Goal: Task Accomplishment & Management: Use online tool/utility

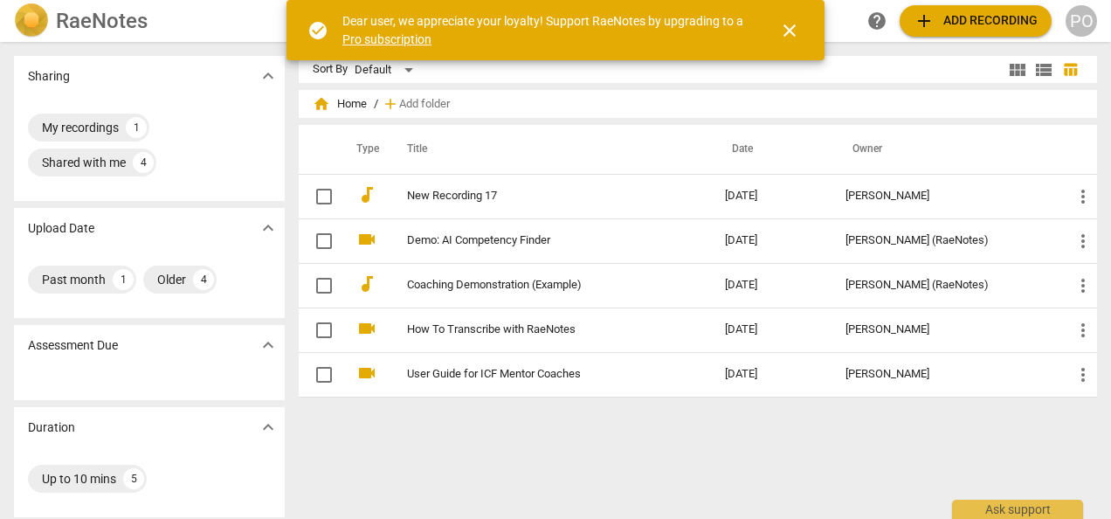
click at [962, 12] on span "add Add recording" at bounding box center [976, 20] width 124 height 21
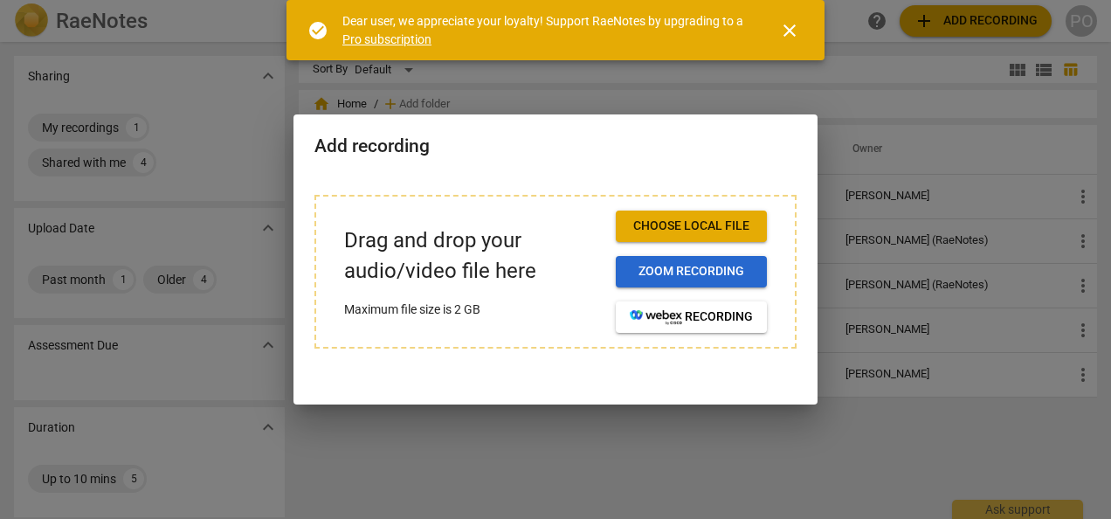
click at [685, 278] on span "Zoom recording" at bounding box center [691, 271] width 123 height 17
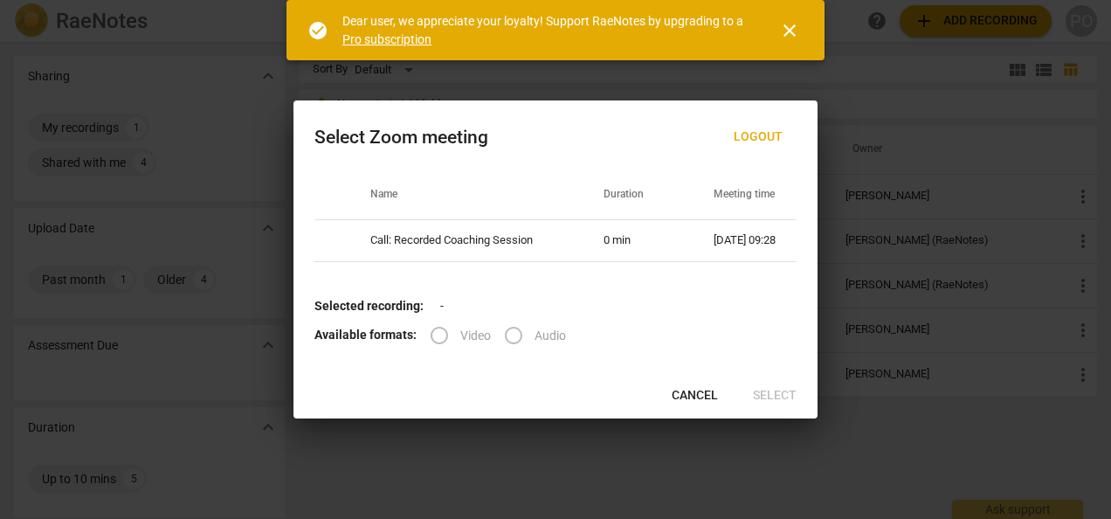
click at [512, 334] on label "Audio" at bounding box center [529, 335] width 73 height 42
click at [505, 311] on p "Selected recording: -" at bounding box center [555, 306] width 482 height 18
click at [410, 306] on b "Selected recording:" at bounding box center [368, 306] width 109 height 14
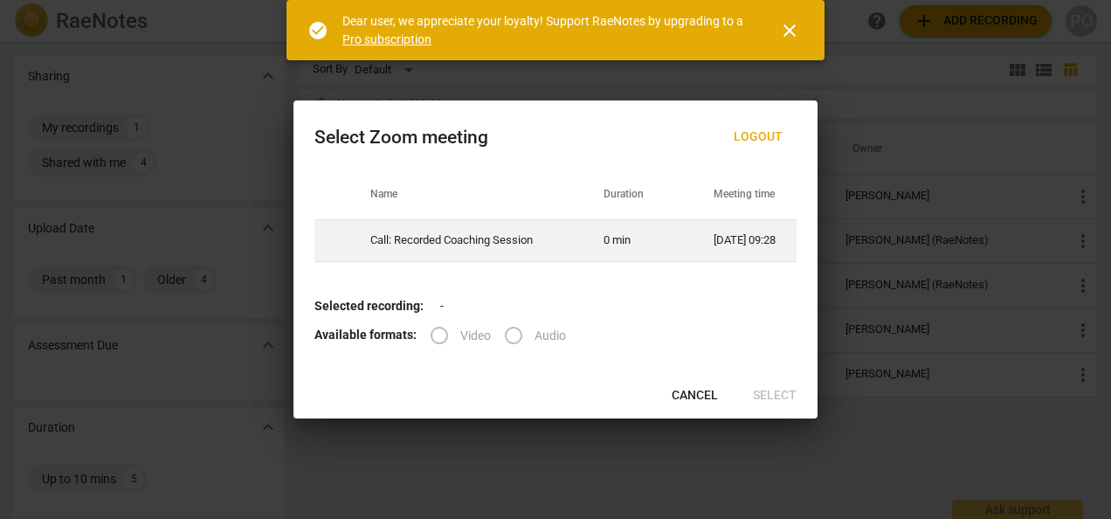
click at [652, 244] on td "0 min" at bounding box center [638, 240] width 110 height 42
radio input "true"
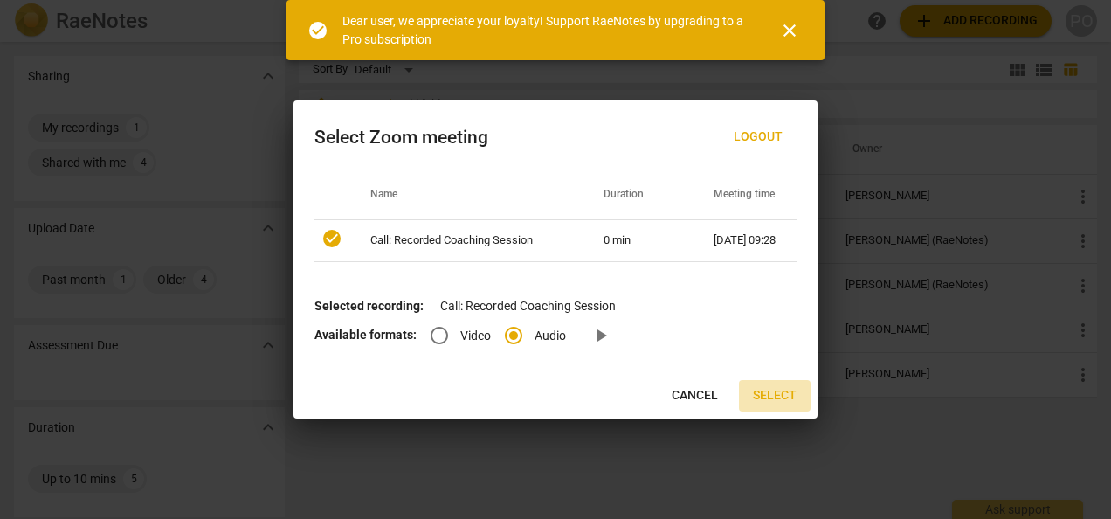
click at [779, 390] on span "Select" at bounding box center [775, 395] width 44 height 17
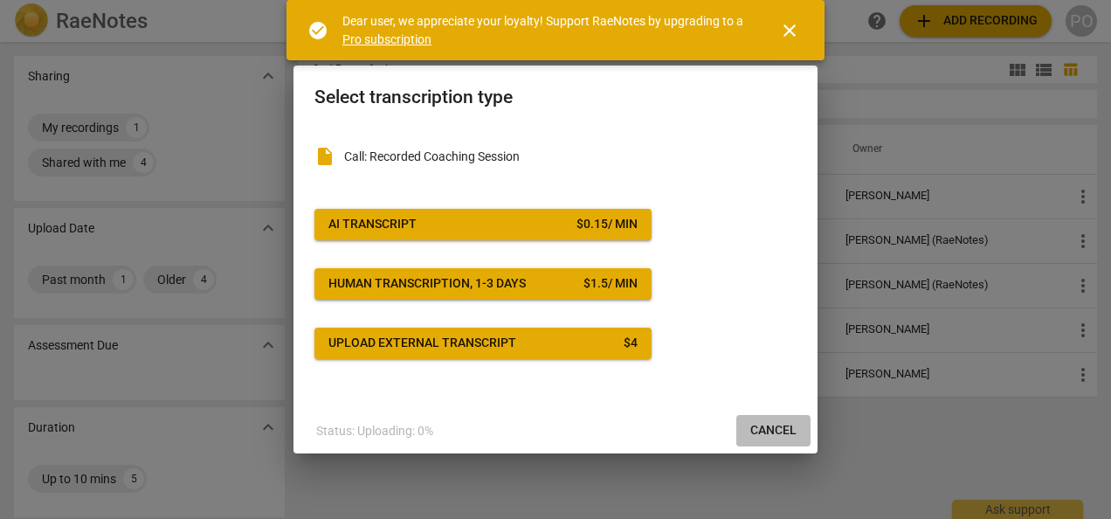
click at [765, 432] on span "Cancel" at bounding box center [773, 430] width 46 height 17
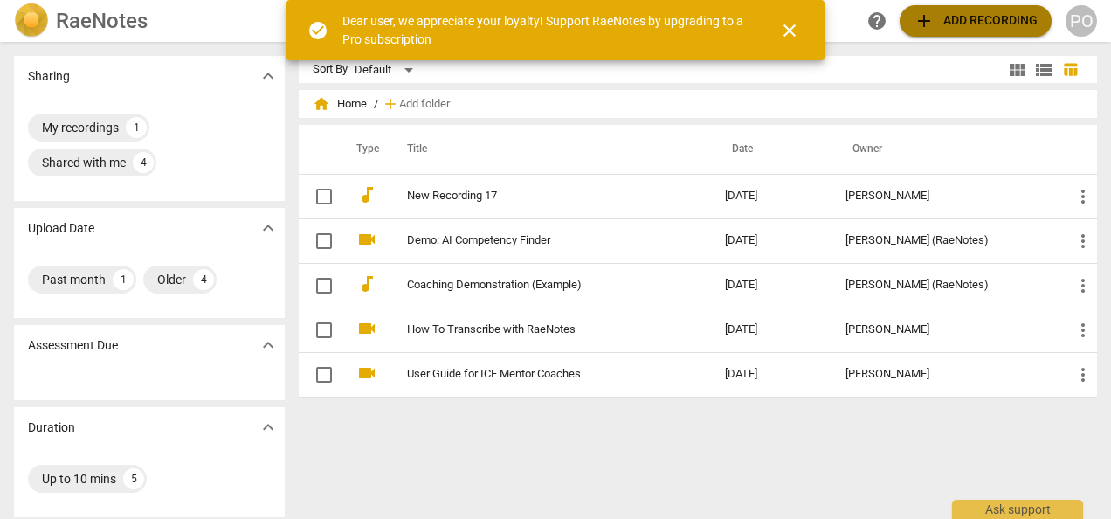
click at [957, 17] on span "add Add recording" at bounding box center [976, 20] width 124 height 21
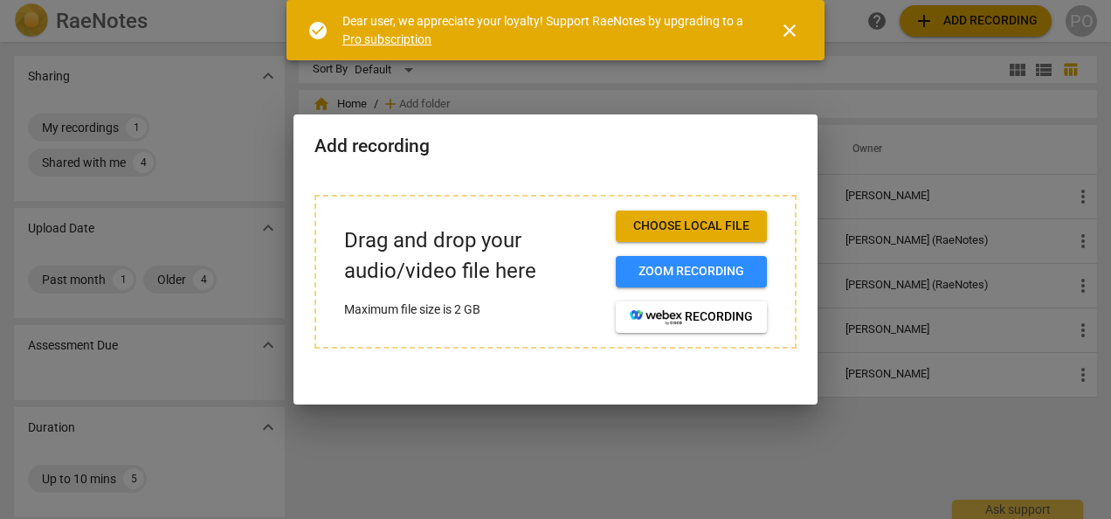
click at [676, 229] on span "Choose local file" at bounding box center [691, 225] width 123 height 17
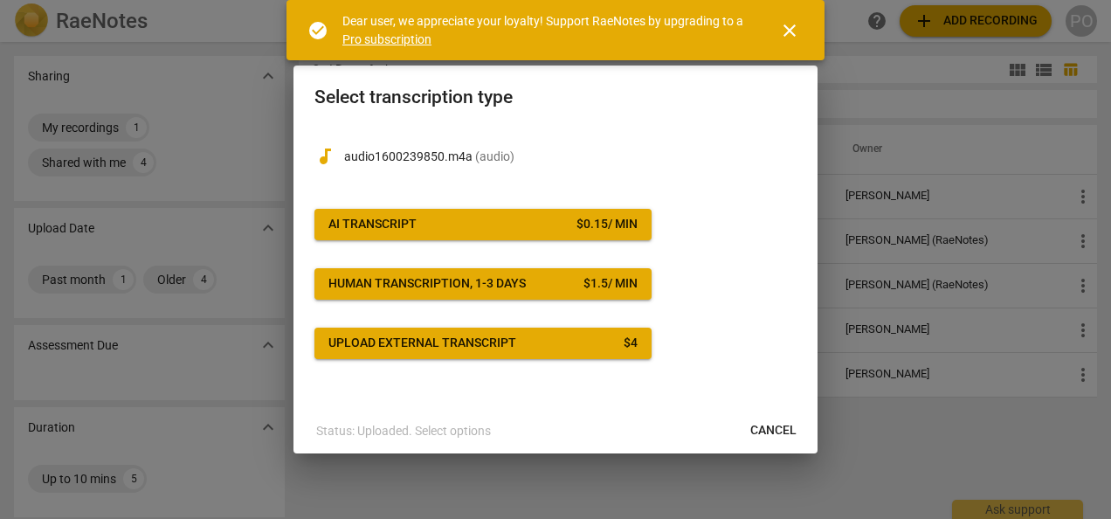
click at [765, 433] on span "Cancel" at bounding box center [773, 430] width 46 height 17
click at [438, 221] on span "AI Transcript $ 0.15 / min" at bounding box center [482, 224] width 309 height 17
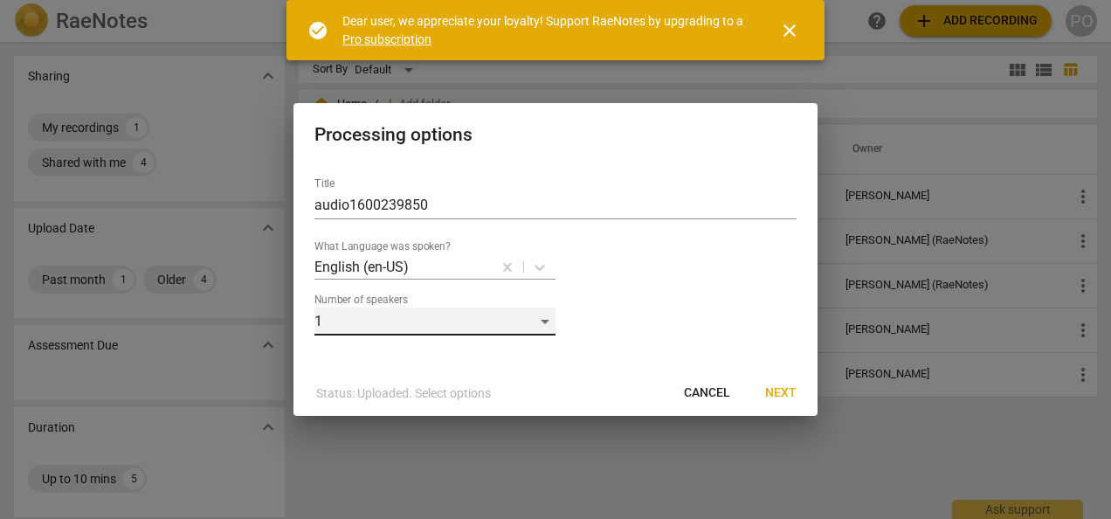
click at [542, 321] on div "1" at bounding box center [434, 321] width 241 height 28
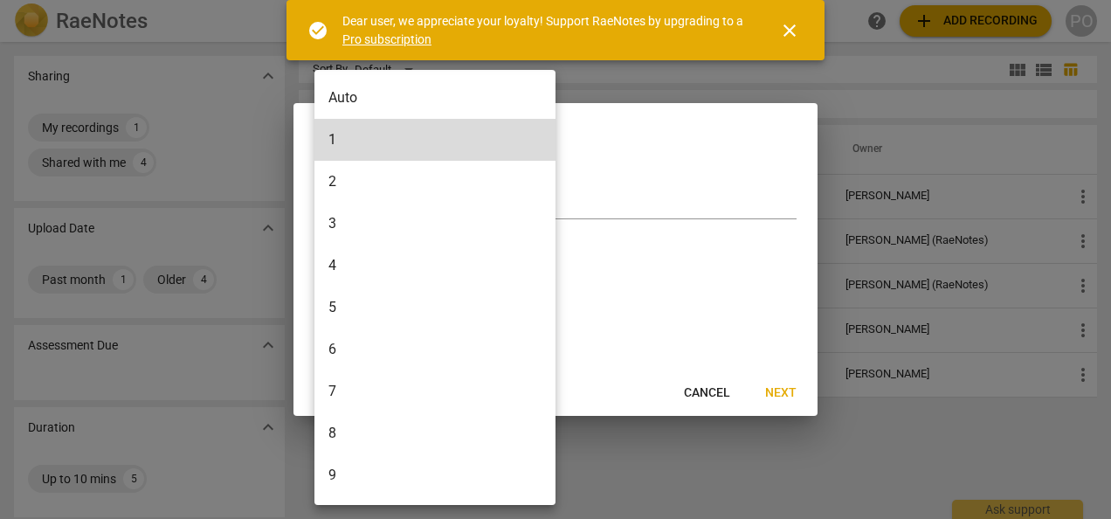
click at [341, 172] on li "2" at bounding box center [437, 182] width 247 height 42
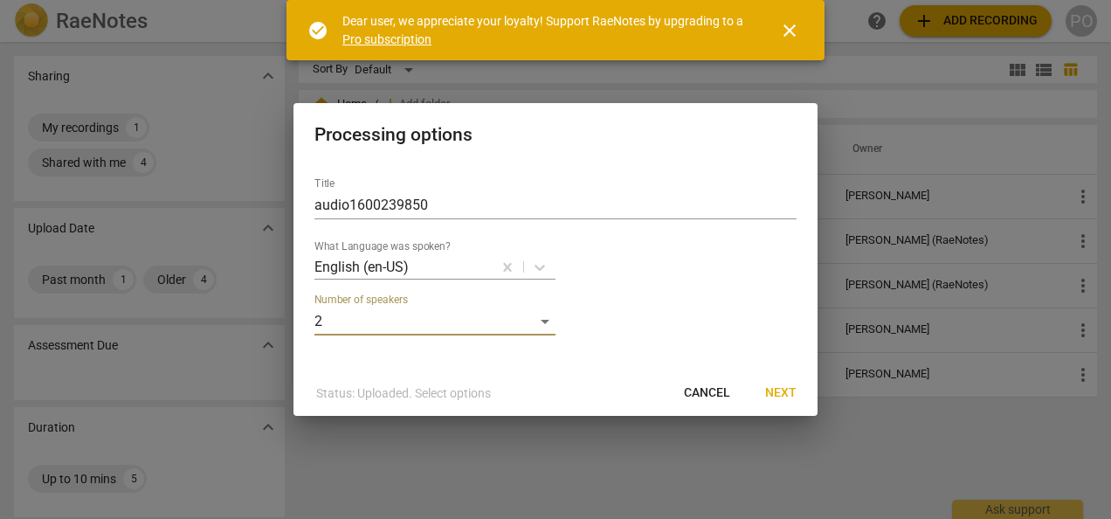
click at [782, 387] on span "Next" at bounding box center [780, 392] width 31 height 17
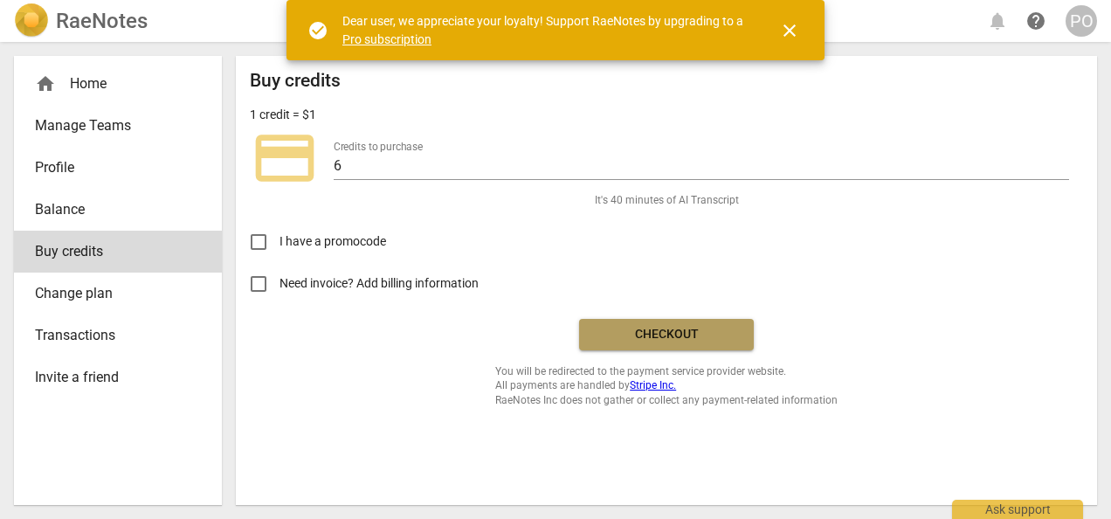
click at [629, 328] on span "Checkout" at bounding box center [666, 334] width 147 height 17
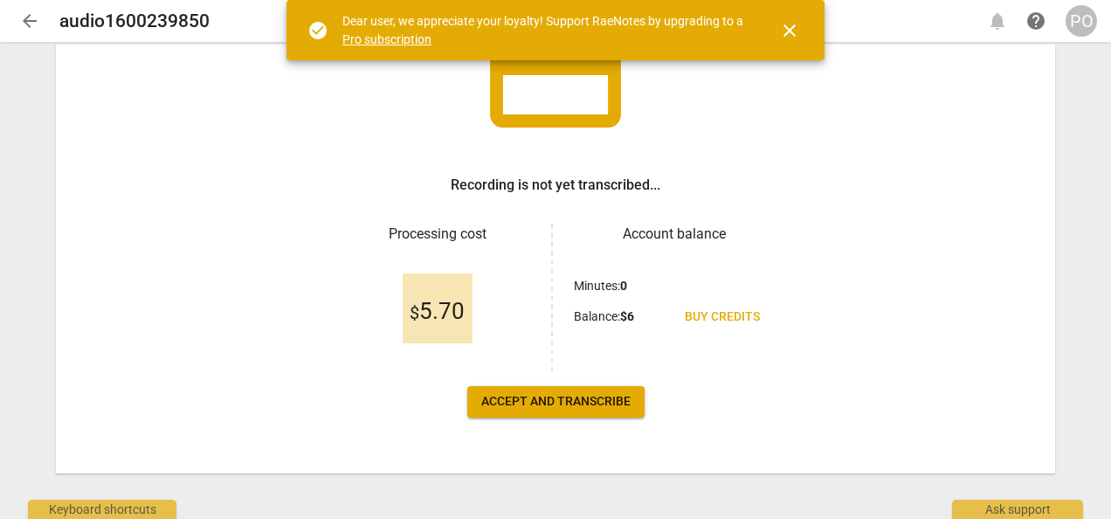
scroll to position [157, 0]
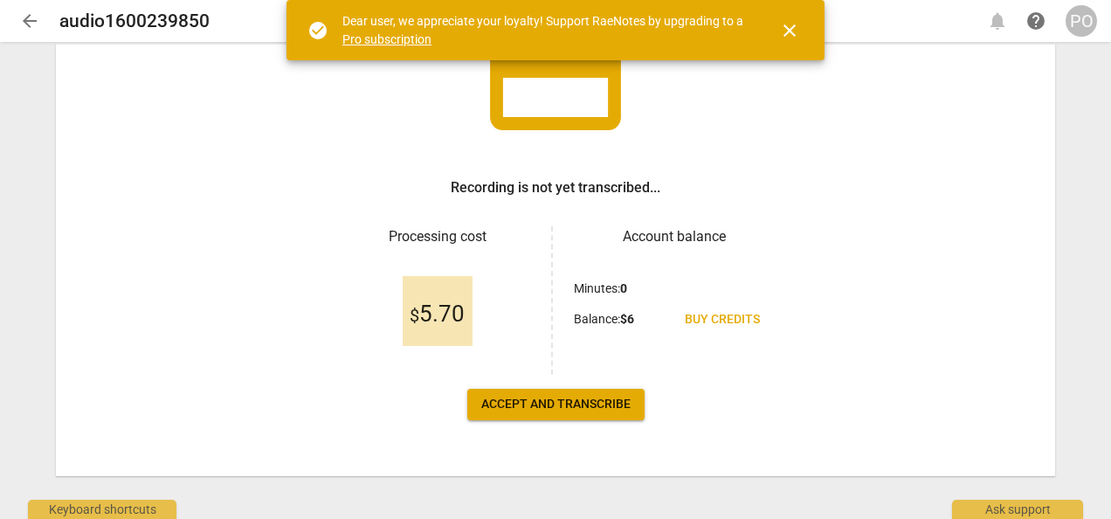
click at [527, 398] on span "Accept and transcribe" at bounding box center [555, 404] width 149 height 17
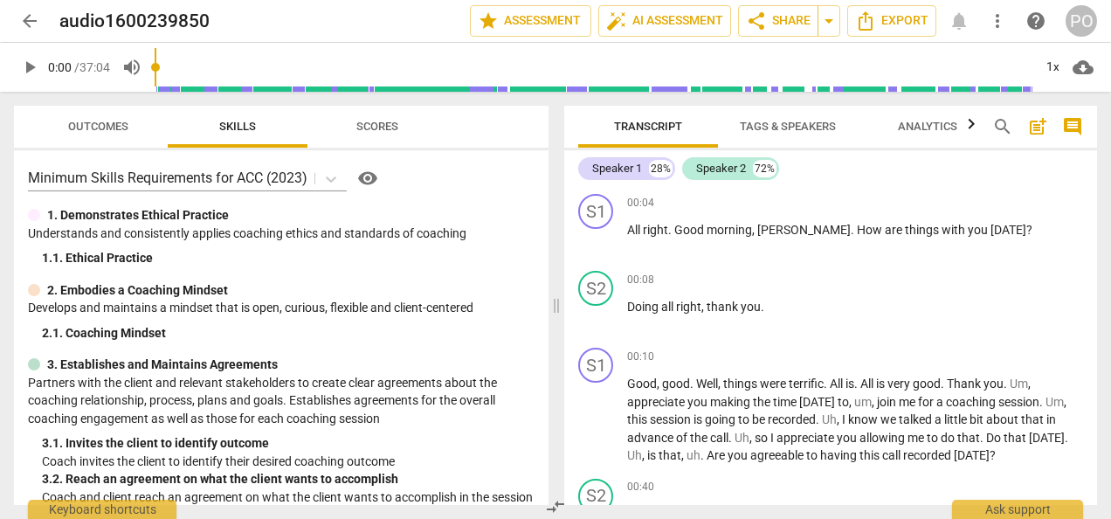
drag, startPoint x: 823, startPoint y: 273, endPoint x: 991, endPoint y: 169, distance: 198.5
click at [991, 169] on div "Speaker 1 28% Speaker 2 72%" at bounding box center [830, 169] width 505 height 30
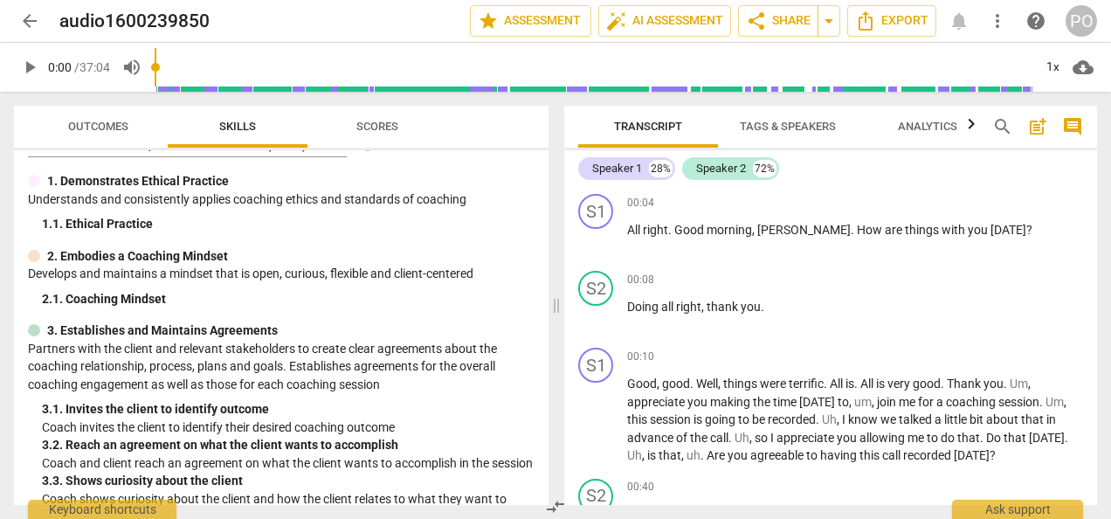
scroll to position [0, 0]
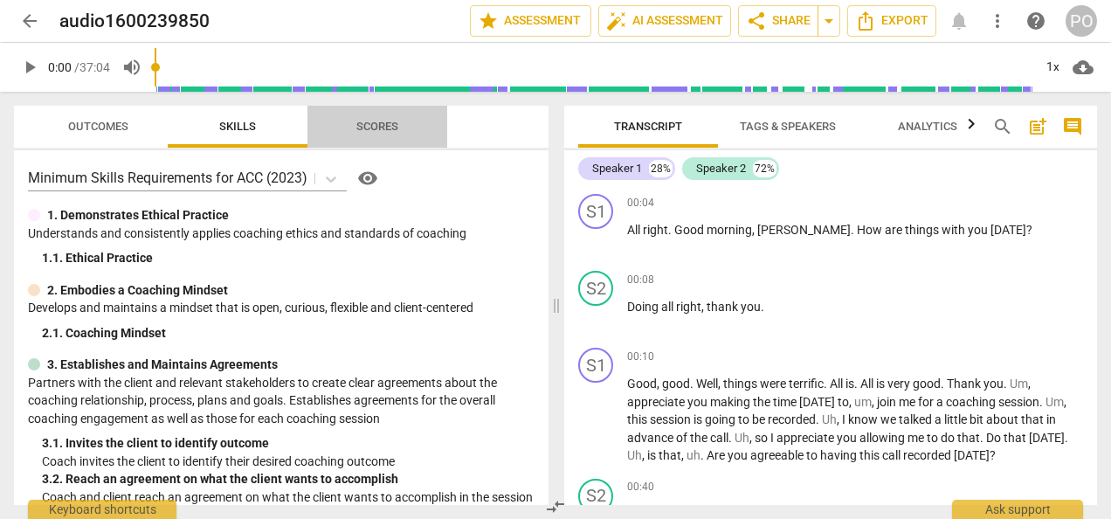
click at [378, 122] on span "Scores" at bounding box center [377, 126] width 42 height 13
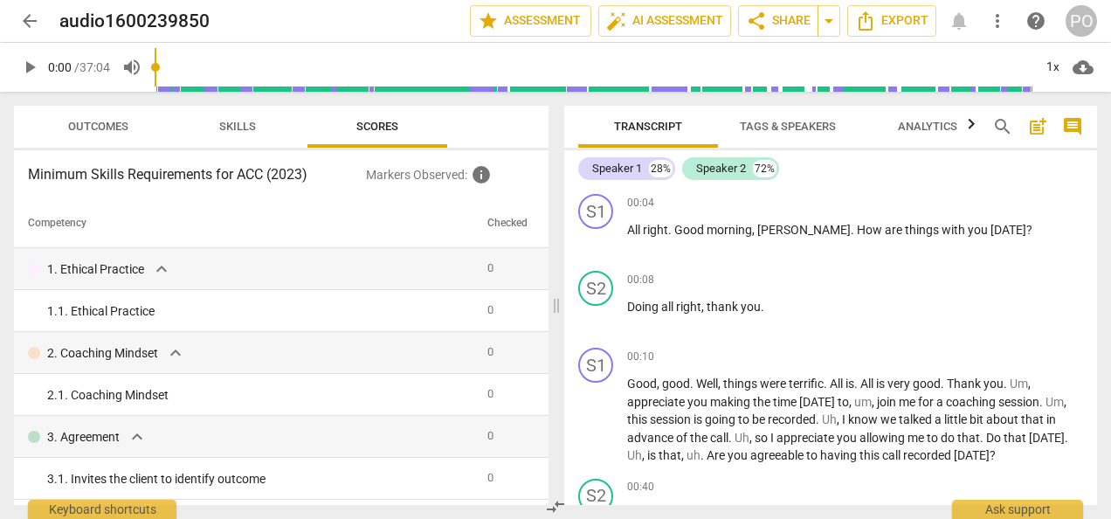
click at [235, 132] on span "Skills" at bounding box center [237, 126] width 37 height 13
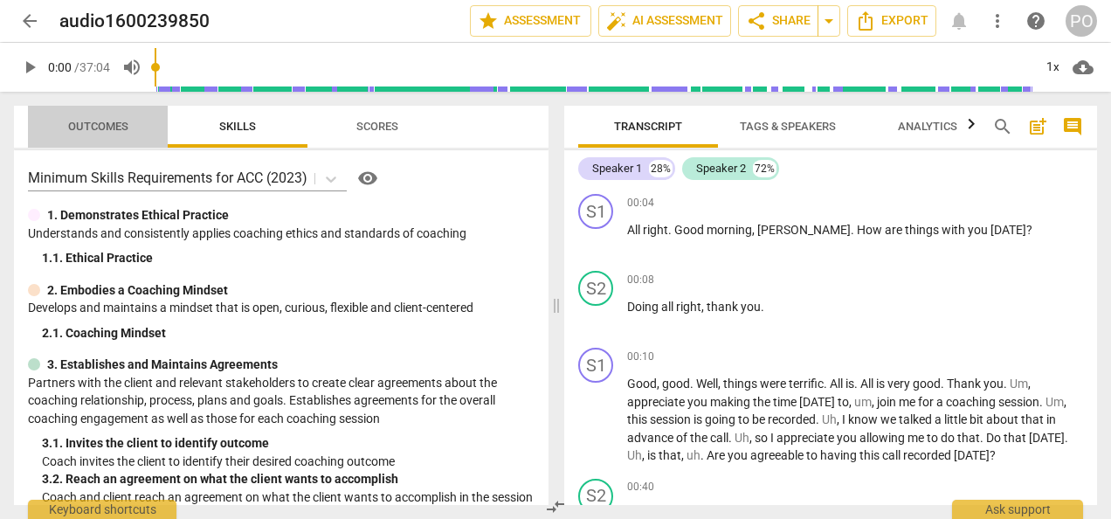
click at [98, 128] on span "Outcomes" at bounding box center [98, 126] width 60 height 13
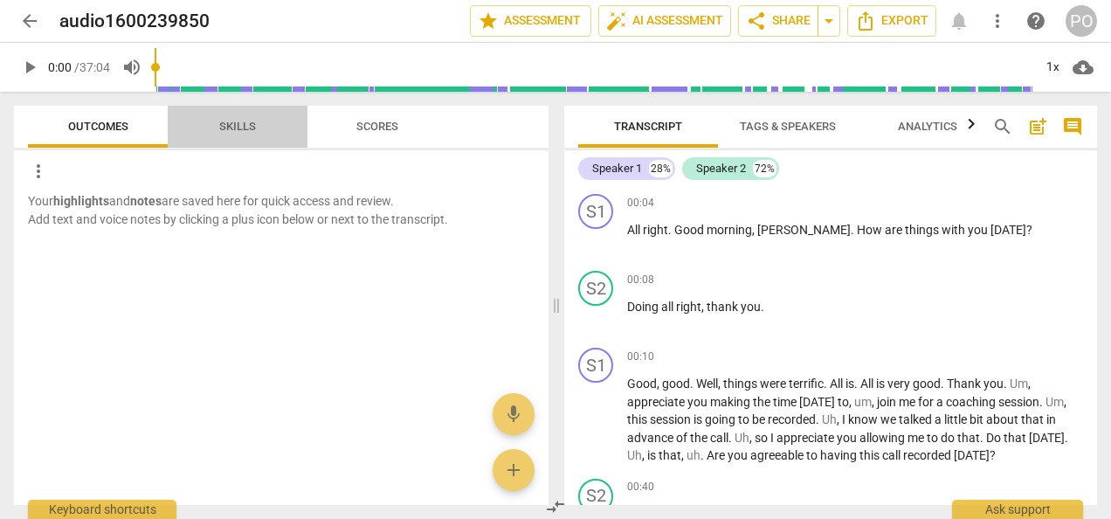
click at [236, 125] on span "Skills" at bounding box center [237, 126] width 37 height 13
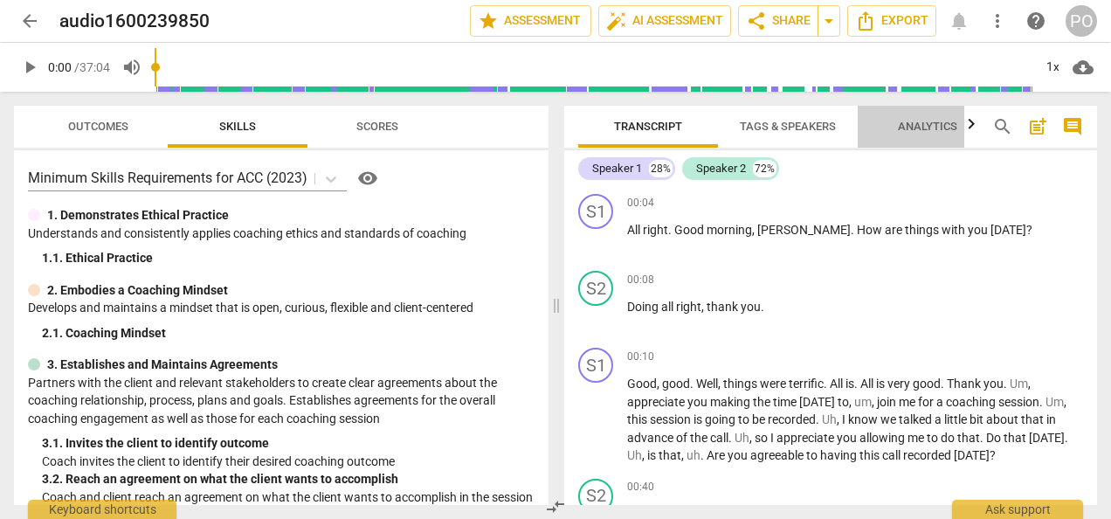
click at [922, 124] on span "Analytics" at bounding box center [927, 126] width 59 height 13
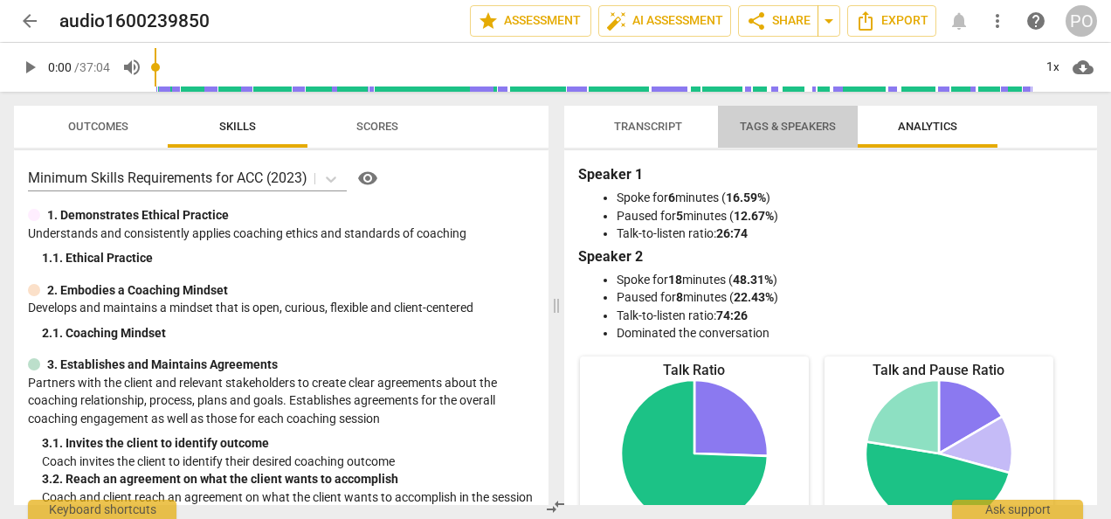
click at [765, 128] on span "Tags & Speakers" at bounding box center [788, 126] width 96 height 13
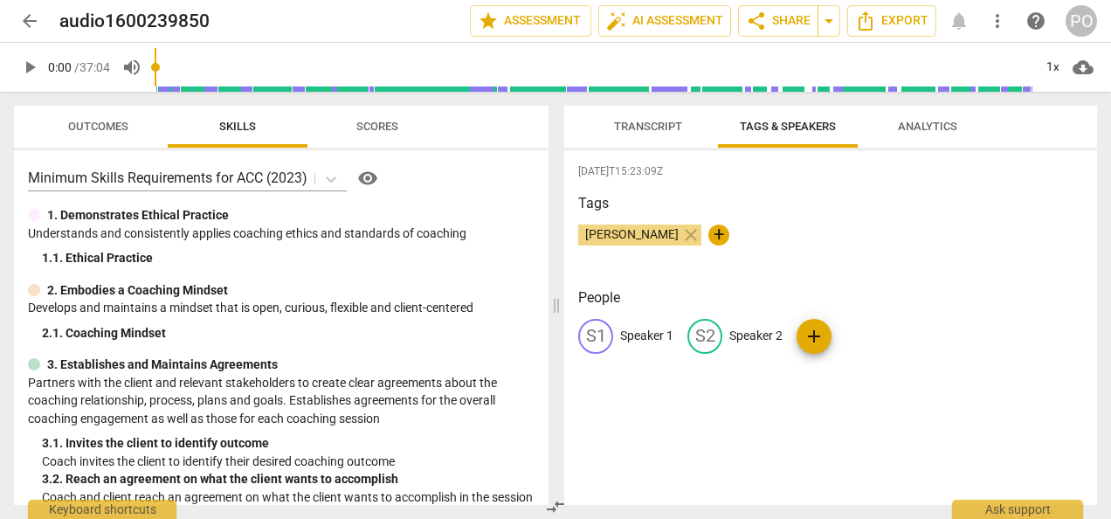
click at [625, 128] on span "Transcript" at bounding box center [648, 126] width 68 height 13
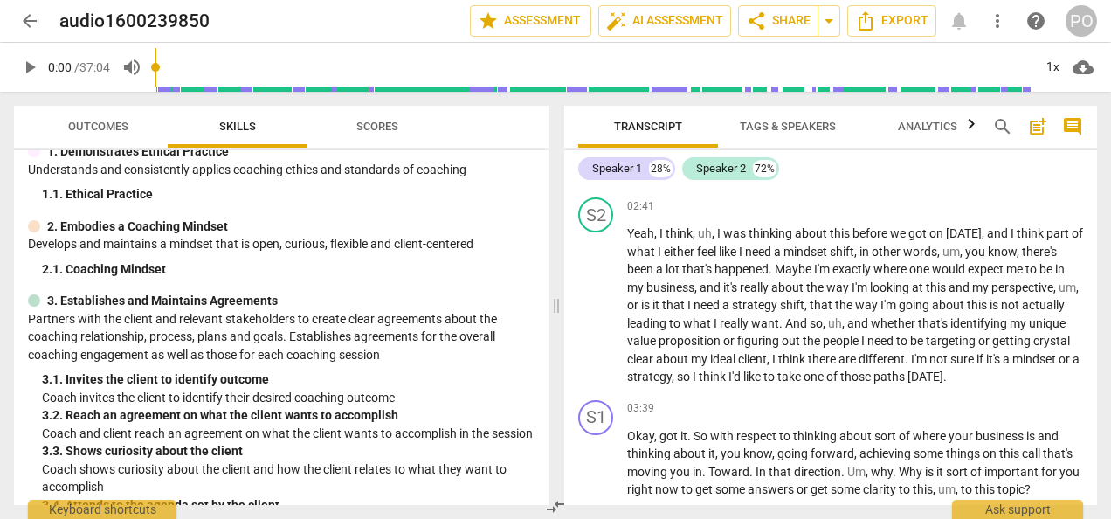
scroll to position [812, 0]
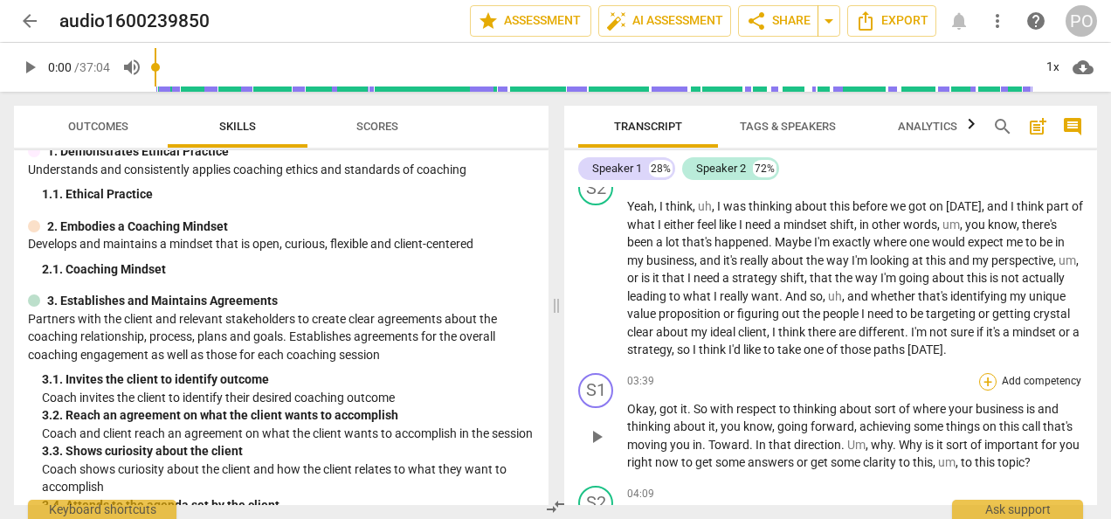
click at [989, 381] on div "+" at bounding box center [987, 381] width 17 height 17
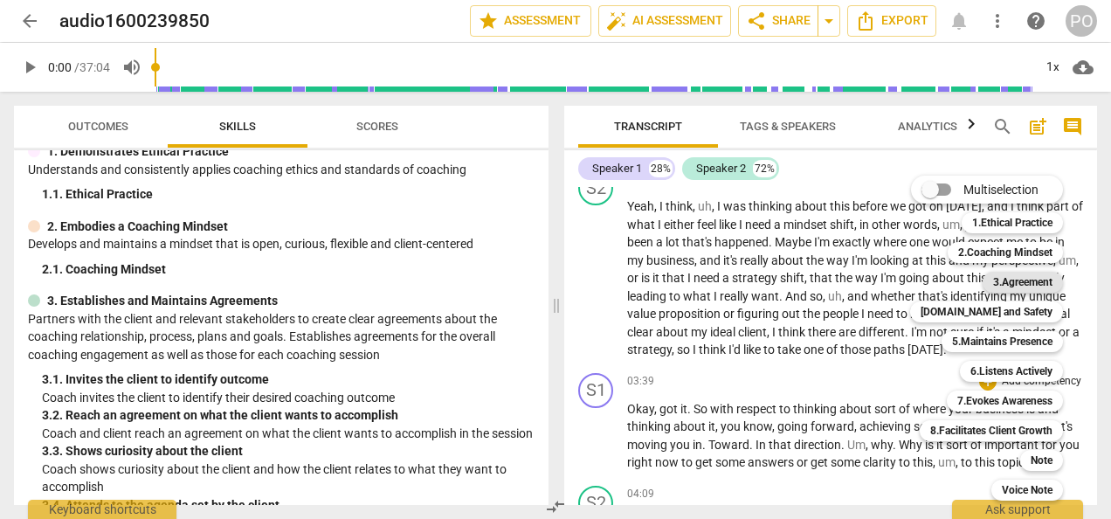
click at [1013, 276] on b "3.Agreement" at bounding box center [1022, 282] width 59 height 21
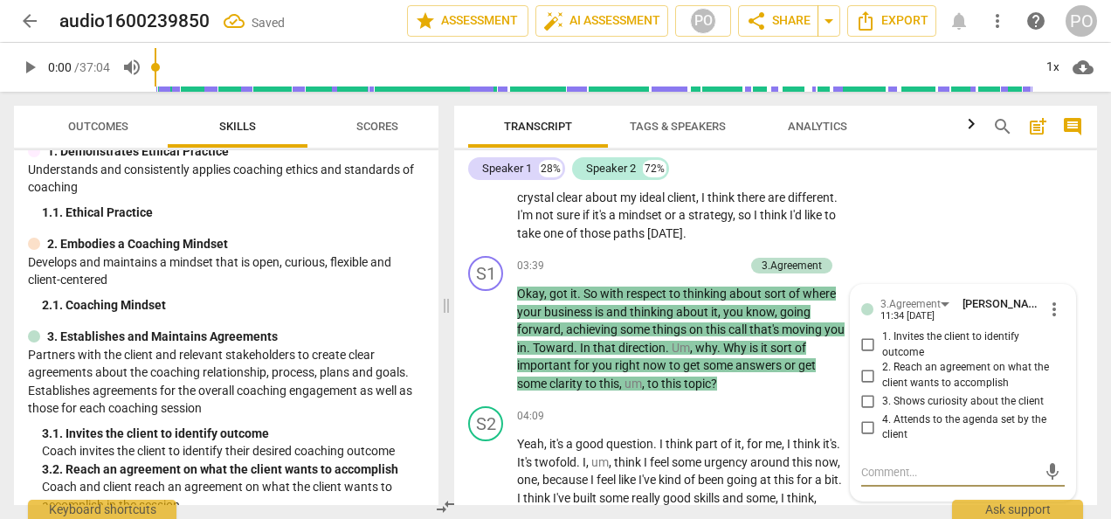
scroll to position [1156, 0]
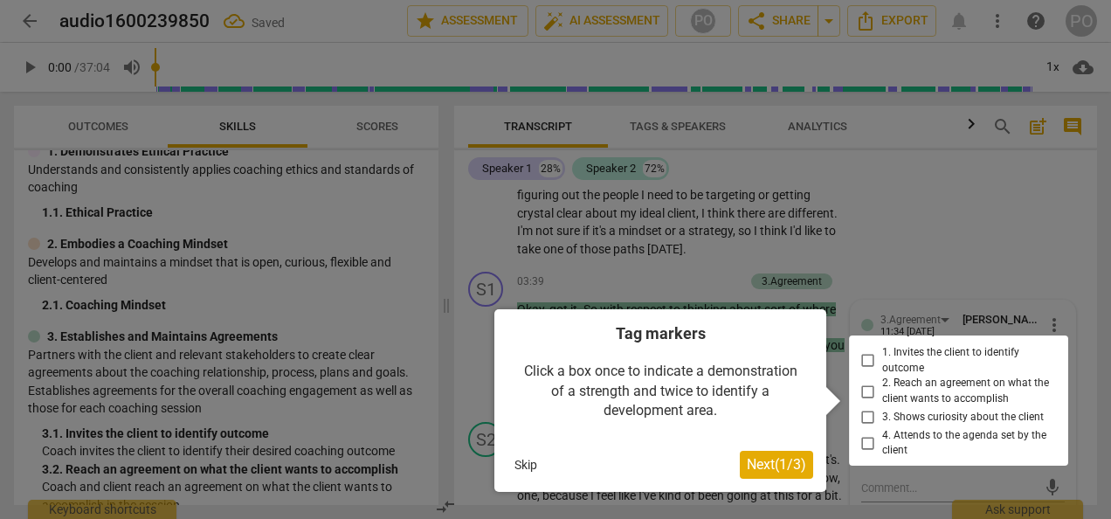
click at [862, 390] on div at bounding box center [958, 400] width 219 height 130
click at [866, 392] on div at bounding box center [958, 400] width 219 height 130
click at [863, 390] on div at bounding box center [958, 400] width 219 height 130
click at [759, 453] on button "Next ( 1 / 3 )" at bounding box center [776, 465] width 73 height 28
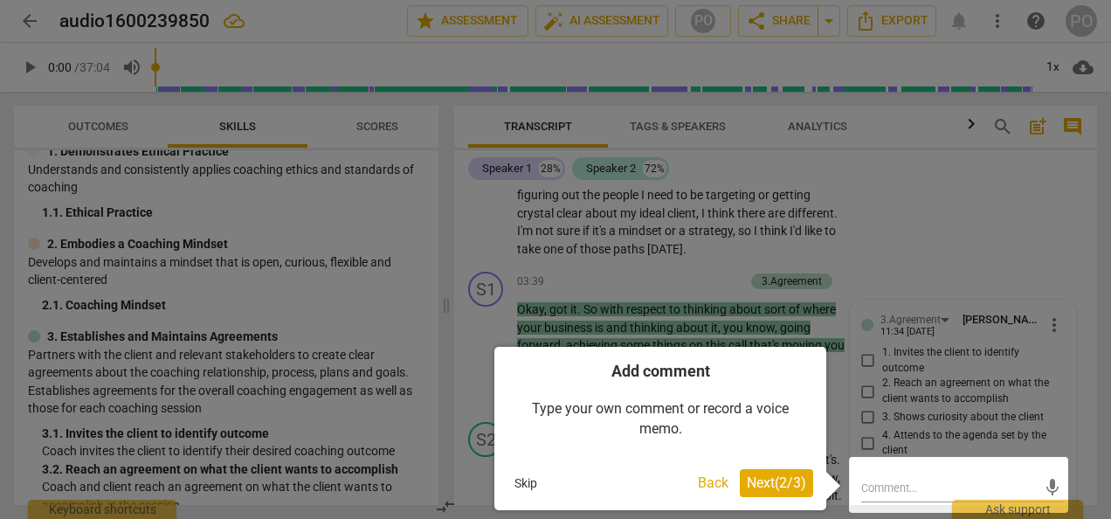
click at [771, 479] on span "Next ( 2 / 3 )" at bounding box center [776, 482] width 59 height 17
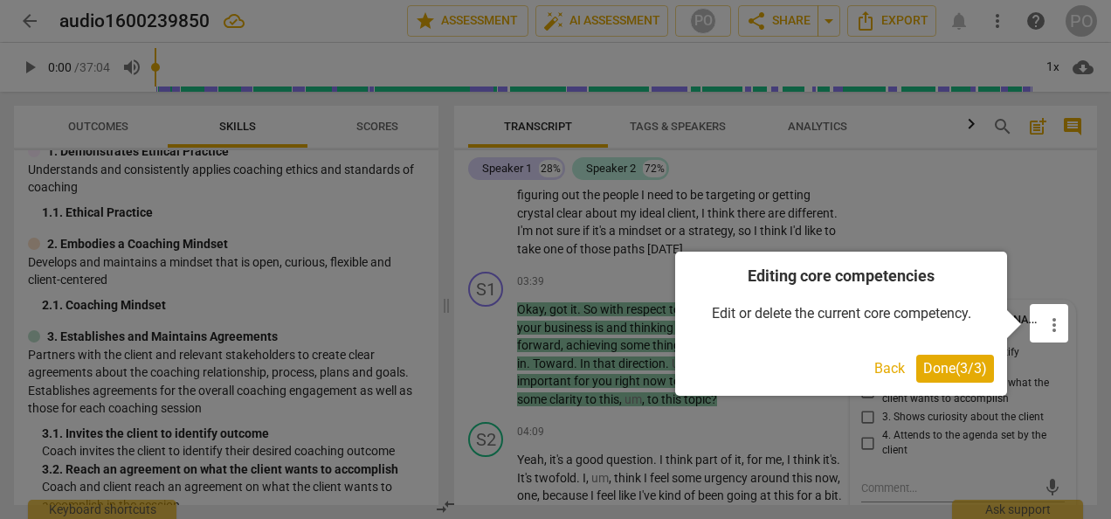
click at [954, 360] on span "Done ( 3 / 3 )" at bounding box center [955, 368] width 64 height 17
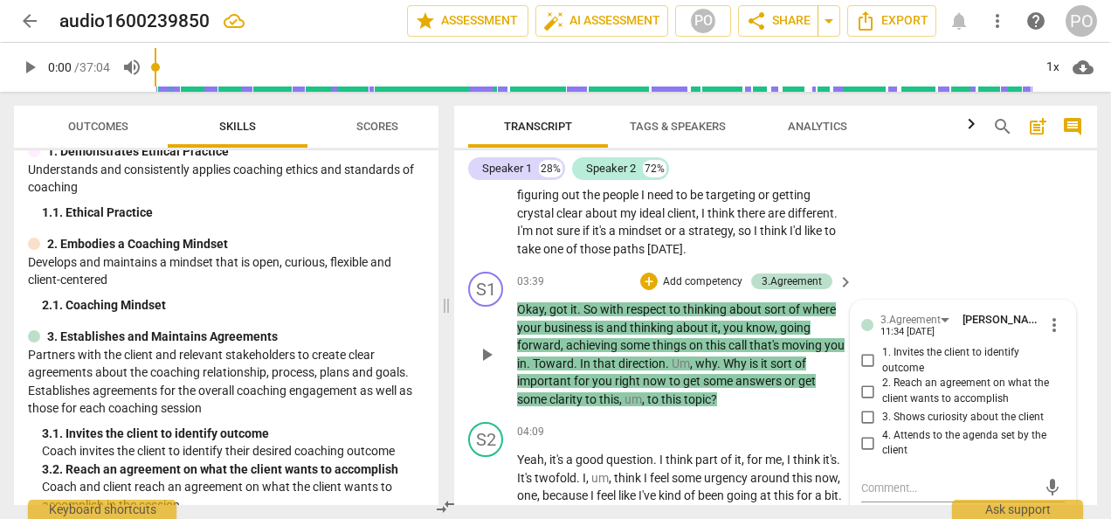
click at [862, 391] on input "2. Reach an agreement on what the client wants to accomplish" at bounding box center [868, 391] width 28 height 21
checkbox input "true"
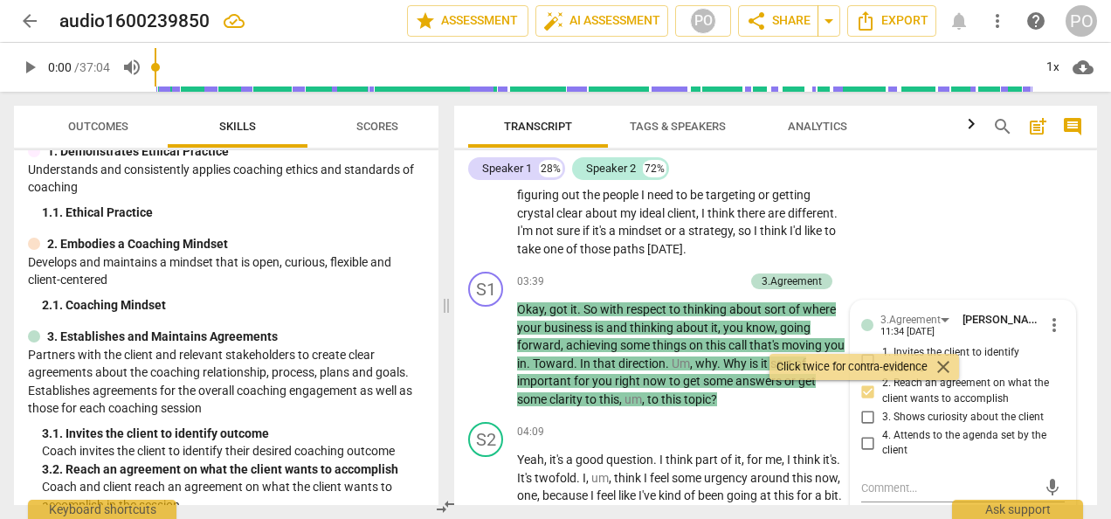
click at [908, 217] on div "S2 play_arrow pause 02:41 + Add competency keyboard_arrow_right Yeah , I think …" at bounding box center [775, 128] width 643 height 276
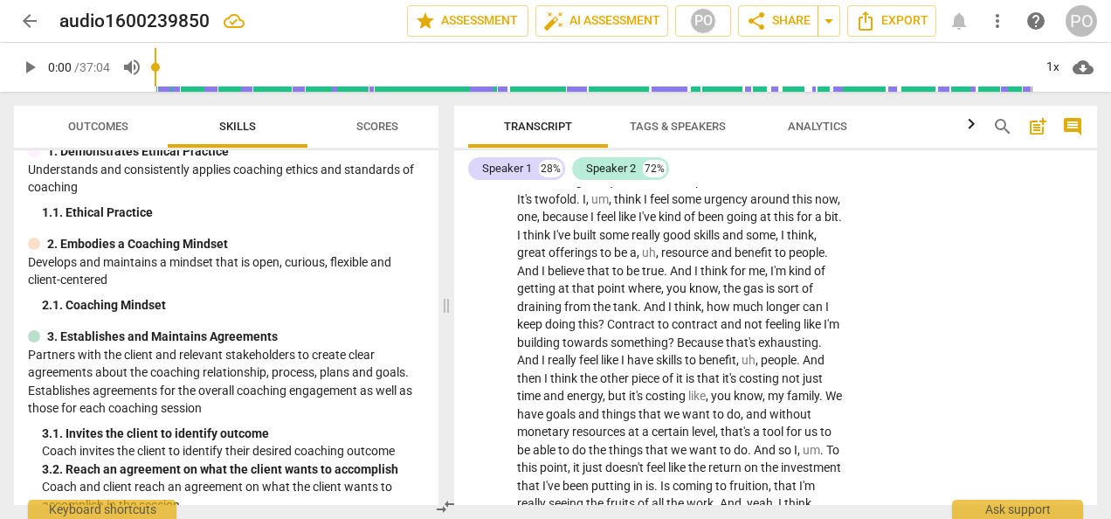
scroll to position [1714, 0]
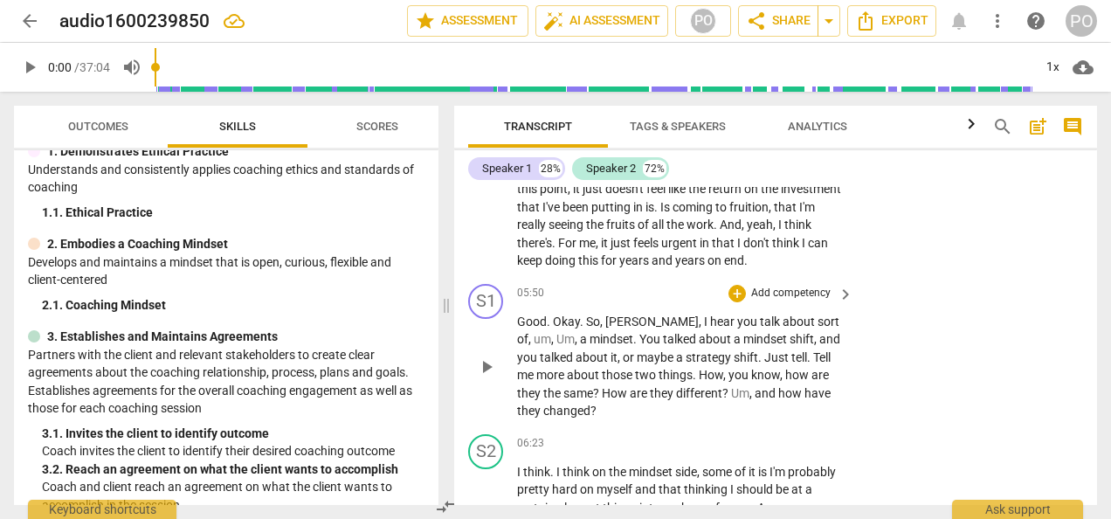
click at [849, 378] on div "Good . Okay . So , [PERSON_NAME] , I hear you talk about sort of , um , Um , a …" at bounding box center [686, 366] width 338 height 107
drag, startPoint x: 828, startPoint y: 321, endPoint x: 805, endPoint y: 320, distance: 22.7
drag, startPoint x: 805, startPoint y: 320, endPoint x: 866, endPoint y: 383, distance: 88.3
click at [866, 383] on div "S1 play_arrow pause 05:50 + Add competency keyboard_arrow_right Good . Okay . S…" at bounding box center [775, 352] width 643 height 150
click at [784, 292] on p "Add competency" at bounding box center [790, 294] width 83 height 16
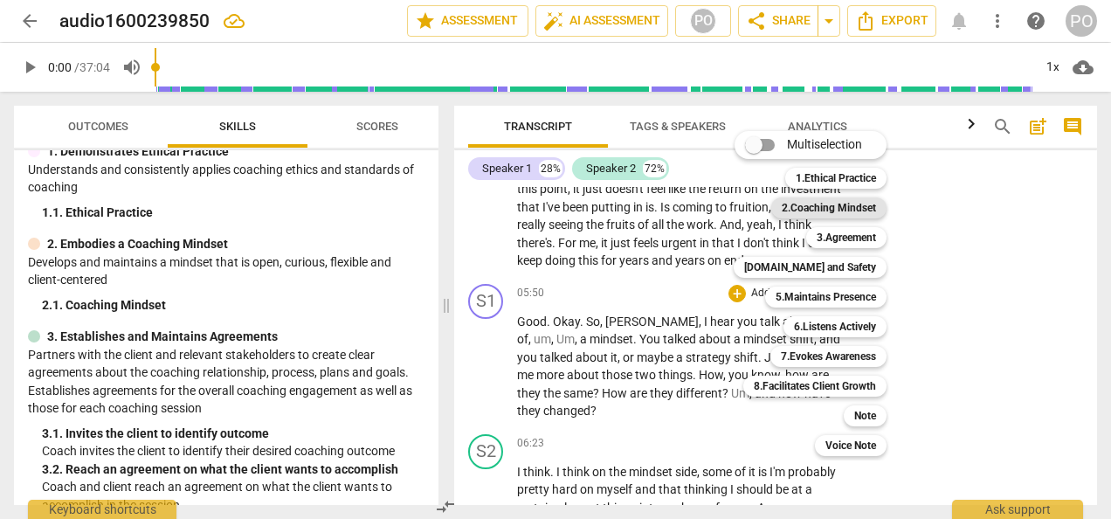
click at [842, 206] on b "2.Coaching Mindset" at bounding box center [829, 207] width 94 height 21
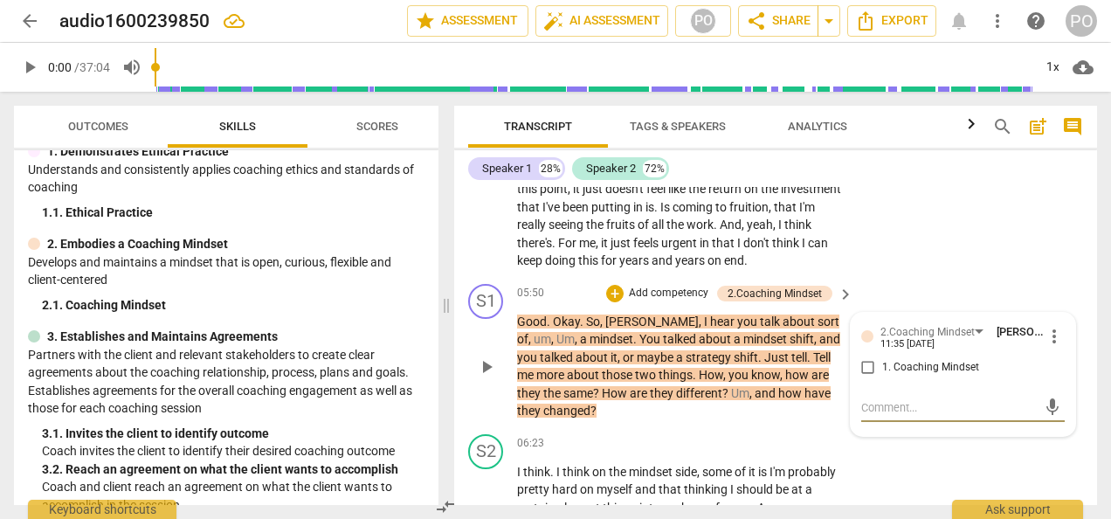
click at [870, 367] on input "1. Coaching Mindset" at bounding box center [868, 367] width 28 height 21
checkbox input "true"
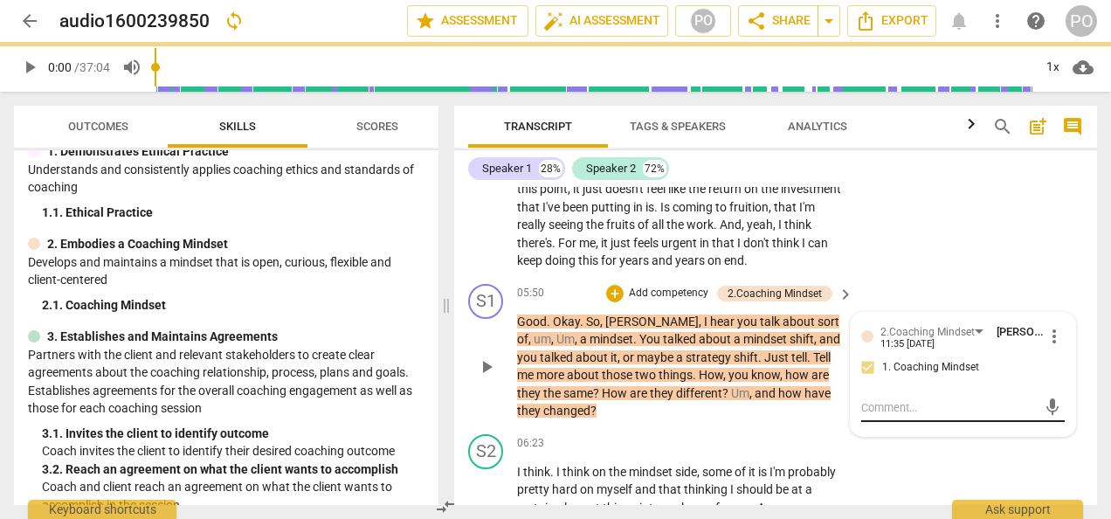
click at [935, 405] on textarea at bounding box center [949, 407] width 176 height 17
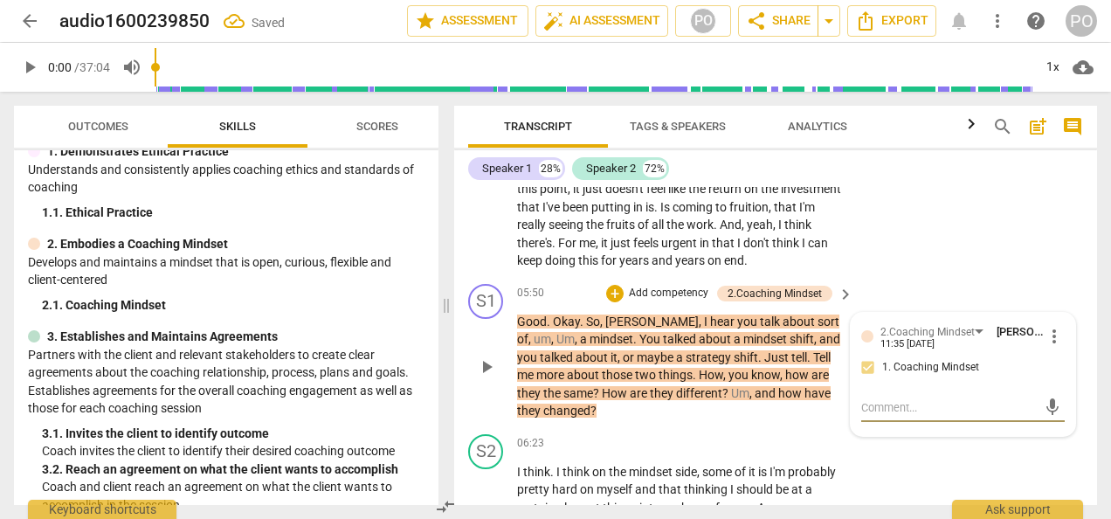
type textarea "F"
type textarea "Fo"
type textarea "Fol"
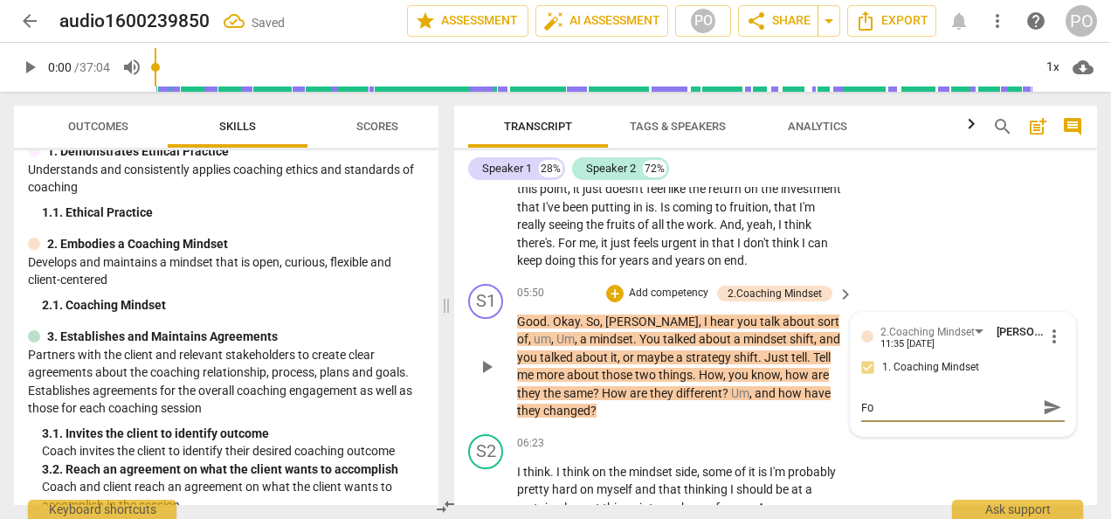
type textarea "Fol"
type textarea "Foll"
type textarea "Follo"
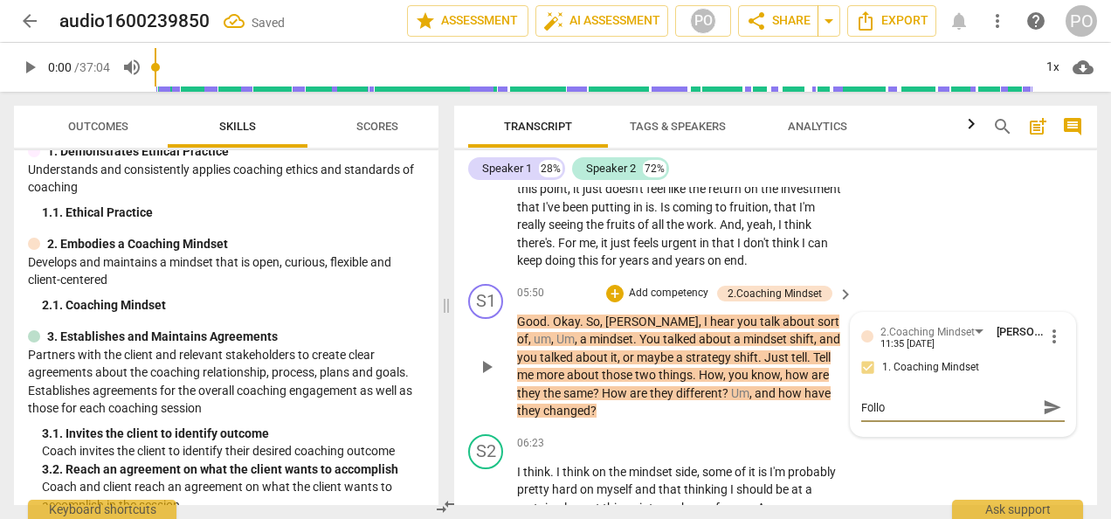
type textarea "Follow"
type textarea "Followi"
type textarea "Followin"
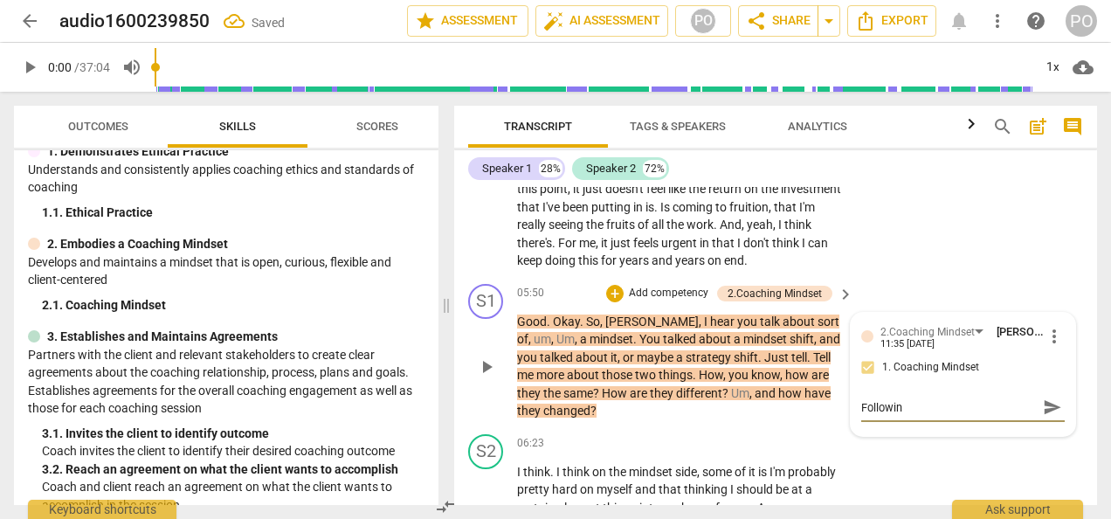
type textarea "Following"
type textarea "Following u"
type textarea "Following up"
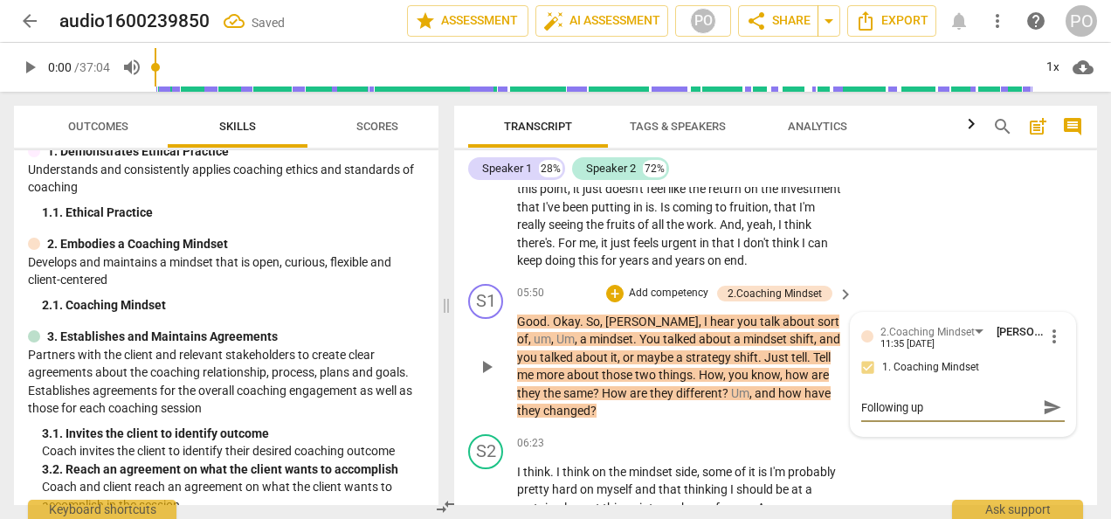
type textarea "Following up"
type textarea "Following up o"
type textarea "Following up on"
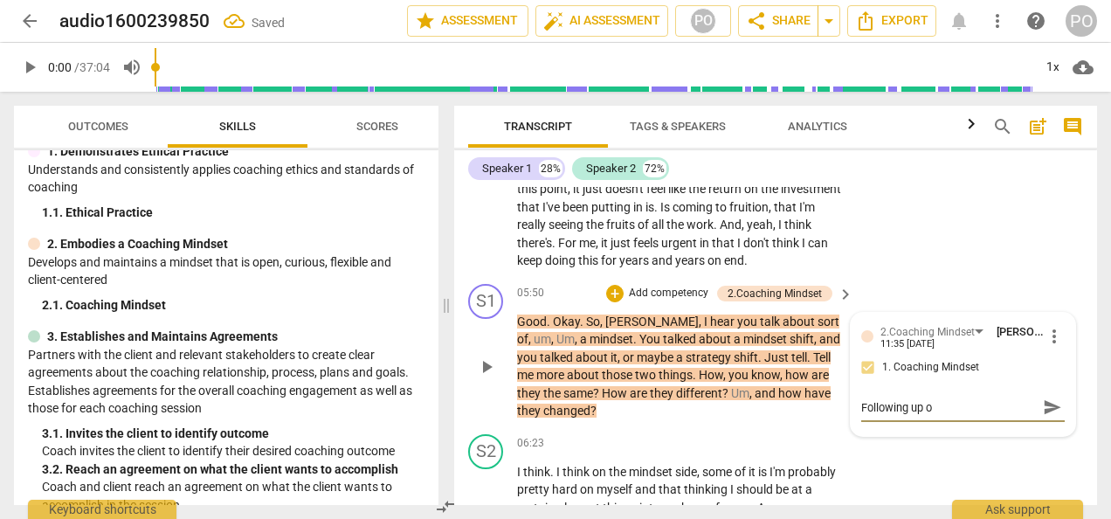
type textarea "Following up on"
type textarea "Following up on c"
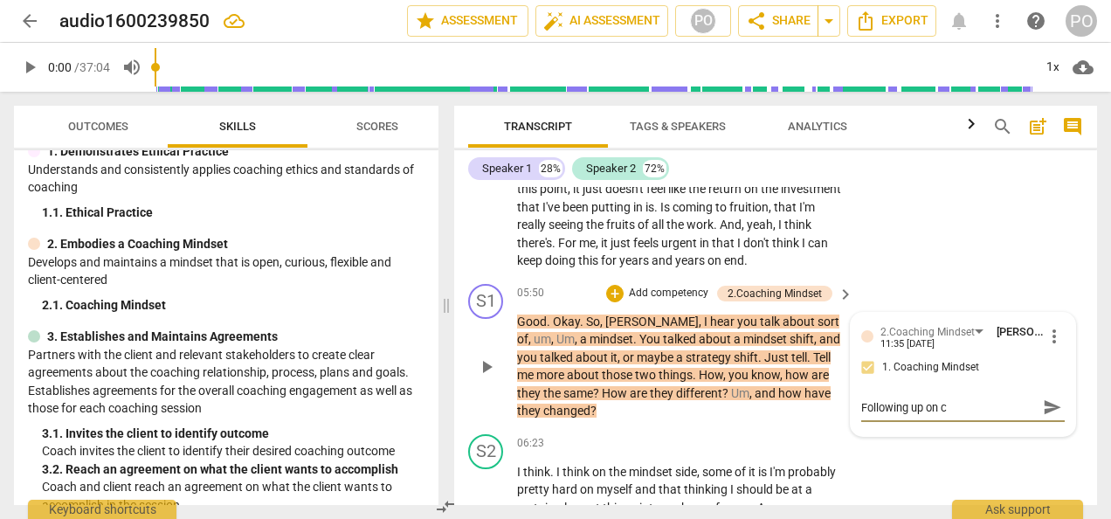
type textarea "Following up on cl"
type textarea "Following up on cli"
type textarea "Following up on clie"
type textarea "Following up on clien"
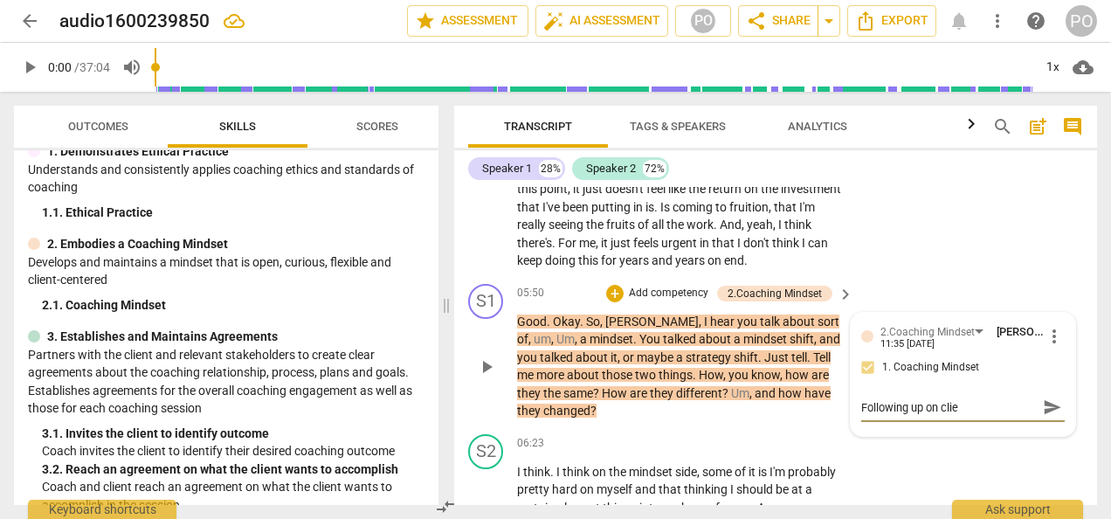
type textarea "Following up on clien"
type textarea "Following up on client"
type textarea "Following up on client'"
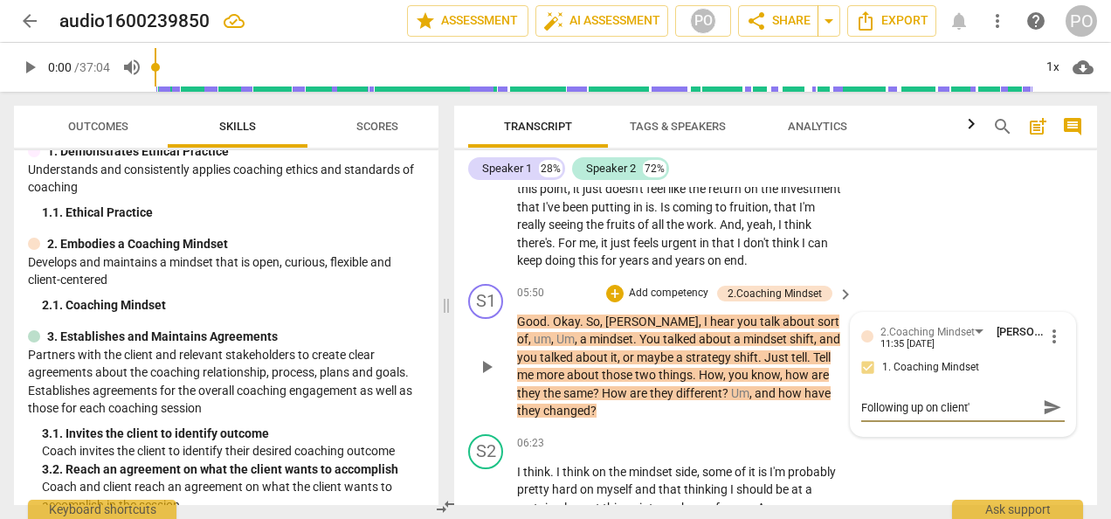
type textarea "Following up on client's"
type textarea "Following up on client's c"
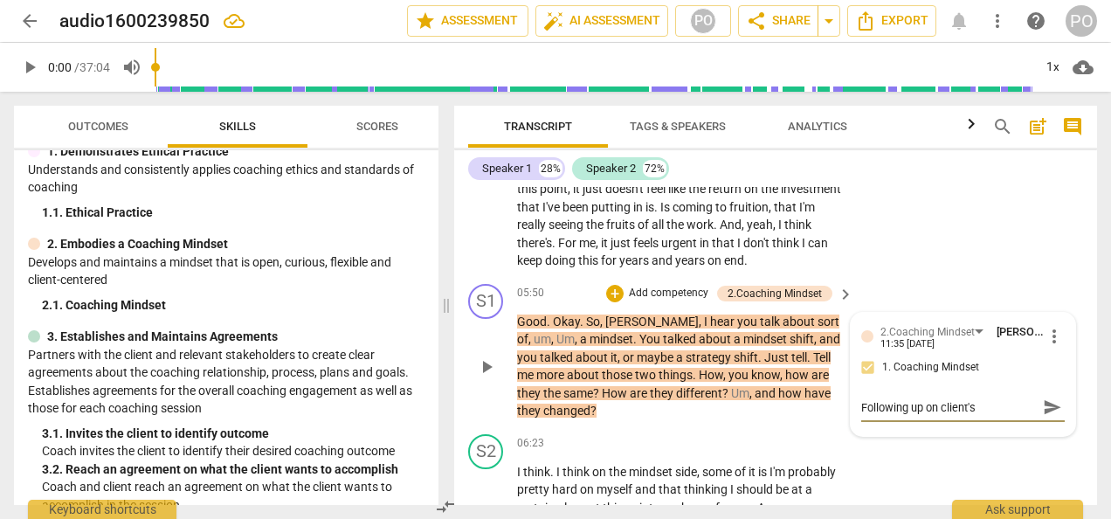
type textarea "Following up on client's c"
type textarea "Following up on client's co"
type textarea "Following up on client's com"
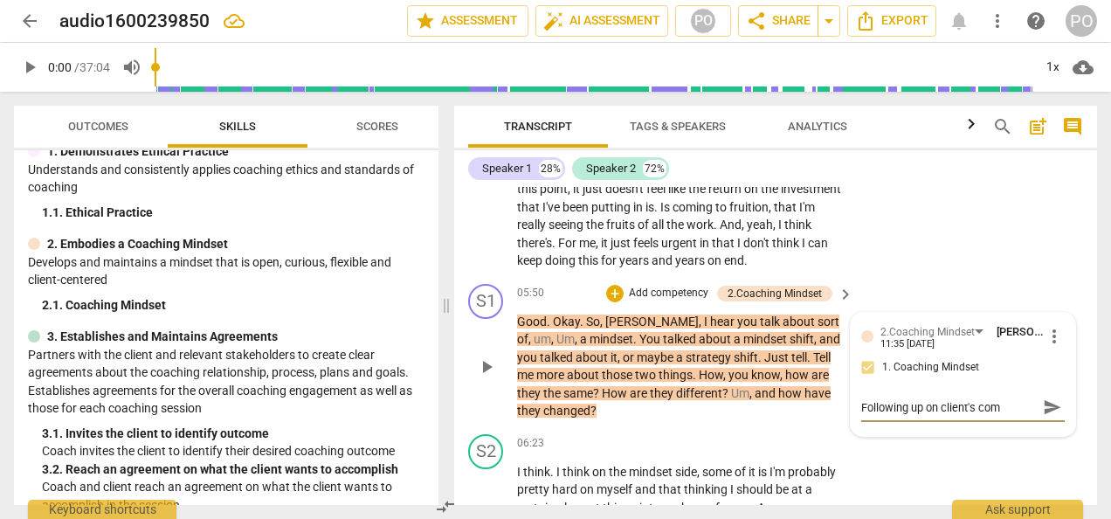
type textarea "Following up on client's comm"
type textarea "Following up on client's comme"
type textarea "Following up on client's commen"
type textarea "Following up on client's comment"
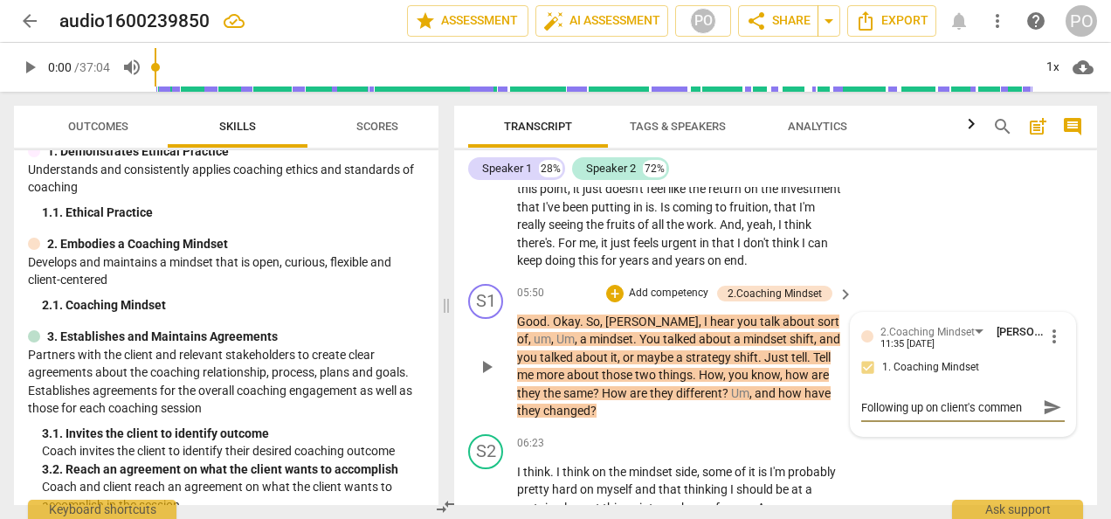
type textarea "Following up on client's comment"
type textarea "Following up on client's comments"
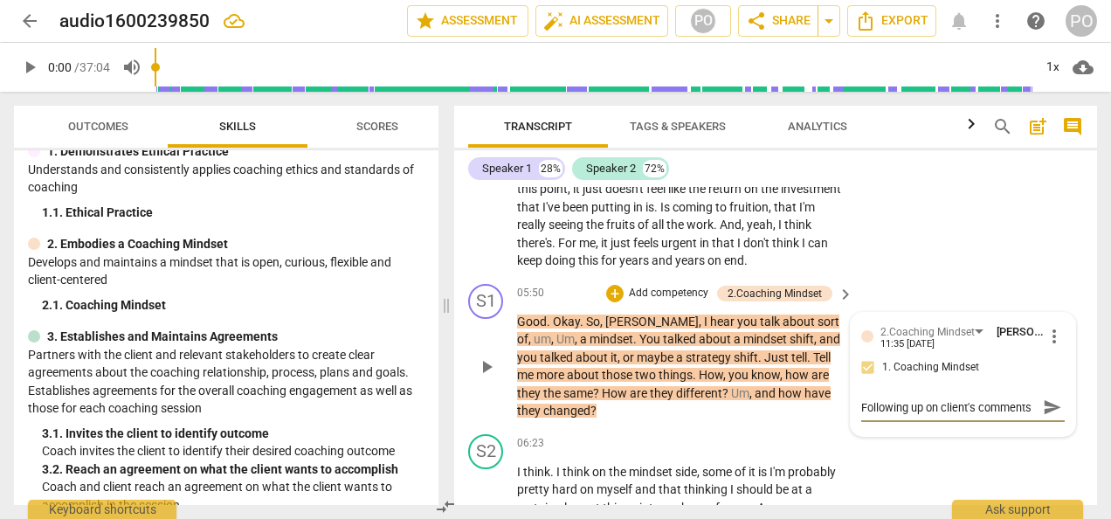
type textarea "Following up on client's comments t"
type textarea "Following up on client's comments to"
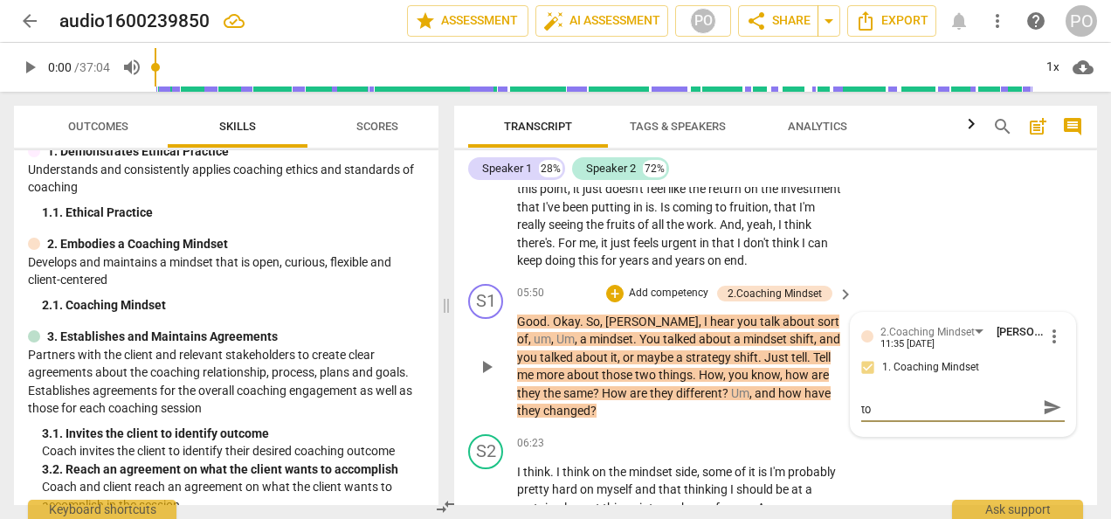
type textarea "Following up on client's comments to"
type textarea "Following up on client's comments to h"
type textarea "Following up on client's comments to he"
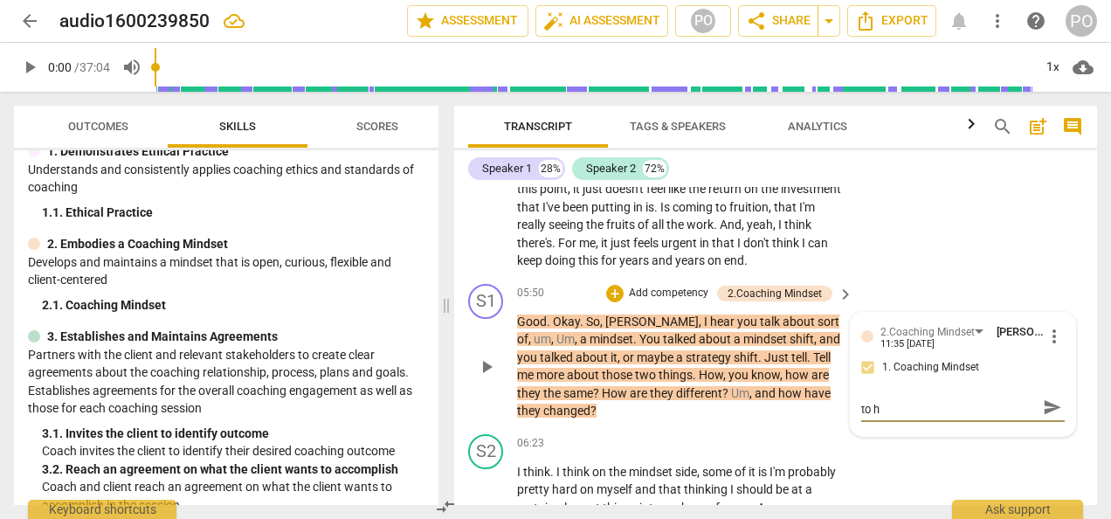
type textarea "Following up on client's comments to he"
type textarea "Following up on client's comments to hel"
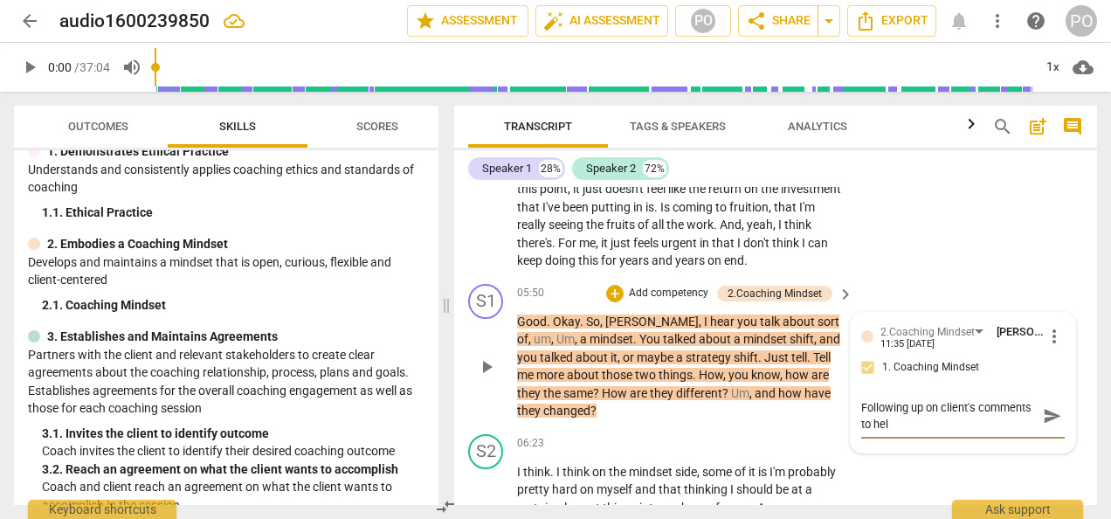
scroll to position [0, 0]
type textarea "Following up on client's comments to he"
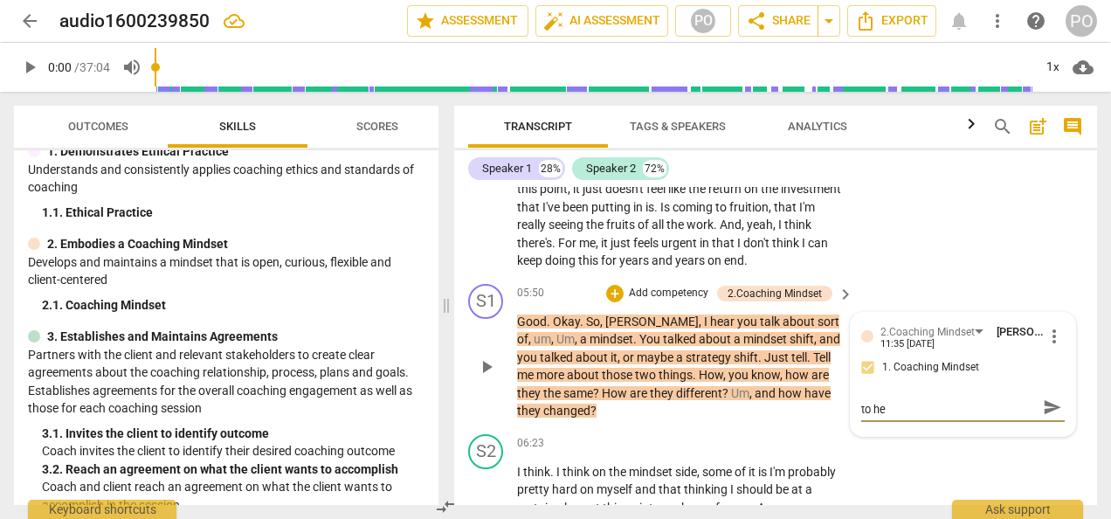
type textarea "Following up on client's comments to h"
type textarea "Following up on client's comments to"
type textarea "Following up on client's comments to h"
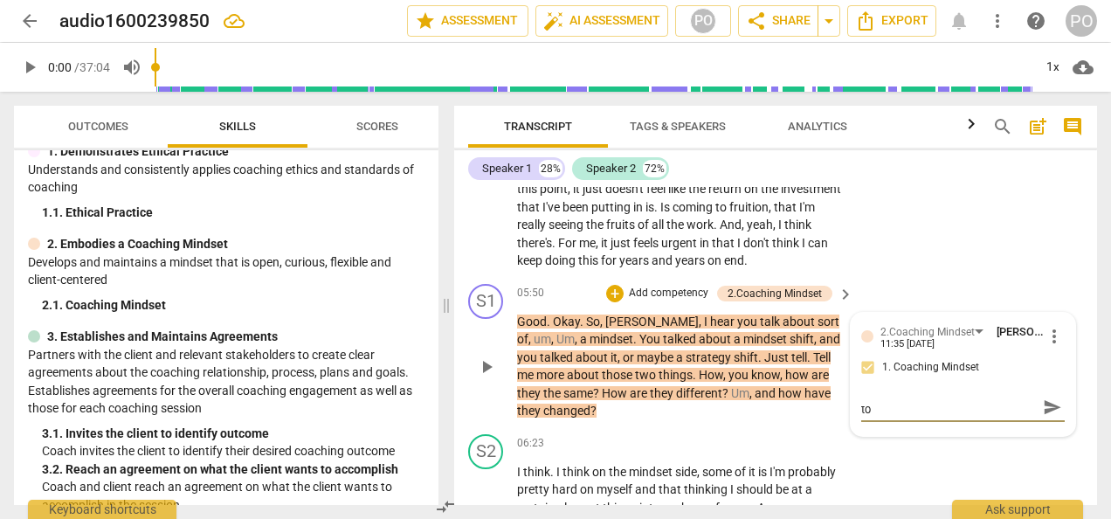
type textarea "Following up on client's comments to h"
type textarea "Following up on client's comments to he"
type textarea "Following up on client's comments to hel"
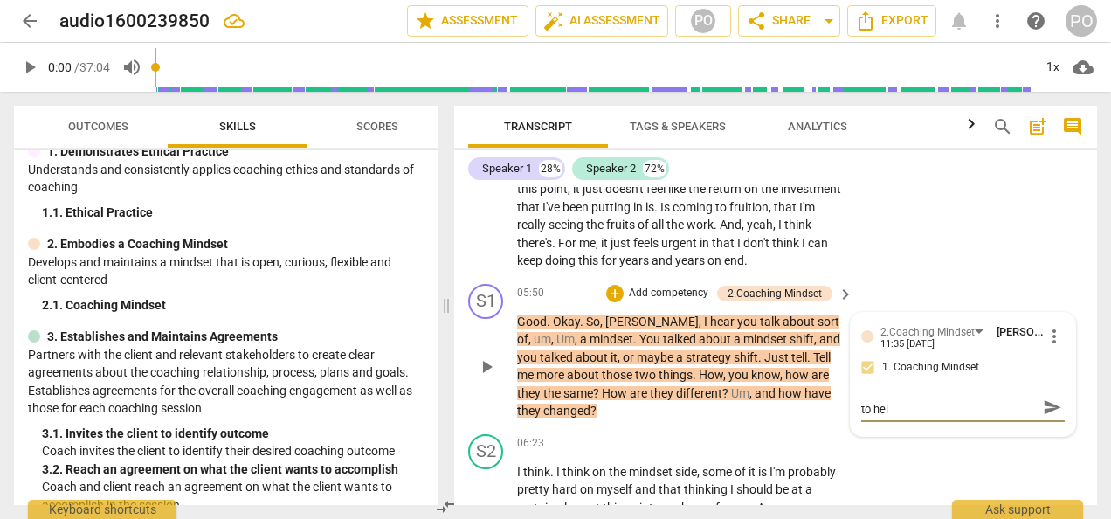
scroll to position [0, 0]
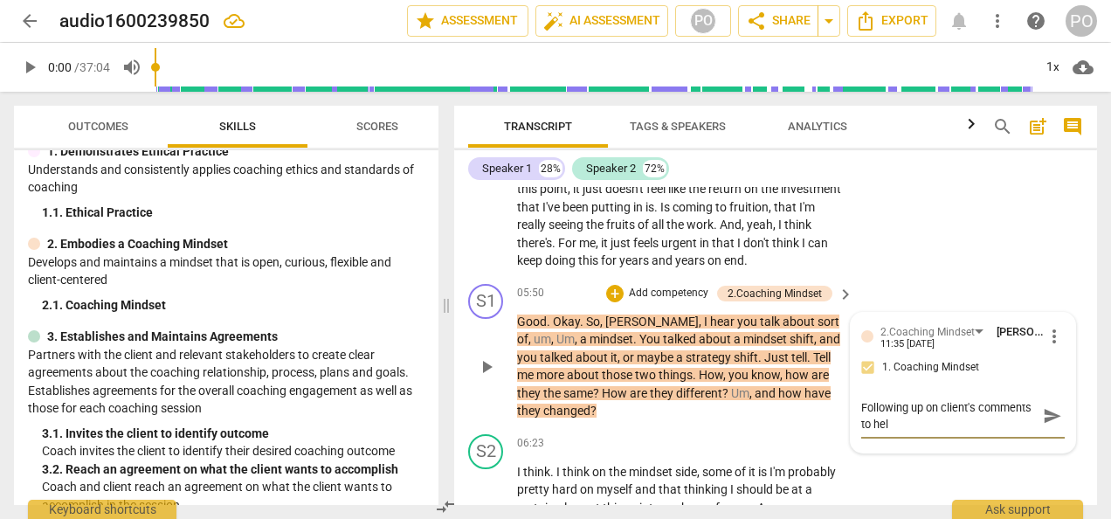
type textarea "Following up on client's comments to help"
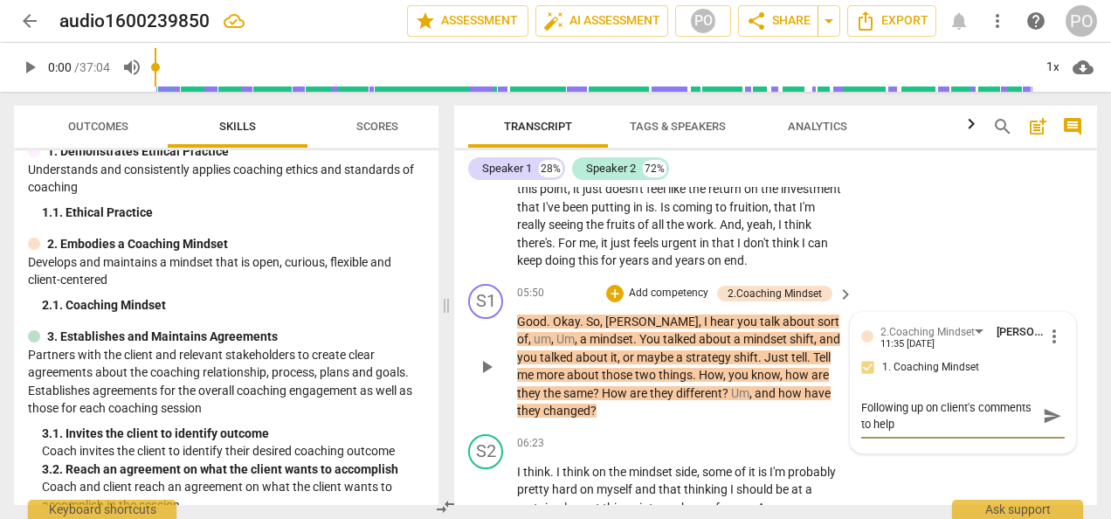
type textarea "Following up on client's comments to help"
type textarea "Following up on client's comments to hel"
type textarea "Following up on client's comments to he"
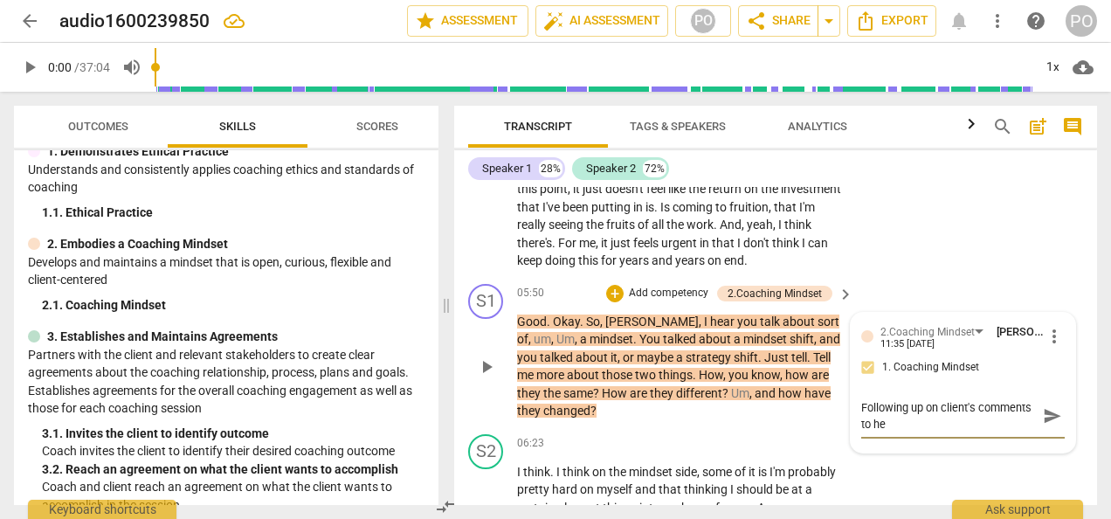
scroll to position [15, 0]
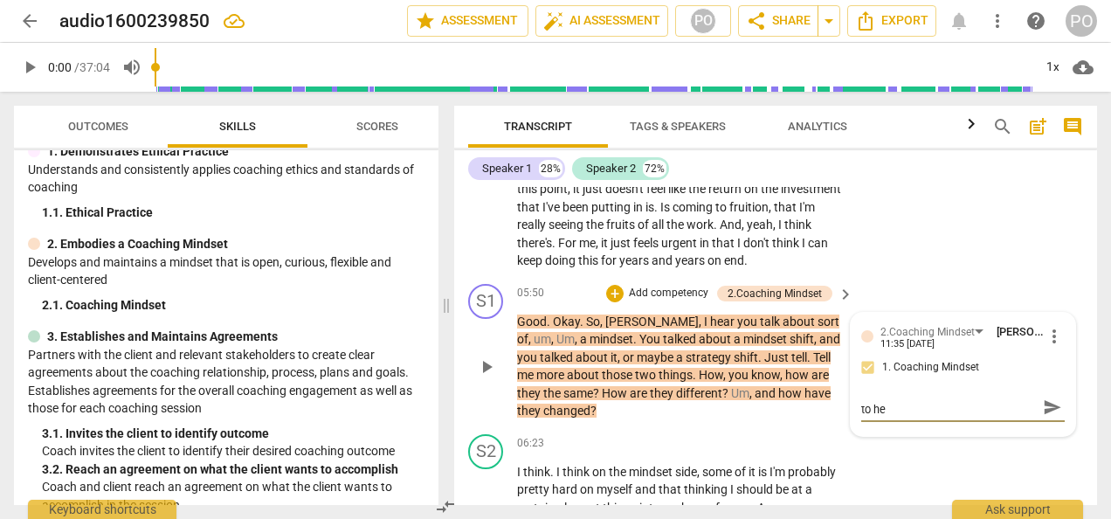
type textarea "Following up on client's comments to h"
type textarea "Following up on client's comments to"
type textarea "Following up on client's comments to g"
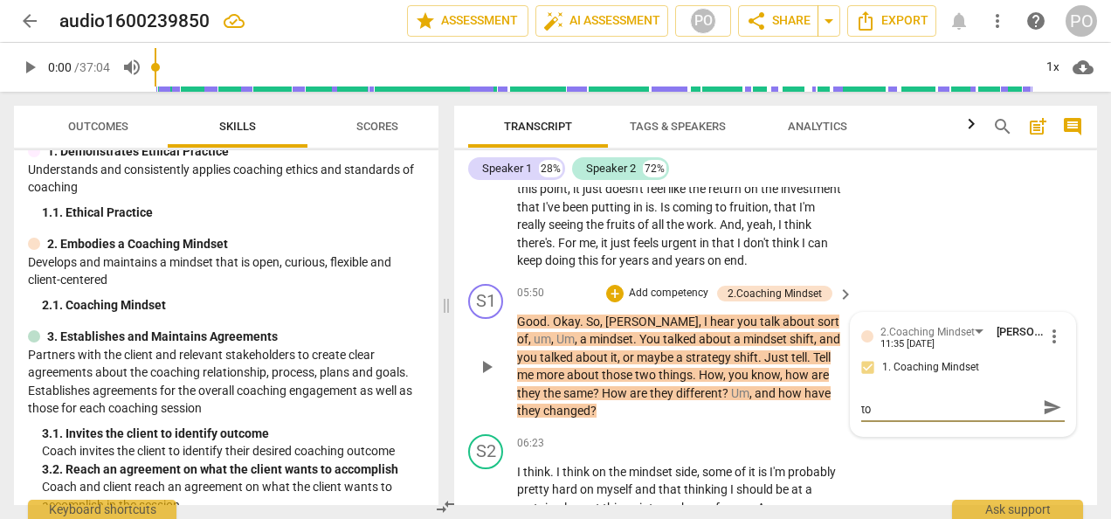
type textarea "Following up on client's comments to g"
type textarea "Following up on client's comments to ga"
type textarea "Following up on client's comments to gai"
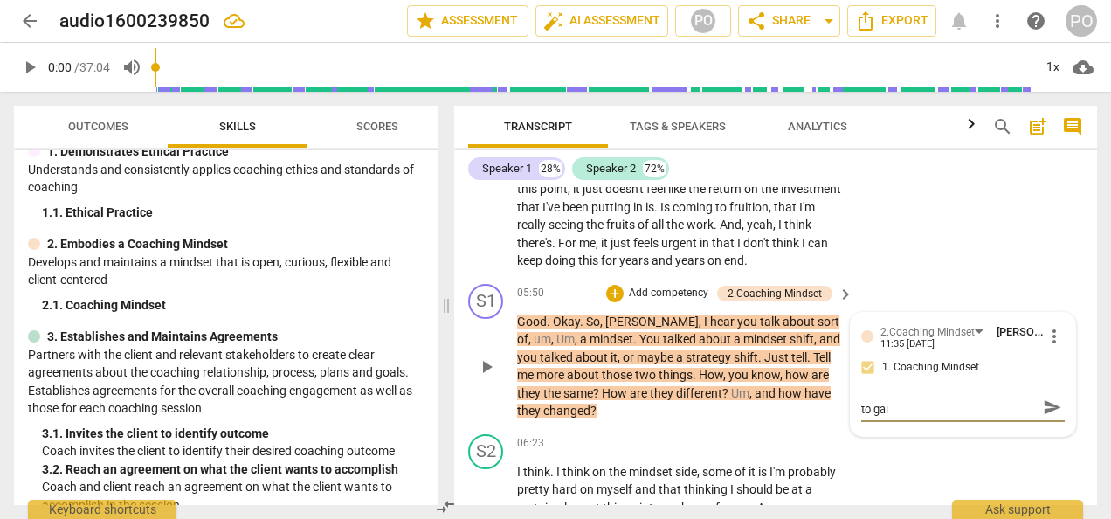
type textarea "Following up on client's comments to gain"
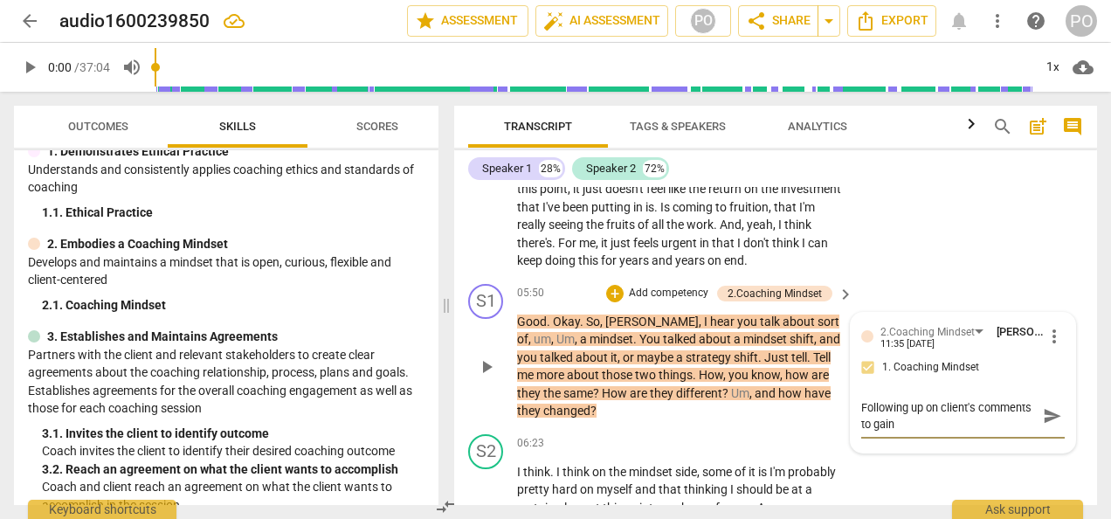
scroll to position [0, 0]
type textarea "Following up on client's comments to gain"
type textarea "Following up on client's comments to gain u"
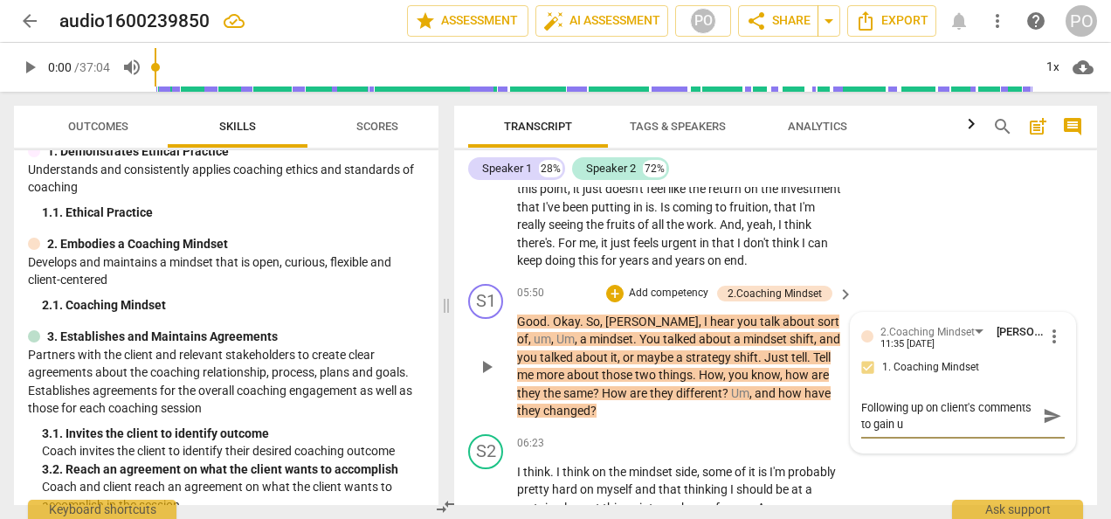
type textarea "Following up on client's comments to gain un"
type textarea "Following up on client's comments to gain und"
type textarea "Following up on client's comments to gain unde"
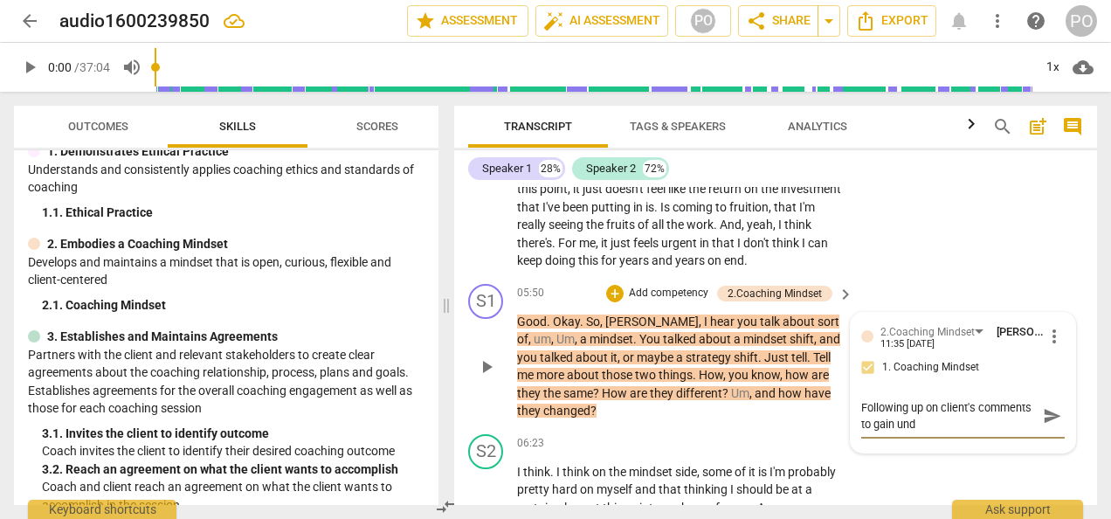
type textarea "Following up on client's comments to gain unde"
type textarea "Following up on client's comments to gain under"
type textarea "Following up on client's comments to gain unders"
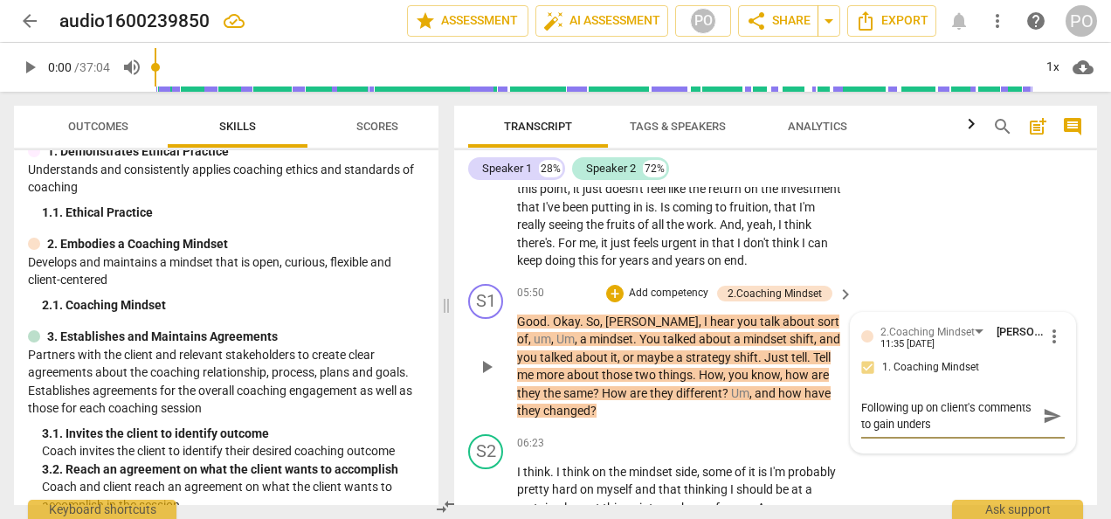
type textarea "Following up on client's comments to gain underst"
type textarea "Following up on client's comments to gain understa"
type textarea "Following up on client's comments to gain understan"
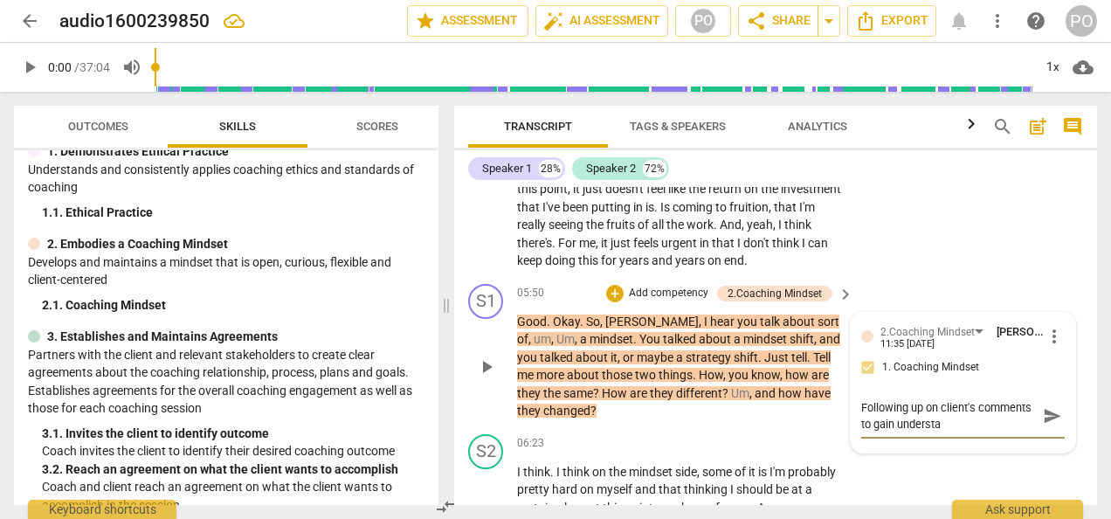
type textarea "Following up on client's comments to gain understan"
type textarea "Following up on client's comments to gain understand"
type textarea "Following up on client's comments to gain understandi"
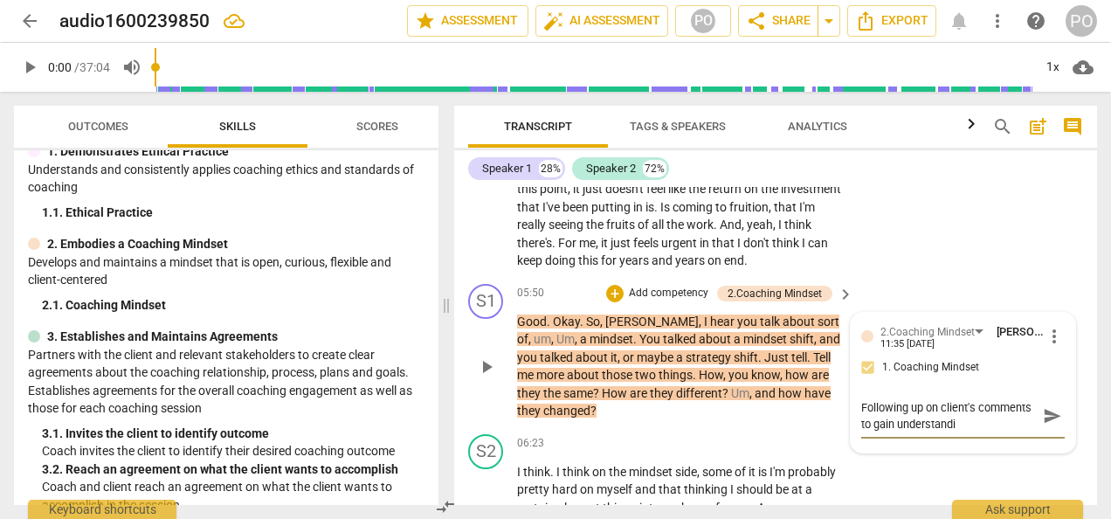
type textarea "Following up on client's comments to gain understandin"
type textarea "Following up on client's comments to gain understanding"
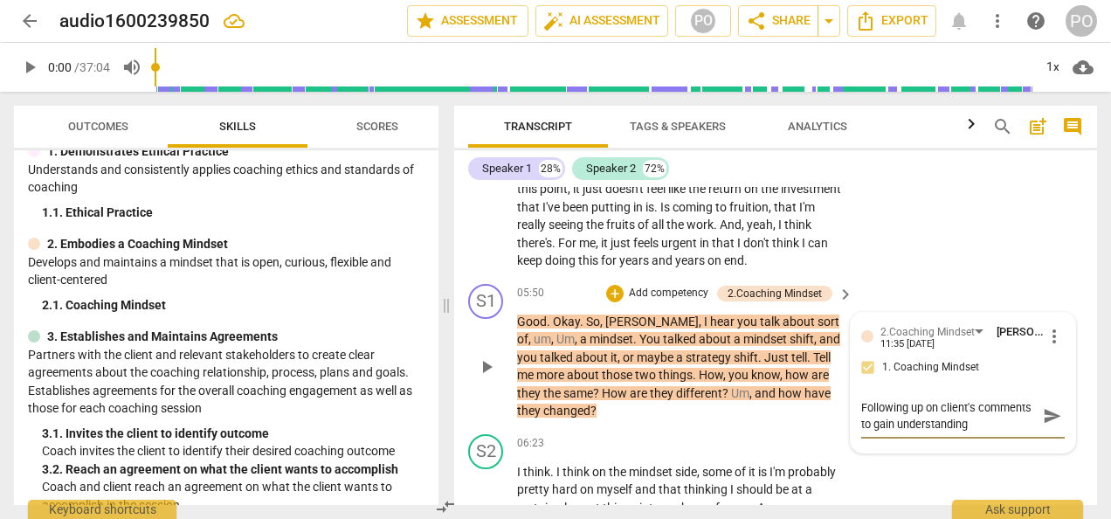
type textarea "Following up on client's comments to gain understanding"
type textarea "Following up on client's comments to gain understanding o"
type textarea "Following up on client's comments to gain understanding on"
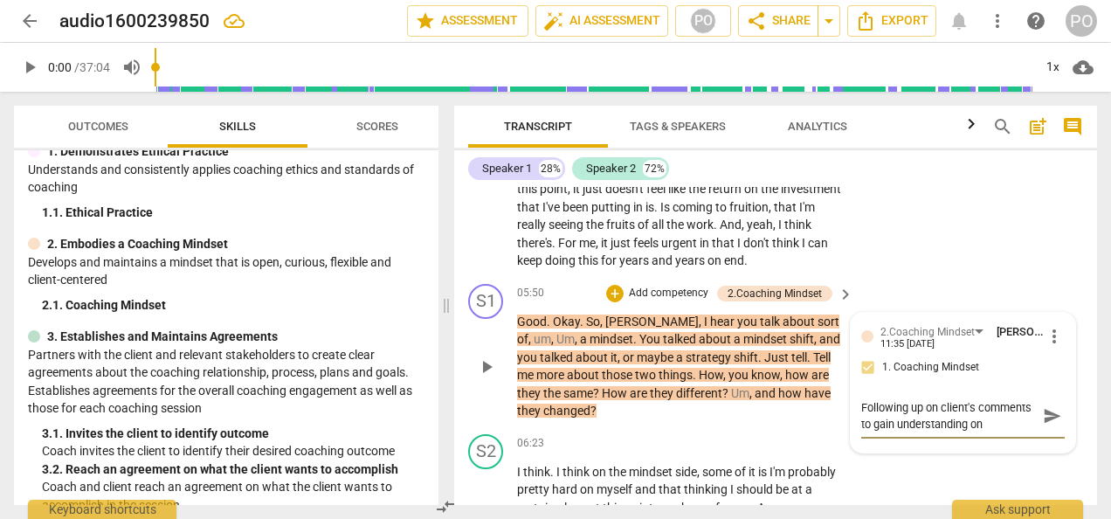
type textarea "Following up on client's comments to gain understanding on"
type textarea "Following up on client's comments to gain understanding o"
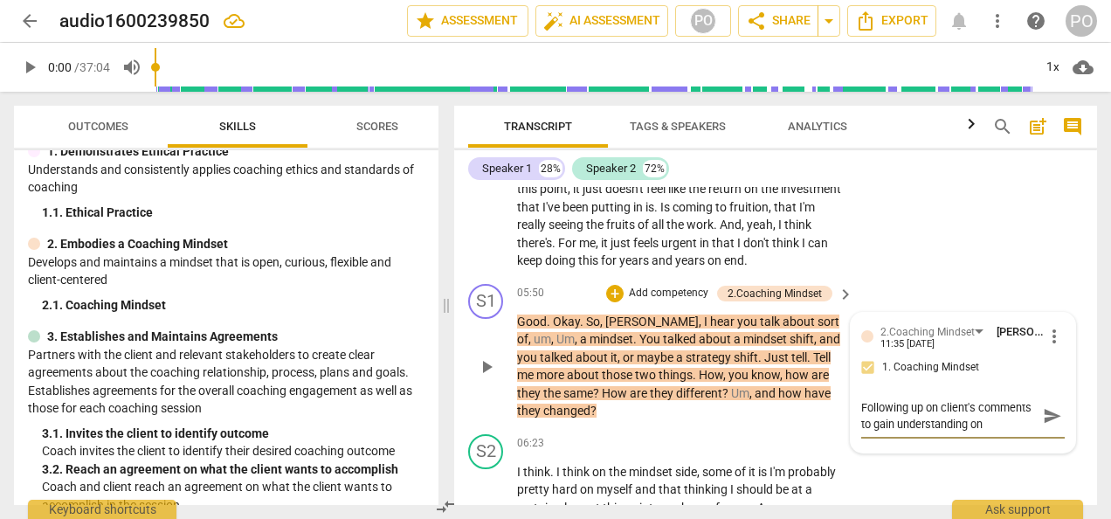
type textarea "Following up on client's comments to gain understanding o"
type textarea "Following up on client's comments to gain understanding of"
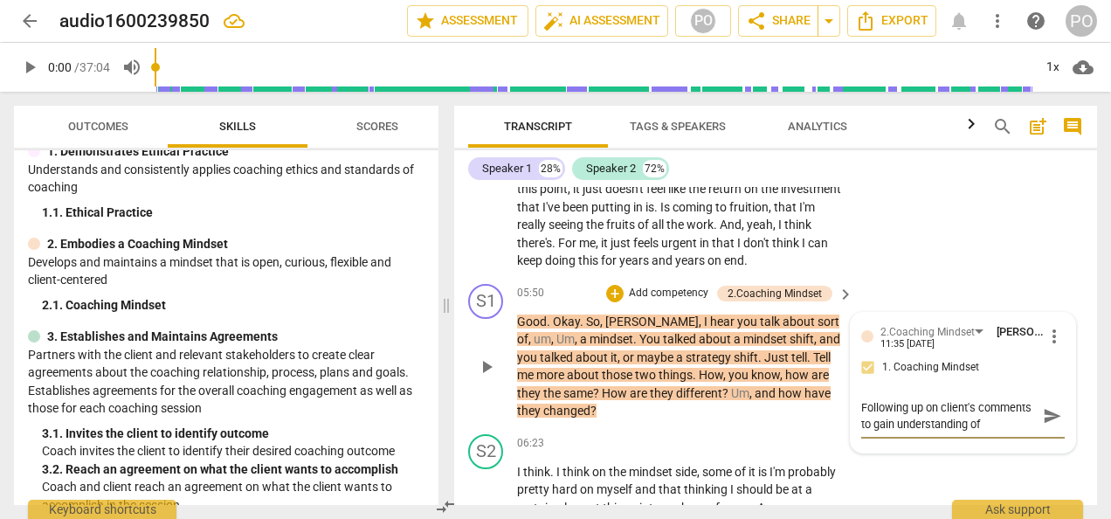
type textarea "Following up on client's comments to gain understanding of t"
type textarea "Following up on client's comments to gain understanding of th"
type textarea "Following up on client's comments to gain understanding of the"
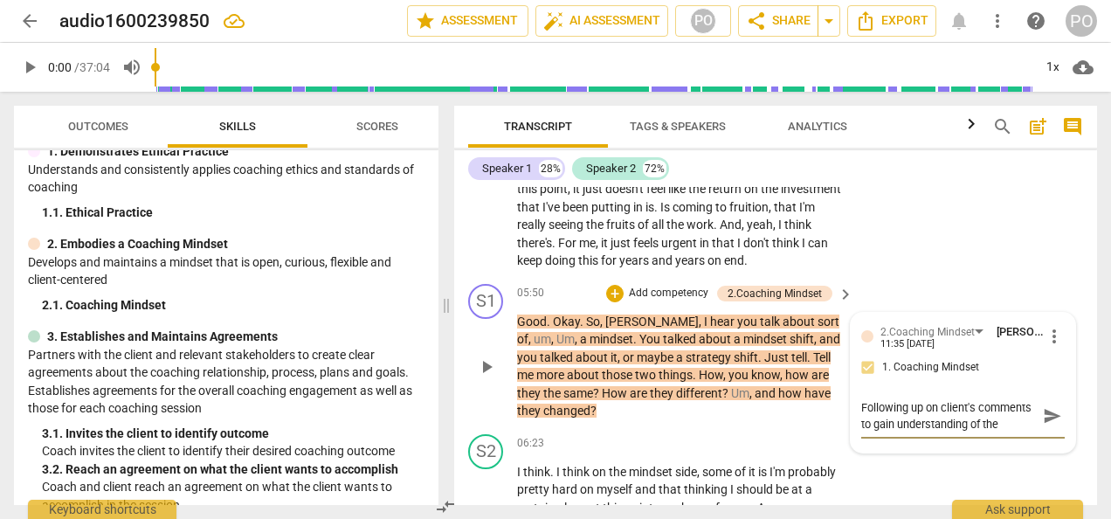
type textarea "Following up on client's comments to gain understanding of the"
type textarea "Following up on client's comments to gain understanding of the t"
type textarea "Following up on client's comments to gain understanding of the tw"
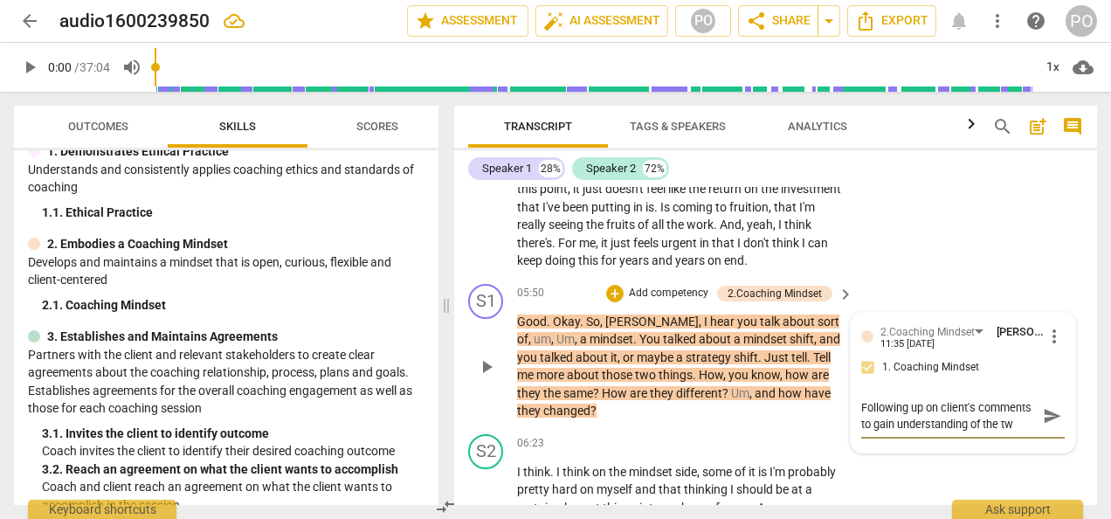
type textarea "Following up on client's comments to gain understanding of the two"
type textarea "Following up on client's comments to gain understanding of the two d"
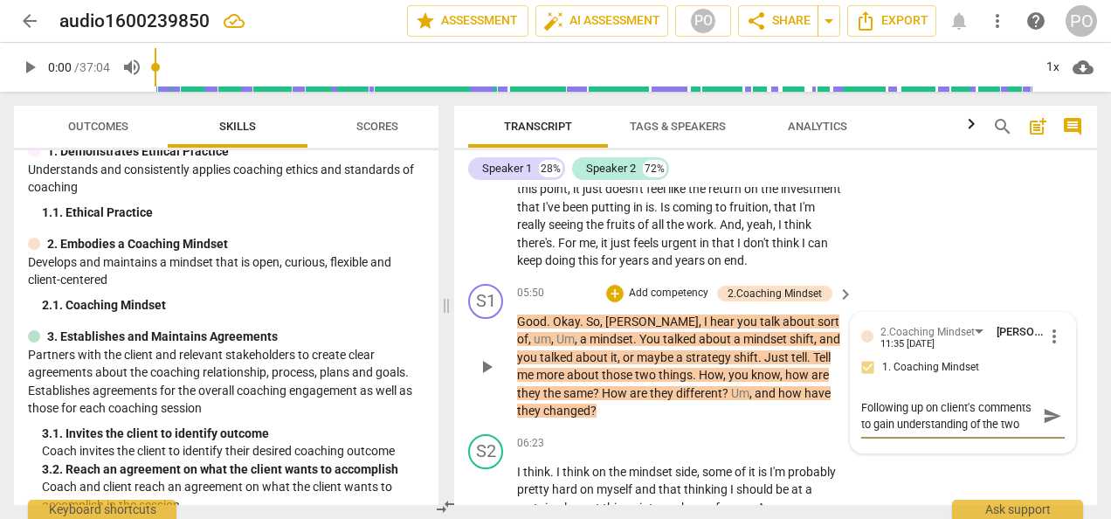
type textarea "Following up on client's comments to gain understanding of the two d"
type textarea "Following up on client's comments to gain understanding of the two di"
type textarea "Following up on client's comments to gain understanding of the two dif"
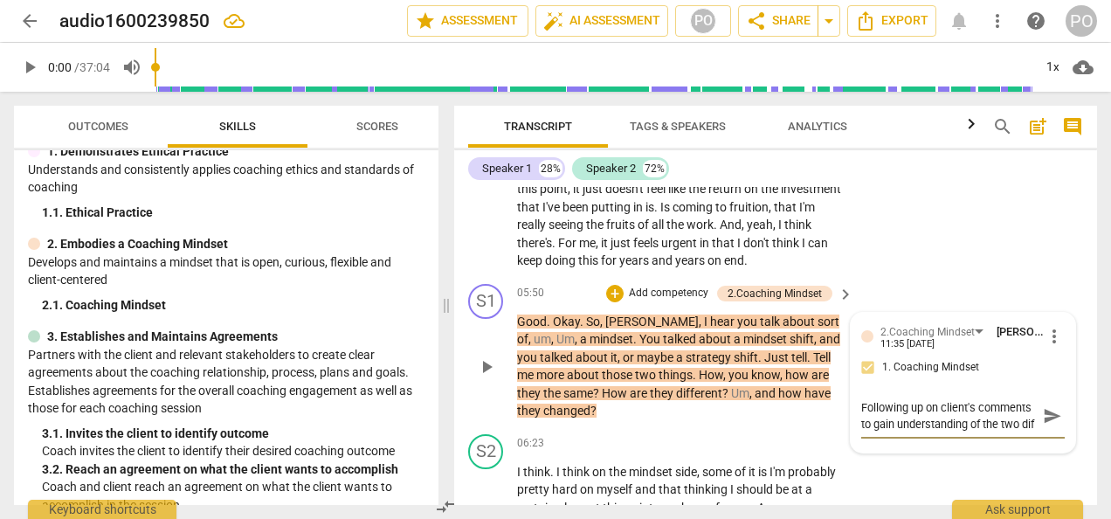
scroll to position [14, 0]
type textarea "Following up on client's comments to gain understanding of the two diff"
type textarea "Following up on client's comments to gain understanding of the two diffe"
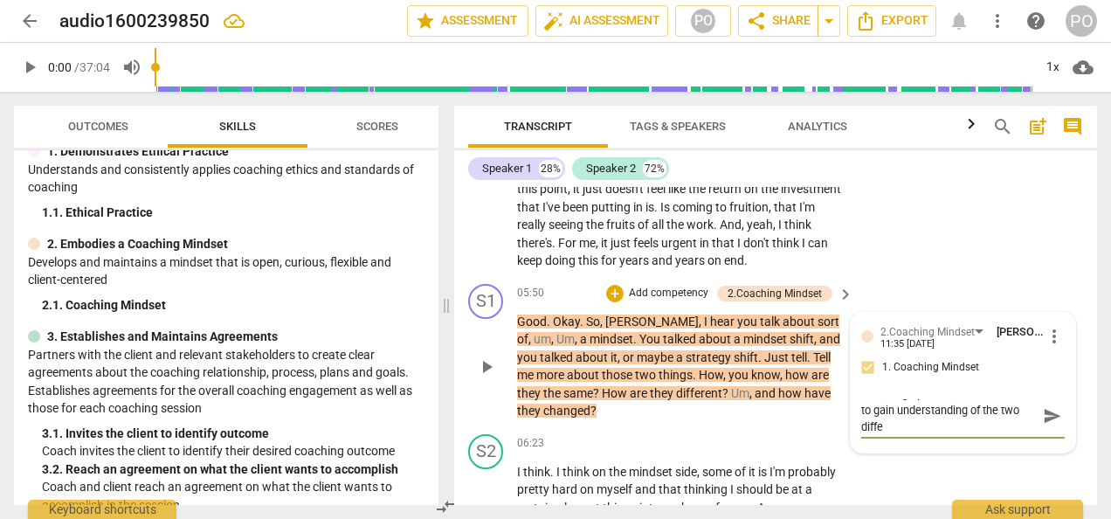
type textarea "Following up on client's comments to gain understanding of the two differ"
type textarea "Following up on client's comments to gain understanding of the two differe"
type textarea "Following up on client's comments to gain understanding of the two differen"
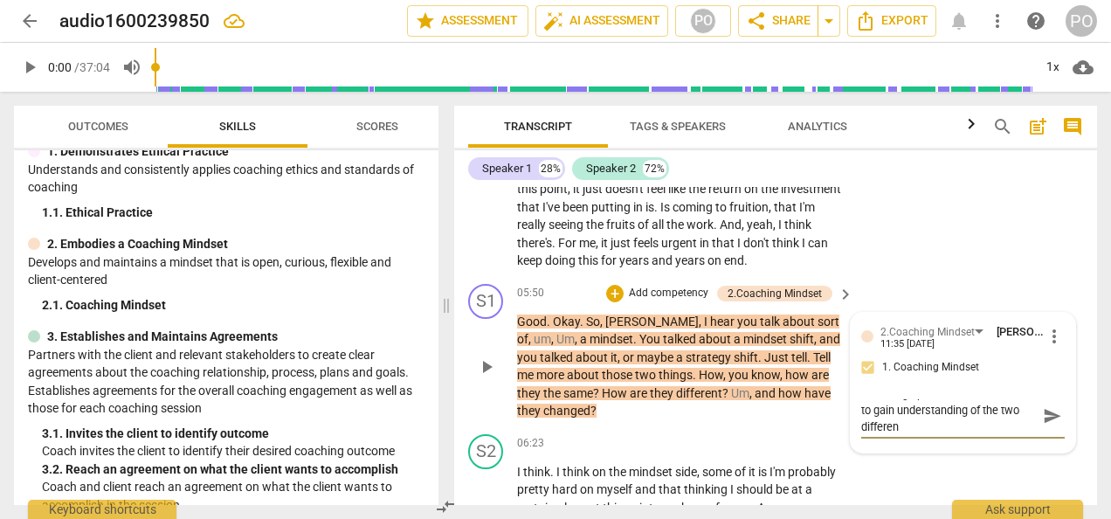
type textarea "Following up on client's comments to gain understanding of the two different"
type textarea "Following up on client's comments to gain understanding of the two different p"
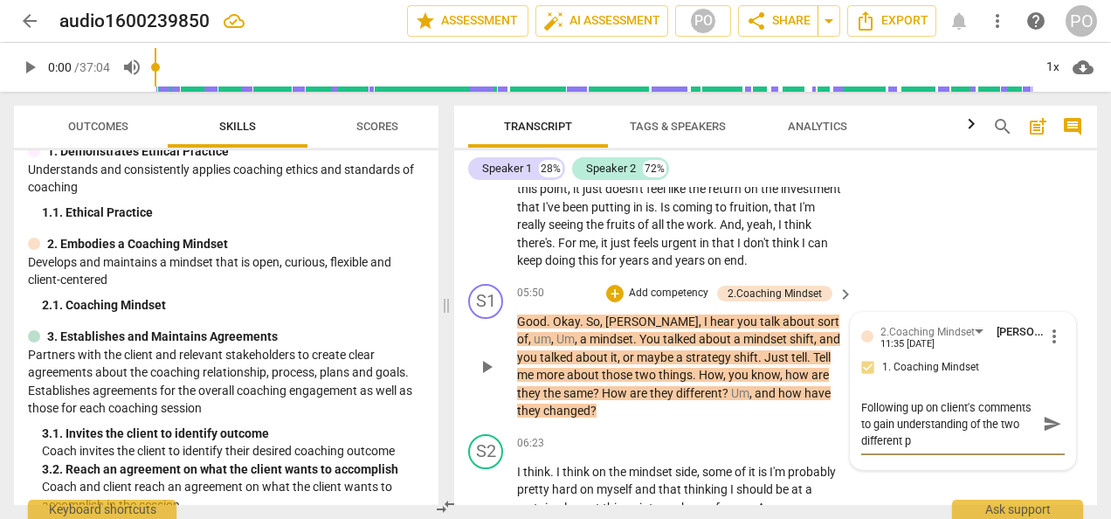
scroll to position [0, 0]
type textarea "Following up on client's comments to gain understanding of the two different pa"
type textarea "Following up on client's comments to gain understanding of the two different pat"
type textarea "Following up on client's comments to gain understanding of the two different pa…"
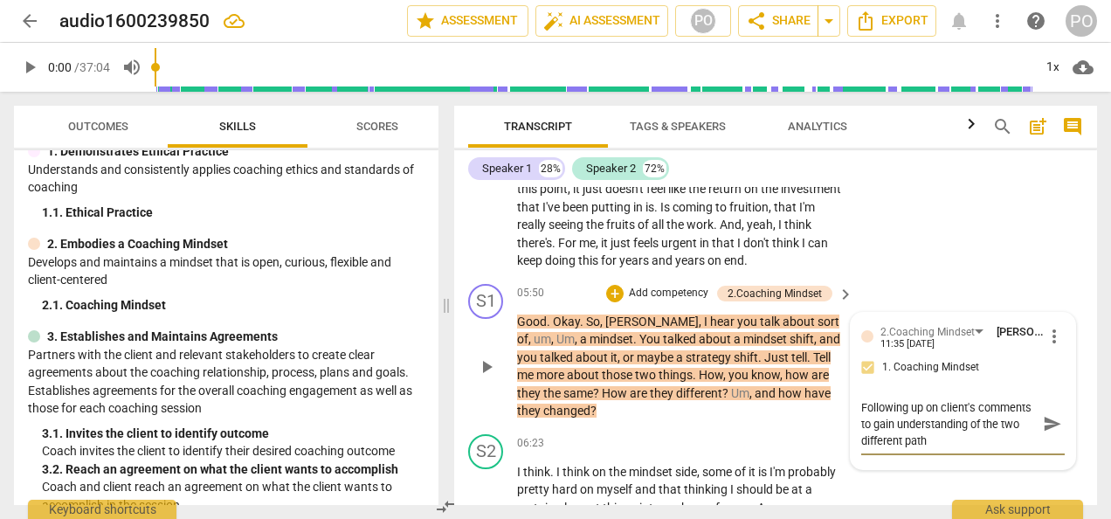
type textarea "Following up on client's comments to gain understanding of the two different pa…"
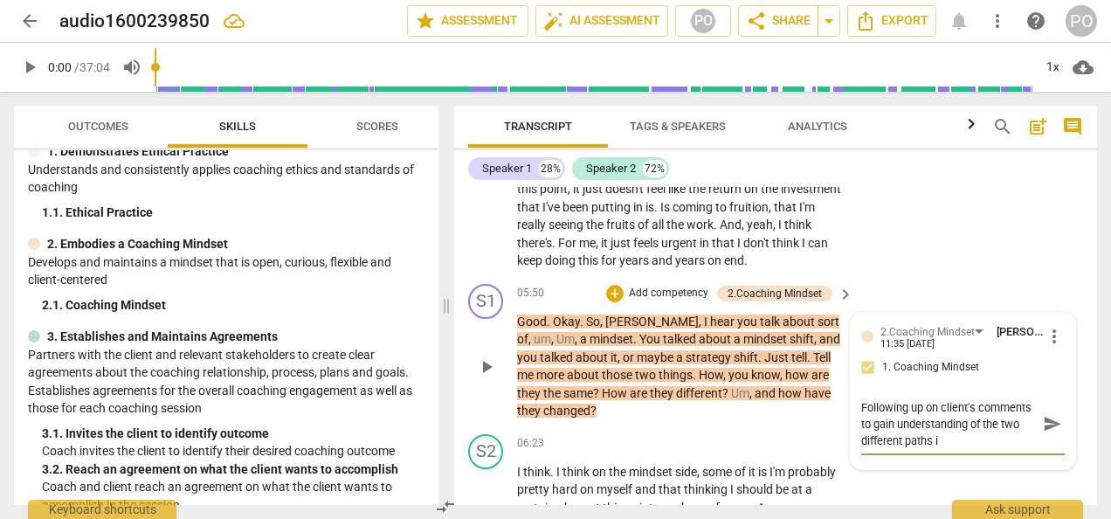
type textarea "Following up on client's comments to gain understanding of the two different pa…"
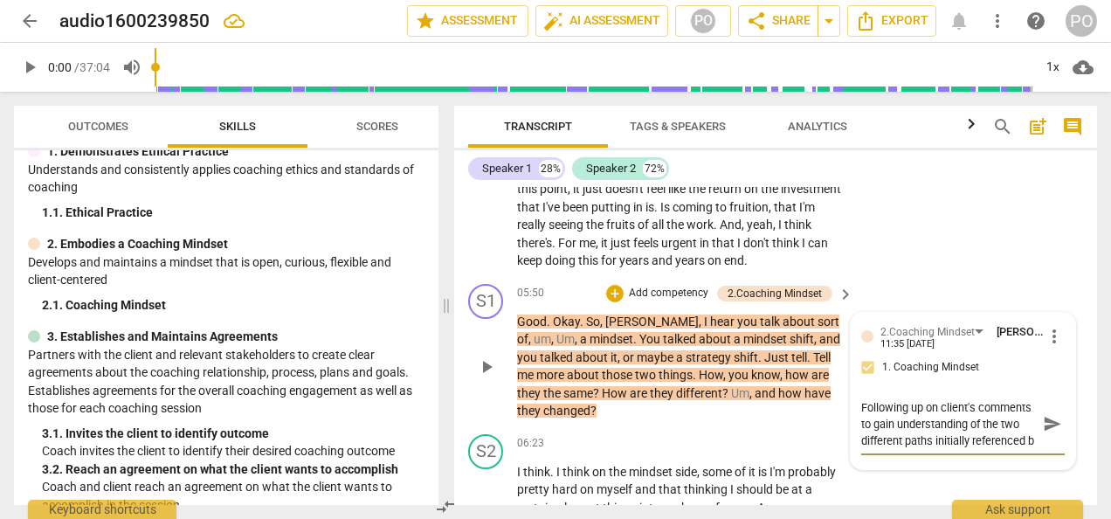
scroll to position [15, 0]
click at [1043, 424] on span "send" at bounding box center [1052, 423] width 19 height 19
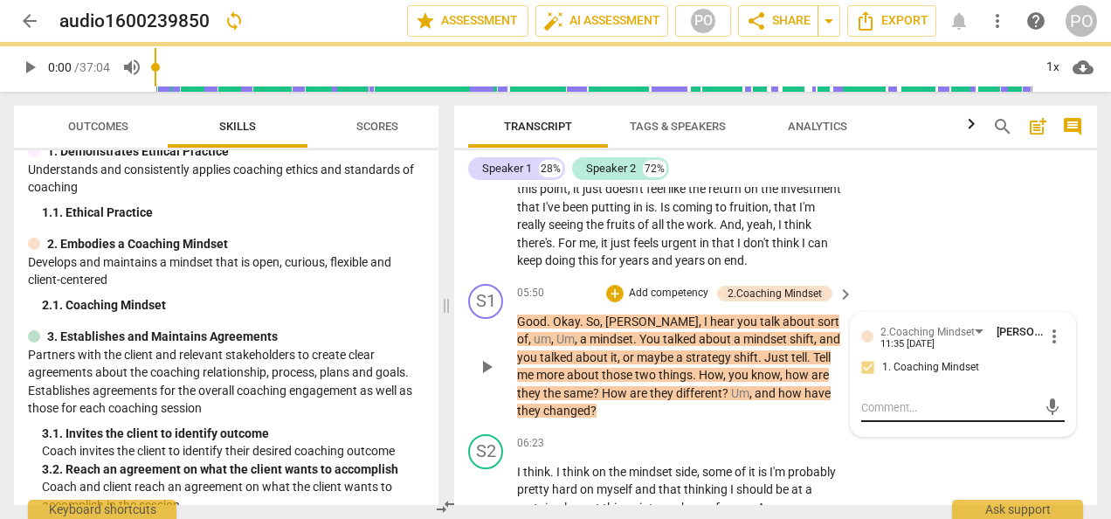
scroll to position [0, 0]
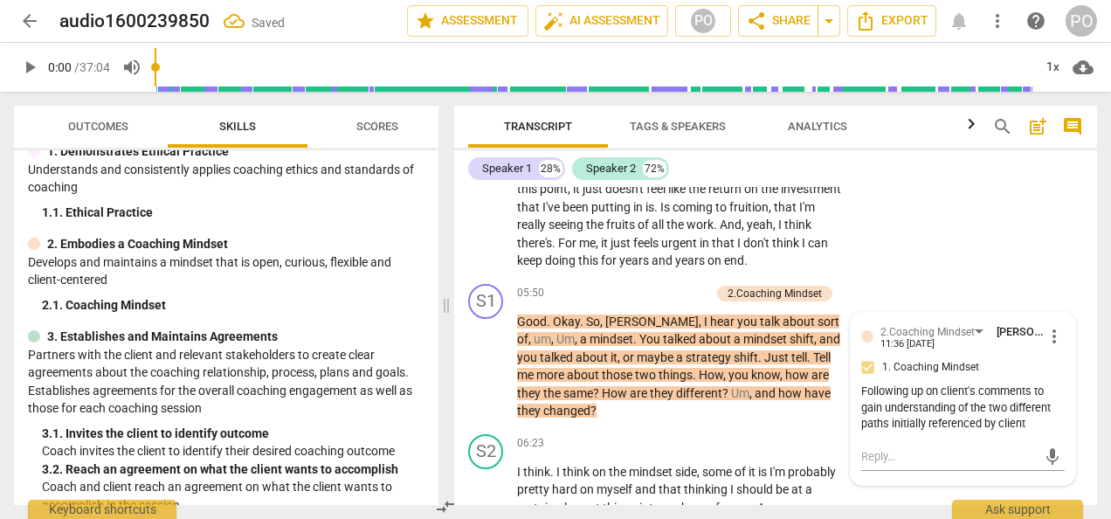
click at [914, 231] on div "S2 play_arrow pause 04:09 + Add competency keyboard_arrow_right Yeah , it's a g…" at bounding box center [775, 67] width 643 height 419
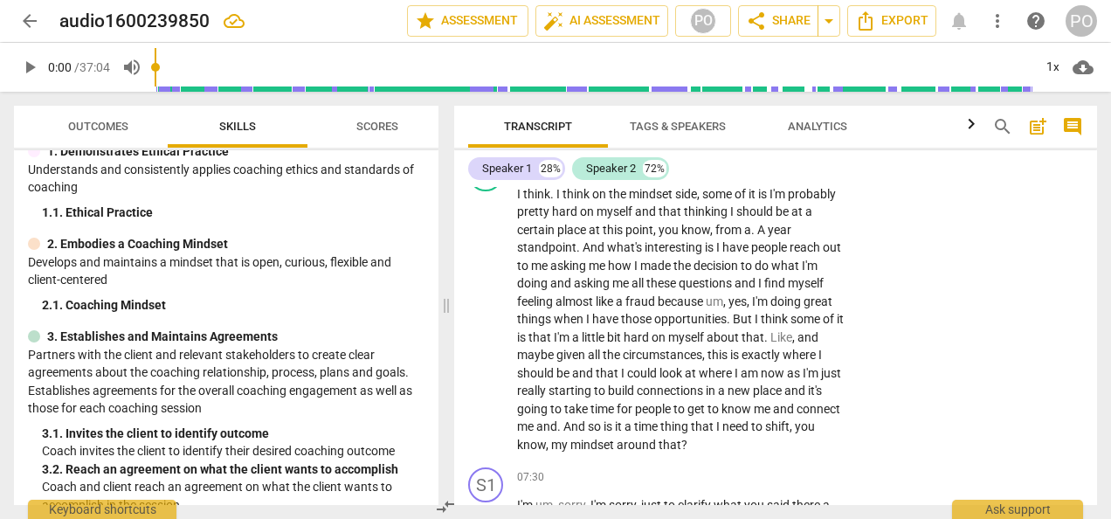
scroll to position [2269, 0]
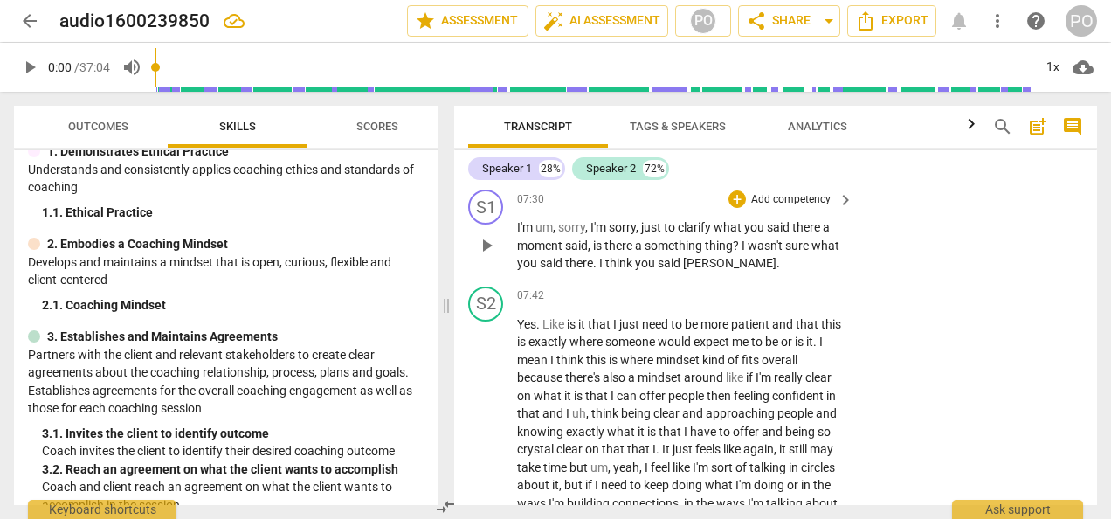
click at [707, 266] on span "[PERSON_NAME]" at bounding box center [729, 263] width 93 height 14
click at [752, 262] on p "I'm um , sorry , I'm sorry , just to clarify what you said there a moment said …" at bounding box center [681, 245] width 328 height 54
click at [894, 339] on div "S2 play_arrow pause 07:42 + Add competency keyboard_arrow_right Yes . Like is i…" at bounding box center [775, 435] width 643 height 312
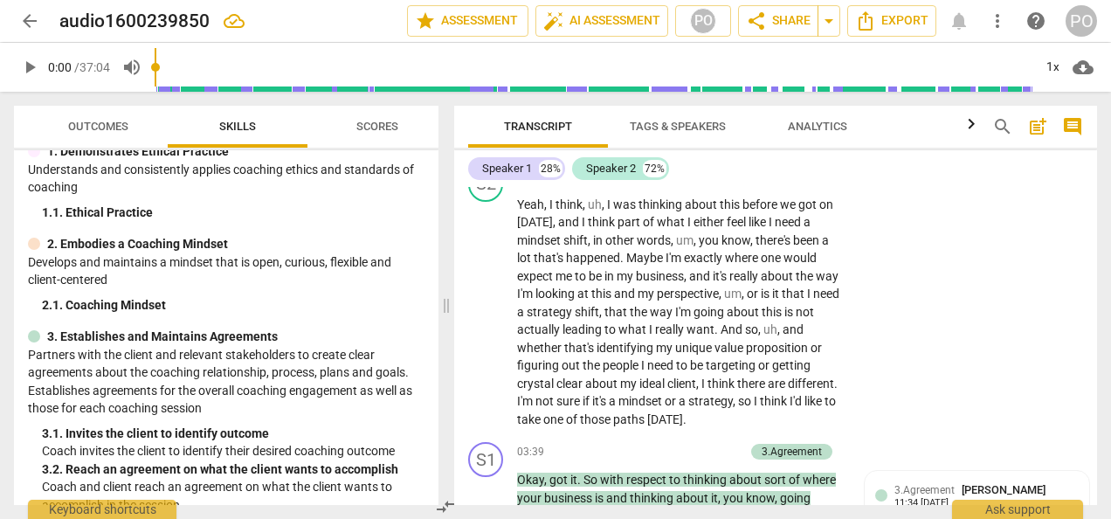
scroll to position [623, 0]
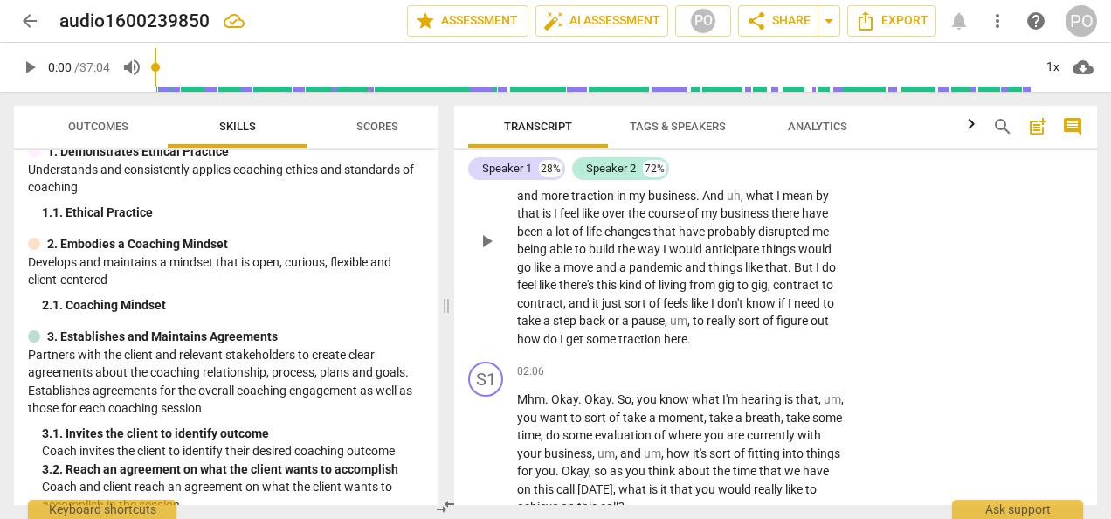
click at [992, 252] on div "S2 play_arrow pause 01:06 + Add competency keyboard_arrow_right Yeah , so I . I…" at bounding box center [775, 226] width 643 height 258
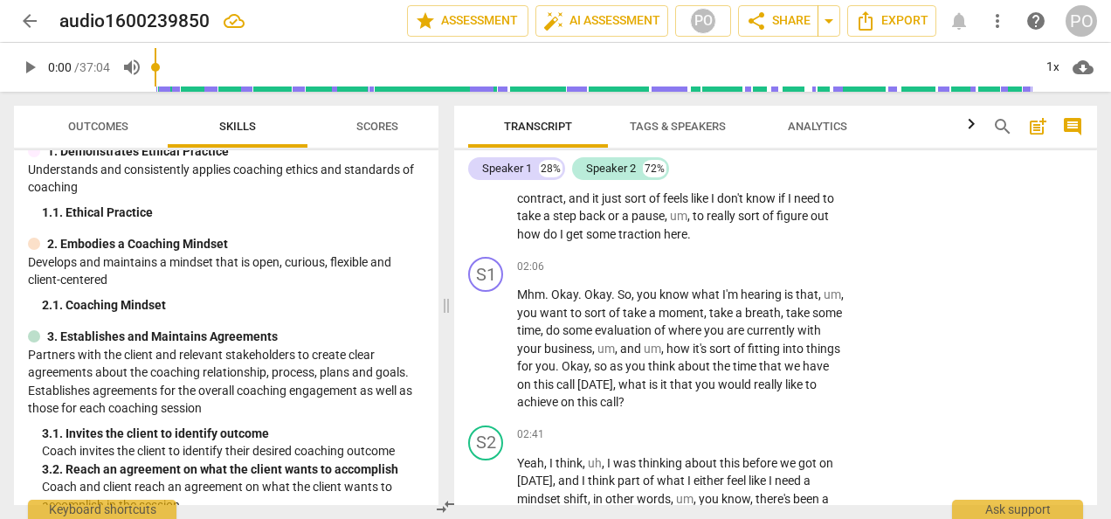
scroll to position [762, 0]
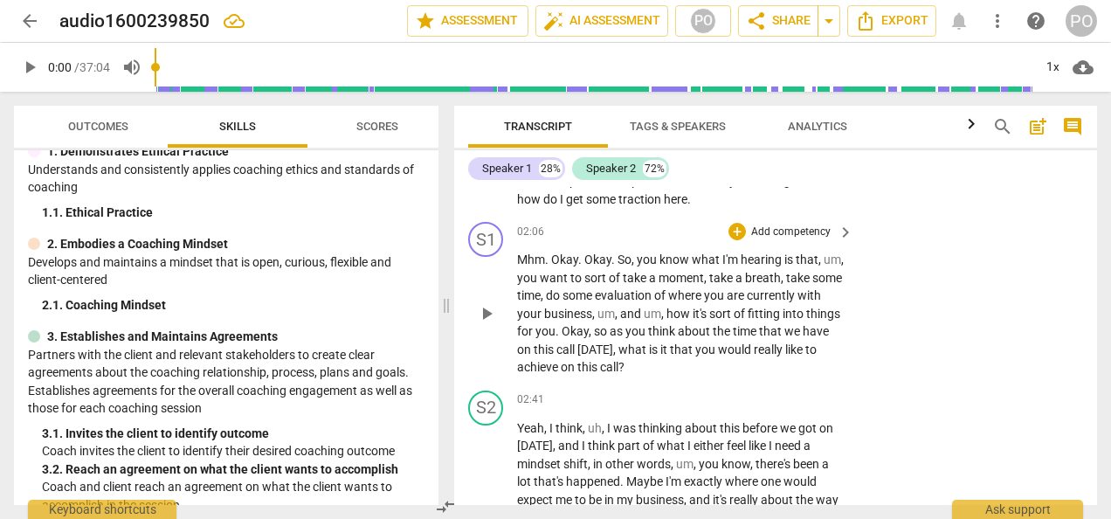
click at [790, 231] on p "Add competency" at bounding box center [790, 232] width 83 height 16
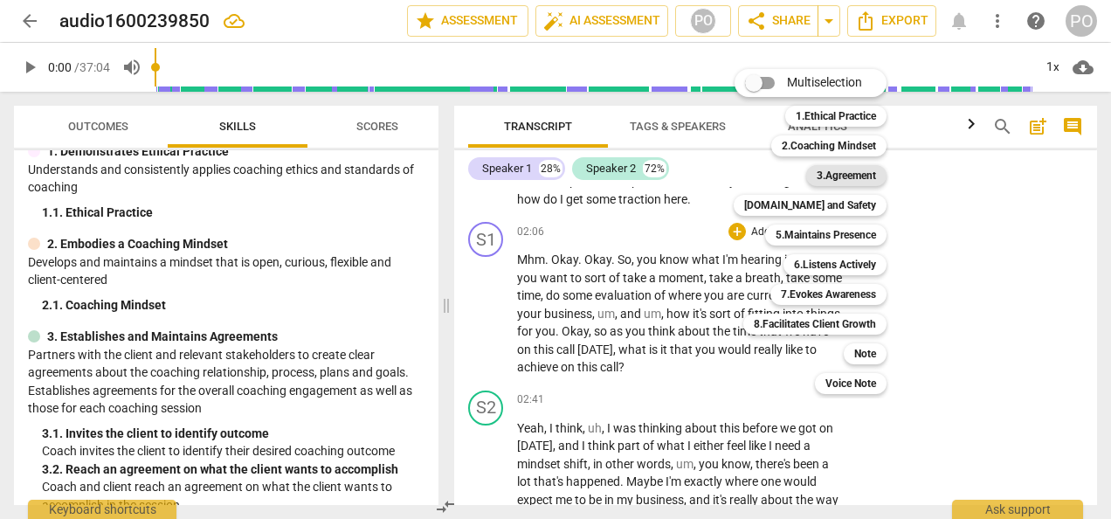
click at [875, 176] on b "3.Agreement" at bounding box center [846, 175] width 59 height 21
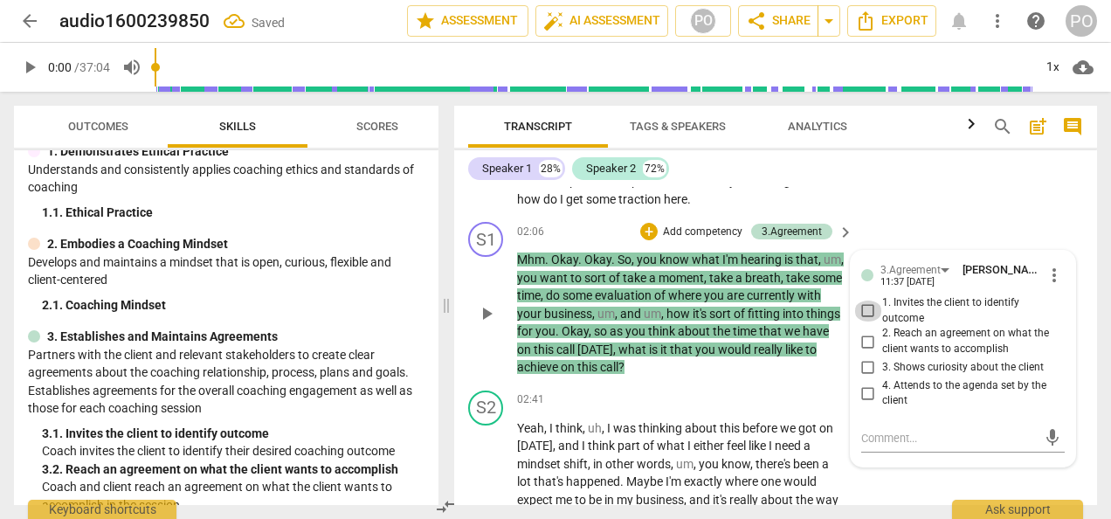
click at [864, 311] on input "1. Invites the client to identify outcome" at bounding box center [868, 310] width 28 height 21
click at [974, 201] on div "S2 play_arrow pause 01:06 + Add competency keyboard_arrow_right Yeah , so I . I…" at bounding box center [775, 86] width 643 height 258
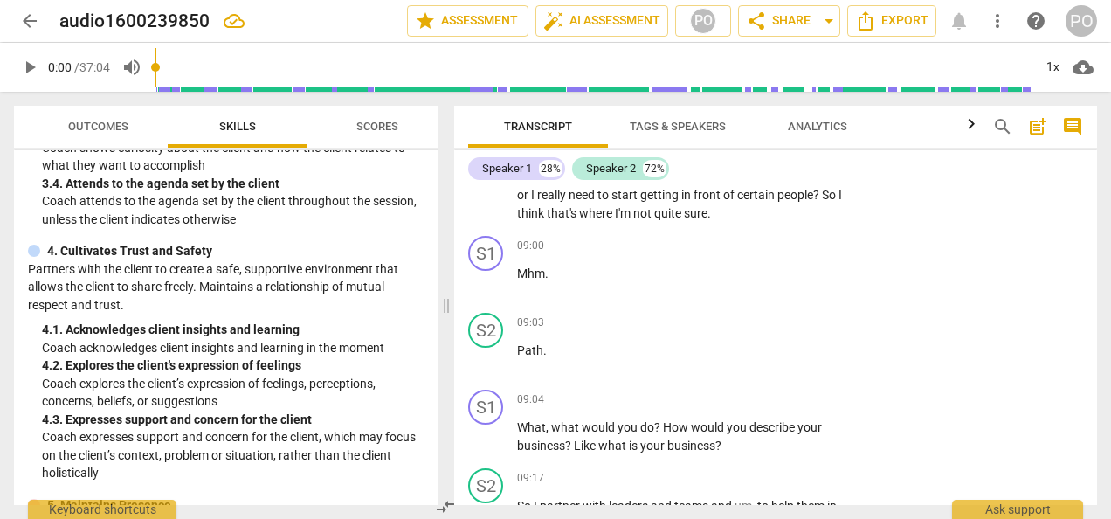
scroll to position [2647, 0]
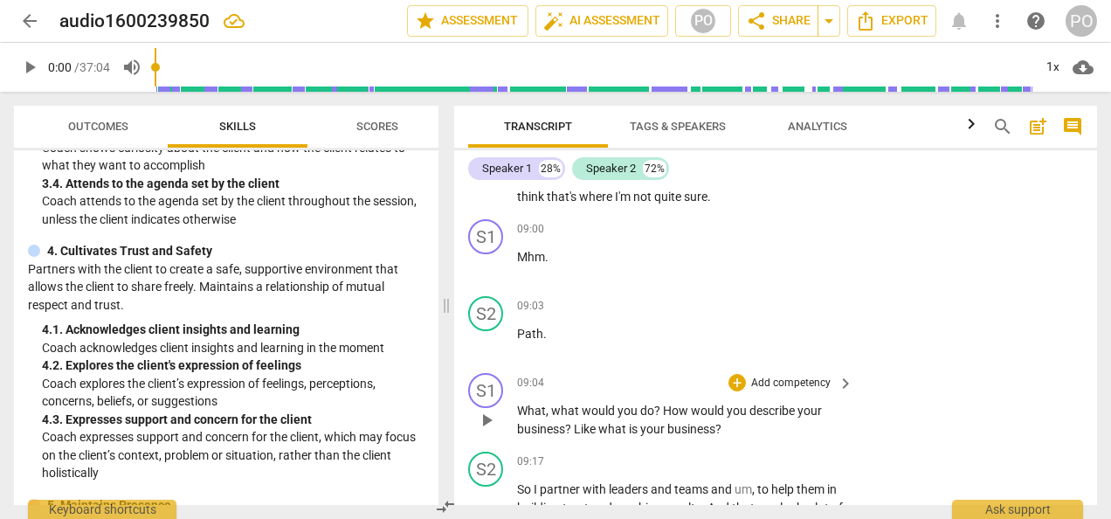
click at [1029, 369] on div "S1 play_arrow pause 09:04 + Add competency keyboard_arrow_right What , what wou…" at bounding box center [775, 405] width 643 height 79
click at [369, 398] on p "Coach explores the client’s expression of feelings, perceptions, concerns, beli…" at bounding box center [233, 393] width 383 height 36
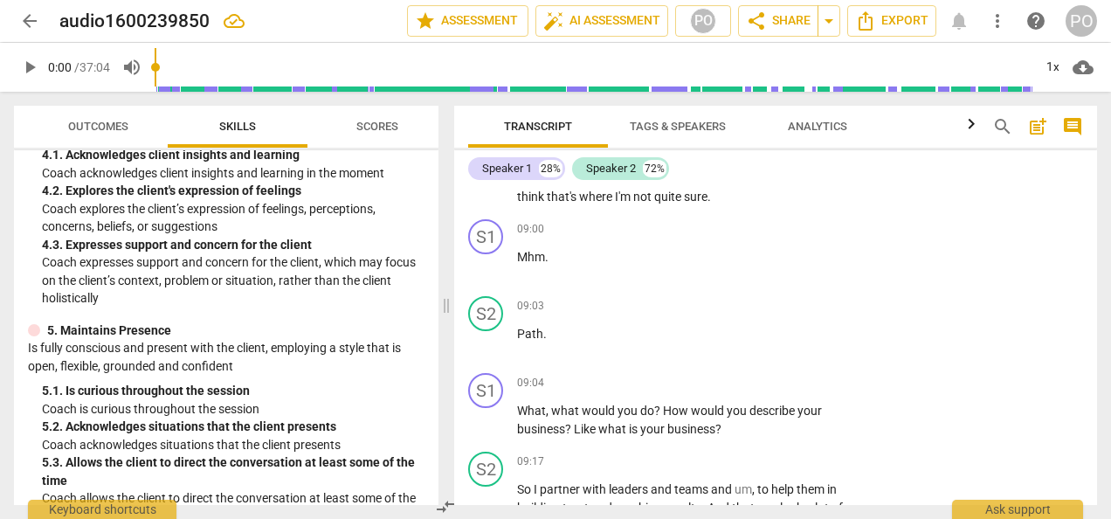
scroll to position [666, 0]
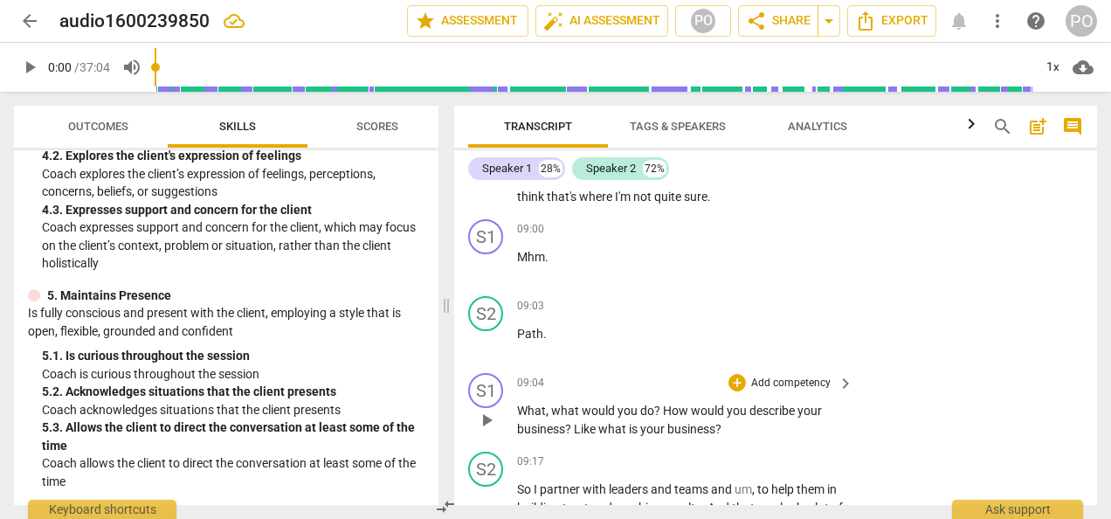
click at [810, 382] on p "Add competency" at bounding box center [790, 384] width 83 height 16
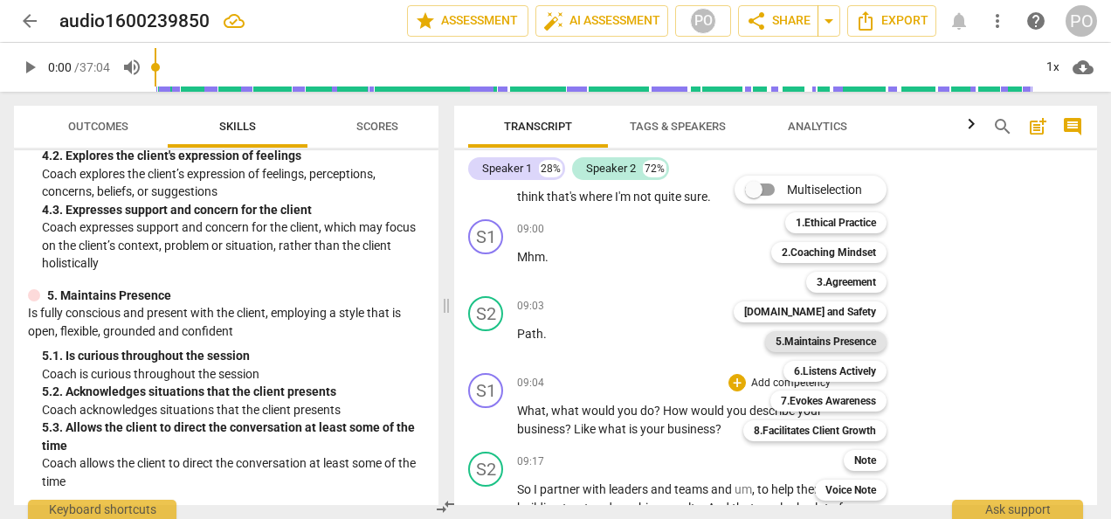
click at [856, 339] on b "5.Maintains Presence" at bounding box center [826, 341] width 100 height 21
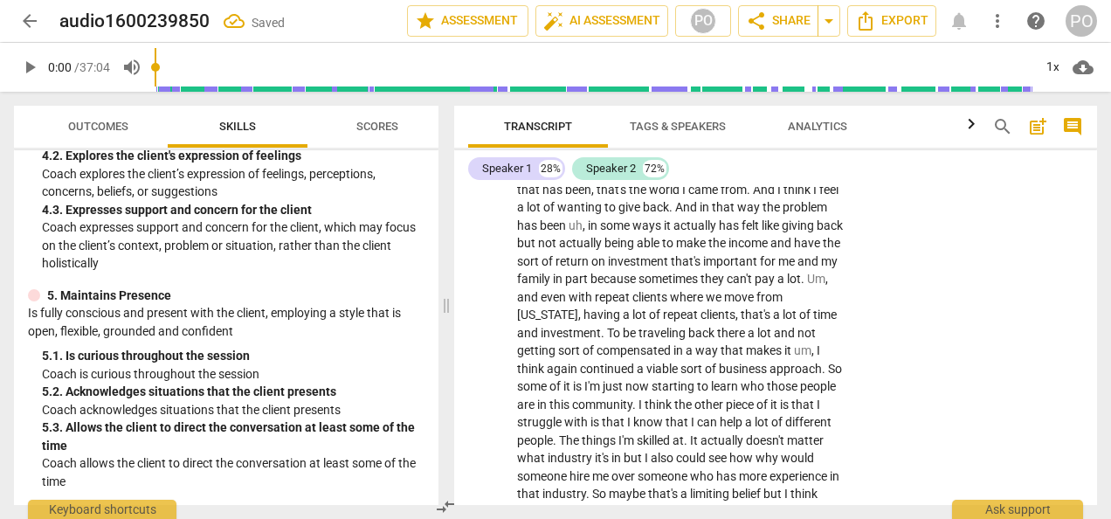
scroll to position [3708, 0]
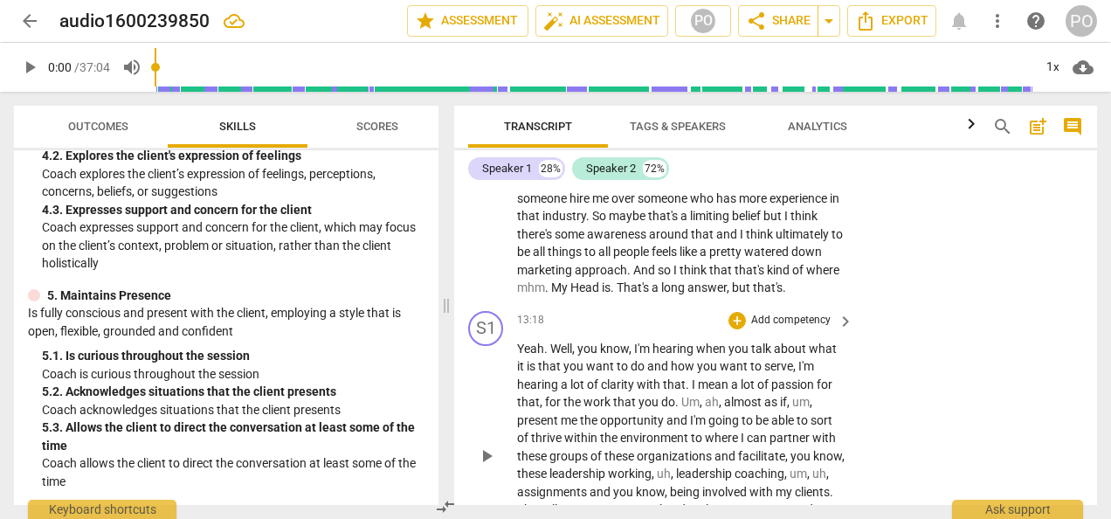
click at [928, 391] on div "S1 play_arrow pause 13:18 + Add competency keyboard_arrow_right Yeah . Well , y…" at bounding box center [775, 442] width 643 height 276
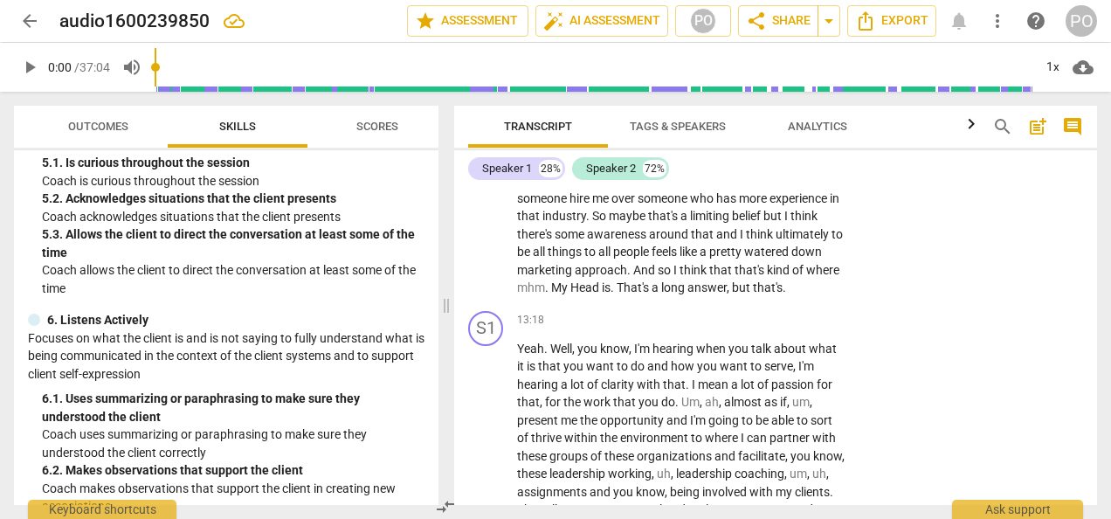
scroll to position [865, 0]
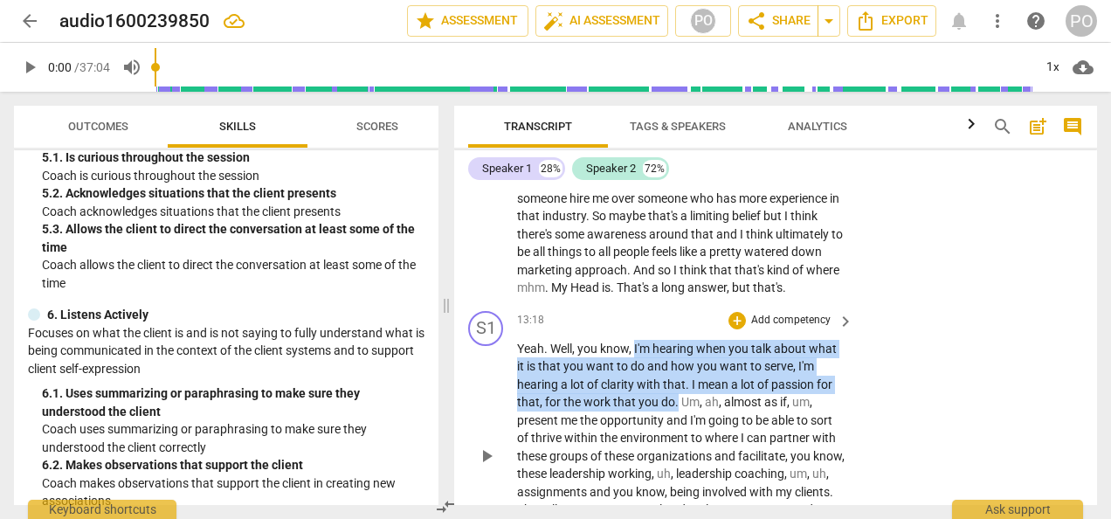
drag, startPoint x: 633, startPoint y: 362, endPoint x: 676, endPoint y: 414, distance: 67.0
click at [676, 414] on p "Yeah . Well , you know , I'm hearing when you talk about what it is that you wa…" at bounding box center [681, 456] width 328 height 233
click at [781, 328] on p "Add competency" at bounding box center [790, 321] width 83 height 16
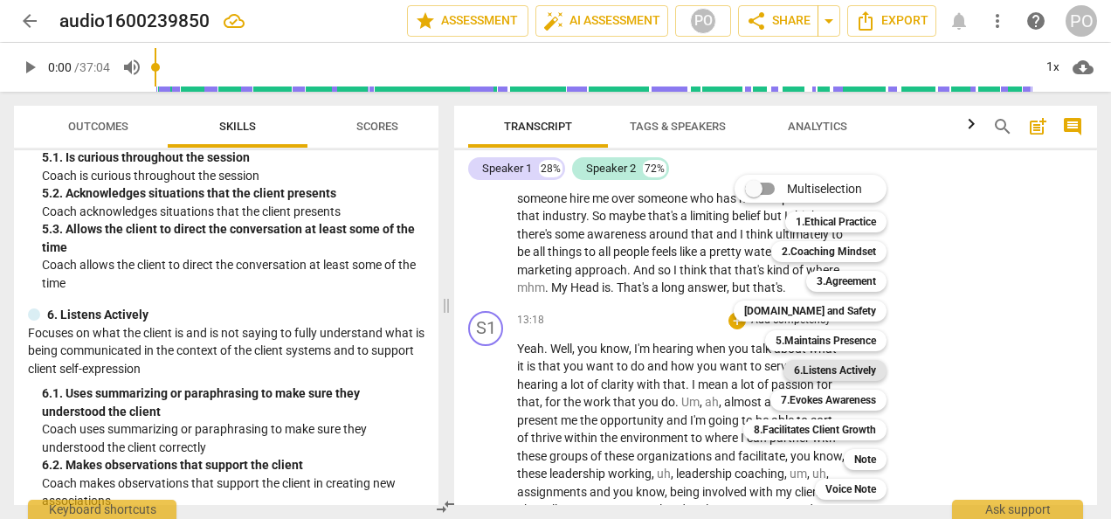
click at [833, 370] on b "6.Listens Actively" at bounding box center [835, 370] width 82 height 21
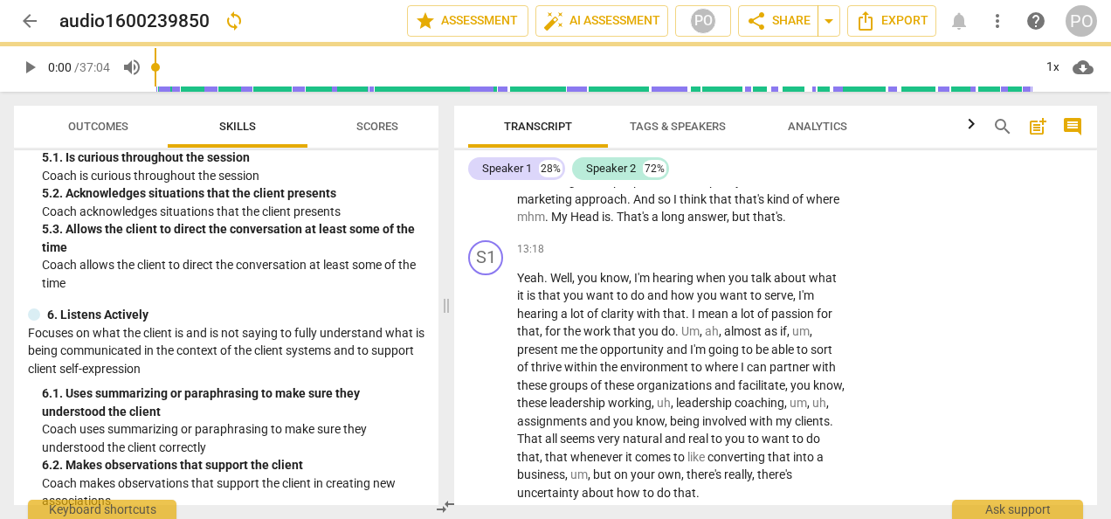
scroll to position [3822, 0]
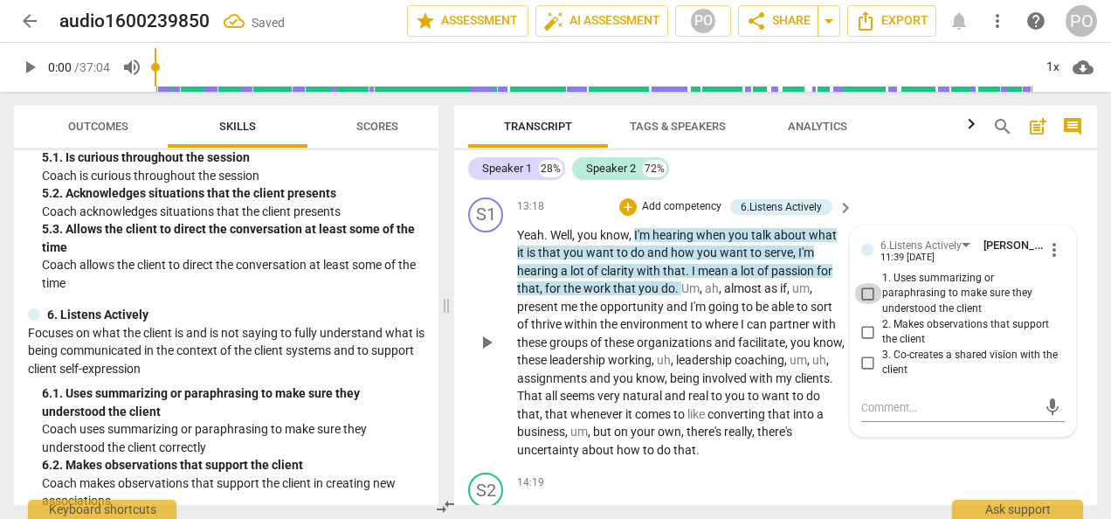
click at [859, 304] on input "1. Uses summarizing or paraphrasing to make sure they understood the client" at bounding box center [868, 293] width 28 height 21
click at [867, 342] on input "2. Makes observations that support the client" at bounding box center [868, 331] width 28 height 21
click at [952, 177] on div "Speaker 1 28% Speaker 2 72%" at bounding box center [775, 169] width 615 height 30
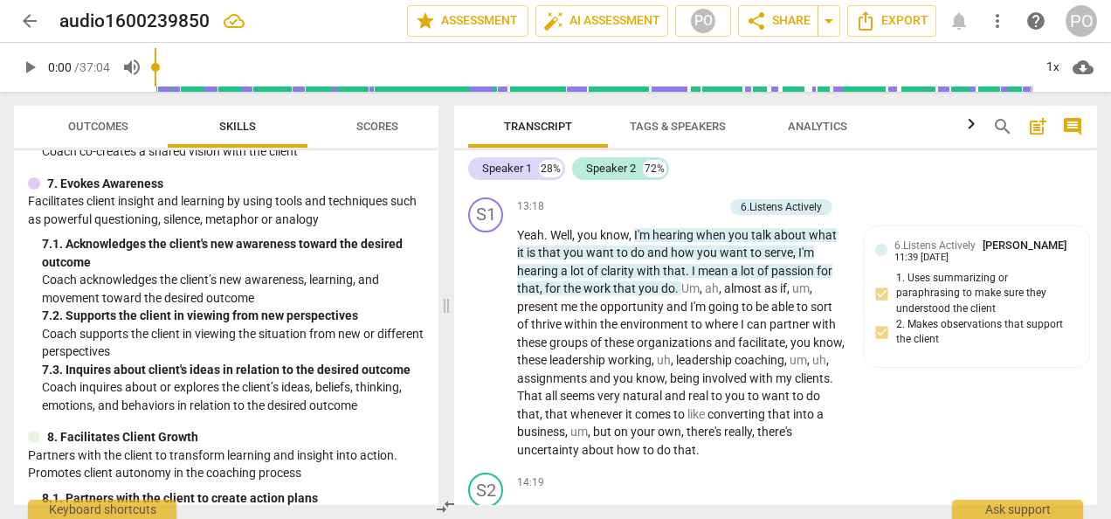
scroll to position [1246, 0]
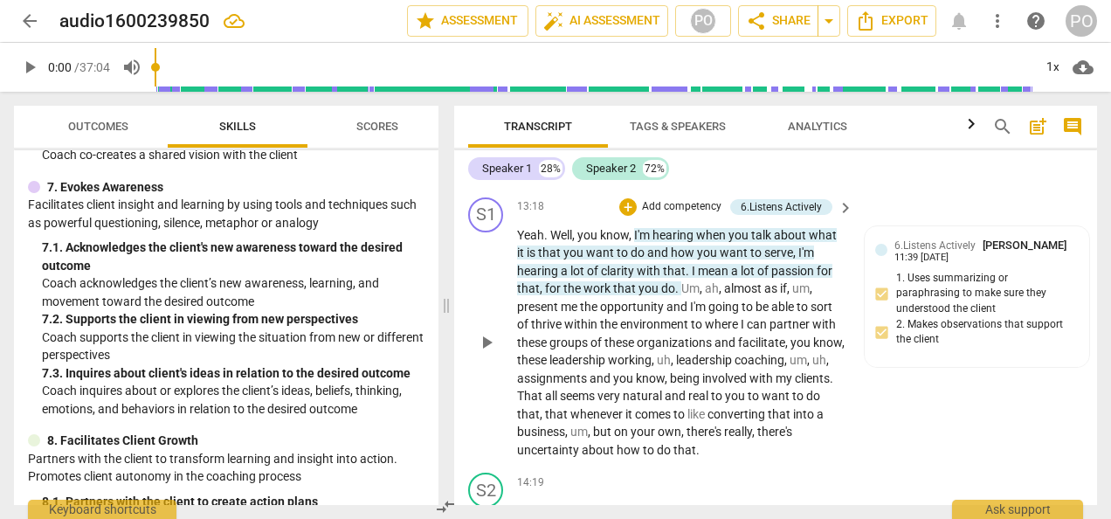
click at [1090, 452] on div "S1 play_arrow pause 13:18 + Add competency 6.Listens Actively keyboard_arrow_ri…" at bounding box center [775, 328] width 643 height 276
click at [707, 421] on span "like" at bounding box center [697, 414] width 20 height 14
click at [590, 438] on span "," at bounding box center [590, 431] width 5 height 14
click at [662, 459] on p "Yeah . Well , you know , I'm hearing when you talk about what it is that you wa…" at bounding box center [681, 342] width 328 height 233
click at [1090, 509] on div "Transcript Tags & Speakers Analytics search post_add comment Speaker 1 28% Spea…" at bounding box center [779, 305] width 664 height 427
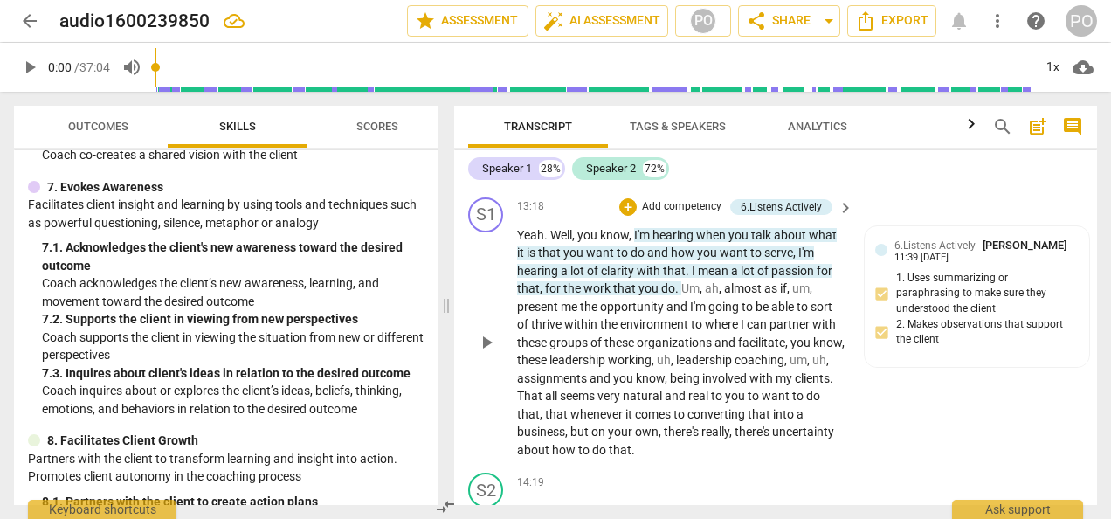
click at [903, 432] on div "S1 play_arrow pause 13:18 + Add competency 6.Listens Actively keyboard_arrow_ri…" at bounding box center [775, 328] width 643 height 276
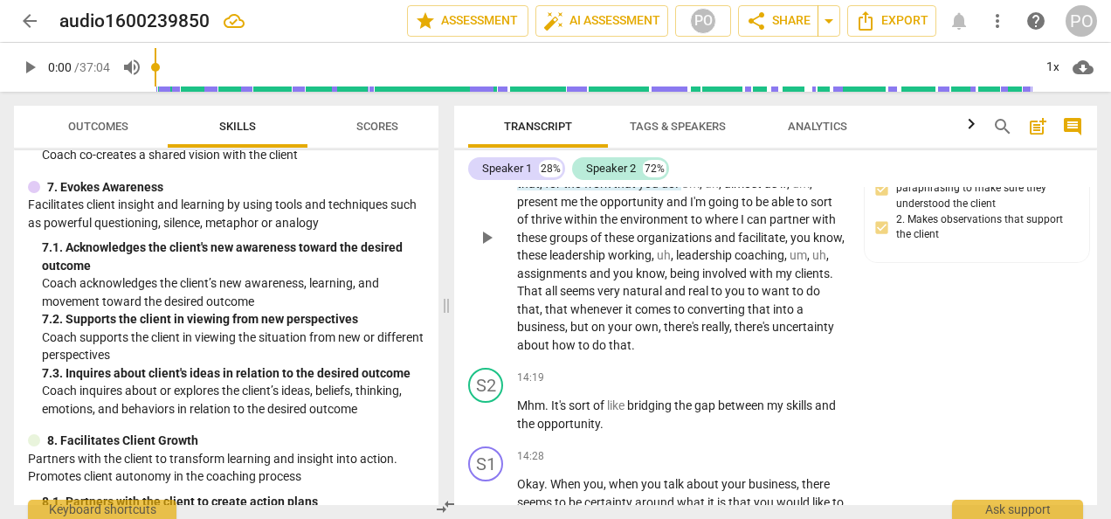
scroll to position [3962, 0]
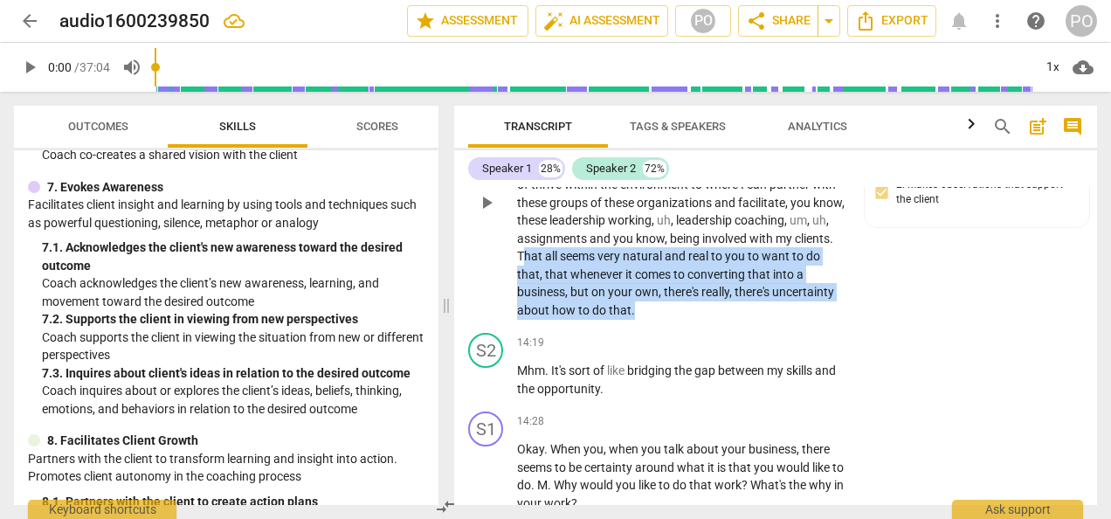
drag, startPoint x: 562, startPoint y: 272, endPoint x: 644, endPoint y: 323, distance: 95.7
click at [644, 320] on p "Yeah . Well , you know , I'm hearing when you talk about what it is that you wa…" at bounding box center [681, 202] width 328 height 233
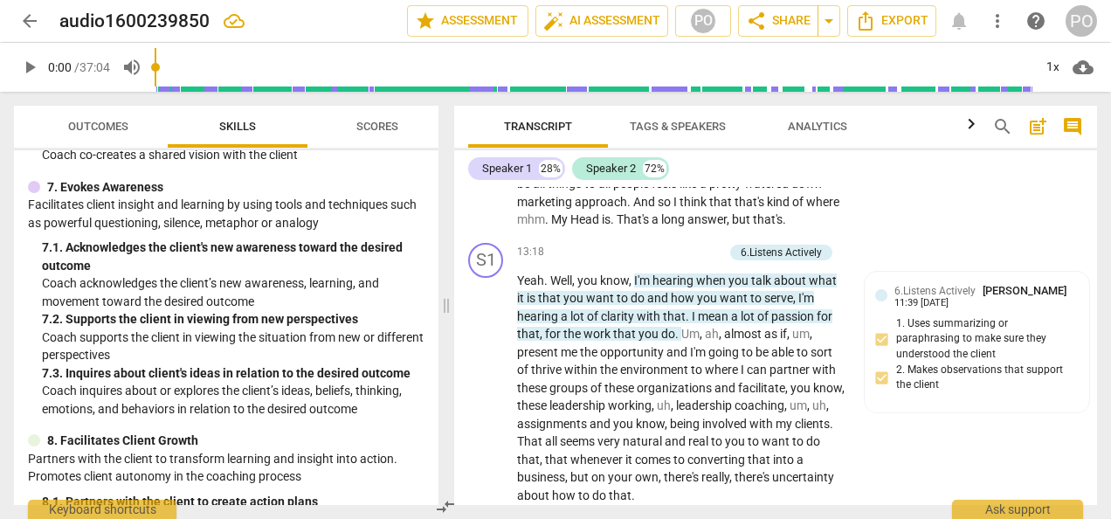
scroll to position [4054, 0]
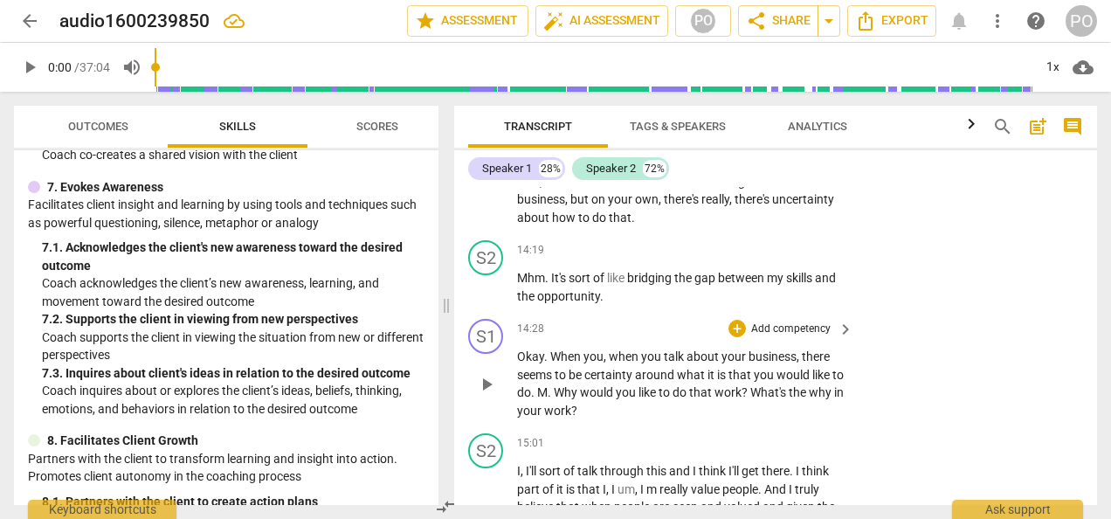
click at [941, 376] on div "S1 play_arrow pause 14:28 + Add competency keyboard_arrow_right Okay . When you…" at bounding box center [775, 369] width 643 height 114
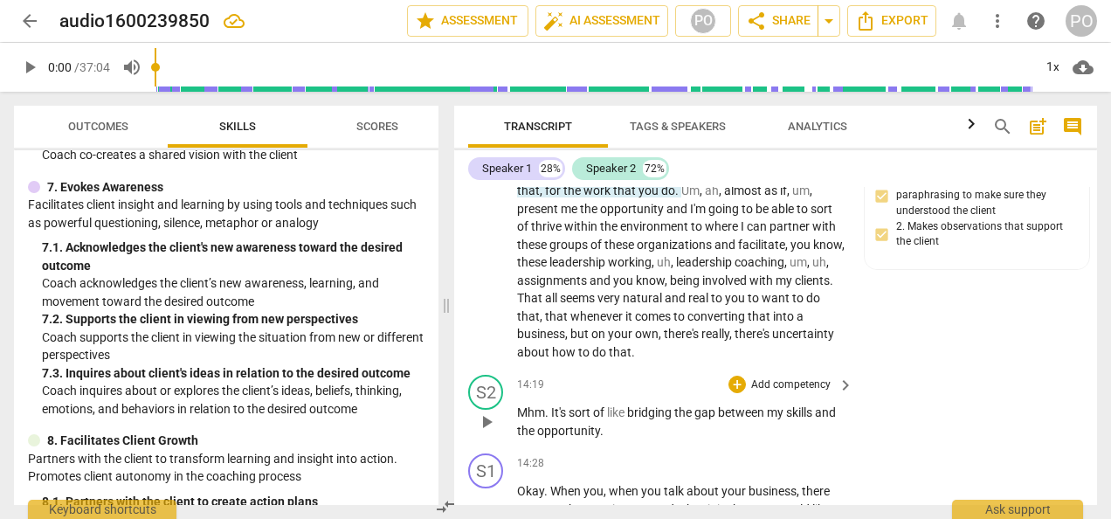
scroll to position [3914, 0]
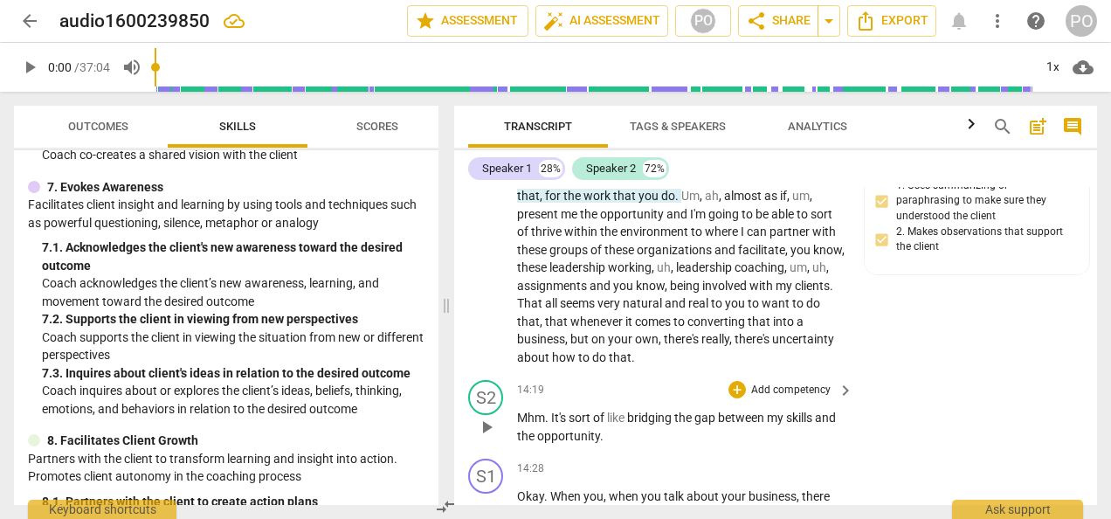
click at [845, 397] on div "S2 play_arrow pause 14:19 + Add competency keyboard_arrow_right Mhm . It's sort…" at bounding box center [775, 412] width 643 height 79
click at [676, 274] on span "," at bounding box center [673, 267] width 5 height 14
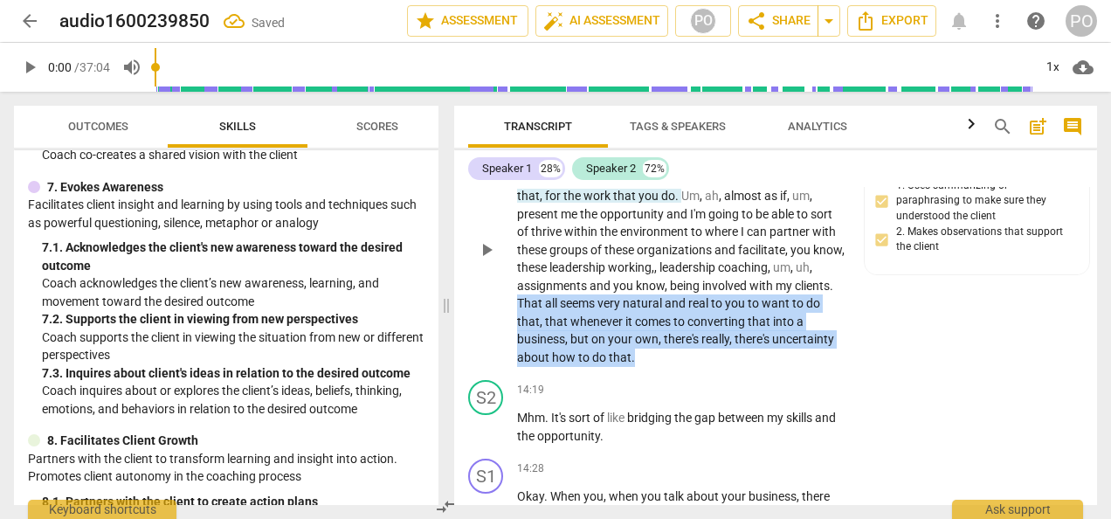
drag, startPoint x: 555, startPoint y: 316, endPoint x: 645, endPoint y: 372, distance: 105.2
click at [645, 367] on p "Yeah . Well , you know , I'm hearing when you talk about what it is that you wa…" at bounding box center [681, 250] width 328 height 233
click at [686, 355] on span "keyboard_arrow_down" at bounding box center [689, 351] width 21 height 21
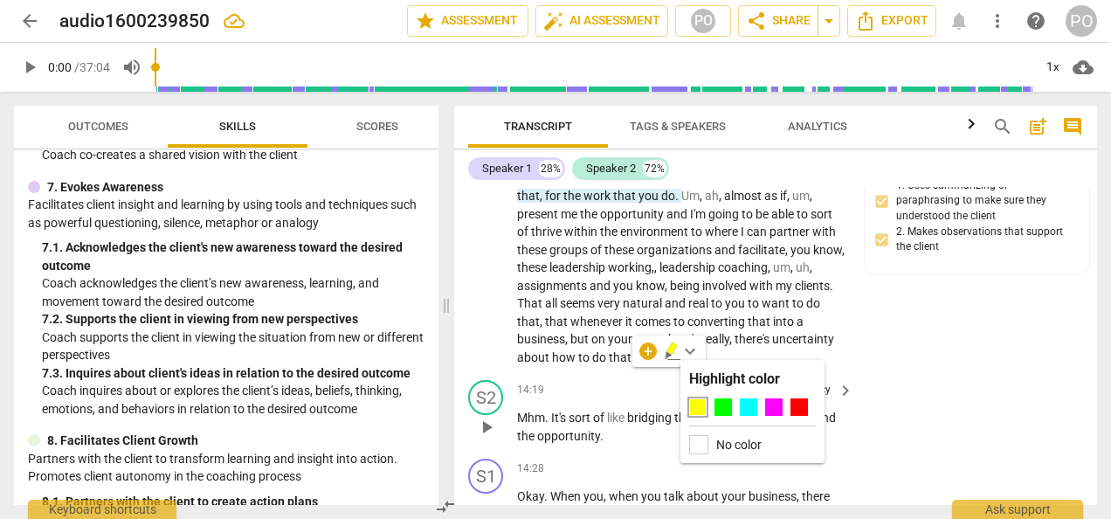
click at [1080, 400] on div "S2 play_arrow pause 14:19 + Add competency keyboard_arrow_right Mhm . It's sort…" at bounding box center [775, 412] width 643 height 79
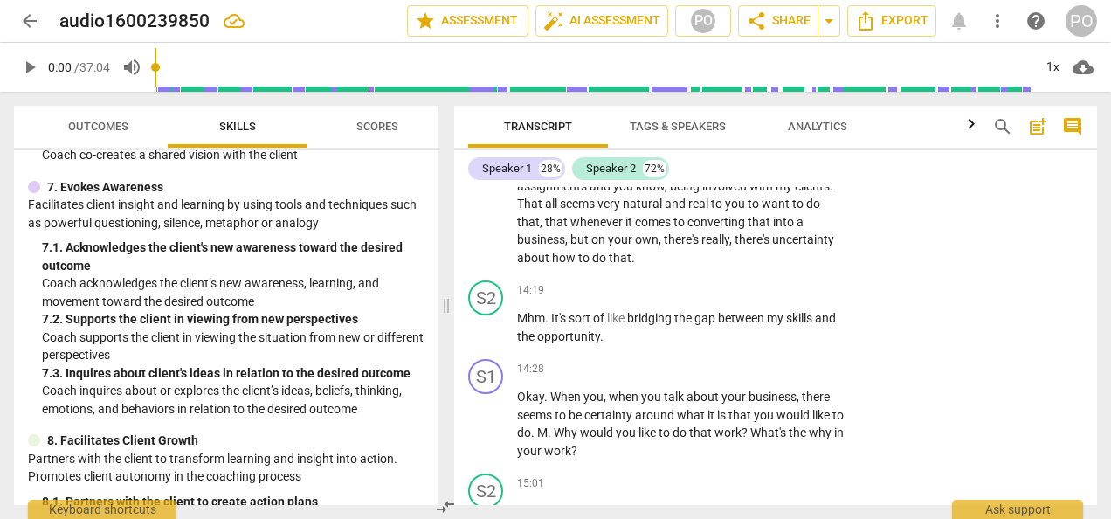
scroll to position [4100, 0]
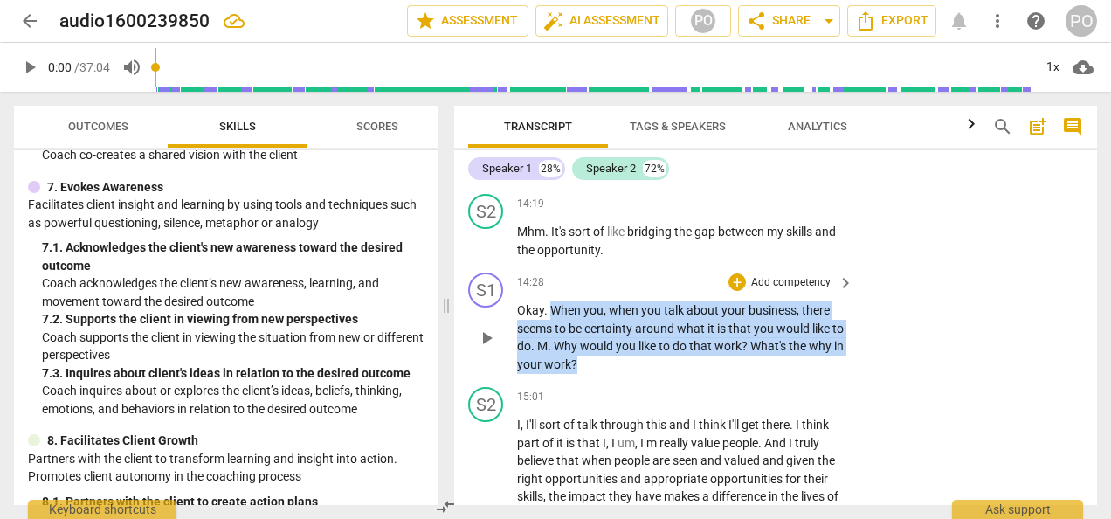
drag, startPoint x: 554, startPoint y: 328, endPoint x: 621, endPoint y: 376, distance: 82.6
click at [621, 373] on p "Okay . When you , when you talk about your business , there seems to be certain…" at bounding box center [681, 337] width 328 height 72
click at [799, 291] on p "Add competency" at bounding box center [790, 283] width 83 height 16
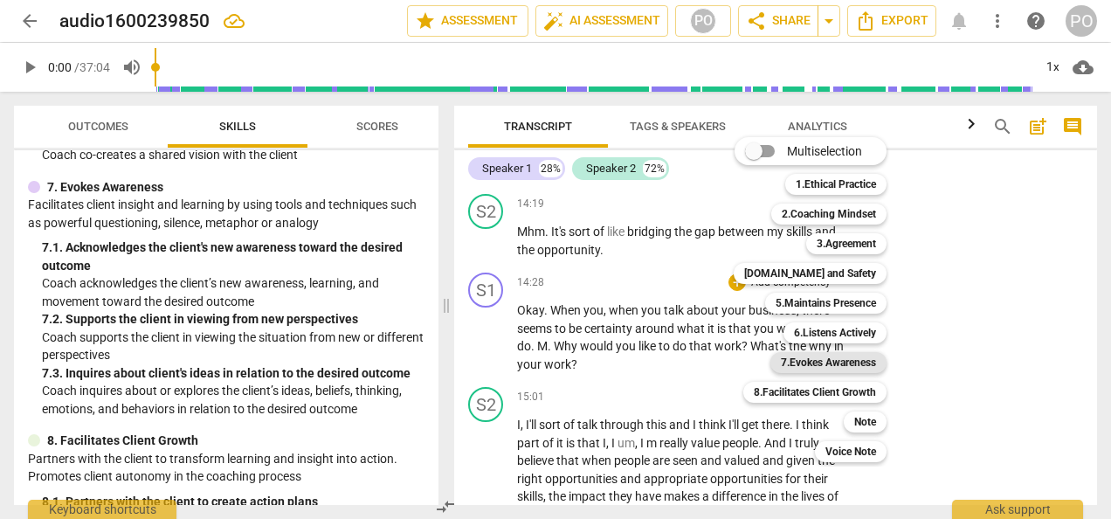
click at [802, 361] on b "7.Evokes Awareness" at bounding box center [828, 362] width 95 height 21
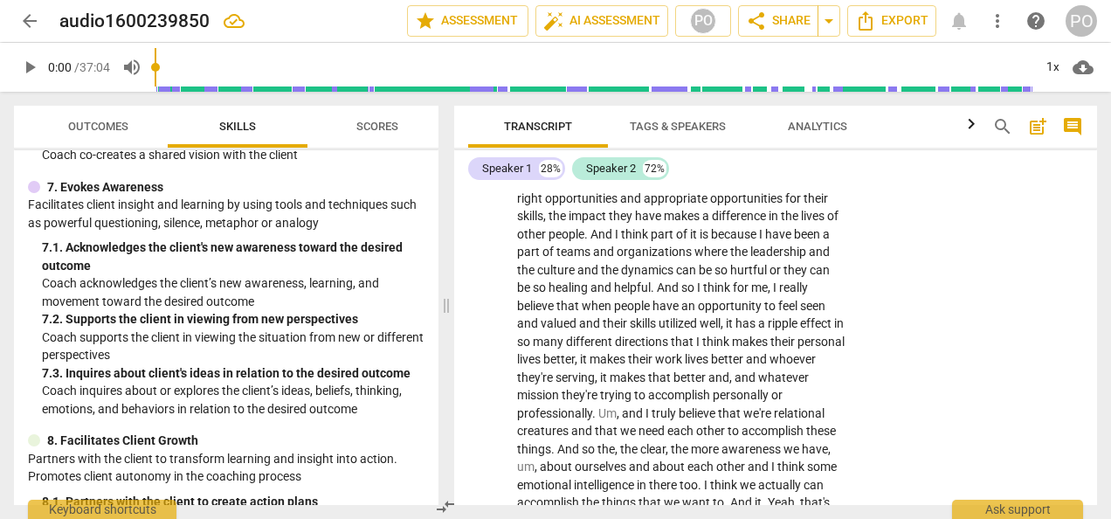
scroll to position [4659, 0]
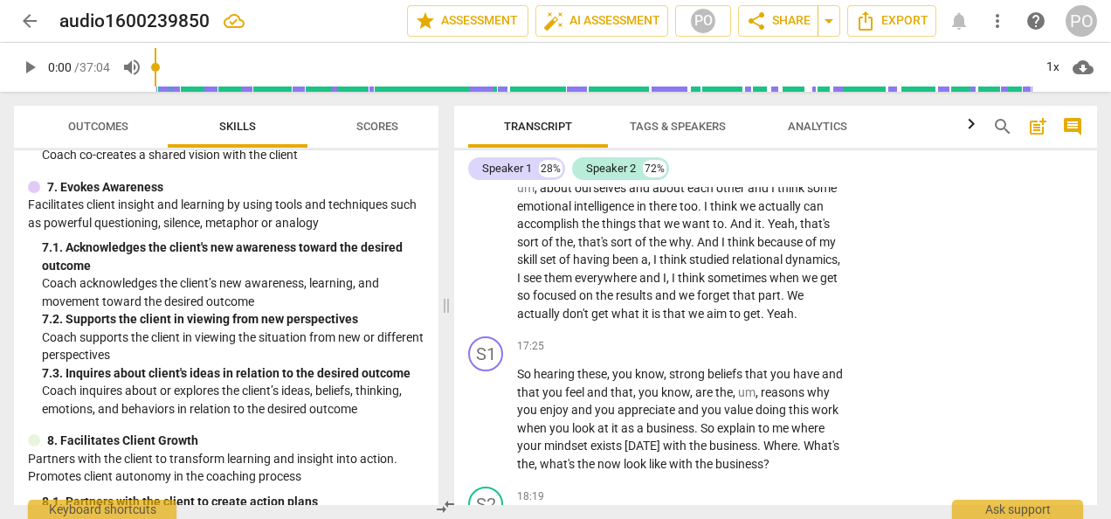
click at [1086, 509] on div "Transcript Tags & Speakers Analytics search post_add comment Speaker 1 28% Spea…" at bounding box center [779, 305] width 664 height 427
click at [880, 393] on div "S1 play_arrow pause 17:25 + Add competency keyboard_arrow_right So hearing thes…" at bounding box center [775, 404] width 643 height 150
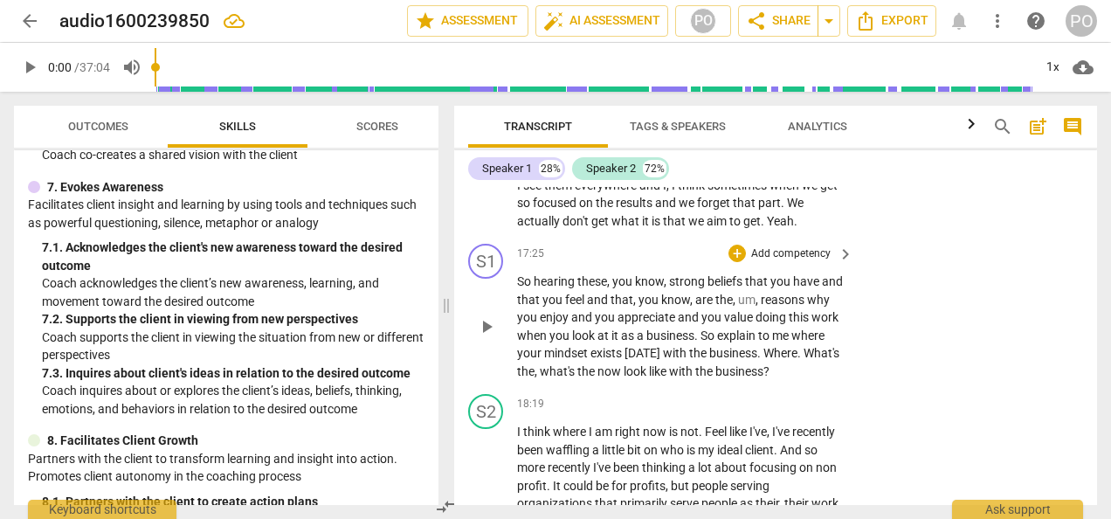
scroll to position [4764, 0]
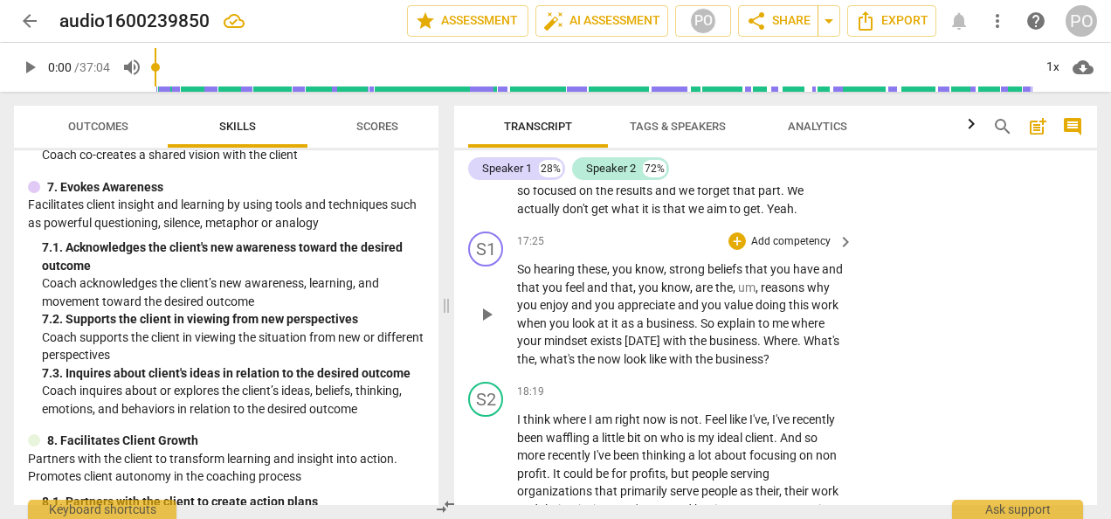
click at [761, 294] on span "," at bounding box center [757, 287] width 5 height 14
click at [938, 375] on div "S1 play_arrow pause 17:25 + Add competency keyboard_arrow_right So hearing thes…" at bounding box center [775, 299] width 643 height 150
click at [797, 348] on span "." at bounding box center [800, 341] width 6 height 14
click at [831, 368] on p "So hearing these , you know , strong beliefs that you have and that you feel an…" at bounding box center [681, 313] width 328 height 107
click at [767, 368] on p "So hearing these , you know , strong beliefs that you have and that you feel an…" at bounding box center [681, 313] width 328 height 107
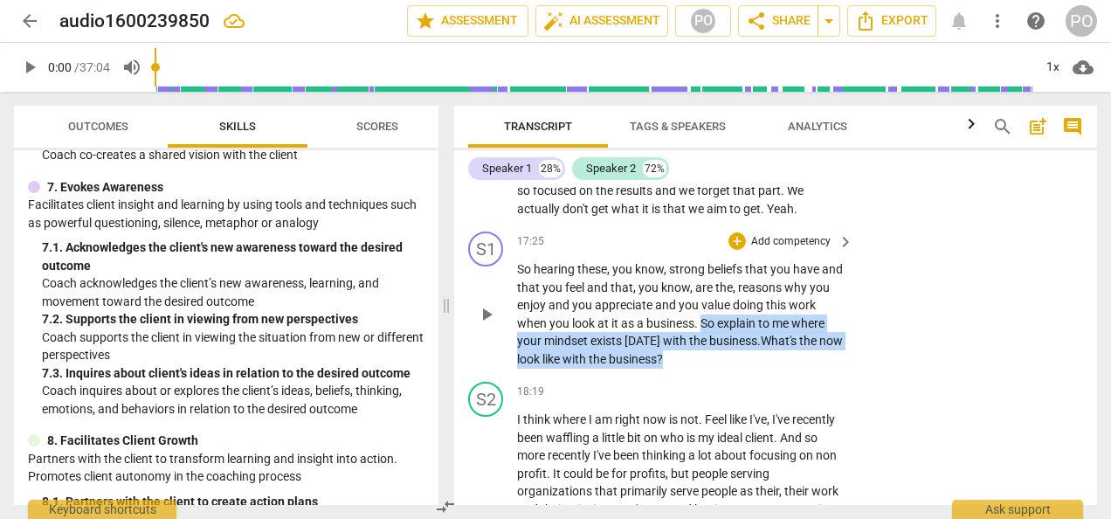
drag, startPoint x: 702, startPoint y: 356, endPoint x: 755, endPoint y: 387, distance: 60.7
click at [755, 368] on p "So hearing these , you know , strong beliefs that you have and that you feel an…" at bounding box center [681, 313] width 328 height 107
click at [844, 252] on span "keyboard_arrow_right" at bounding box center [845, 241] width 21 height 21
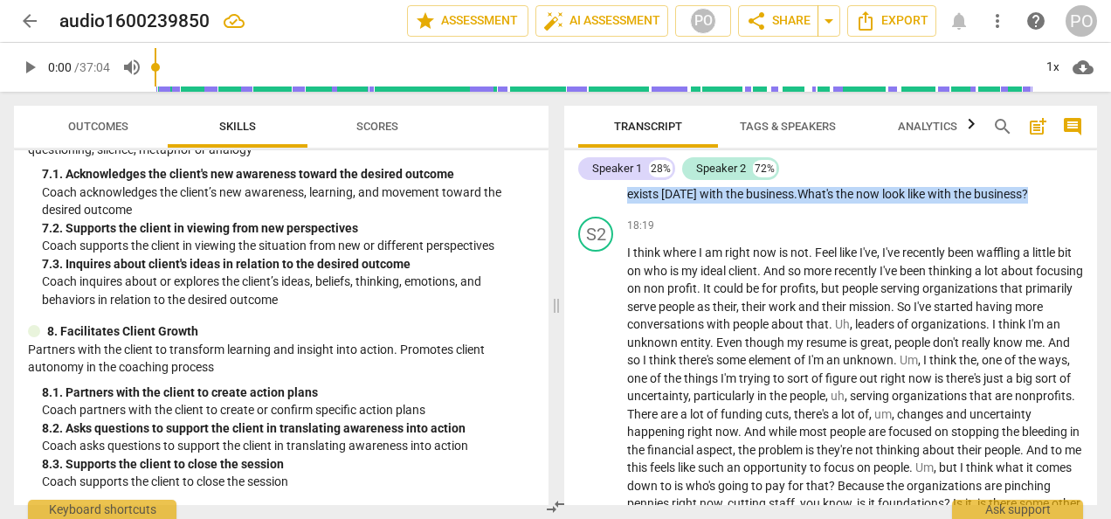
scroll to position [1067, 0]
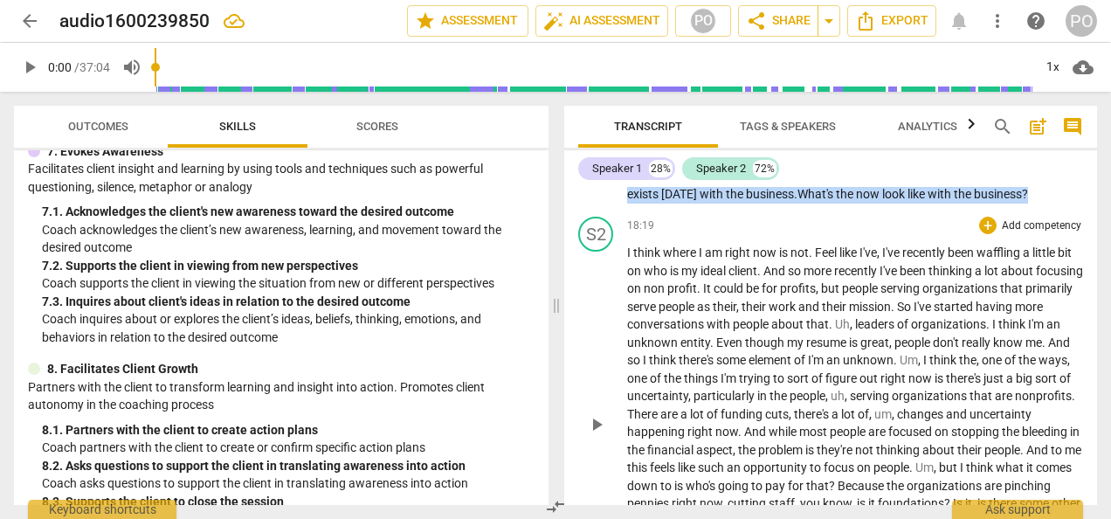
click at [1040, 234] on p "Add competency" at bounding box center [1041, 226] width 83 height 16
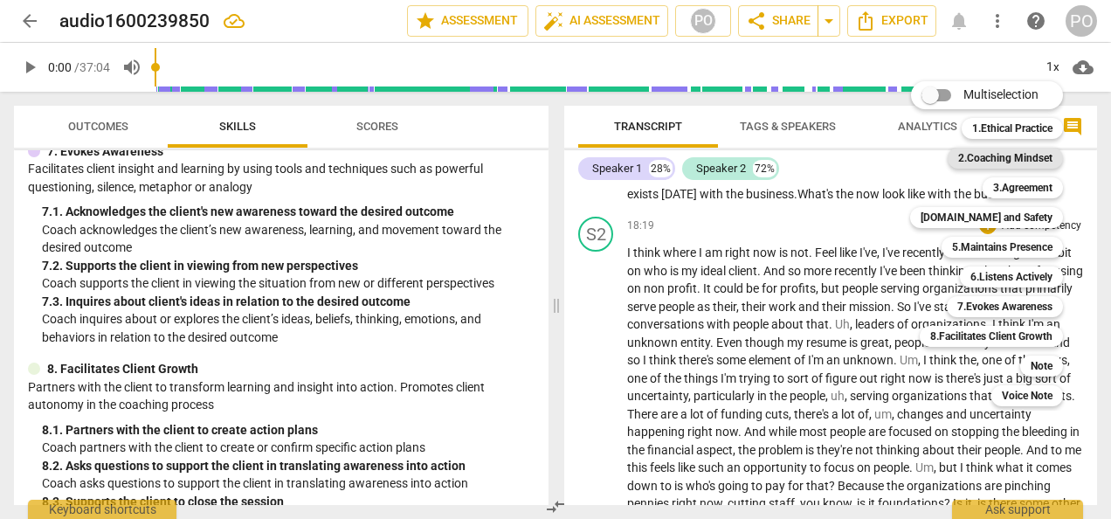
click at [1010, 153] on b "2.Coaching Mindset" at bounding box center [1005, 158] width 94 height 21
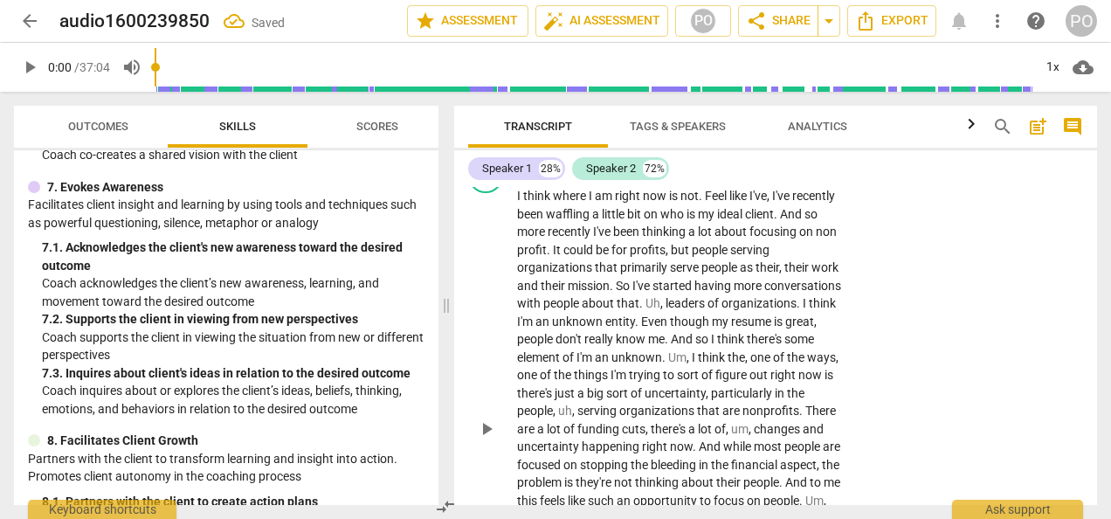
scroll to position [5100, 0]
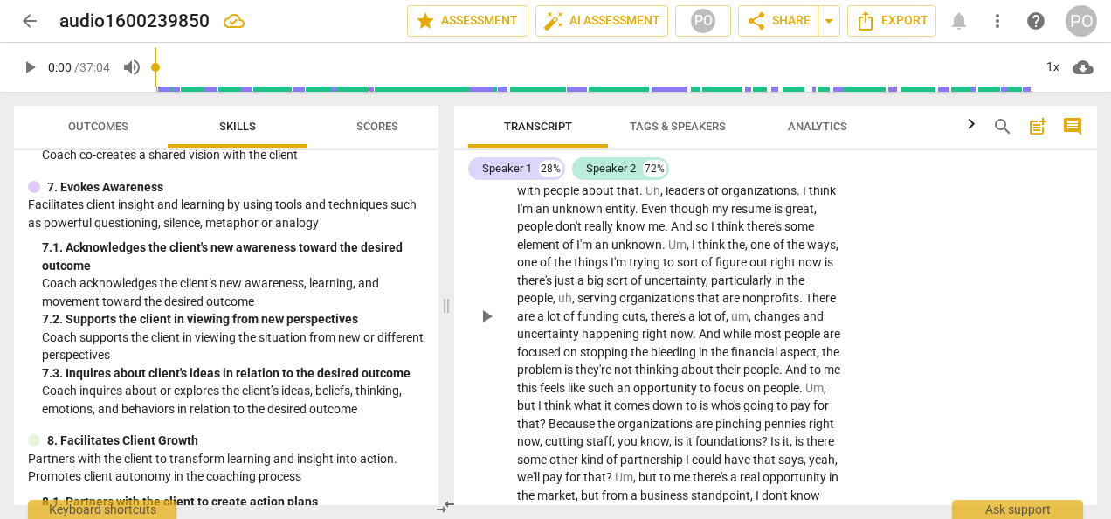
drag, startPoint x: 1090, startPoint y: 365, endPoint x: 1089, endPoint y: 356, distance: 8.8
click at [1089, 356] on div "S2 play_arrow pause 18:19 + Add competency keyboard_arrow_right I think where I…" at bounding box center [775, 301] width 643 height 527
drag, startPoint x: 1097, startPoint y: 363, endPoint x: 1094, endPoint y: 333, distance: 30.7
click at [1094, 333] on div "Transcript Tags & Speakers Analytics search post_add comment Speaker 1 28% Spea…" at bounding box center [779, 305] width 664 height 427
click at [971, 321] on div "S2 play_arrow pause 18:19 + Add competency keyboard_arrow_right I think where I…" at bounding box center [775, 301] width 643 height 527
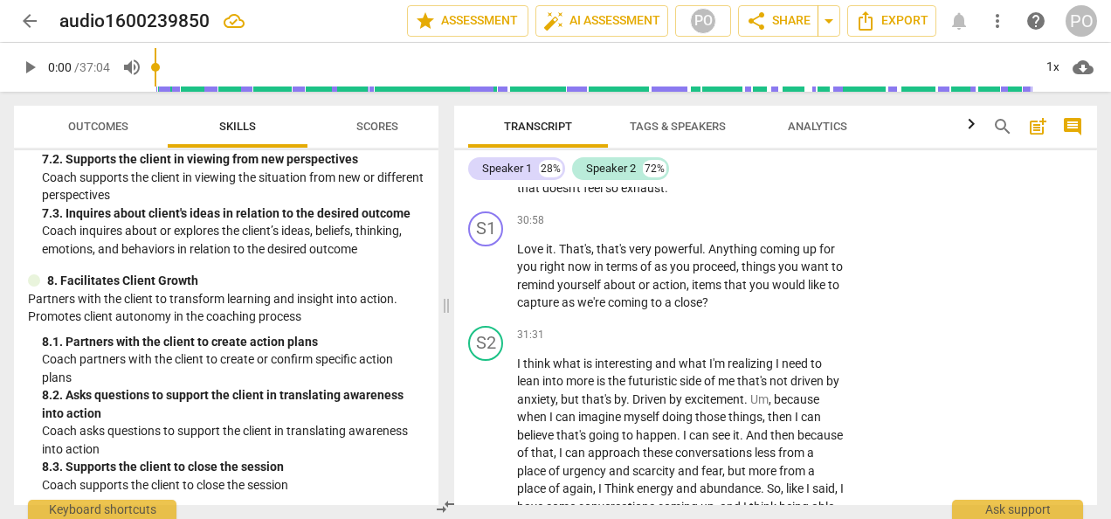
scroll to position [7544, 0]
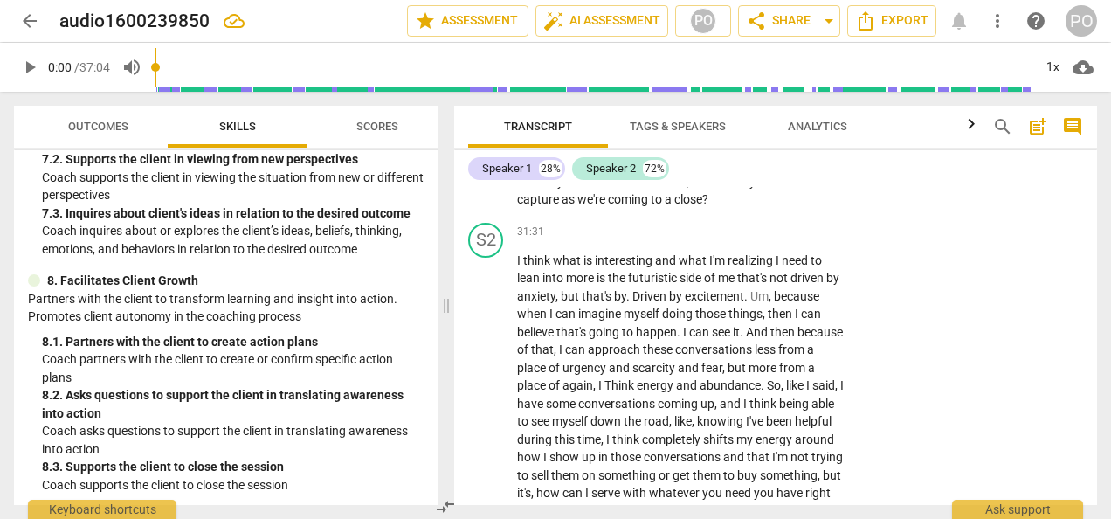
click at [692, 189] on span "," at bounding box center [688, 182] width 5 height 14
drag, startPoint x: 707, startPoint y: 196, endPoint x: 744, endPoint y: 263, distance: 76.6
click at [744, 216] on div "S1 play_arrow pause 30:58 + Add competency keyboard_arrow_right Love it . That'…" at bounding box center [775, 158] width 643 height 114
click at [968, 198] on div "S1 play_arrow pause 30:58 + Add competency keyboard_arrow_right Love it . That'…" at bounding box center [775, 158] width 643 height 114
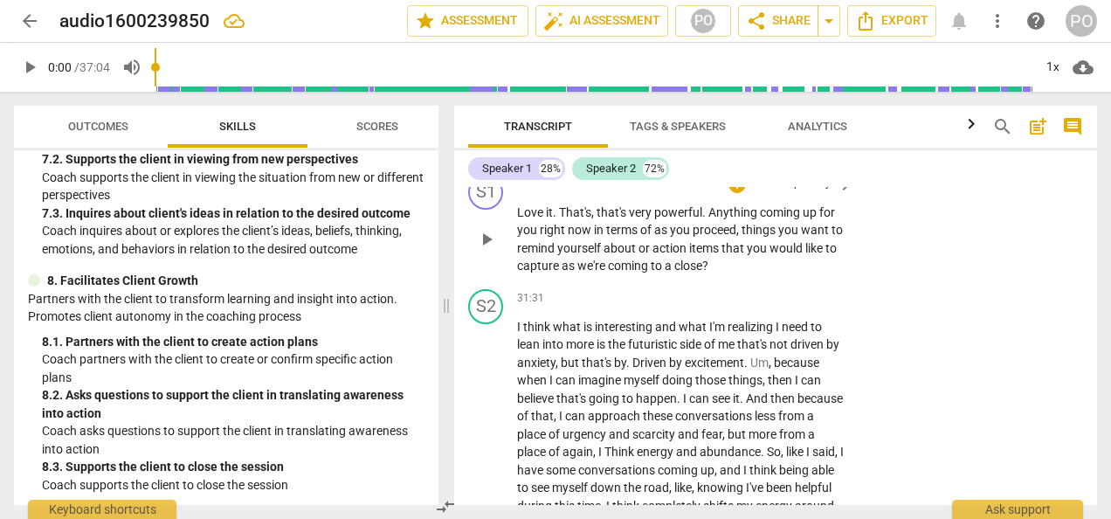
scroll to position [7474, 0]
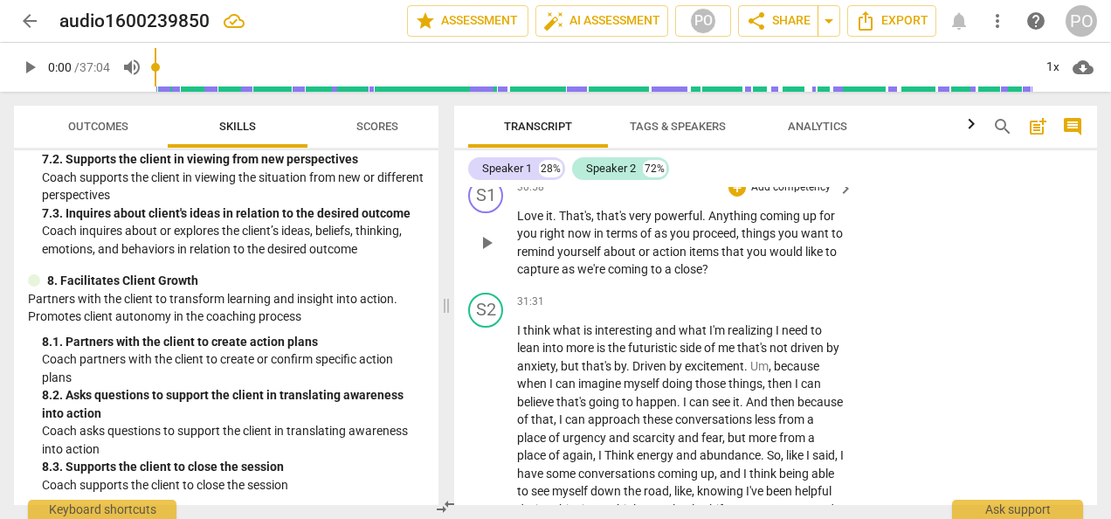
click at [804, 196] on p "Add competency" at bounding box center [790, 188] width 83 height 16
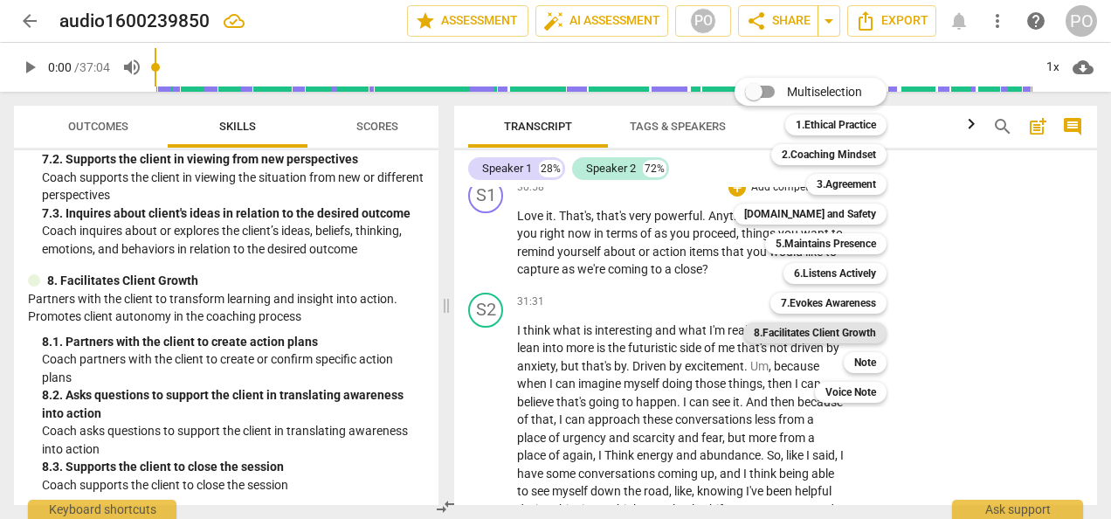
click at [828, 332] on b "8.Facilitates Client Growth" at bounding box center [815, 332] width 122 height 21
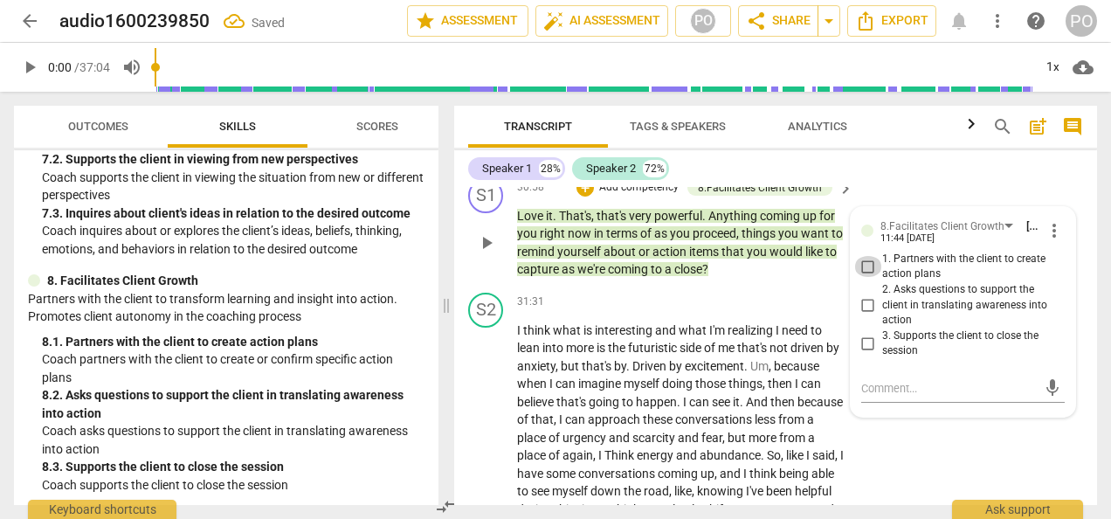
click at [865, 277] on input "1. Partners with the client to create action plans" at bounding box center [868, 266] width 28 height 21
click at [866, 315] on input "2. Asks questions to support the client in translating awareness into action" at bounding box center [868, 304] width 28 height 21
click at [1020, 171] on div "S2 play_arrow pause 29:04 + Add competency keyboard_arrow_right Mhm . You know …" at bounding box center [775, 6] width 643 height 329
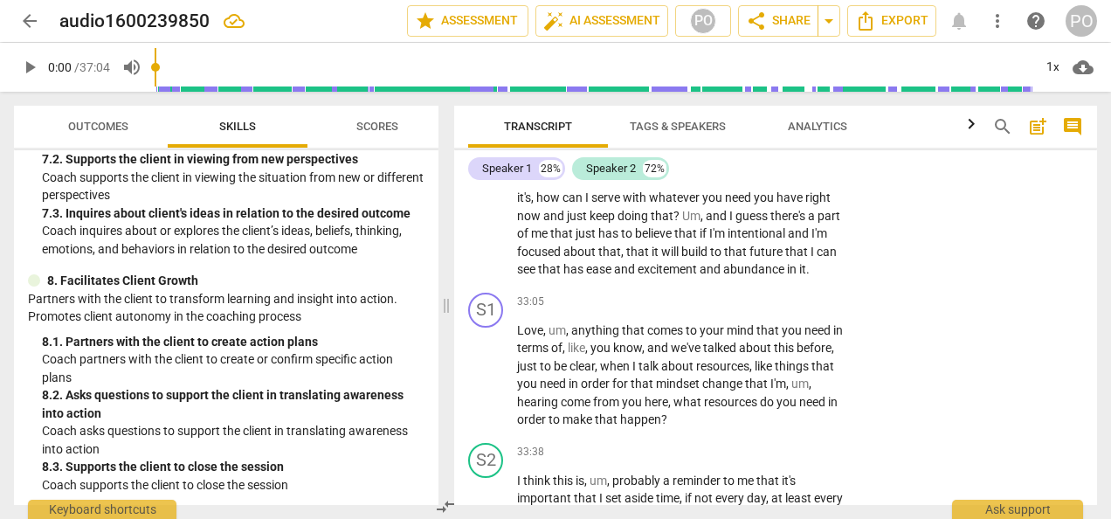
scroll to position [7873, 0]
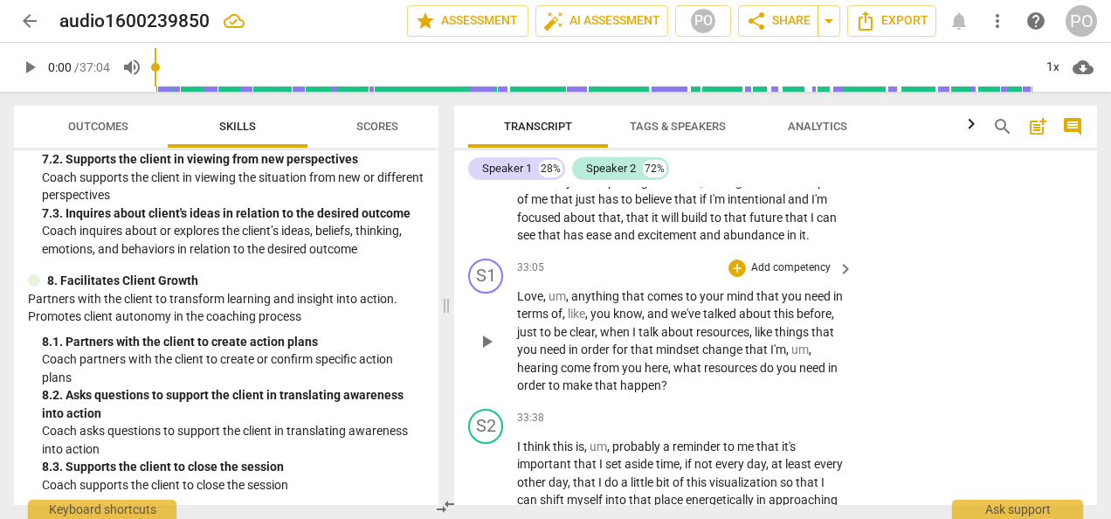
click at [569, 303] on span "," at bounding box center [568, 296] width 5 height 14
click at [872, 402] on div "S1 play_arrow pause 33:05 + Add competency keyboard_arrow_right Anything that c…" at bounding box center [775, 327] width 643 height 150
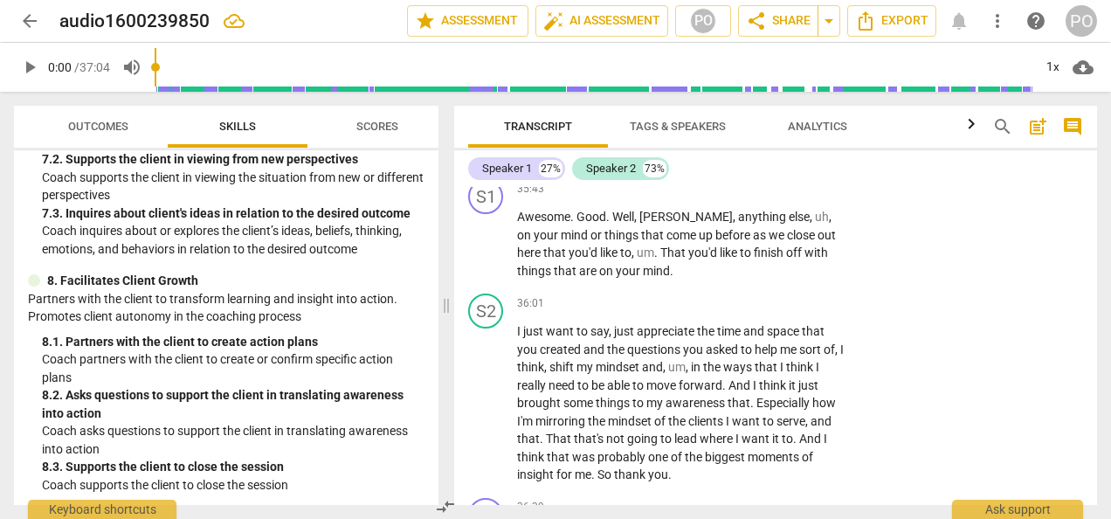
scroll to position [8642, 0]
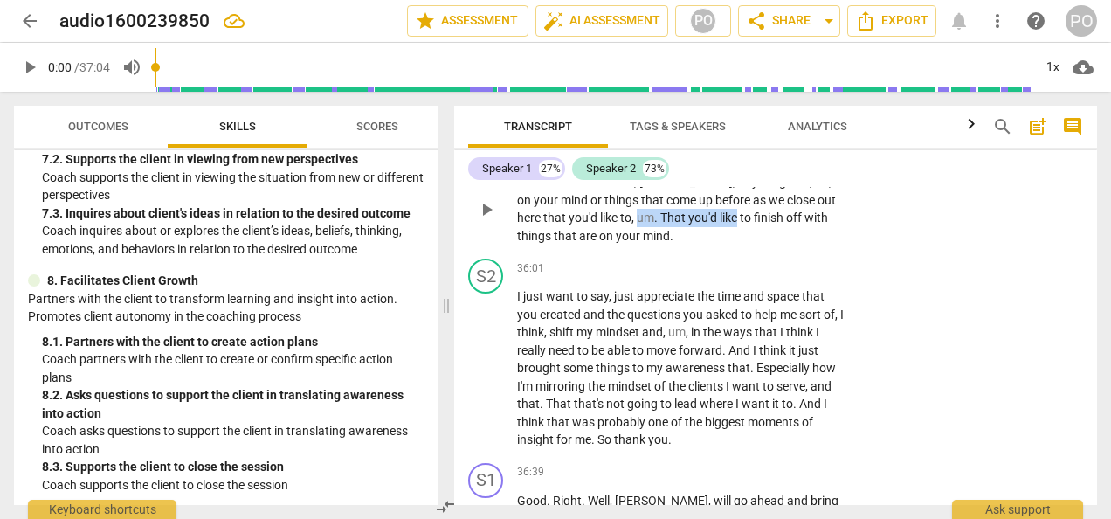
drag, startPoint x: 711, startPoint y: 323, endPoint x: 613, endPoint y: 328, distance: 98.0
click at [613, 245] on p "Awesome . Good . Well , [PERSON_NAME] , anything else , uh , on your mind or th…" at bounding box center [681, 209] width 328 height 72
click at [781, 162] on p "Add competency" at bounding box center [790, 155] width 83 height 16
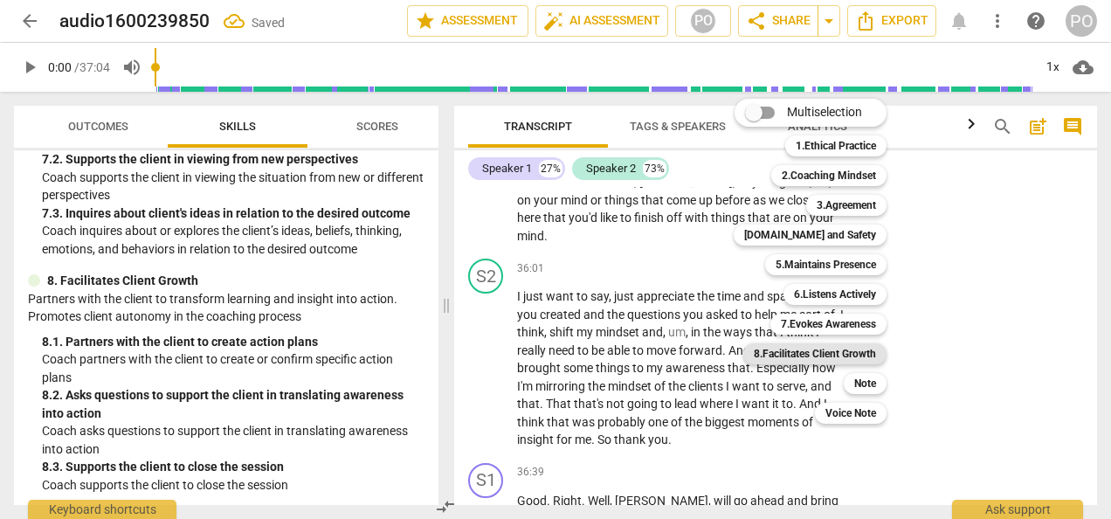
click at [819, 355] on b "8.Facilitates Client Growth" at bounding box center [815, 353] width 122 height 21
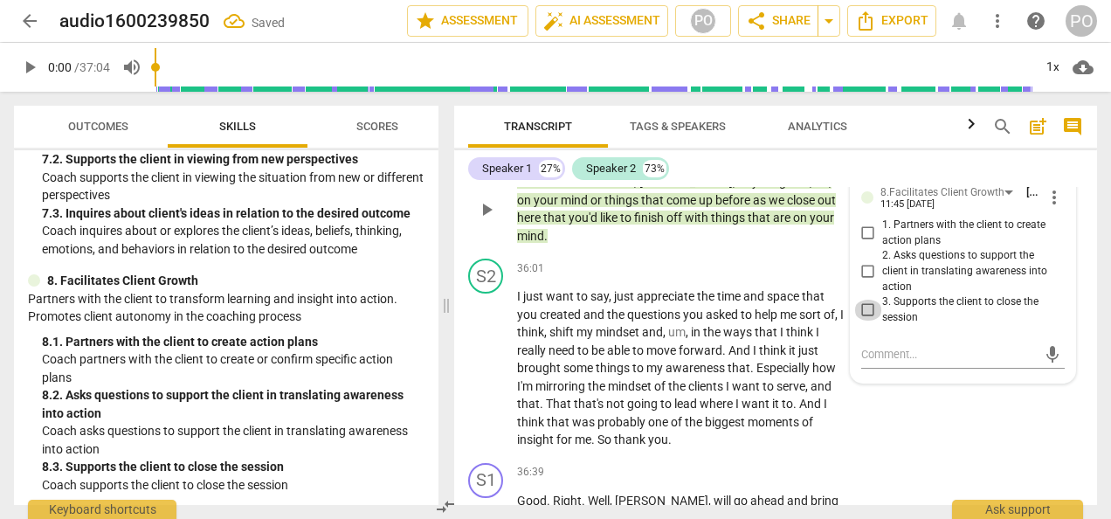
click at [863, 321] on input "3. Supports the client to close the session" at bounding box center [868, 310] width 28 height 21
click at [978, 180] on div "Speaker 1 27% Speaker 2 73%" at bounding box center [775, 169] width 615 height 30
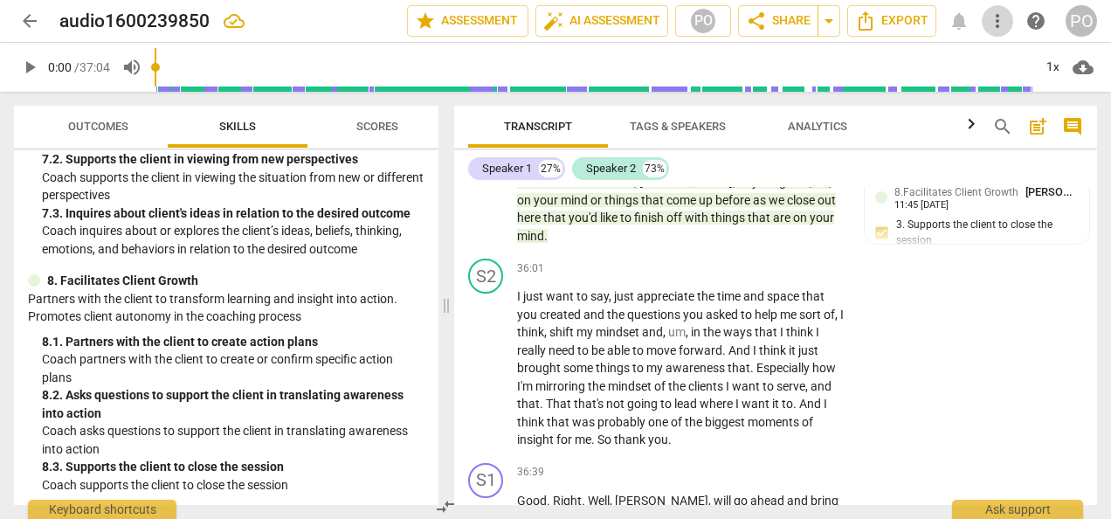
click at [1001, 19] on span "more_vert" at bounding box center [997, 20] width 21 height 21
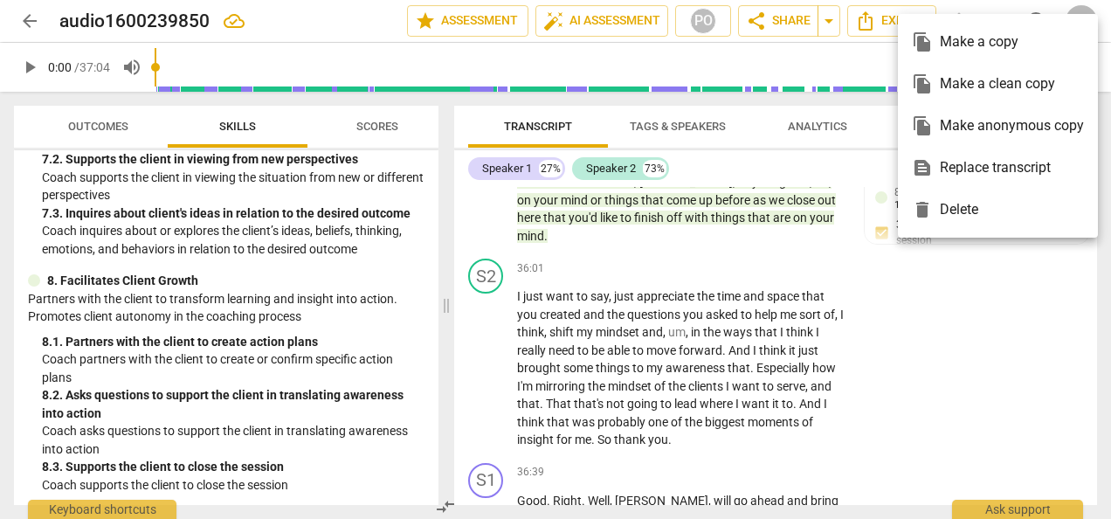
click at [964, 85] on div "file_copy Make a clean copy" at bounding box center [998, 84] width 172 height 42
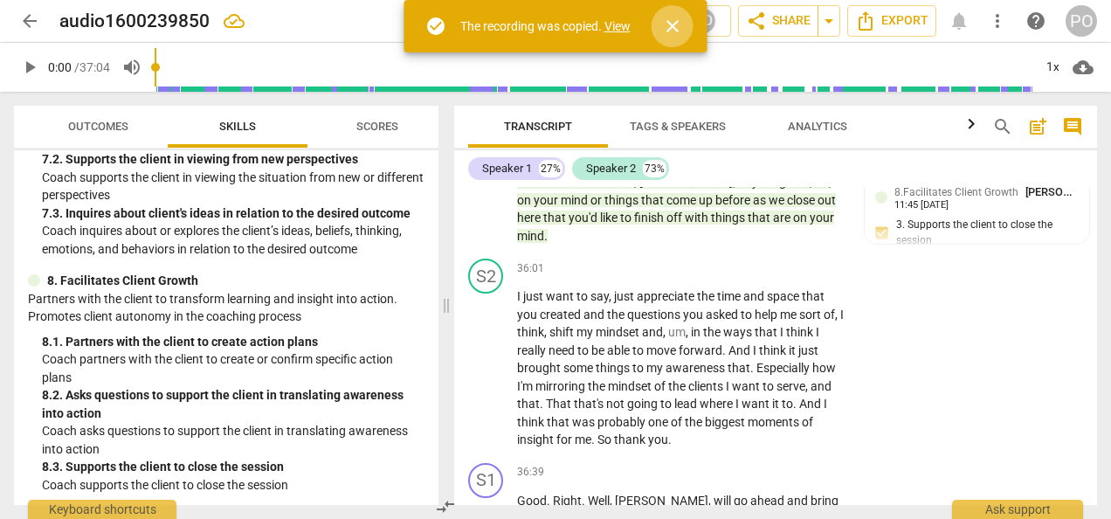
click at [679, 25] on span "close" at bounding box center [672, 26] width 21 height 21
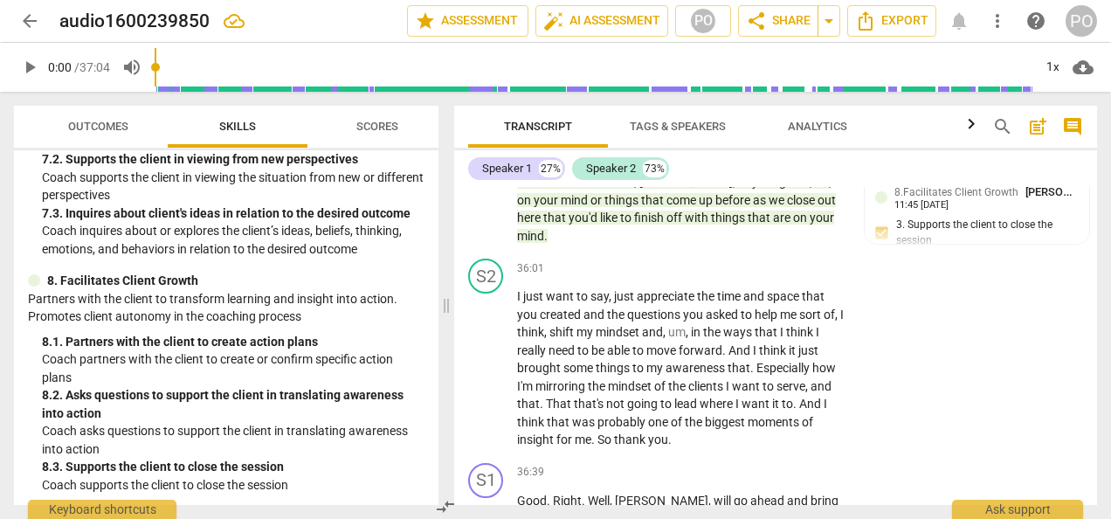
scroll to position [8756, 0]
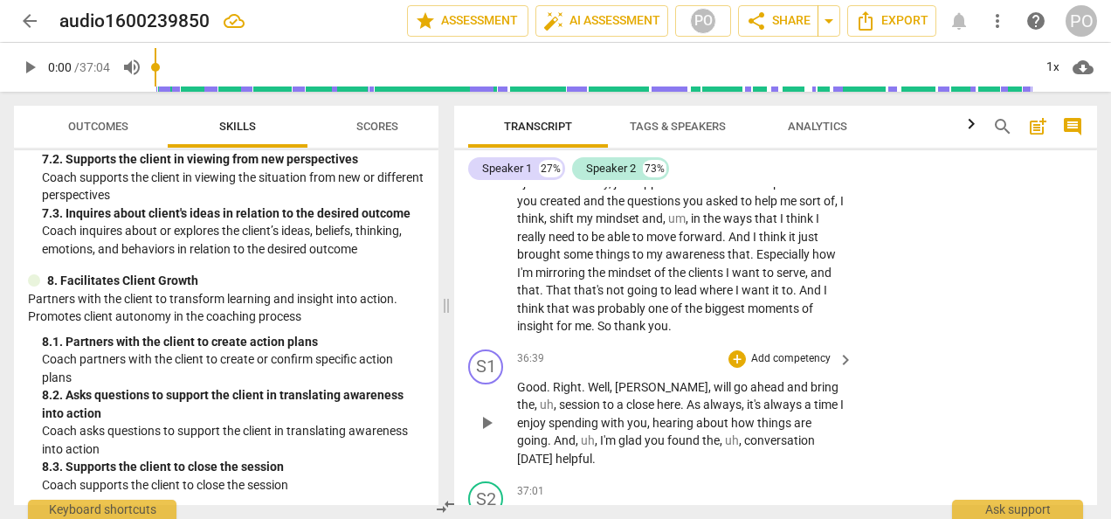
click at [559, 411] on span "," at bounding box center [556, 404] width 5 height 14
drag, startPoint x: 828, startPoint y: 478, endPoint x: 751, endPoint y: 101, distance: 384.2
click at [751, 101] on div "Transcript Tags & Speakers Analytics search post_add comment Speaker 1 27% Spea…" at bounding box center [779, 305] width 664 height 427
click at [1025, 63] on input "range" at bounding box center [594, 67] width 878 height 56
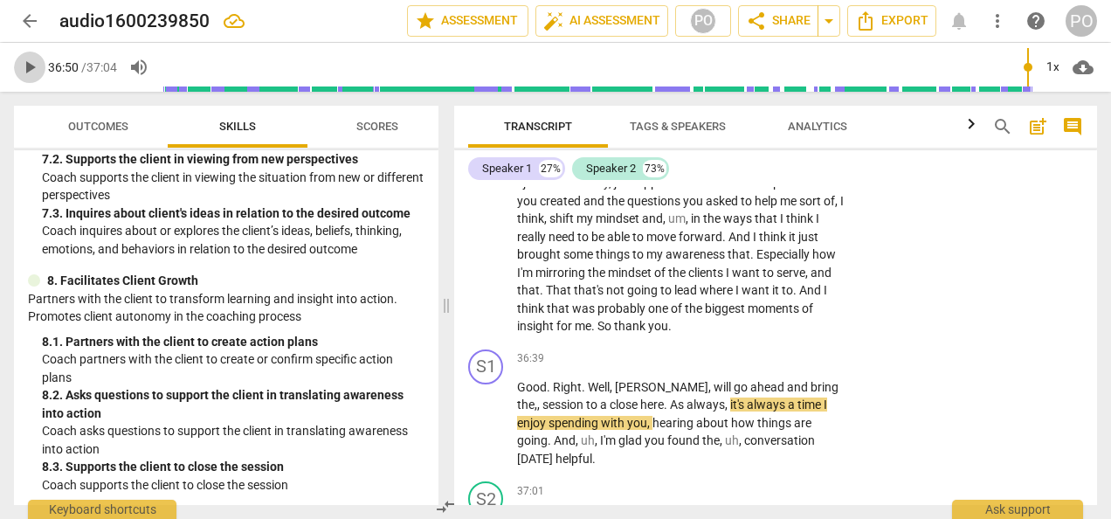
click at [24, 69] on span "play_arrow" at bounding box center [29, 67] width 21 height 21
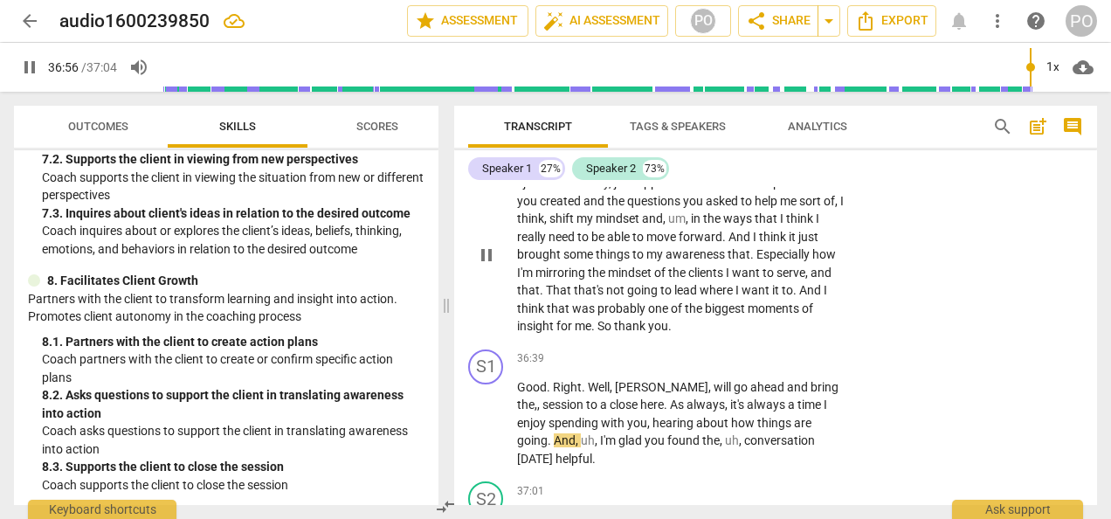
scroll to position [9032, 0]
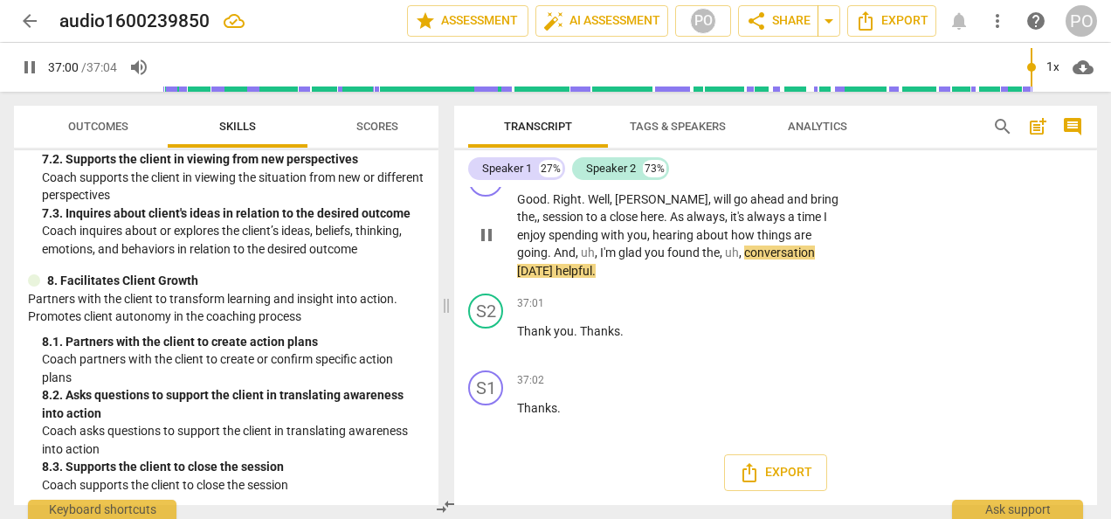
click at [739, 252] on span "," at bounding box center [741, 252] width 5 height 14
click at [1023, 65] on input "range" at bounding box center [597, 67] width 871 height 56
click at [488, 245] on span "play_arrow" at bounding box center [486, 234] width 21 height 21
click at [1016, 243] on div "S1 play_arrow pause 36:39 + Add competency keyboard_arrow_right Good . Right . …" at bounding box center [775, 221] width 643 height 133
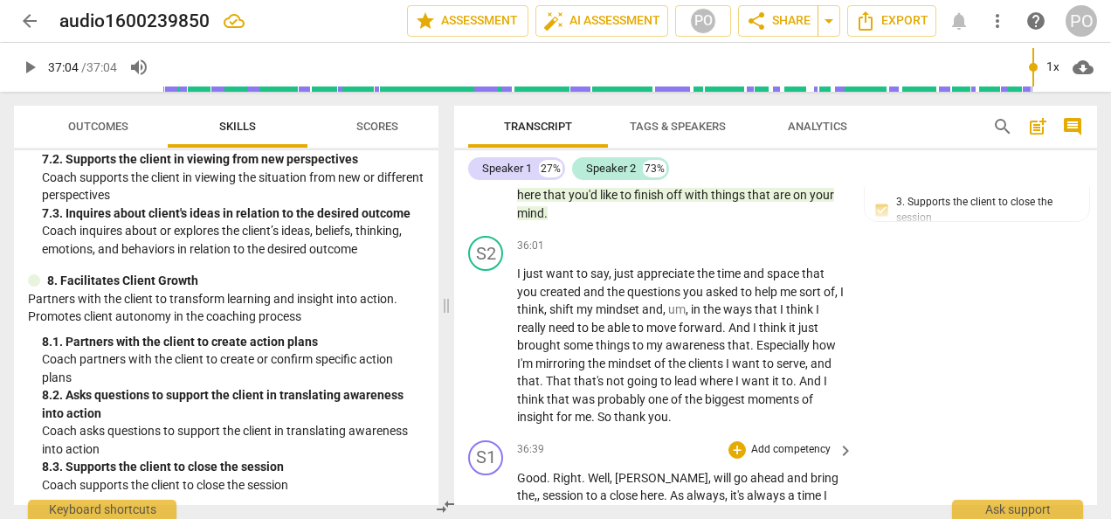
scroll to position [8630, 0]
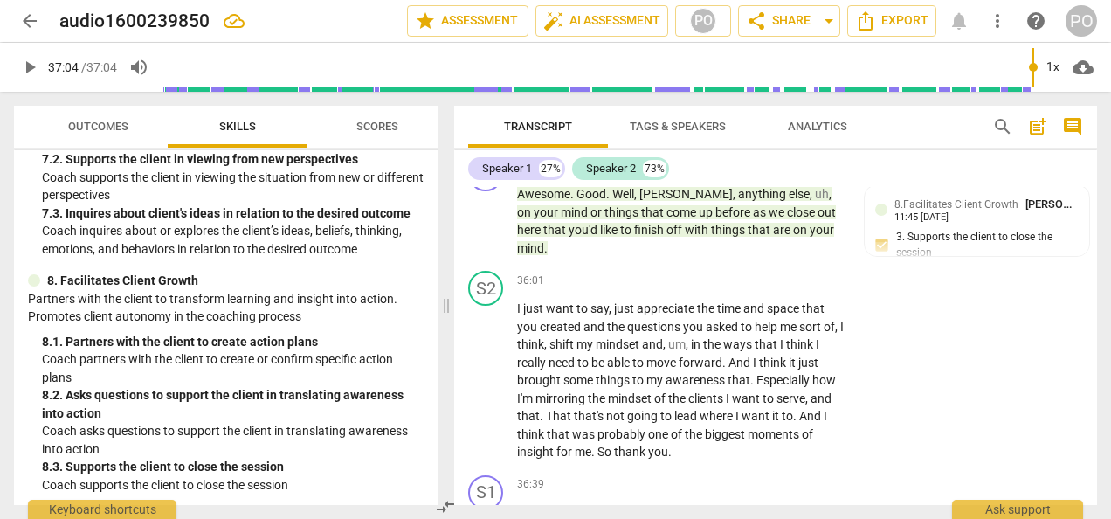
drag, startPoint x: 1032, startPoint y: 69, endPoint x: 1017, endPoint y: 72, distance: 15.1
click at [1017, 72] on div at bounding box center [597, 67] width 871 height 49
drag, startPoint x: 1031, startPoint y: 65, endPoint x: 993, endPoint y: 70, distance: 38.8
click at [993, 70] on input "range" at bounding box center [597, 67] width 871 height 56
click at [28, 68] on span "play_arrow" at bounding box center [29, 67] width 21 height 21
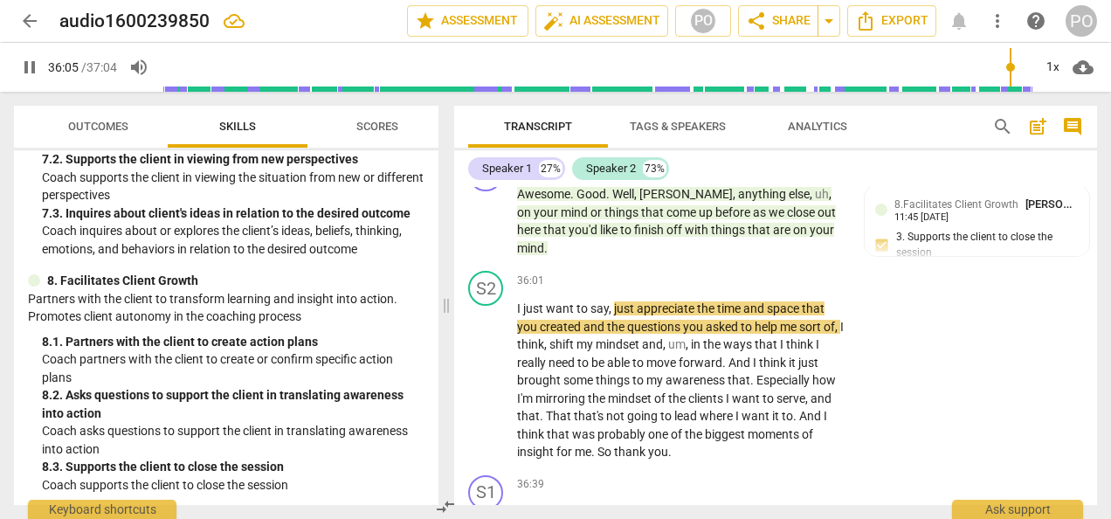
click at [49, 60] on span "36:05" at bounding box center [63, 67] width 31 height 14
click at [30, 65] on span "pause" at bounding box center [29, 67] width 21 height 21
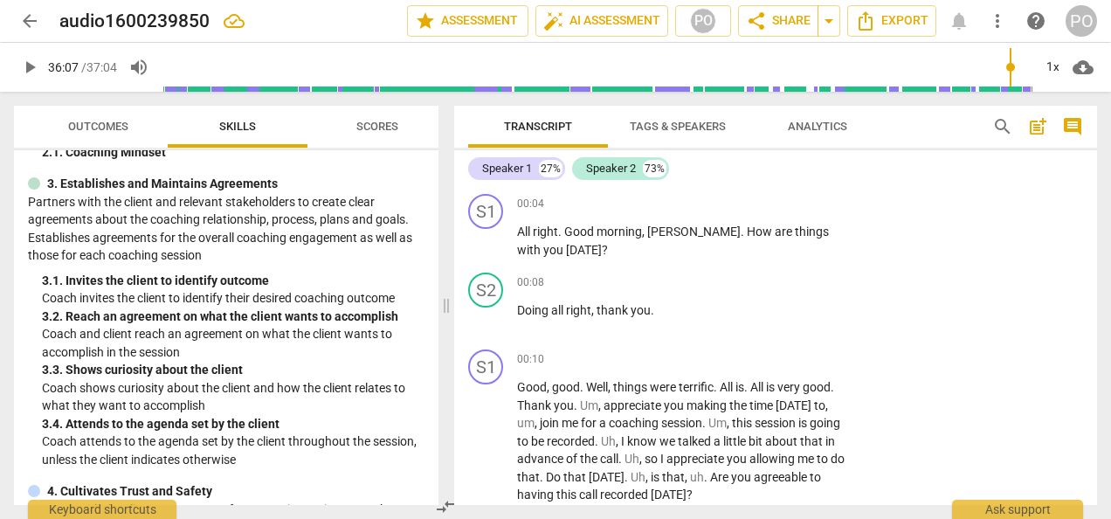
scroll to position [0, 0]
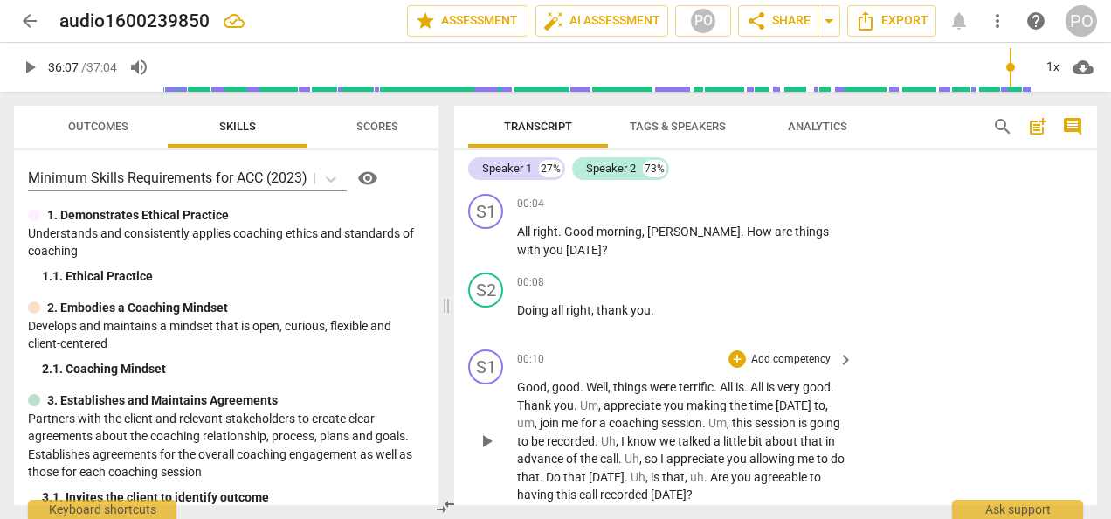
click at [597, 403] on span "Um" at bounding box center [589, 405] width 18 height 14
click at [714, 422] on span "this" at bounding box center [720, 423] width 23 height 14
click at [589, 441] on span "," at bounding box center [588, 441] width 5 height 14
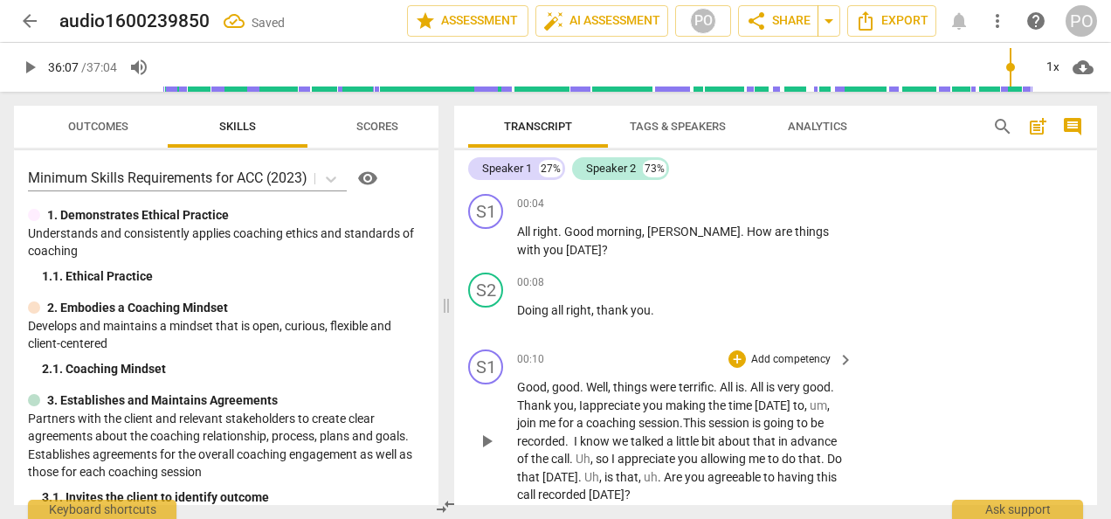
click at [593, 461] on span "," at bounding box center [592, 459] width 5 height 14
click at [590, 473] on span "is" at bounding box center [584, 477] width 11 height 14
click at [617, 479] on span "." at bounding box center [613, 477] width 6 height 14
click at [169, 86] on input "range" at bounding box center [597, 67] width 871 height 56
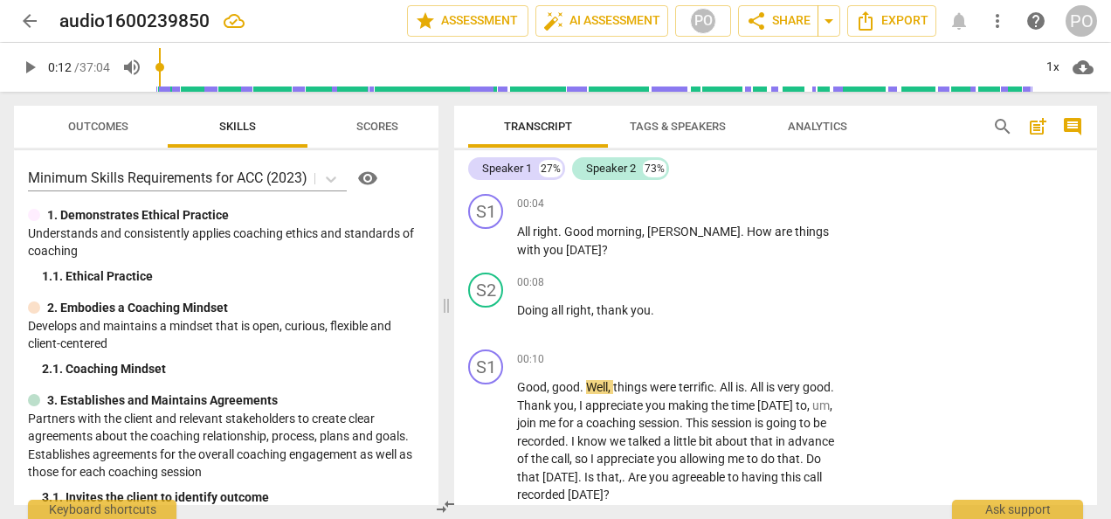
click at [31, 63] on span "play_arrow" at bounding box center [29, 67] width 21 height 21
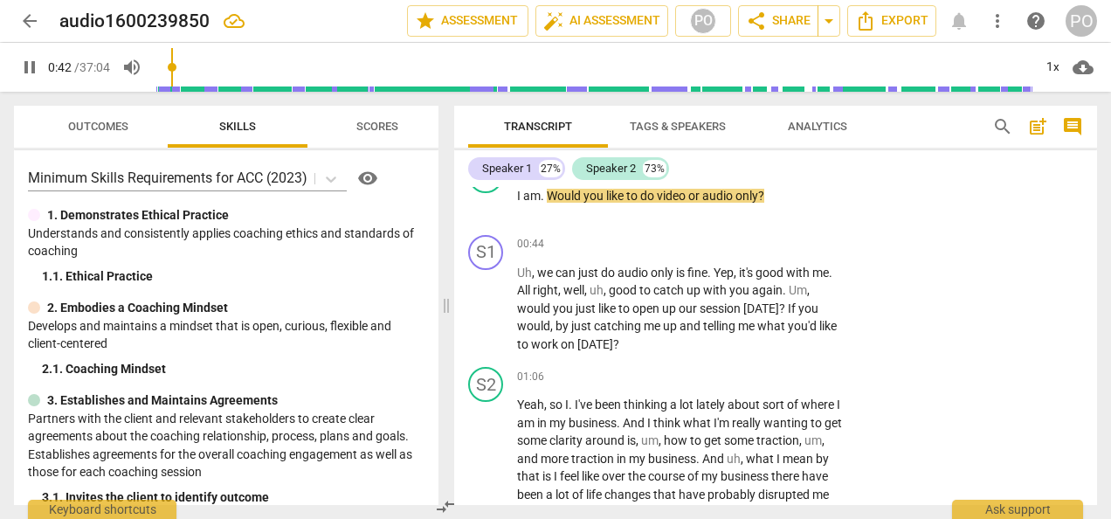
click at [308, 271] on div "1. 1. Ethical Practice" at bounding box center [233, 276] width 383 height 18
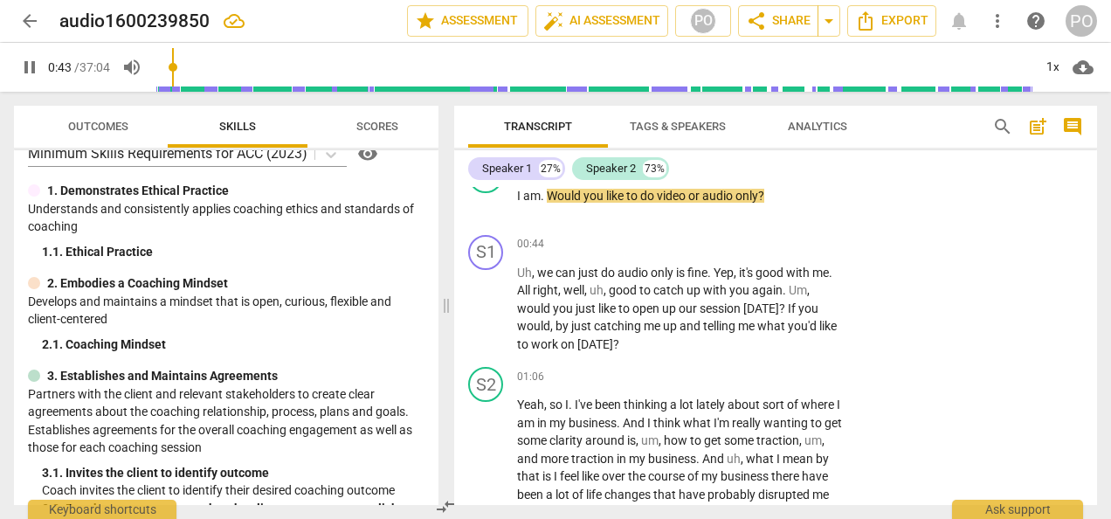
scroll to position [35, 0]
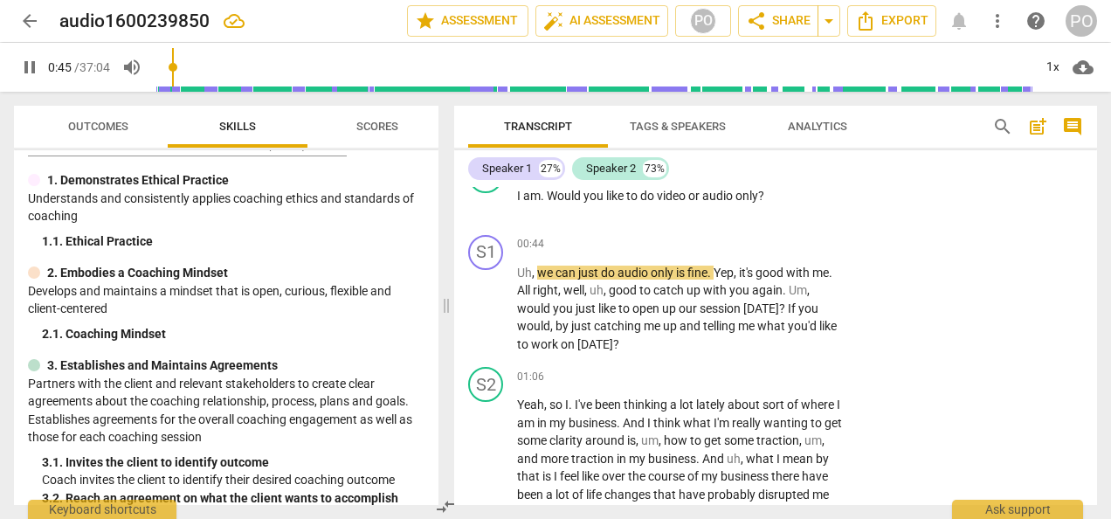
click at [370, 334] on div "2. 1. Coaching Mindset" at bounding box center [233, 334] width 383 height 18
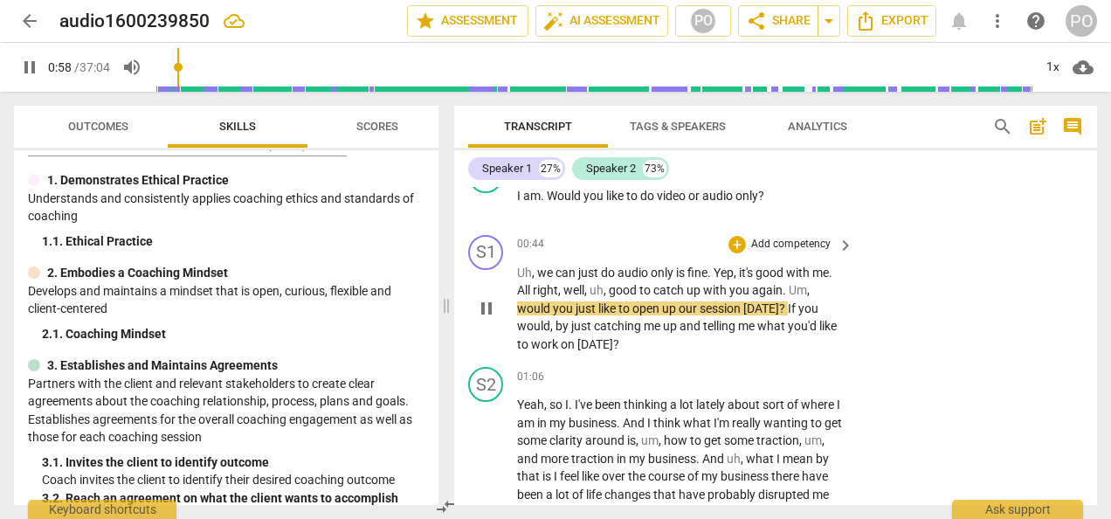
click at [817, 286] on p "Uh , we can just do audio only is fine . Yep , it's good with me . All right , …" at bounding box center [681, 309] width 328 height 90
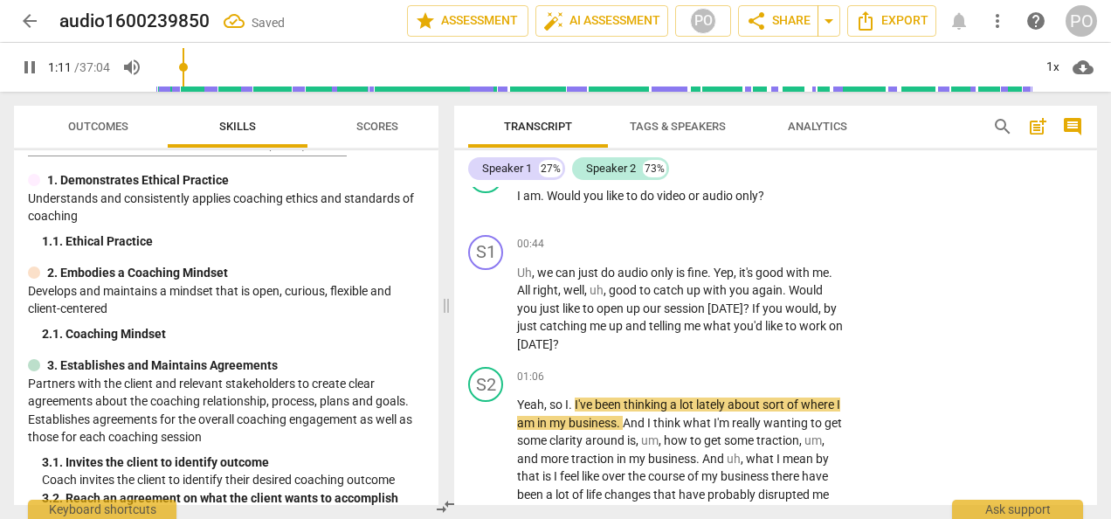
click at [29, 65] on span "pause" at bounding box center [29, 67] width 21 height 21
click at [363, 341] on div "2. 1. Coaching Mindset" at bounding box center [233, 334] width 383 height 18
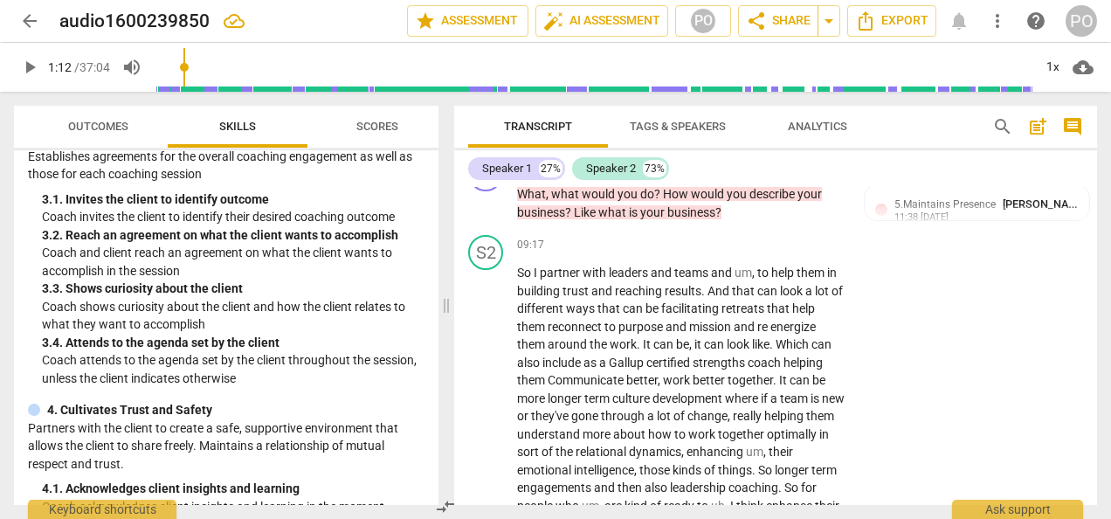
scroll to position [448, 0]
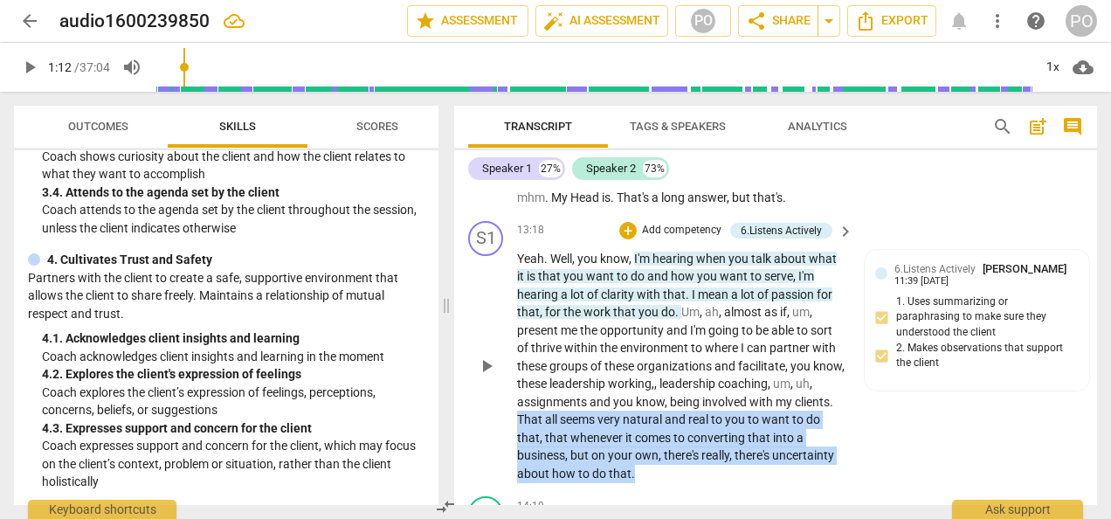
scroll to position [3810, 0]
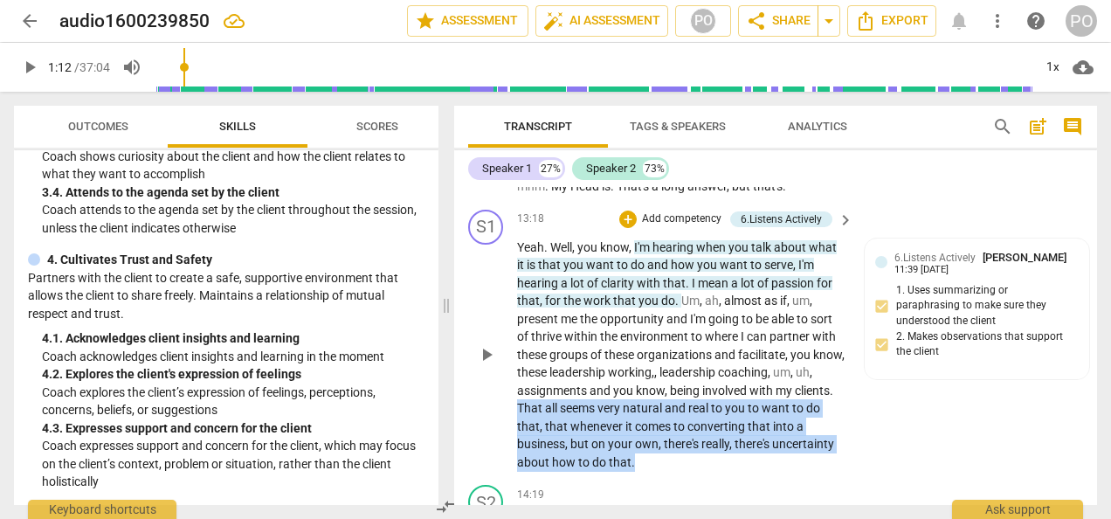
drag, startPoint x: 558, startPoint y: 461, endPoint x: 672, endPoint y: 478, distance: 115.6
click at [672, 472] on p "Yeah . Well , you know , I'm hearing when you talk about what it is that you wa…" at bounding box center [681, 354] width 328 height 233
click at [655, 227] on p "Add competency" at bounding box center [681, 219] width 83 height 16
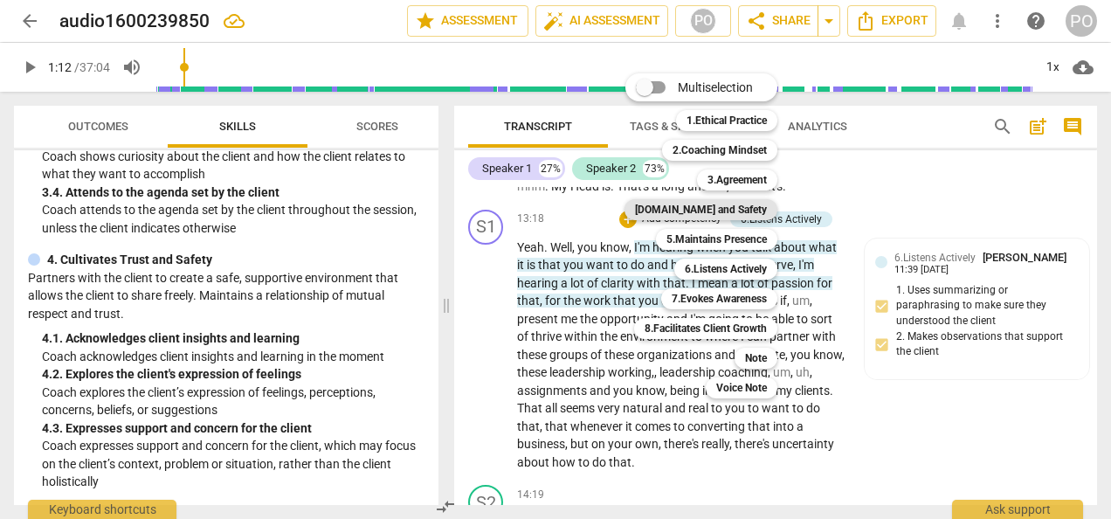
click at [721, 208] on b "[DOMAIN_NAME] and Safety" at bounding box center [701, 209] width 132 height 21
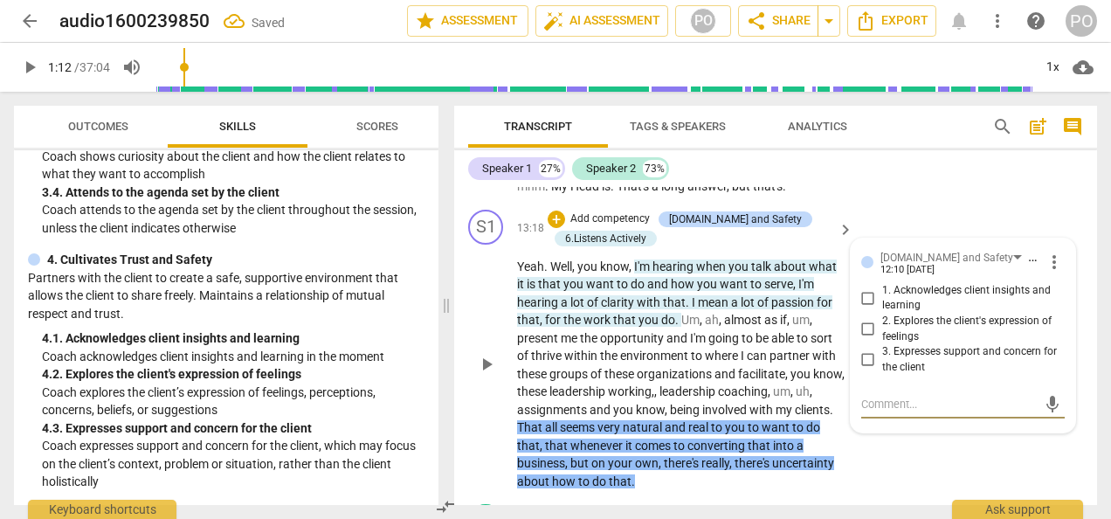
click at [864, 308] on input "1. Acknowledges client insights and learning" at bounding box center [868, 297] width 28 height 21
click at [863, 340] on input "2. Explores the client's expression of feelings" at bounding box center [868, 329] width 28 height 21
click at [907, 482] on div "S1 play_arrow pause 13:18 + Add competency [DOMAIN_NAME] and Safety 6.Listens A…" at bounding box center [775, 350] width 643 height 295
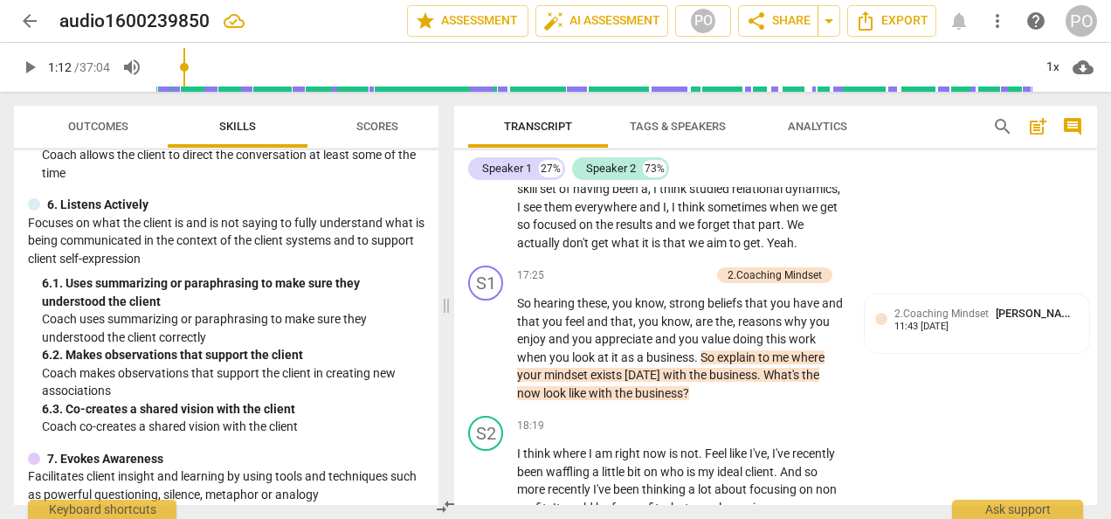
scroll to position [4767, 0]
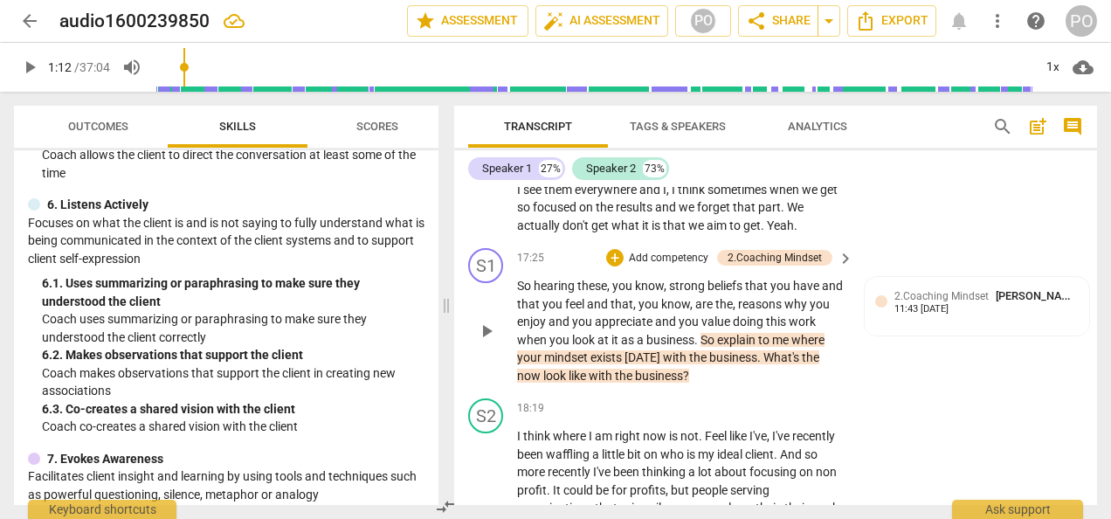
click at [532, 293] on span "So" at bounding box center [525, 286] width 17 height 14
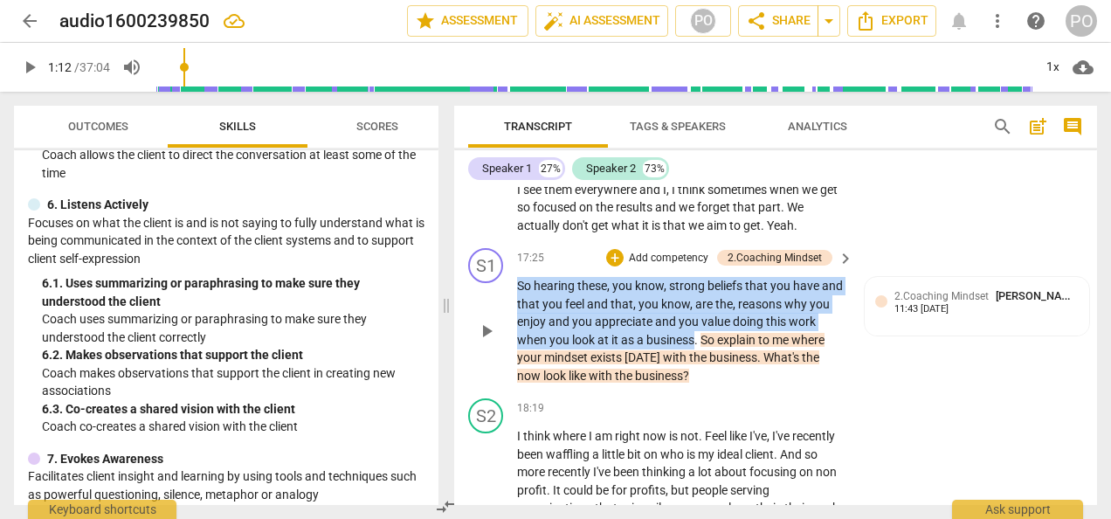
drag, startPoint x: 517, startPoint y: 320, endPoint x: 694, endPoint y: 376, distance: 185.9
click at [694, 376] on p "So hearing these , you know , strong beliefs that you have and that you feel an…" at bounding box center [681, 330] width 328 height 107
click at [653, 266] on p "Add competency" at bounding box center [668, 259] width 83 height 16
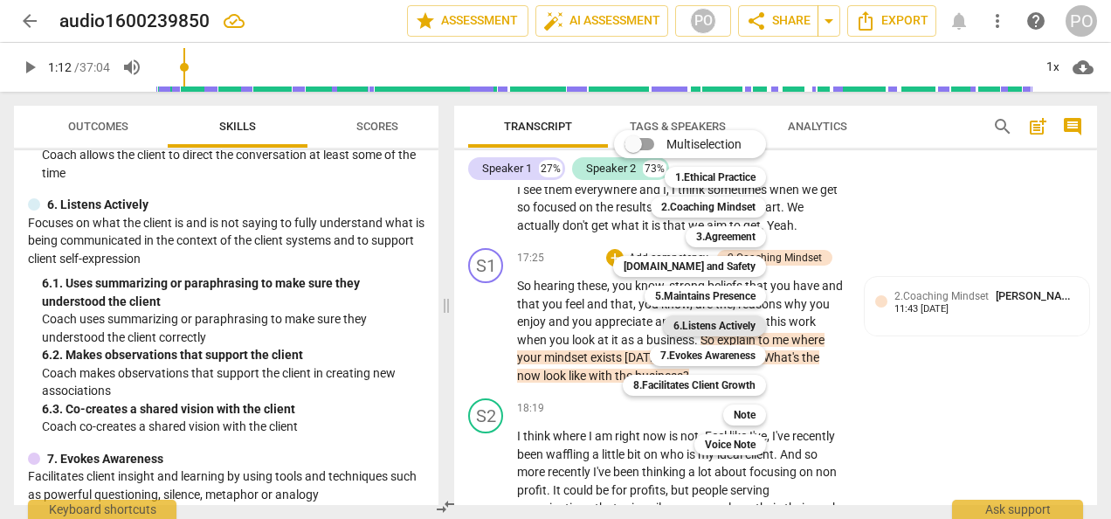
click at [709, 328] on b "6.Listens Actively" at bounding box center [714, 325] width 82 height 21
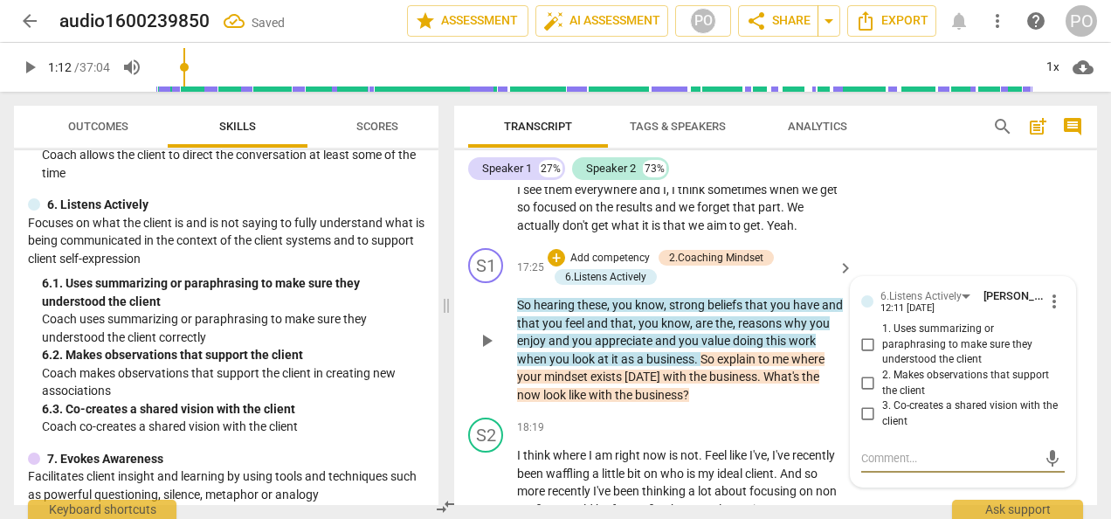
click at [866, 355] on input "1. Uses summarizing or paraphrasing to make sure they understood the client" at bounding box center [868, 345] width 28 height 21
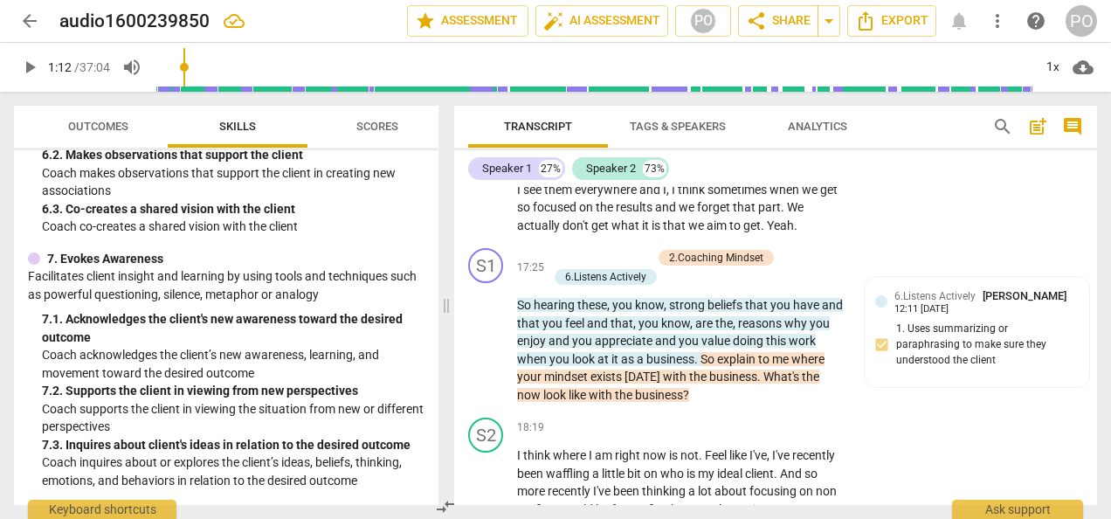
scroll to position [1231, 0]
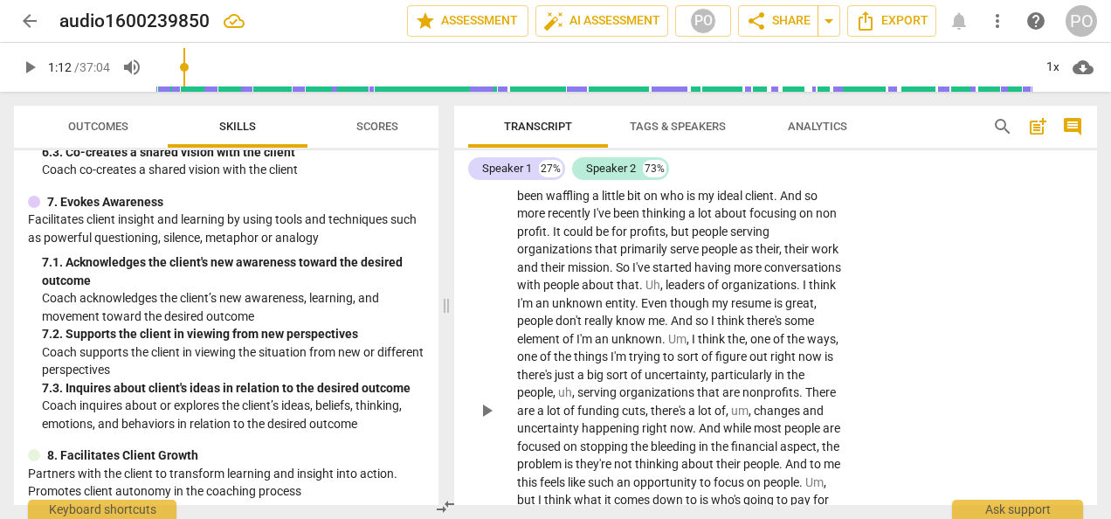
click at [1003, 407] on div "S2 play_arrow pause 18:19 + Add competency keyboard_arrow_right I think where I…" at bounding box center [775, 396] width 643 height 527
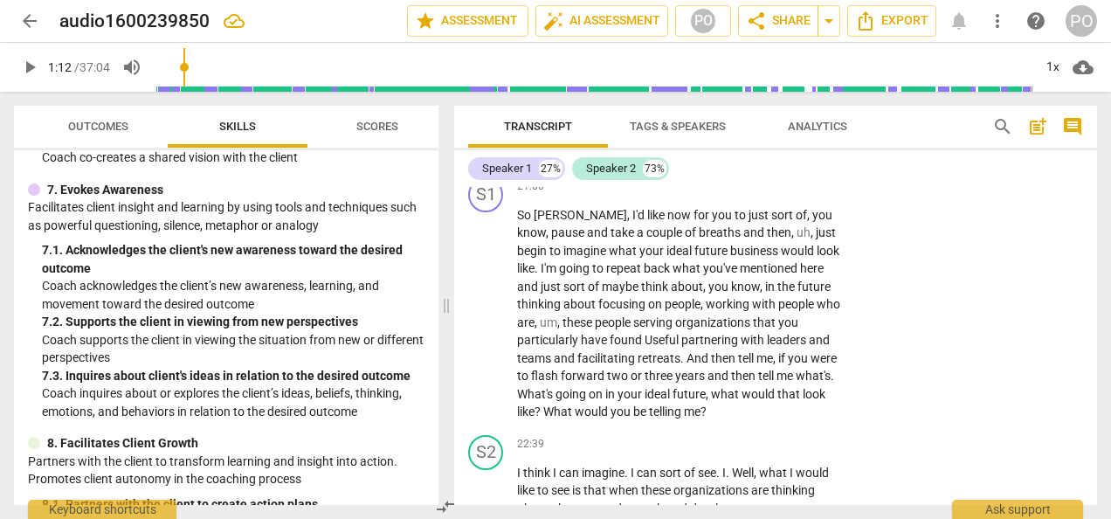
scroll to position [1247, 0]
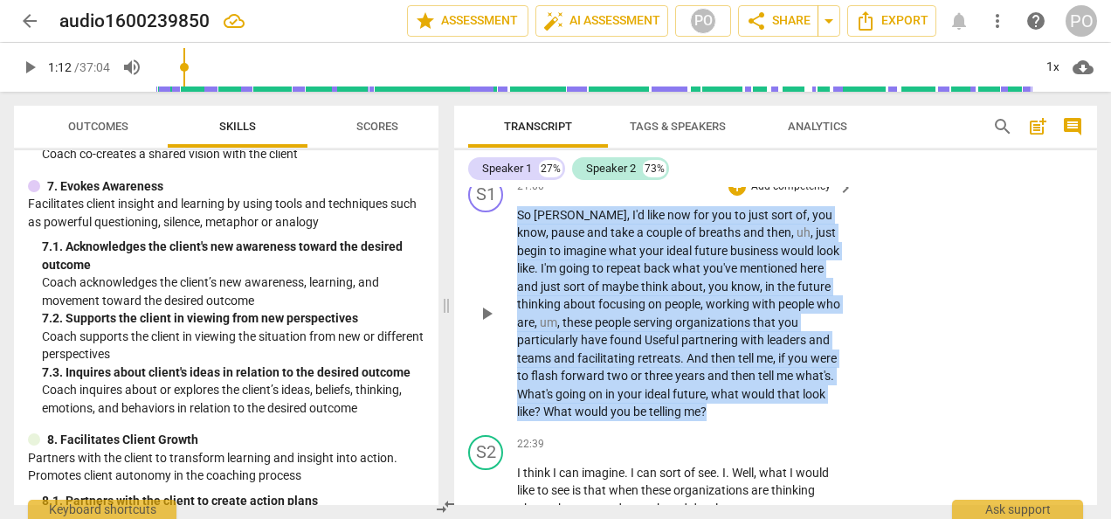
drag, startPoint x: 517, startPoint y: 269, endPoint x: 712, endPoint y: 467, distance: 277.9
click at [712, 421] on p "So [PERSON_NAME] , I'd like now for you to just sort of , you know , pause and …" at bounding box center [681, 313] width 328 height 215
click at [776, 195] on p "Add competency" at bounding box center [790, 187] width 83 height 16
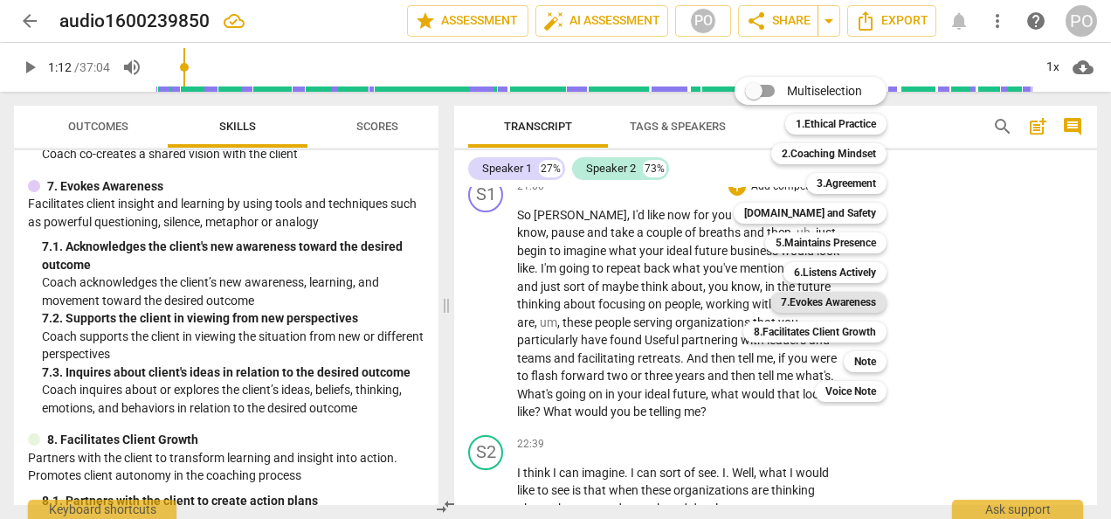
click at [830, 304] on b "7.Evokes Awareness" at bounding box center [828, 302] width 95 height 21
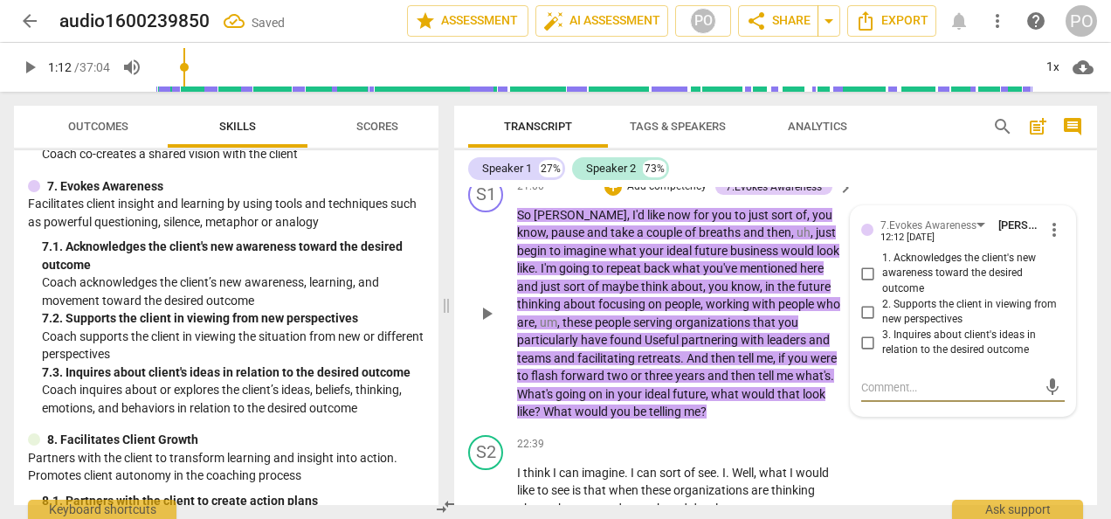
click at [866, 284] on input "1. Acknowledges the client's new awareness toward the desired outcome" at bounding box center [868, 273] width 28 height 21
click at [866, 322] on input "2. Supports the client in viewing from new perspectives" at bounding box center [868, 311] width 28 height 21
click at [862, 353] on input "3. Inquires about client's ideas in relation to the desired outcome" at bounding box center [868, 342] width 28 height 21
click at [994, 182] on div "Speaker 1 27% Speaker 2 73%" at bounding box center [775, 169] width 615 height 30
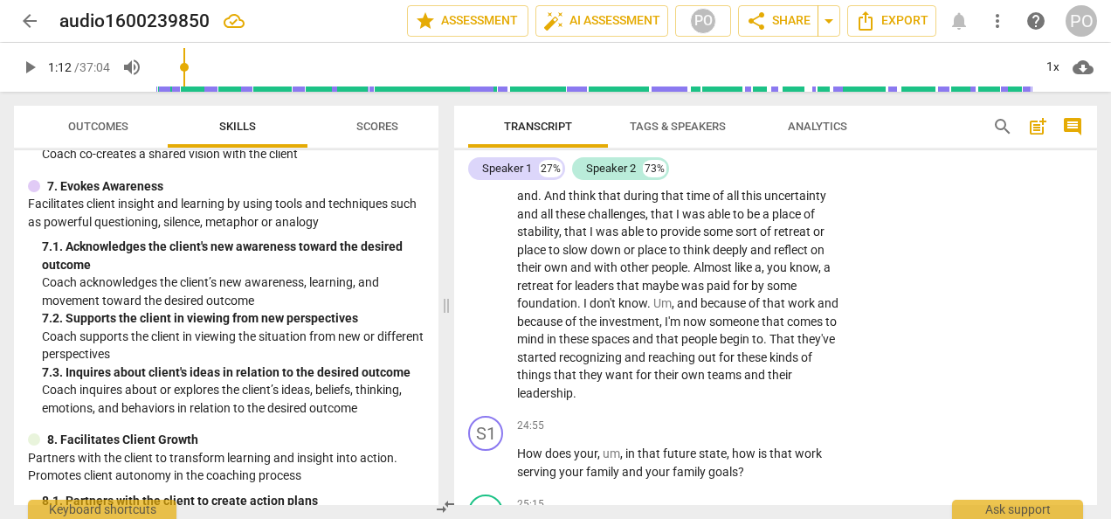
scroll to position [6369, 0]
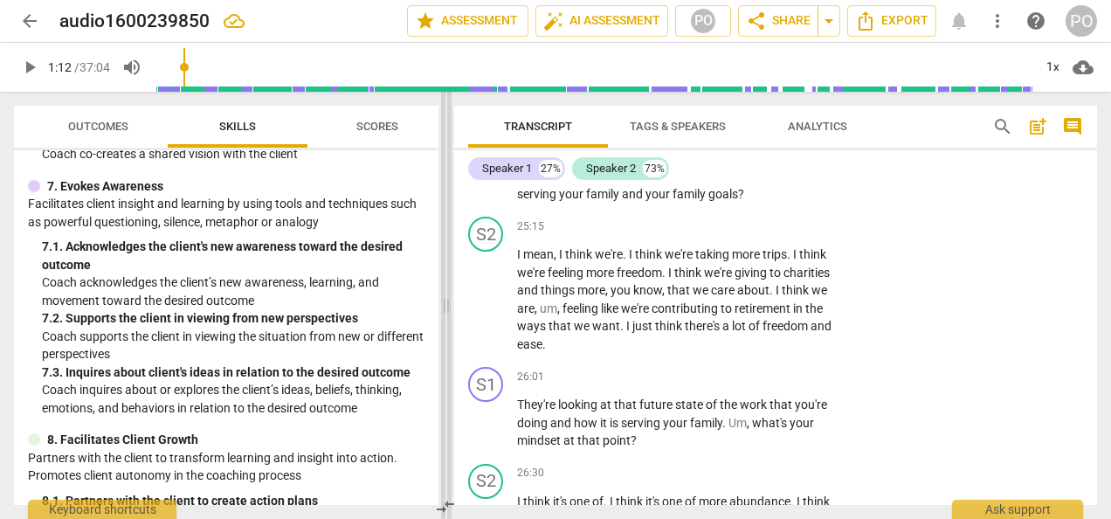
drag, startPoint x: 438, startPoint y: 433, endPoint x: 442, endPoint y: 470, distance: 36.8
click at [442, 470] on div "Outcomes Skills Scores Minimum Skills Requirements for ACC (2023) visibility 1.…" at bounding box center [555, 305] width 1111 height 427
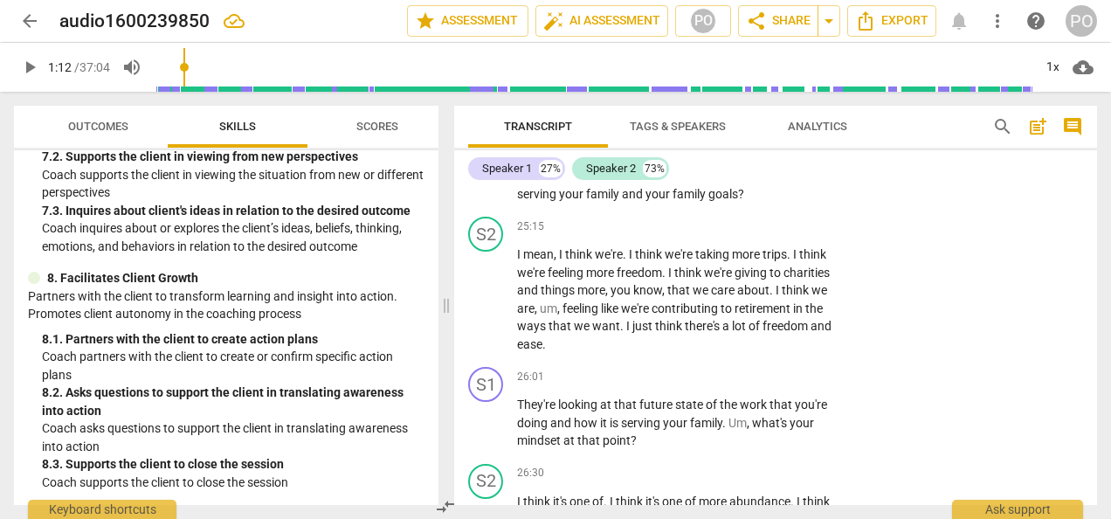
click at [346, 269] on div "8. Facilitates Client Growth" at bounding box center [226, 278] width 397 height 18
drag, startPoint x: 517, startPoint y: 229, endPoint x: 750, endPoint y: 247, distance: 233.9
click at [750, 203] on p "How does your , um , in that future state , how is that work serving your famil…" at bounding box center [681, 185] width 328 height 36
click at [769, 156] on p "Add competency" at bounding box center [790, 149] width 83 height 16
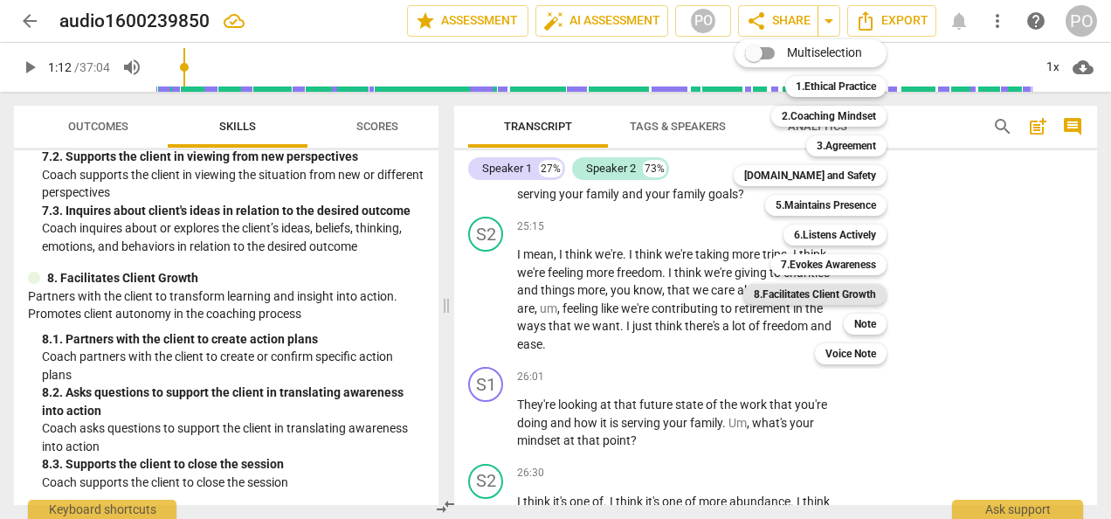
click at [851, 297] on b "8.Facilitates Client Growth" at bounding box center [815, 294] width 122 height 21
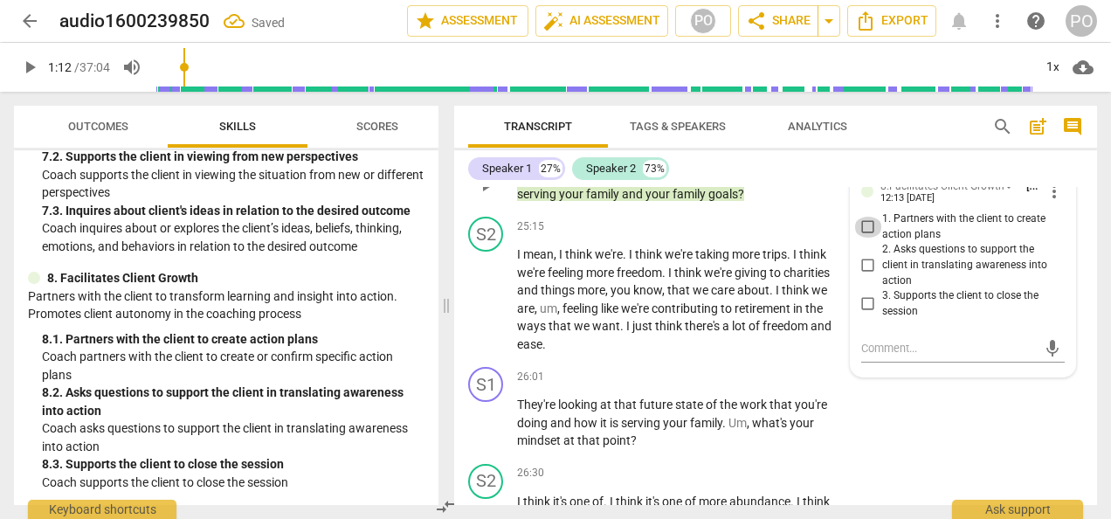
click at [859, 238] on input "1. Partners with the client to create action plans" at bounding box center [868, 227] width 28 height 21
click at [867, 276] on input "2. Asks questions to support the client in translating awareness into action" at bounding box center [868, 265] width 28 height 21
click at [865, 238] on input "1. Partners with the client to create action plans" at bounding box center [868, 227] width 28 height 21
click at [901, 203] on div "S1 play_arrow pause 24:55 + Add competency 8.Facilitates Client Growth keyboard…" at bounding box center [775, 170] width 643 height 79
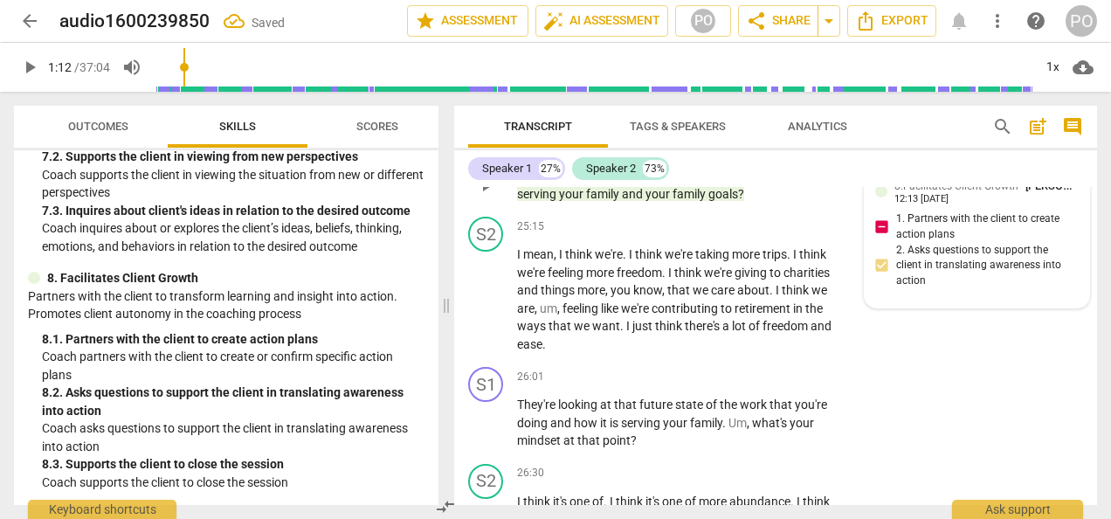
click at [880, 279] on div "8.Facilitates Client Growth [PERSON_NAME] 12:13 [DATE] 1. Partners with the cli…" at bounding box center [976, 237] width 203 height 120
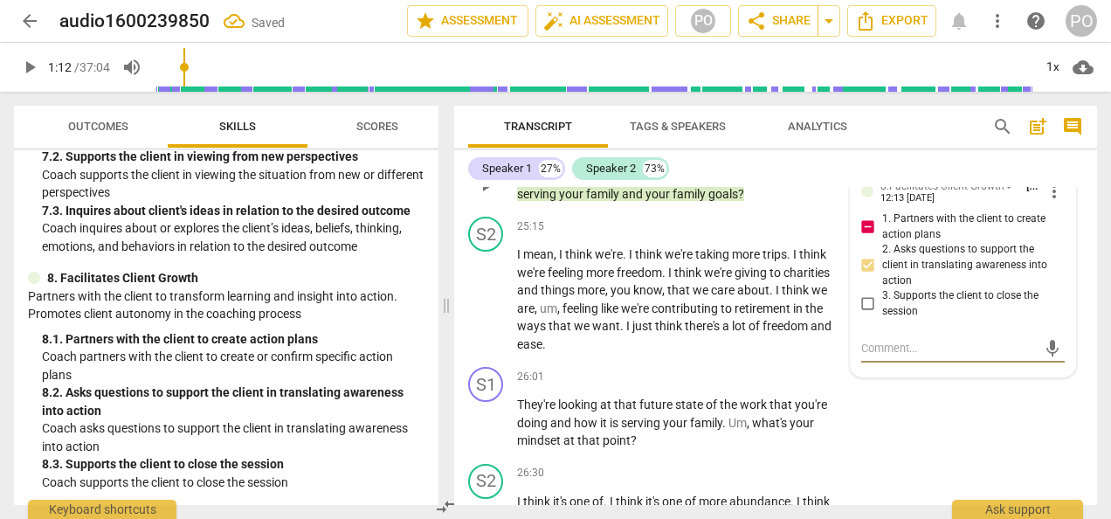
click at [864, 238] on input "1. Partners with the client to create action plans" at bounding box center [868, 227] width 28 height 21
click at [965, 166] on div "Speaker 1 27% Speaker 2 73%" at bounding box center [775, 169] width 615 height 30
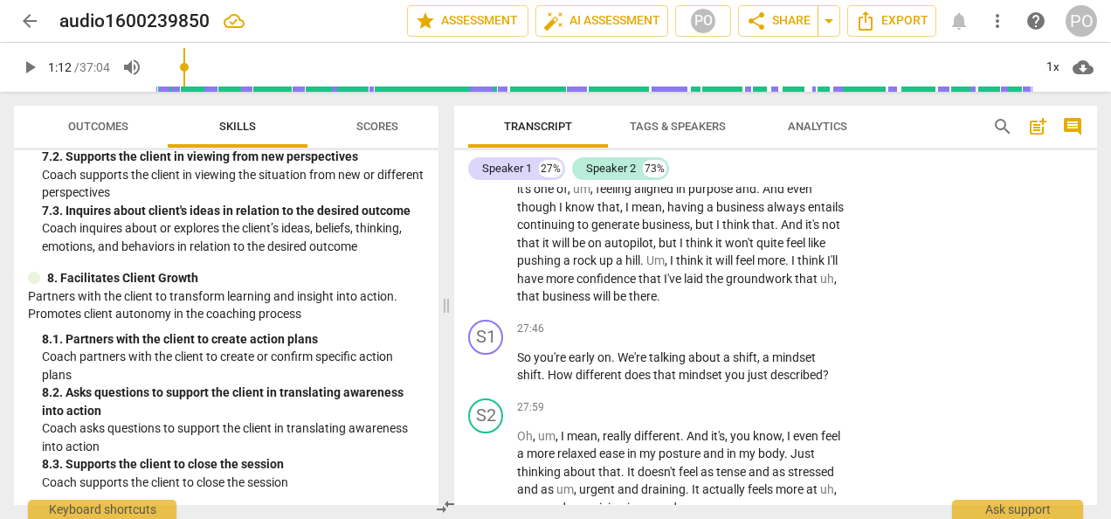
scroll to position [6715, 0]
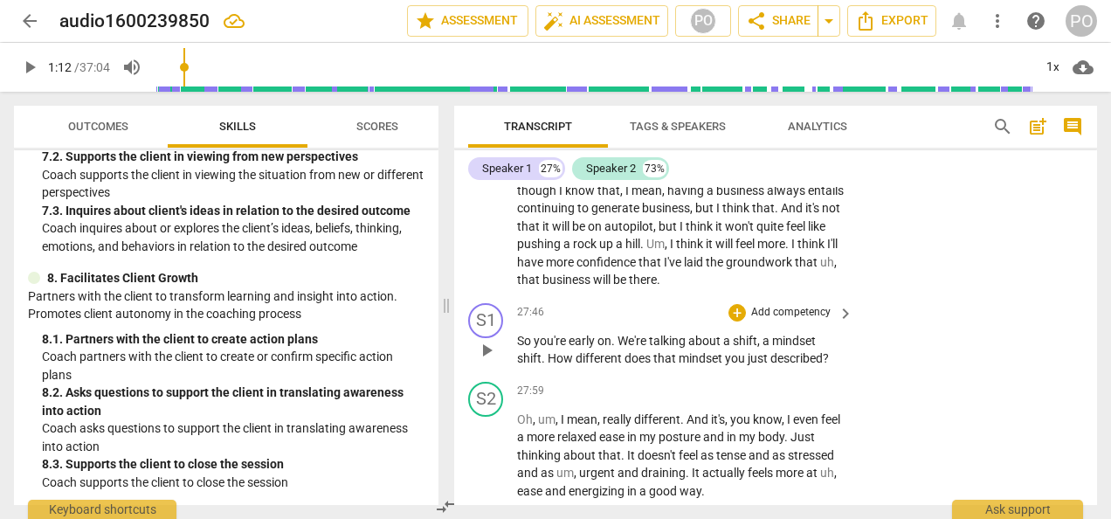
click at [783, 321] on p "Add competency" at bounding box center [790, 313] width 83 height 16
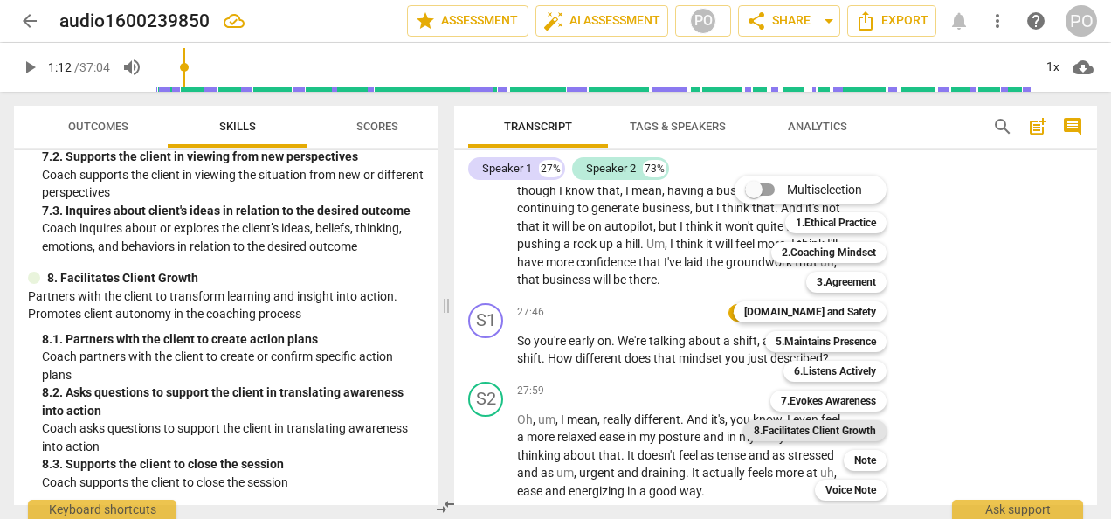
click at [810, 428] on b "8.Facilitates Client Growth" at bounding box center [815, 430] width 122 height 21
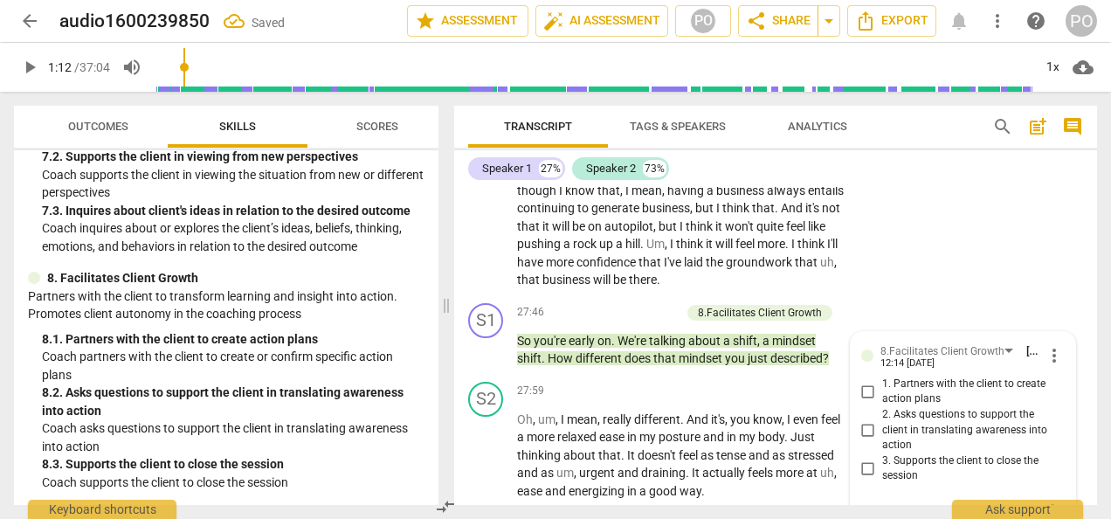
scroll to position [6935, 0]
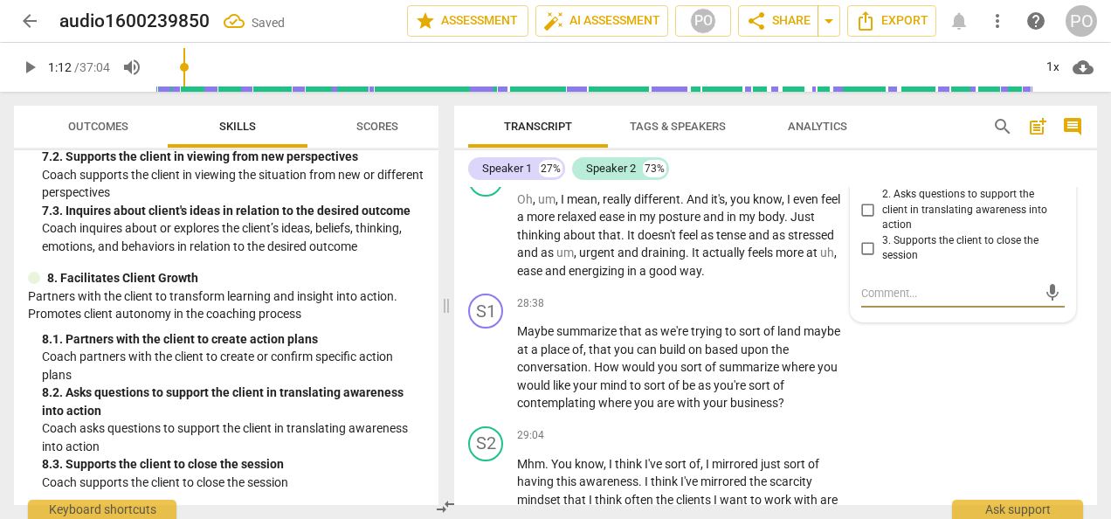
click at [859, 220] on input "2. Asks questions to support the client in translating awareness into action" at bounding box center [868, 209] width 28 height 21
click at [916, 410] on div "S1 play_arrow pause 28:38 + Add competency keyboard_arrow_right Maybe summarize…" at bounding box center [775, 352] width 643 height 133
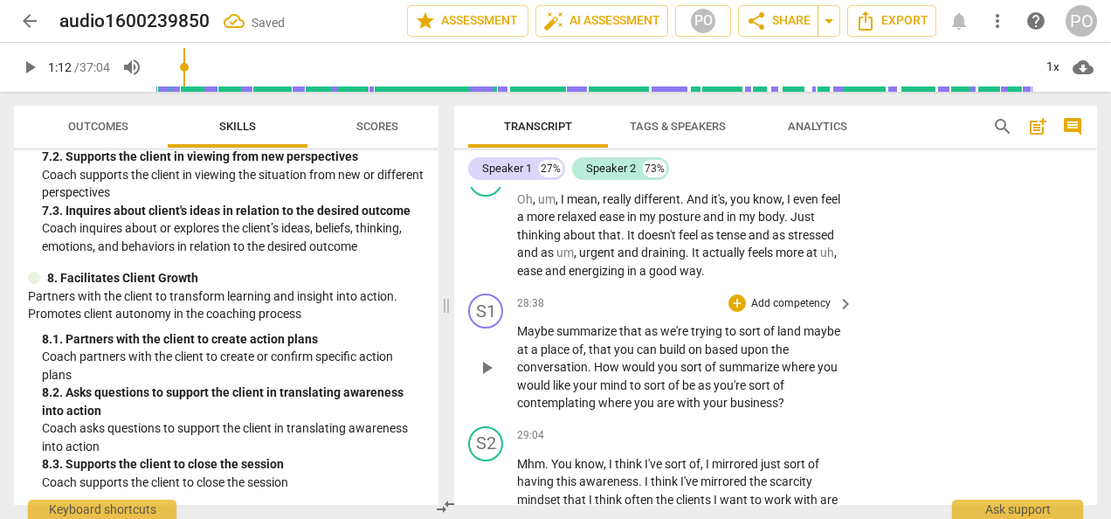
click at [917, 419] on div "S1 play_arrow pause 28:38 + Add competency keyboard_arrow_right Maybe summarize…" at bounding box center [775, 352] width 643 height 133
click at [859, 419] on div "S1 play_arrow pause 28:38 + Add competency keyboard_arrow_right Maybe summarize…" at bounding box center [775, 352] width 643 height 133
click at [680, 392] on span "of" at bounding box center [675, 385] width 14 height 14
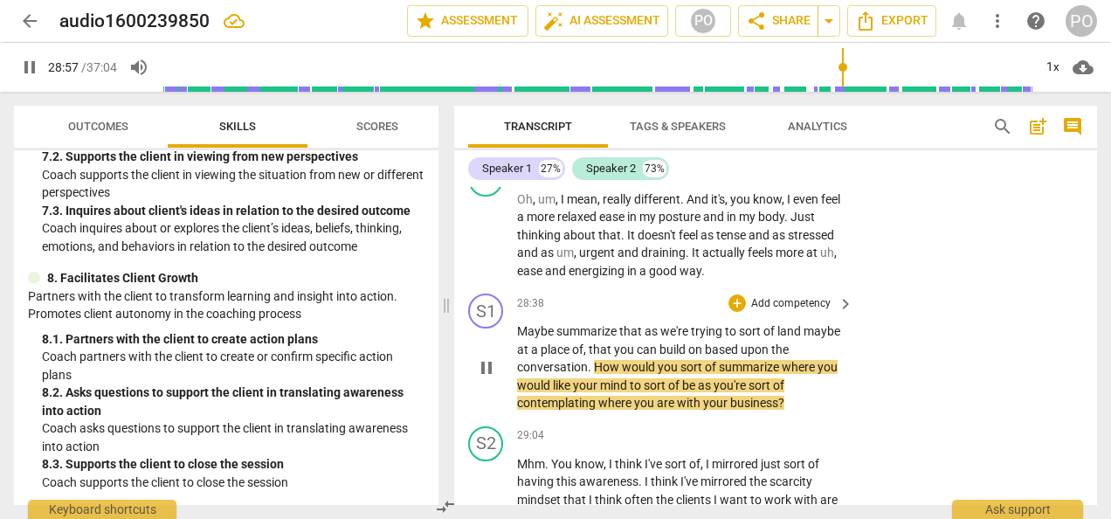
click at [872, 419] on div "S1 play_arrow pause 28:38 + Add competency keyboard_arrow_right Maybe summarize…" at bounding box center [775, 352] width 643 height 133
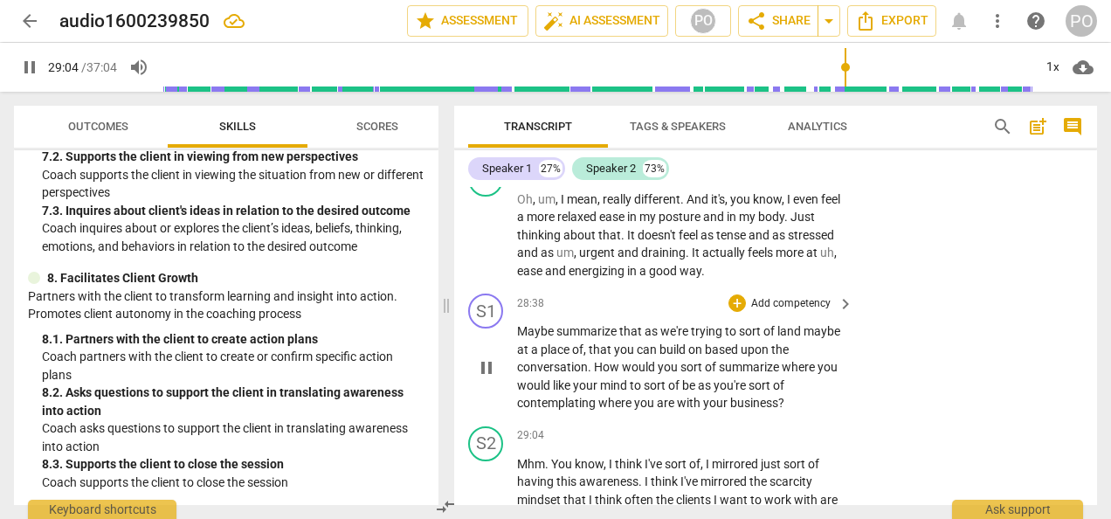
scroll to position [7258, 0]
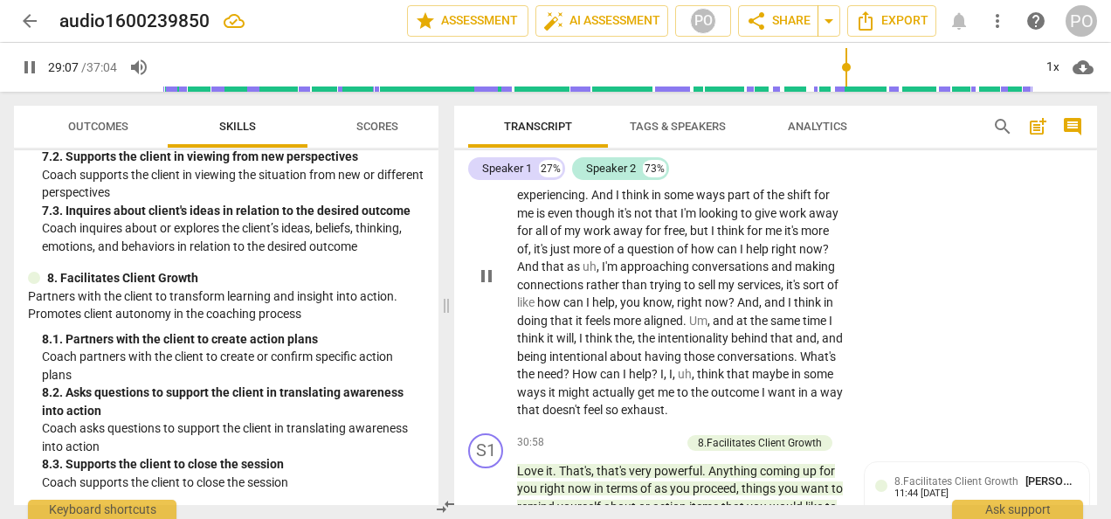
click at [964, 271] on div "S2 play_arrow pause 29:04 + Add competency keyboard_arrow_right Mhm . You know …" at bounding box center [775, 261] width 643 height 329
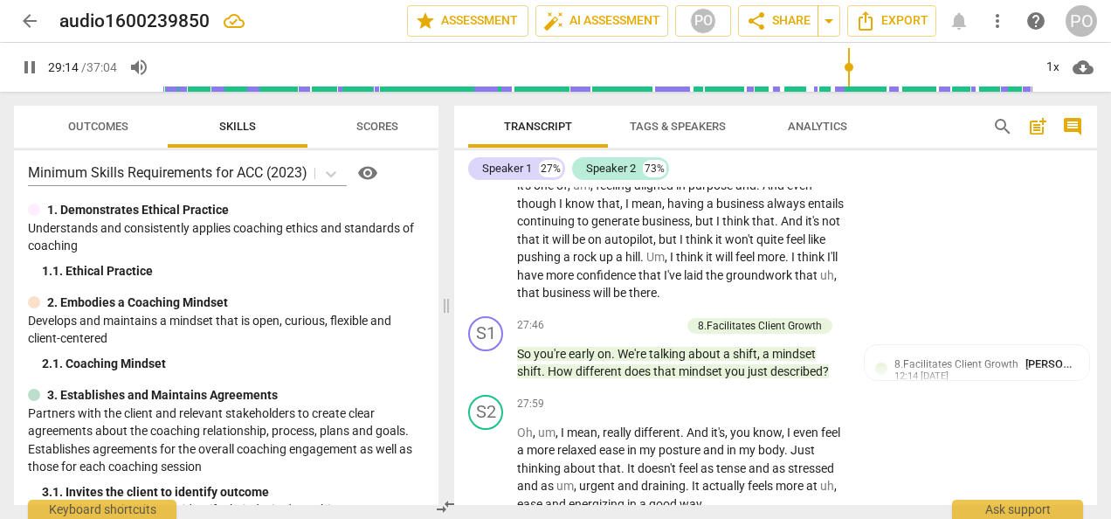
scroll to position [0, 0]
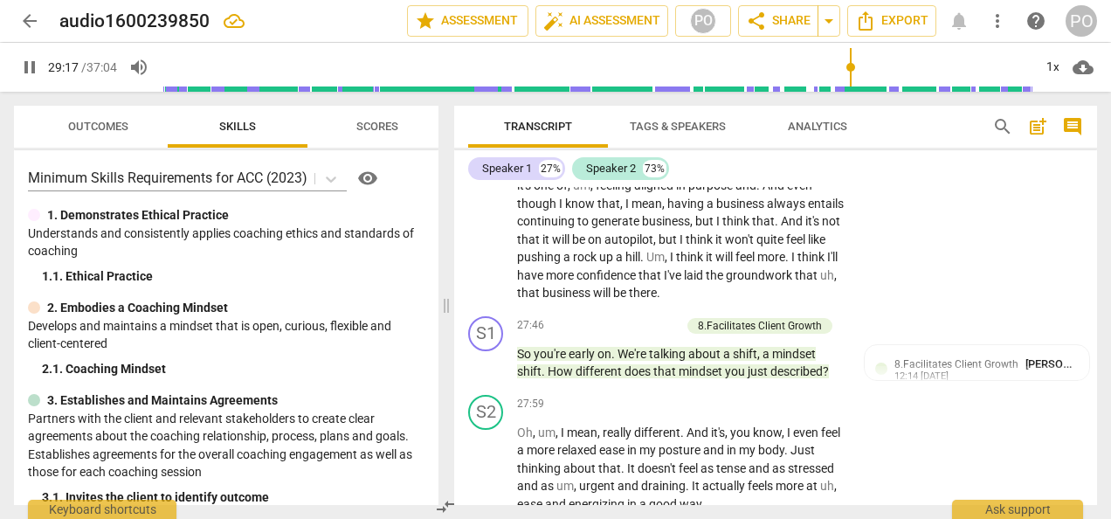
click at [30, 65] on span "pause" at bounding box center [29, 67] width 21 height 21
click at [456, 19] on span "star Assessment" at bounding box center [468, 20] width 106 height 21
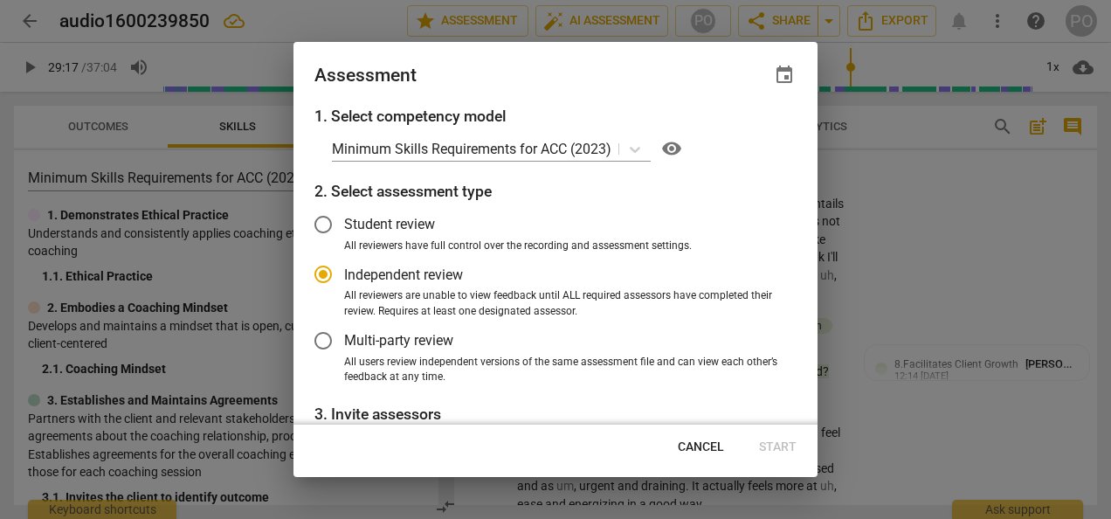
click at [321, 224] on input "Student review" at bounding box center [323, 224] width 42 height 42
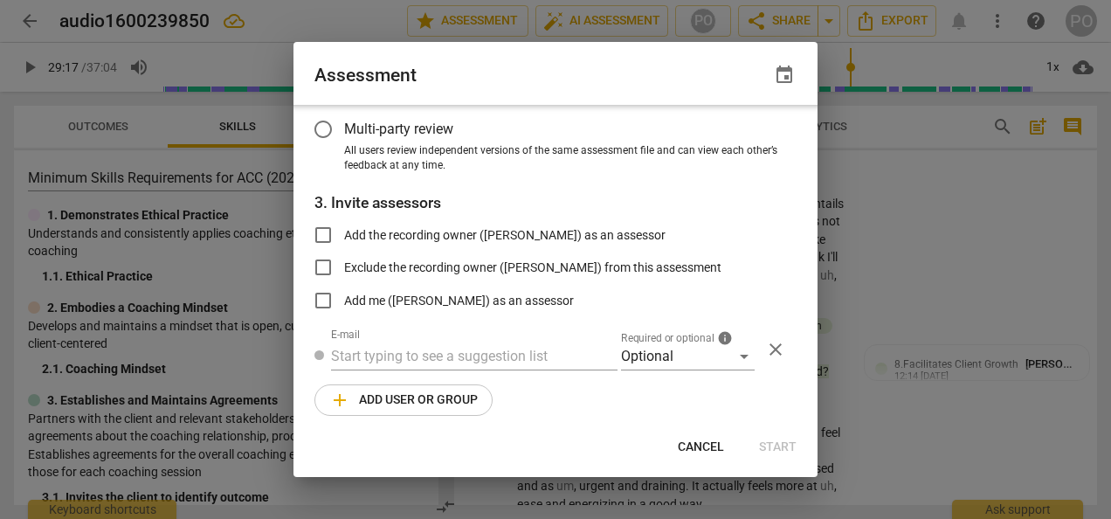
scroll to position [224, 0]
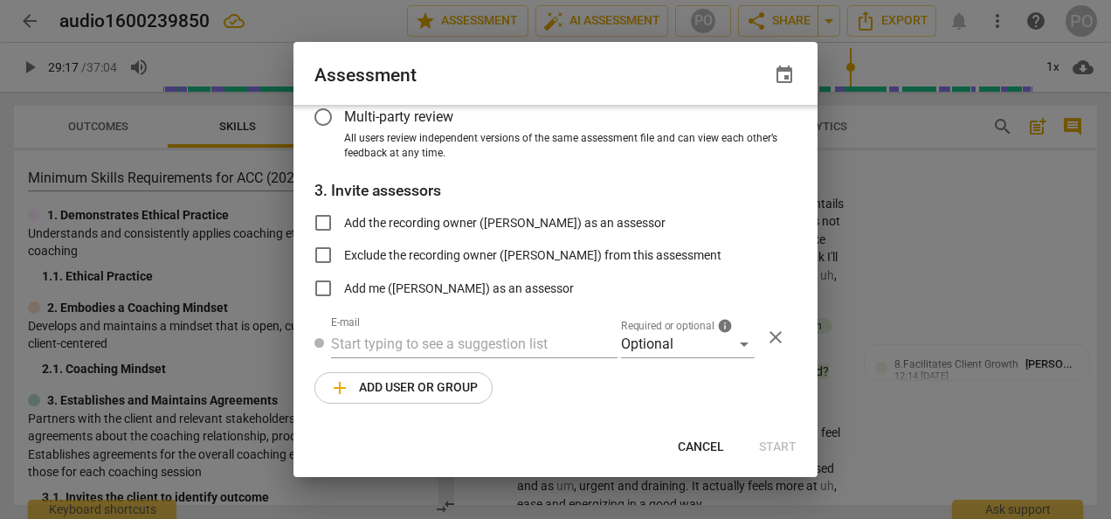
click at [733, 148] on span "All users review independent versions of the same assessment file and can view …" at bounding box center [563, 146] width 438 height 31
click at [0, 0] on input "All users review independent versions of the same assessment file and can view …" at bounding box center [0, 0] width 0 height 0
click at [496, 56] on div "Assessment event" at bounding box center [555, 73] width 524 height 63
click at [694, 442] on span "Cancel" at bounding box center [701, 446] width 46 height 17
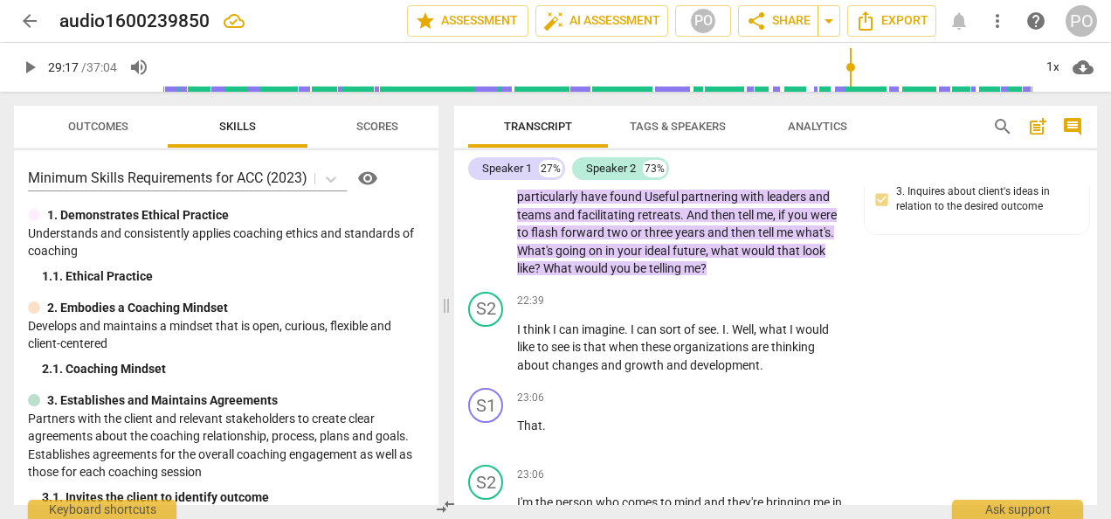
scroll to position [5729, 0]
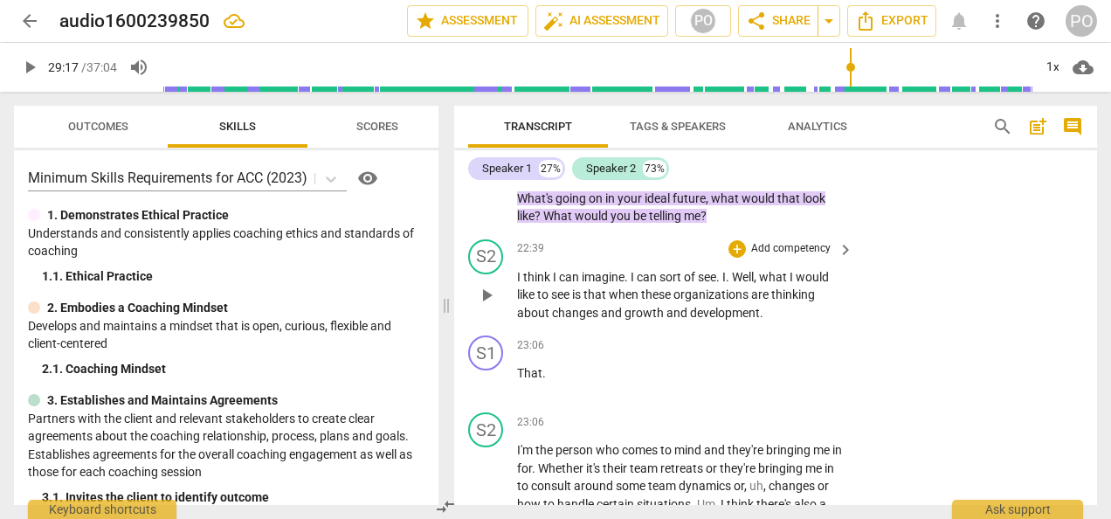
click at [1007, 329] on div "S2 play_arrow pause 22:39 + Add competency keyboard_arrow_right I think I can i…" at bounding box center [775, 280] width 643 height 97
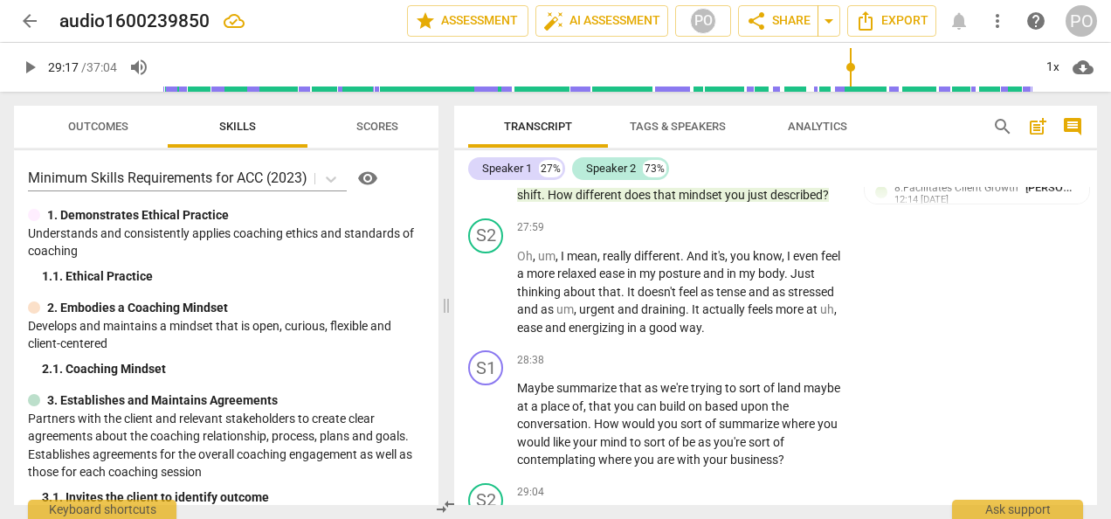
scroll to position [6882, 0]
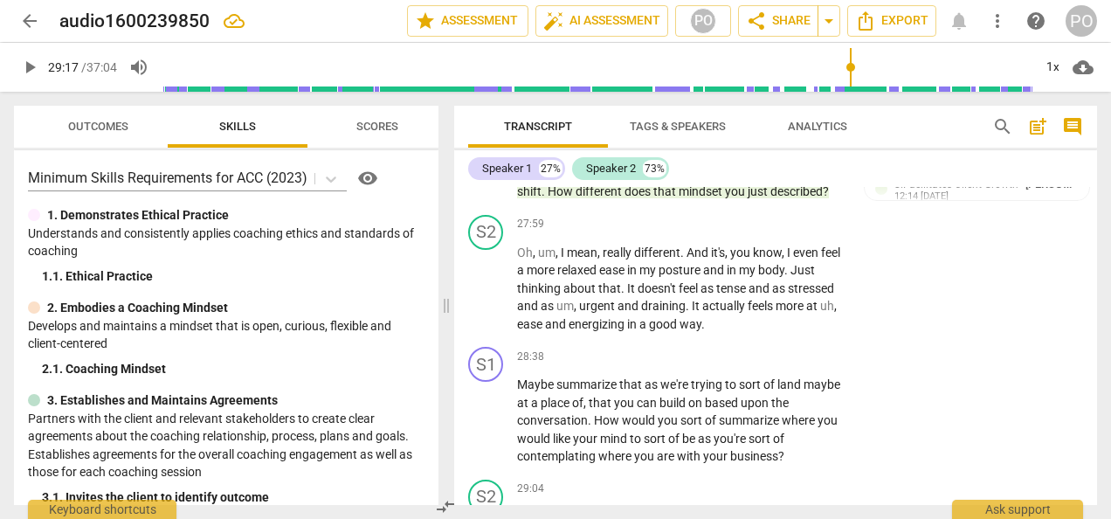
click at [363, 126] on span "Scores" at bounding box center [377, 126] width 42 height 13
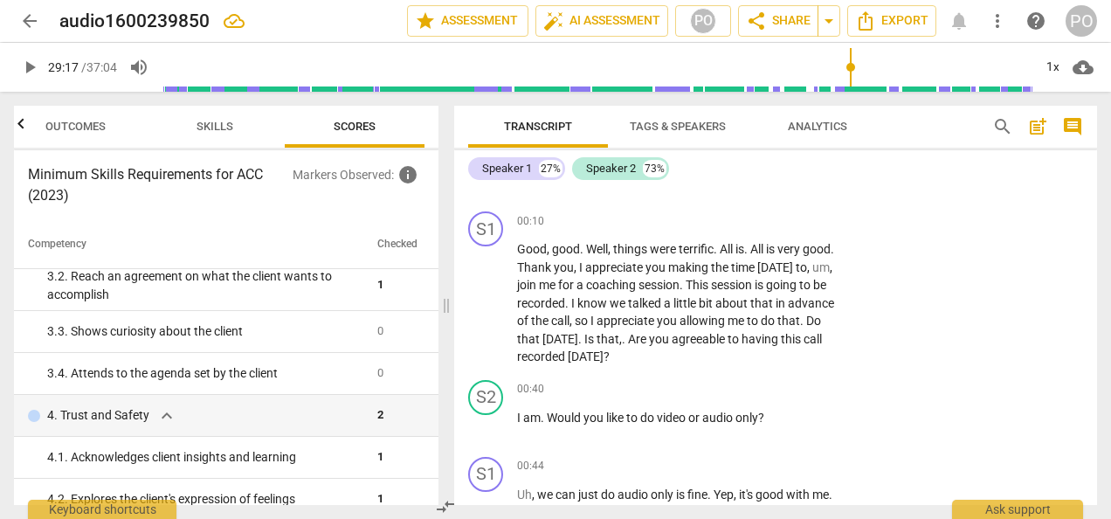
scroll to position [0, 0]
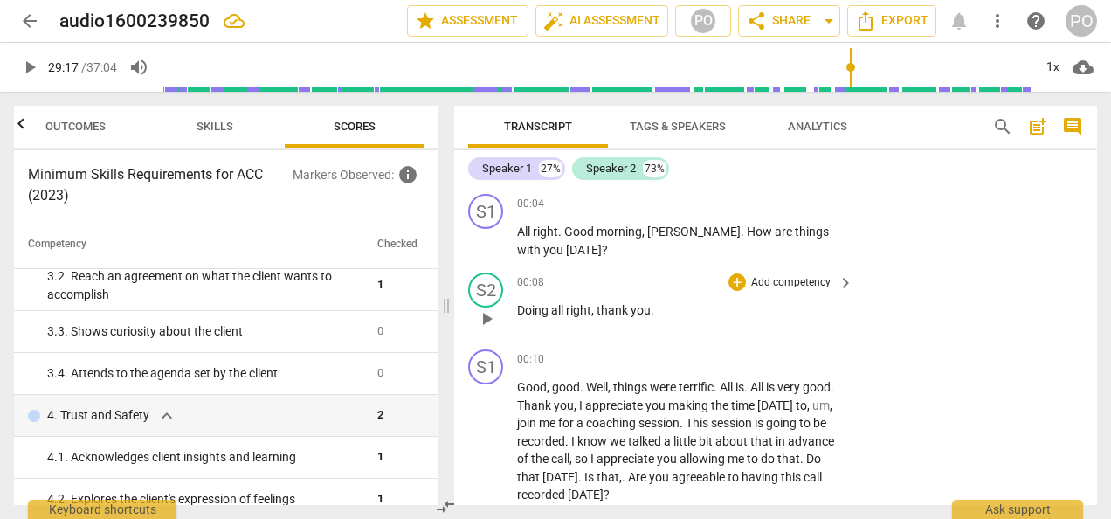
click at [991, 330] on div "S2 play_arrow pause 00:08 + Add competency keyboard_arrow_right Doing all right…" at bounding box center [775, 304] width 643 height 77
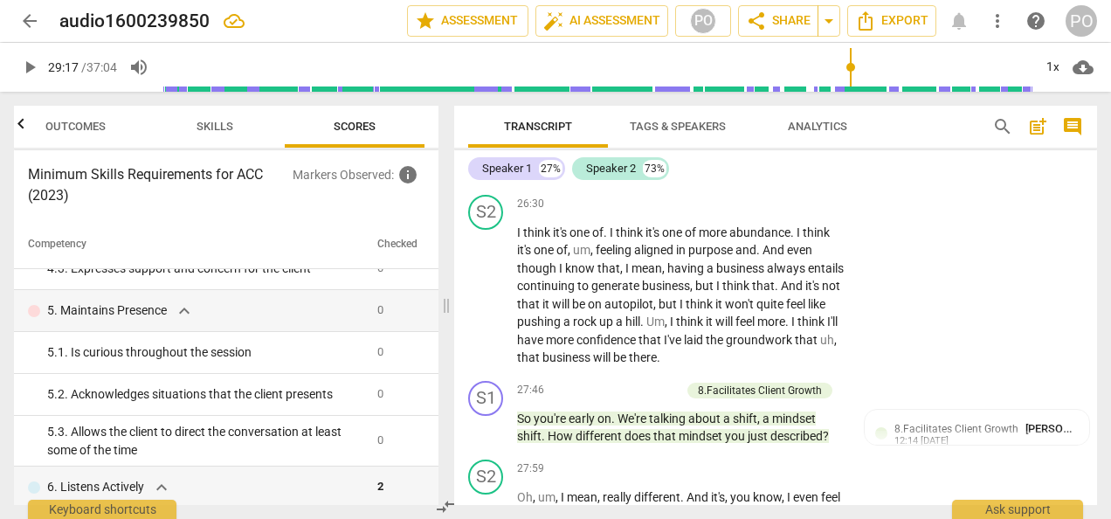
scroll to position [528, 0]
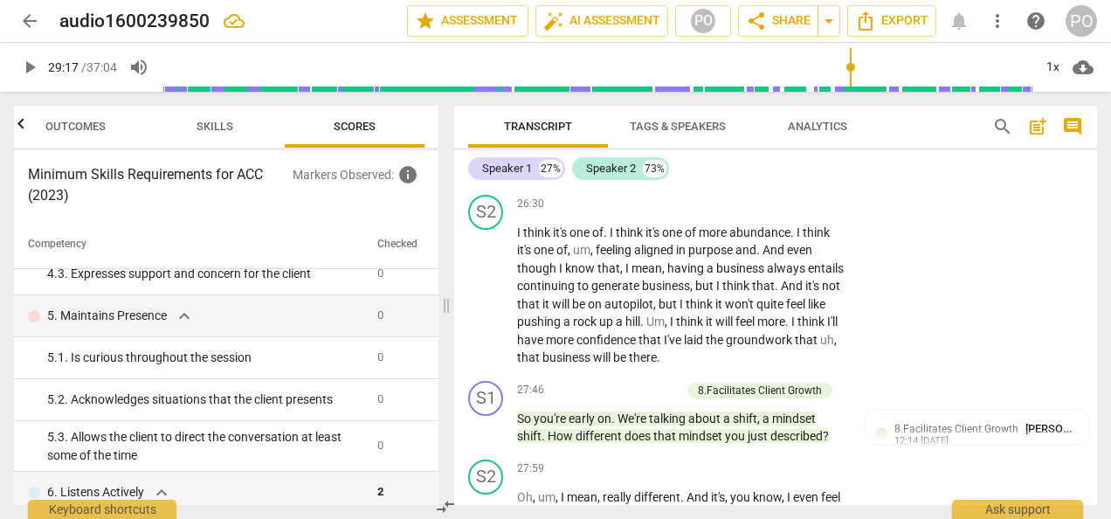
click at [754, 161] on span "what's" at bounding box center [771, 154] width 38 height 14
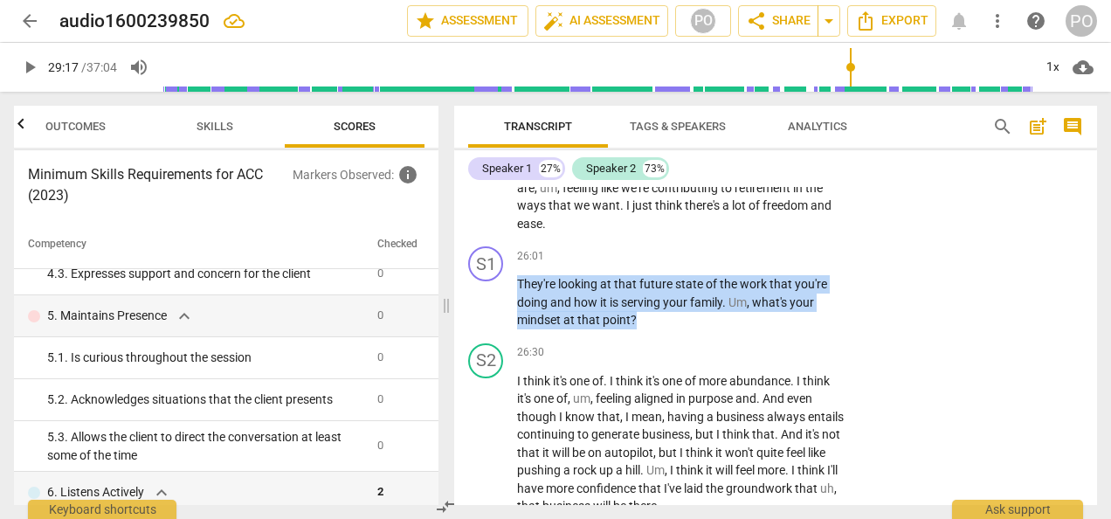
scroll to position [6478, 0]
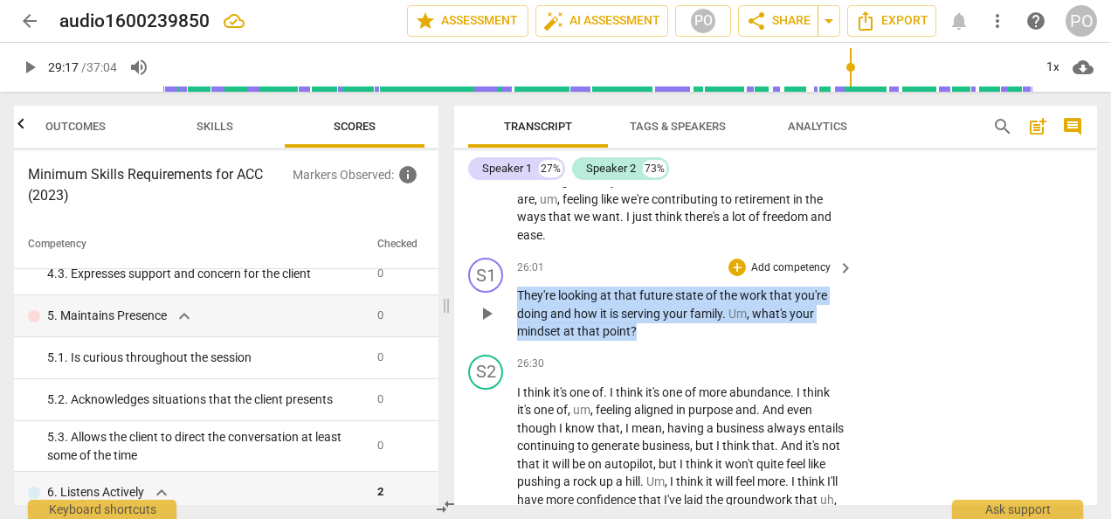
drag, startPoint x: 638, startPoint y: 224, endPoint x: 509, endPoint y: 343, distance: 174.9
click at [509, 343] on div "S1 play_arrow pause 26:01 + Add competency keyboard_arrow_right They're looking…" at bounding box center [775, 299] width 643 height 97
click at [770, 276] on p "Add competency" at bounding box center [790, 268] width 83 height 16
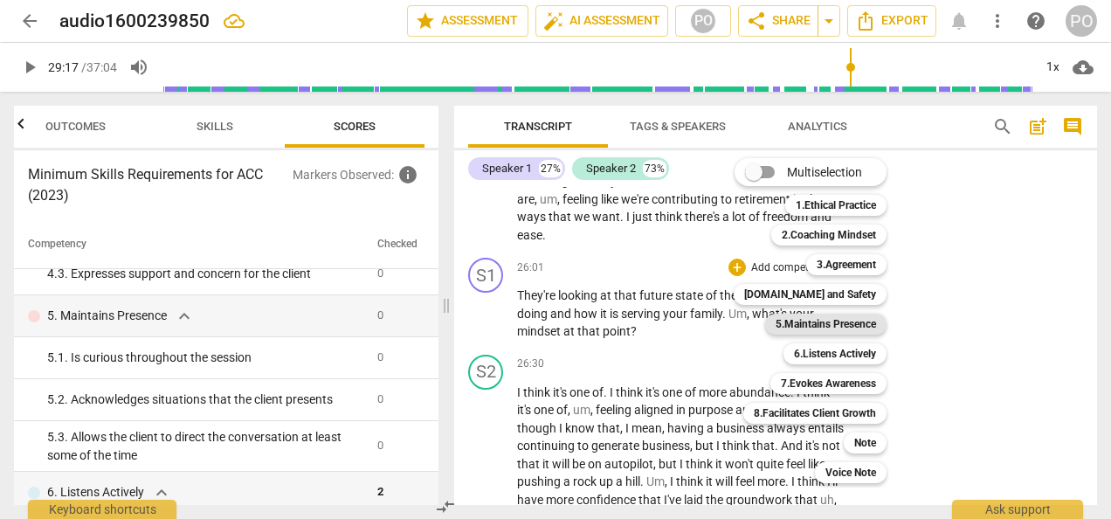
click at [829, 321] on b "5.Maintains Presence" at bounding box center [826, 324] width 100 height 21
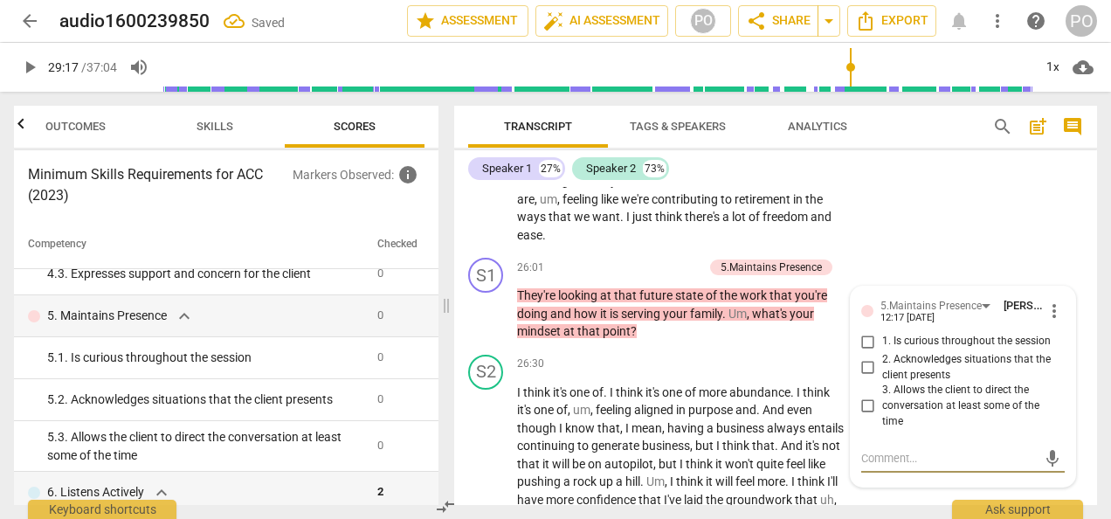
scroll to position [6491, 0]
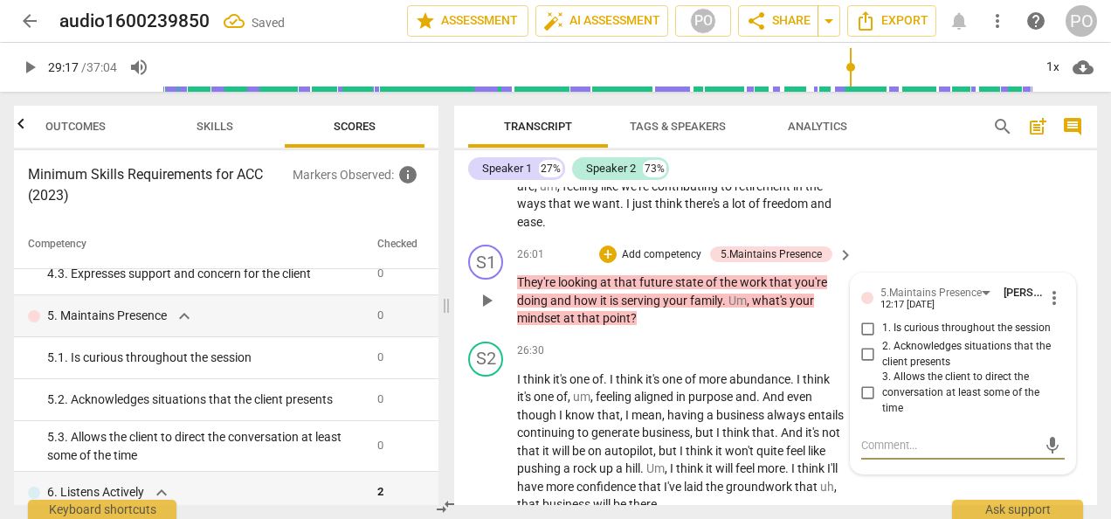
click at [859, 339] on input "1. Is curious throughout the session" at bounding box center [868, 328] width 28 height 21
click at [864, 365] on input "2. Acknowledges situations that the client presents" at bounding box center [868, 354] width 28 height 21
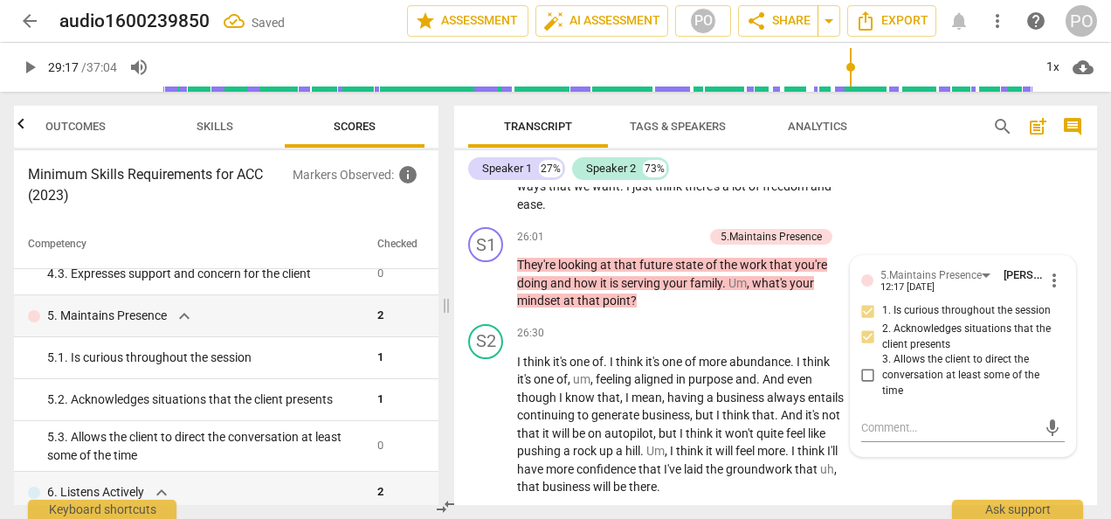
scroll to position [6526, 0]
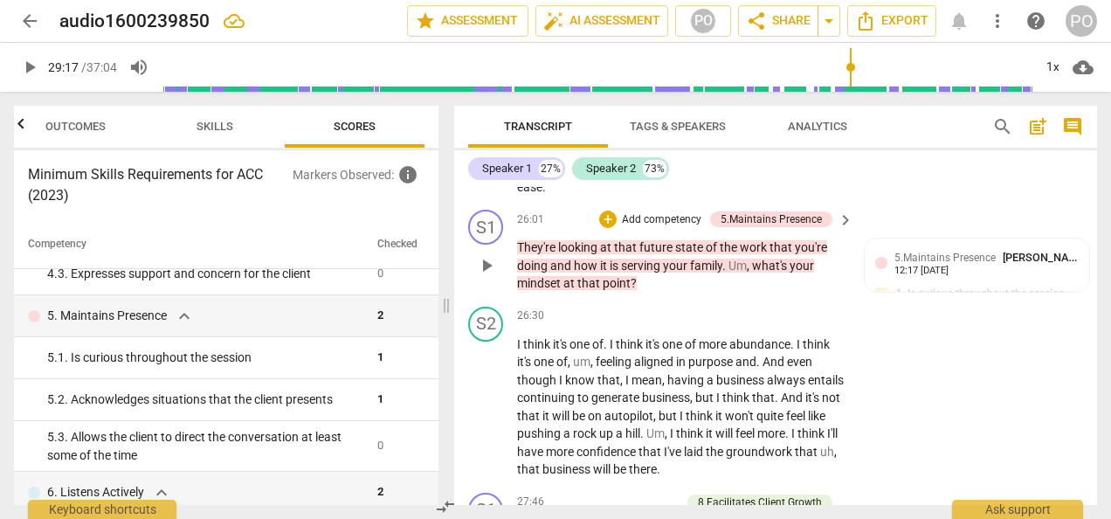
click at [671, 300] on div "S1 play_arrow pause 26:01 + Add competency 5.Maintains Presence keyboard_arrow_…" at bounding box center [775, 251] width 643 height 97
click at [1088, 449] on div "S2 play_arrow pause 26:30 + Add competency keyboard_arrow_right I think it's on…" at bounding box center [775, 393] width 643 height 186
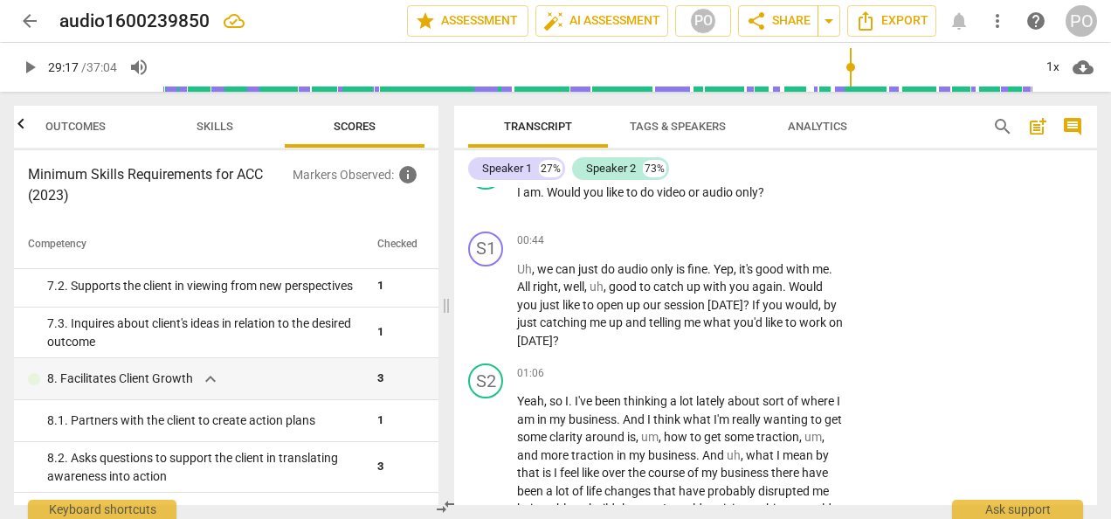
scroll to position [0, 0]
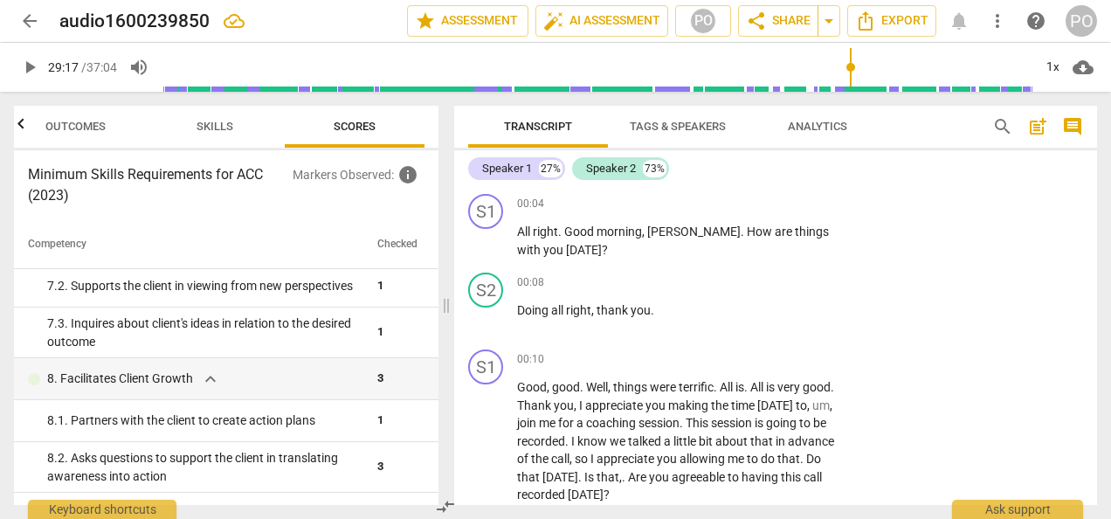
click at [814, 126] on span "Analytics" at bounding box center [817, 126] width 59 height 13
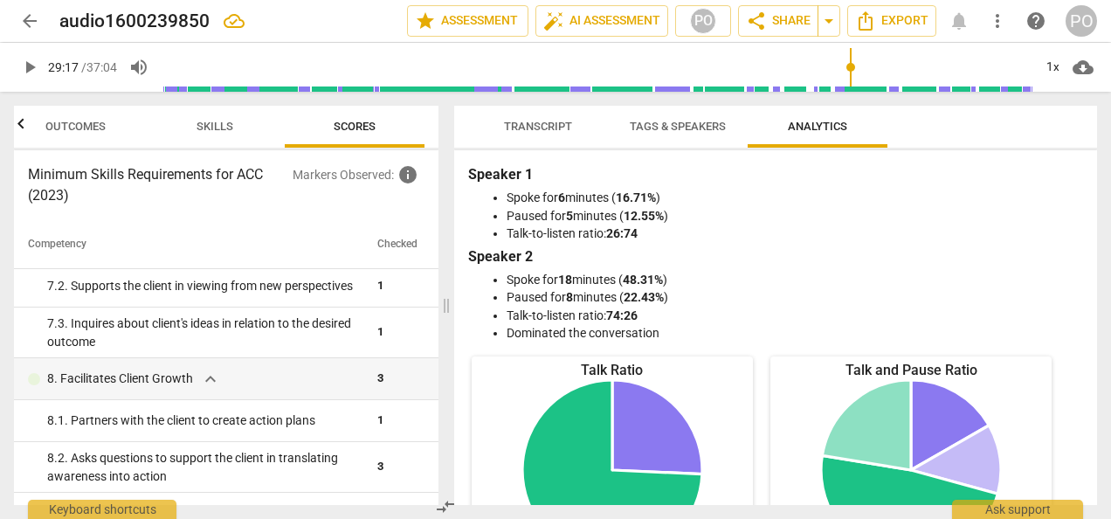
click at [662, 134] on span "Tags & Speakers" at bounding box center [678, 127] width 138 height 24
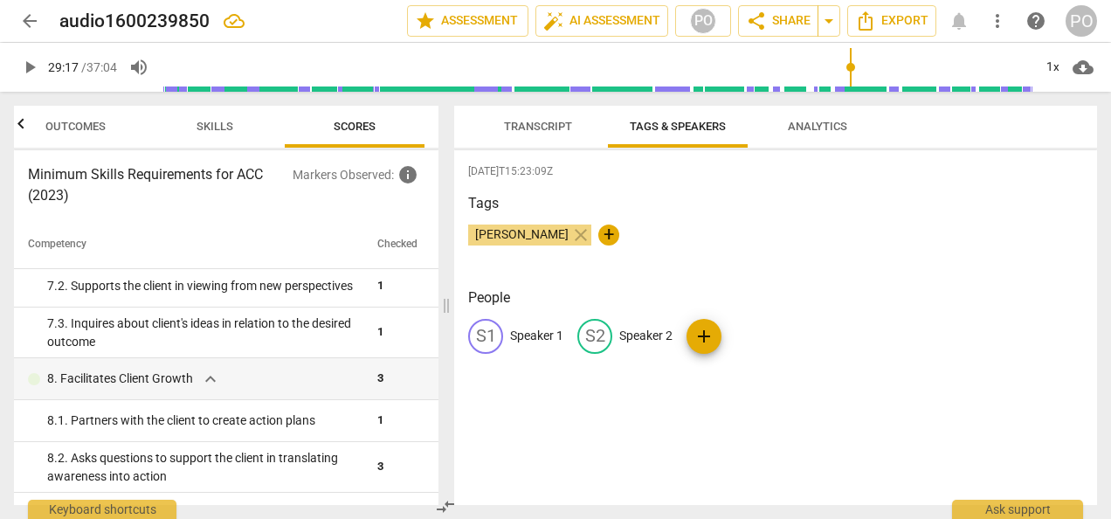
click at [545, 131] on span "Transcript" at bounding box center [538, 126] width 68 height 13
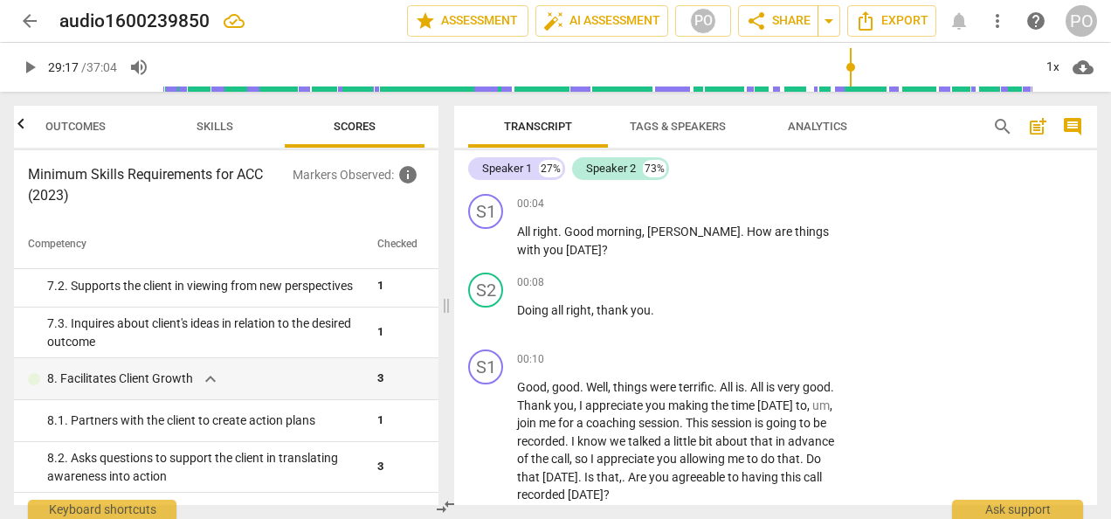
click at [80, 127] on span "Outcomes" at bounding box center [75, 126] width 60 height 13
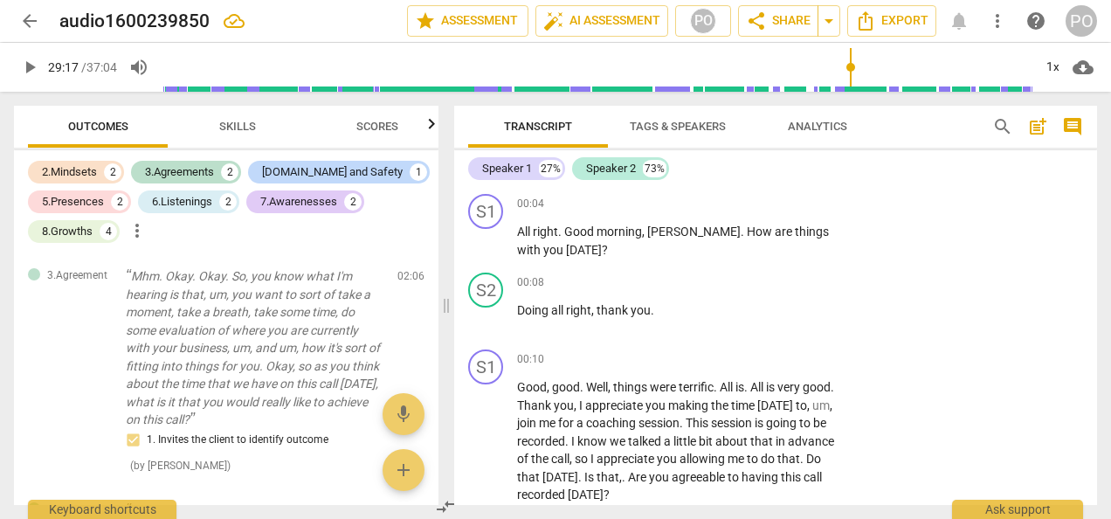
drag, startPoint x: 431, startPoint y: 265, endPoint x: 435, endPoint y: 277, distance: 12.7
click at [435, 277] on div "3.Agreement Mhm. Okay. Okay. So, you know what I'm hearing is that, um, you wan…" at bounding box center [226, 379] width 424 height 252
click at [245, 129] on span "Skills" at bounding box center [237, 126] width 37 height 13
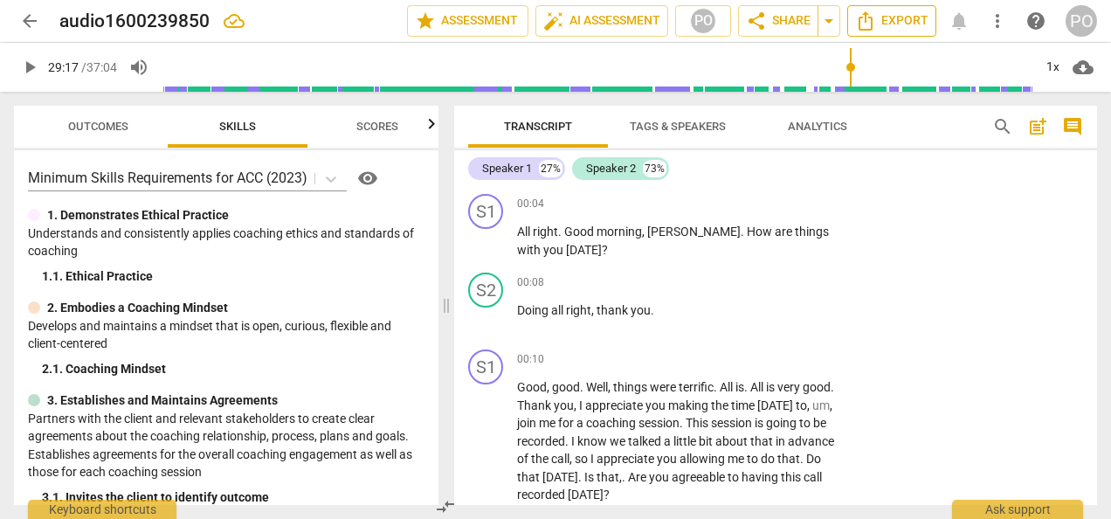
click at [898, 24] on span "Export" at bounding box center [891, 20] width 73 height 21
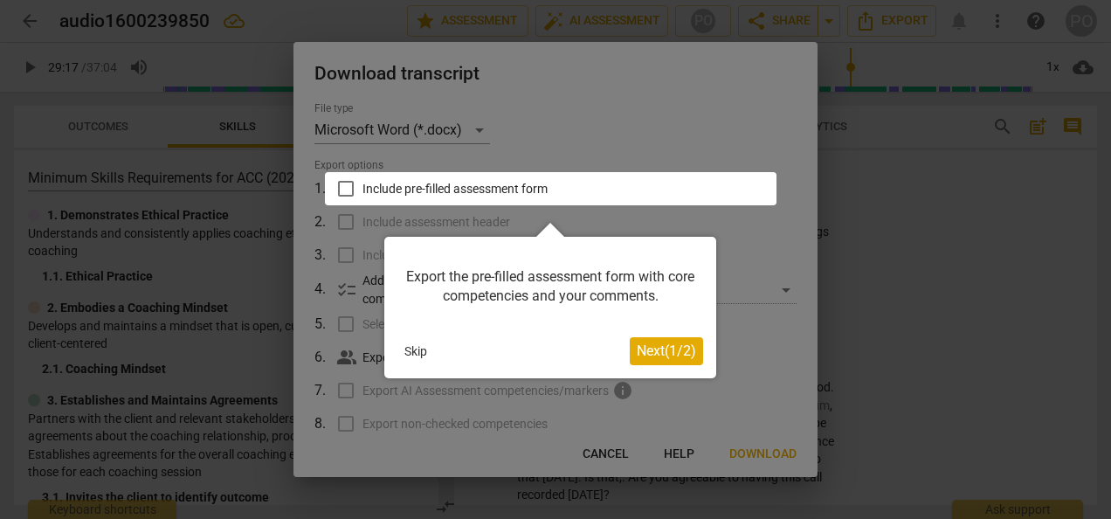
click at [344, 194] on div at bounding box center [551, 188] width 452 height 33
click at [637, 349] on span "Next ( 1 / 2 )" at bounding box center [666, 350] width 59 height 17
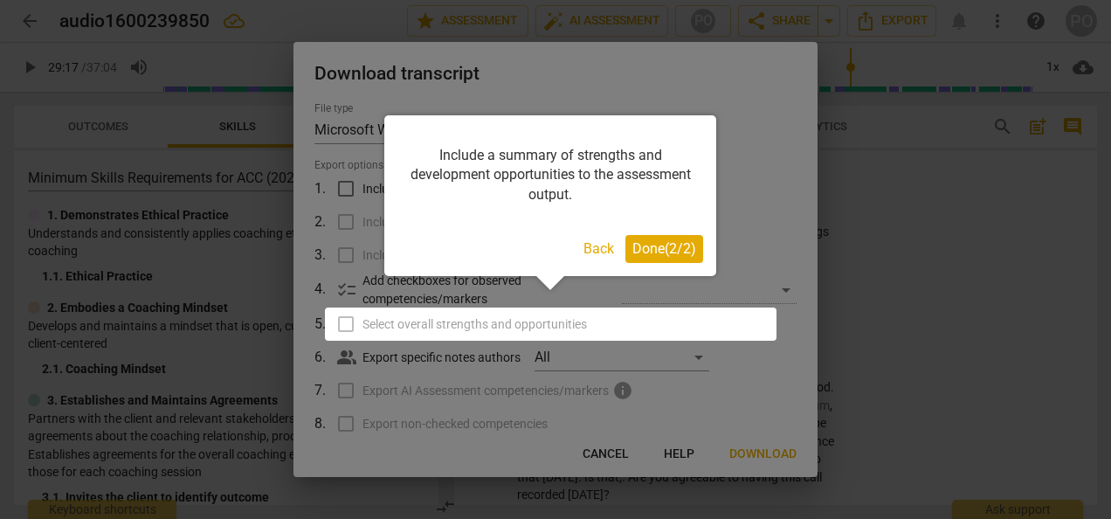
click at [646, 255] on span "Done ( 2 / 2 )" at bounding box center [664, 248] width 64 height 17
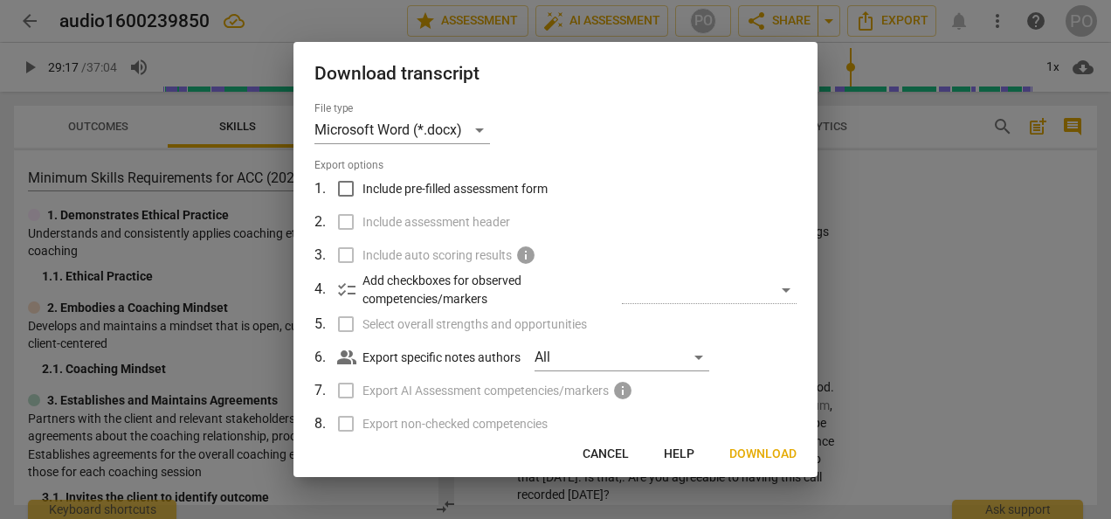
click at [352, 184] on input "Include pre-filled assessment form" at bounding box center [345, 188] width 33 height 33
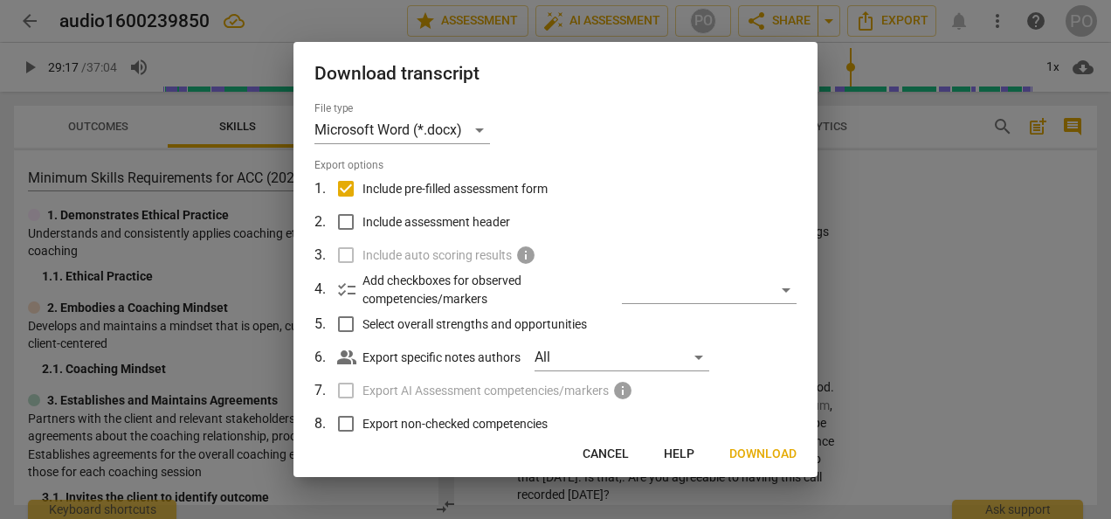
click at [350, 321] on input "Select overall strengths and opportunities" at bounding box center [345, 323] width 33 height 33
click at [348, 428] on input "Export non-checked competencies" at bounding box center [345, 423] width 33 height 33
click at [456, 428] on span "Export non-checked competencies" at bounding box center [454, 424] width 185 height 18
click at [362, 428] on input "Export non-checked competencies" at bounding box center [345, 423] width 33 height 33
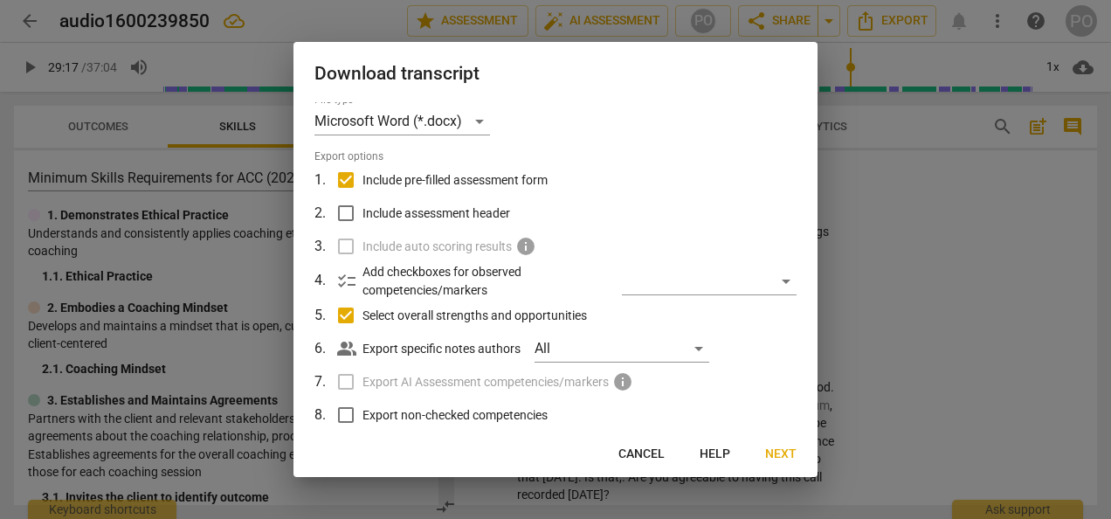
click at [781, 449] on span "Next" at bounding box center [780, 453] width 31 height 17
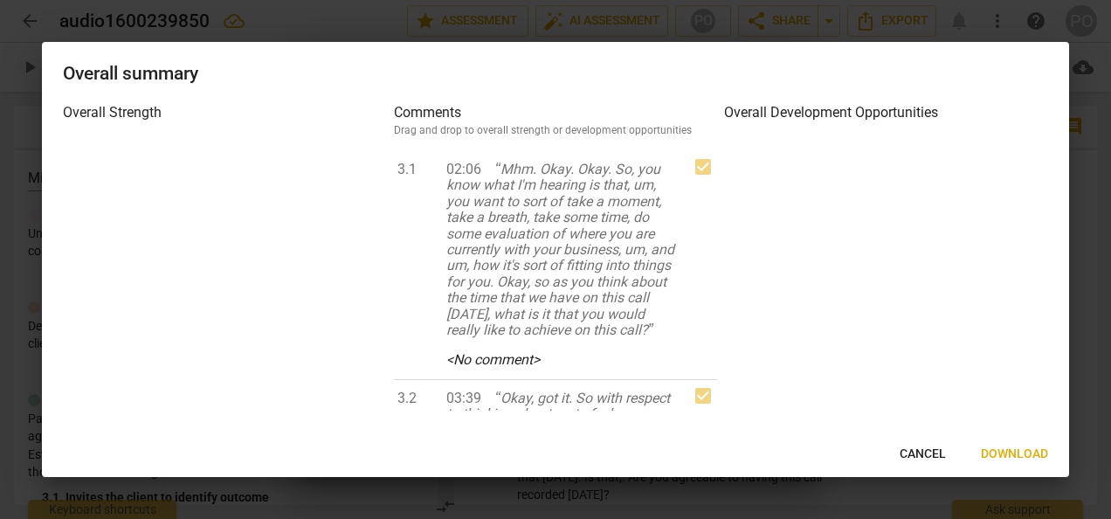
click at [1017, 447] on span "Download" at bounding box center [1014, 453] width 67 height 17
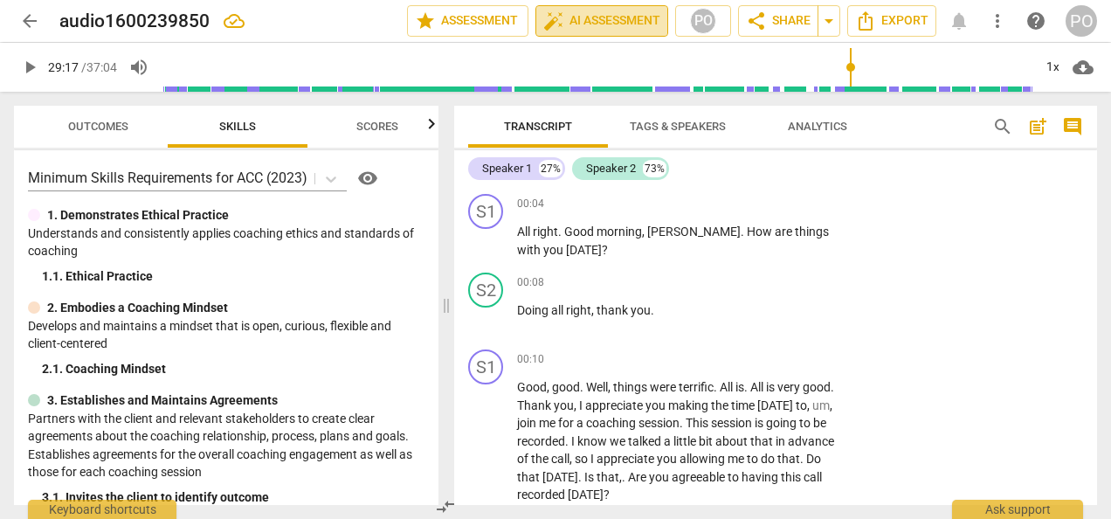
click at [595, 20] on span "auto_fix_high AI Assessment" at bounding box center [601, 20] width 117 height 21
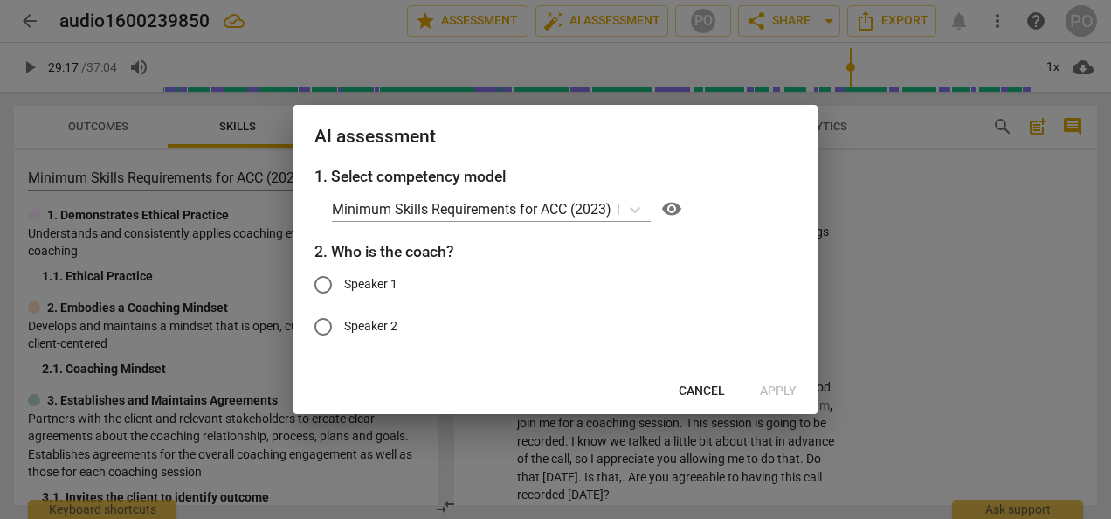
click at [320, 285] on input "Speaker 1" at bounding box center [323, 285] width 42 height 42
click at [779, 393] on span "Apply" at bounding box center [778, 391] width 37 height 17
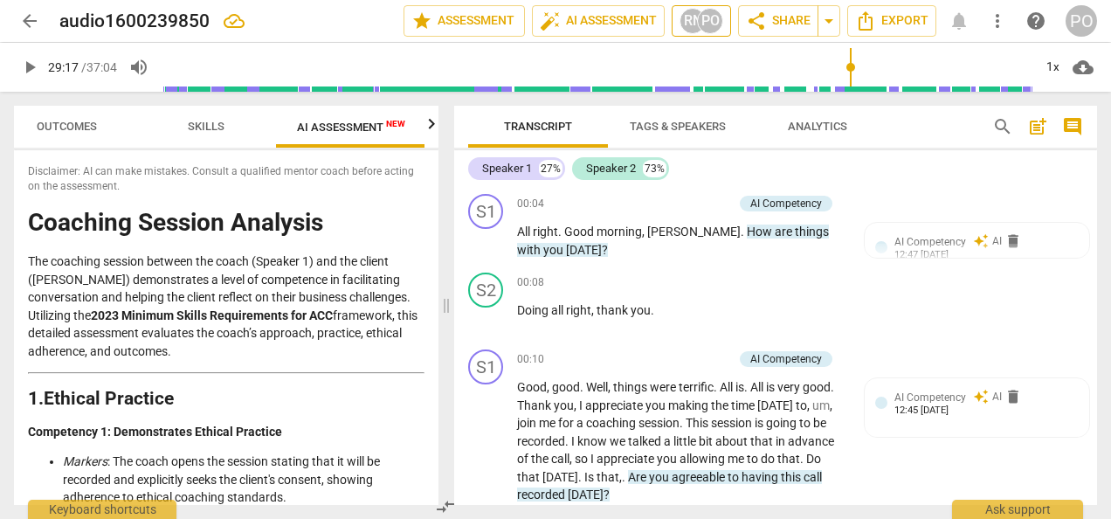
scroll to position [0, 32]
click at [693, 17] on div "RN" at bounding box center [692, 21] width 26 height 26
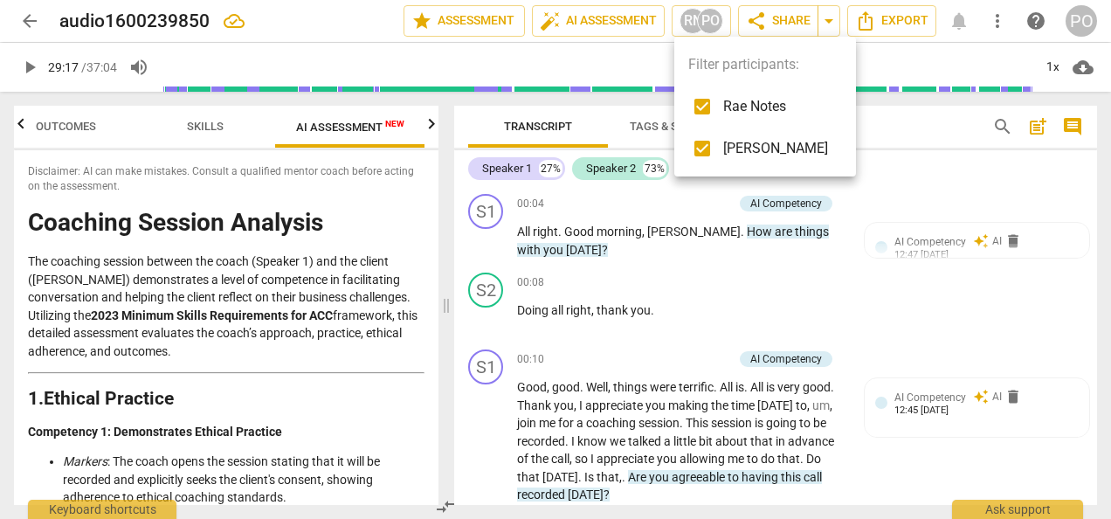
click at [368, 216] on div at bounding box center [555, 259] width 1111 height 519
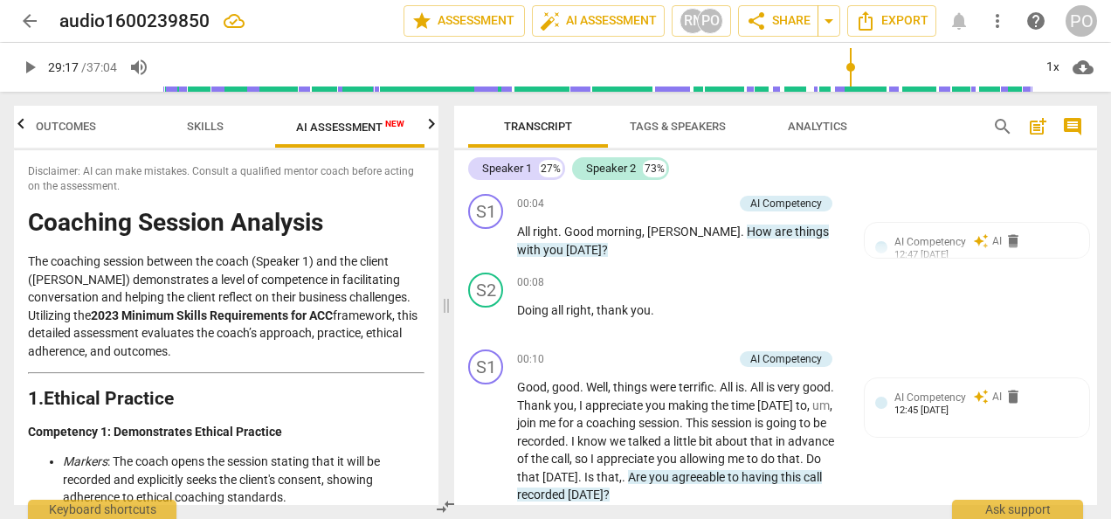
click at [396, 274] on p "The coaching session between the coach (Speaker 1) and the client ([PERSON_NAME…" at bounding box center [226, 305] width 397 height 107
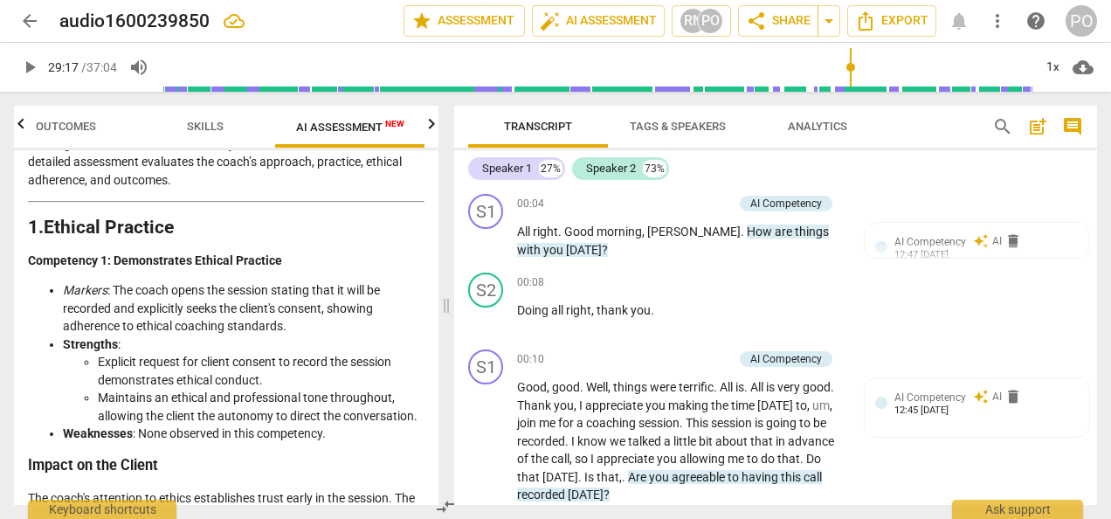
scroll to position [175, 0]
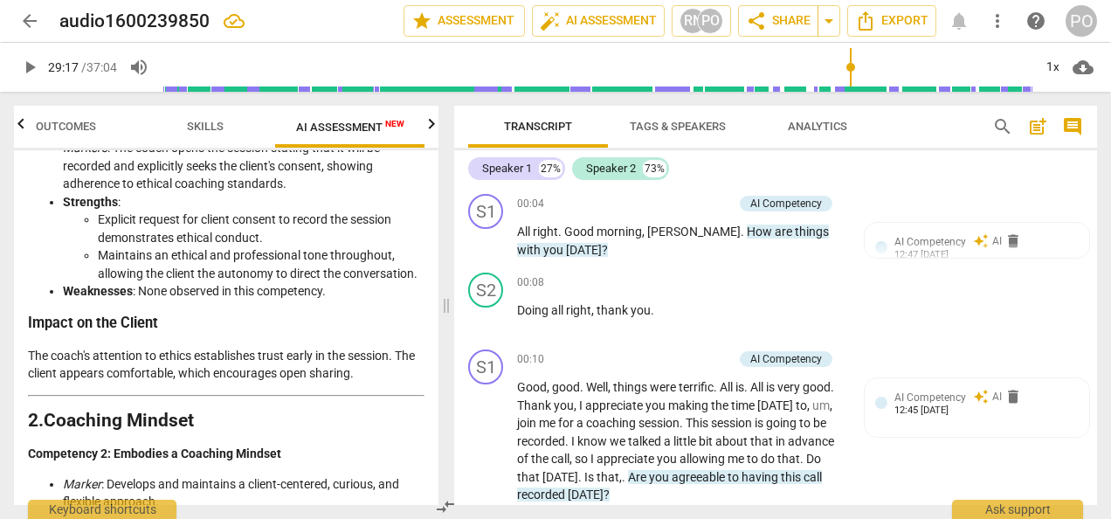
scroll to position [314, 0]
click at [411, 330] on h3 "Impact on the Client" at bounding box center [226, 323] width 397 height 18
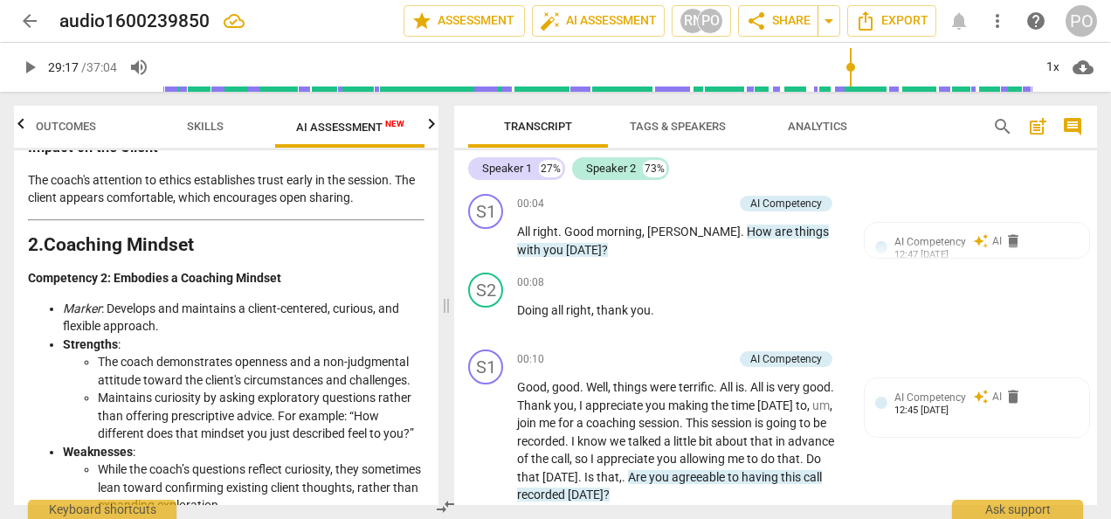
scroll to position [524, 0]
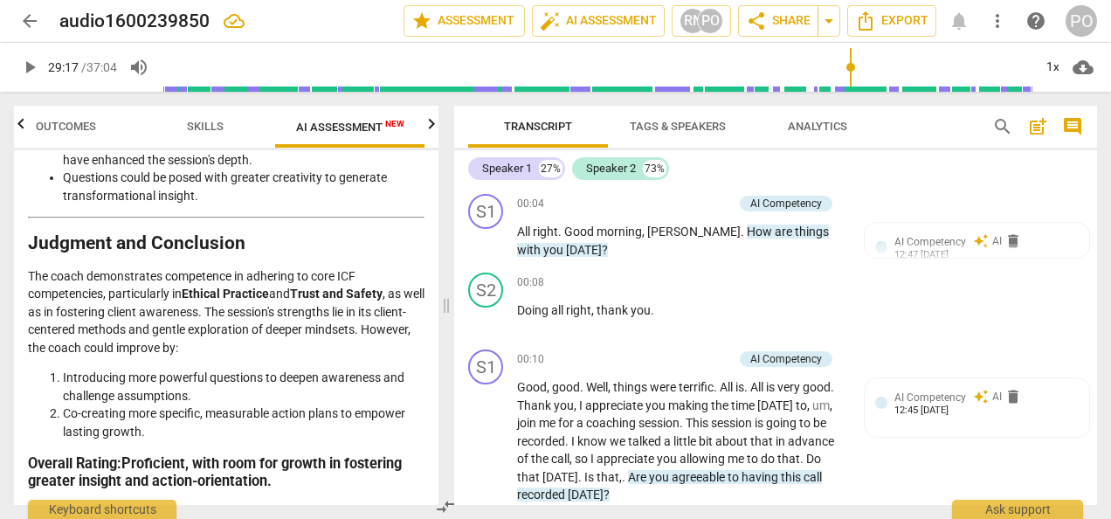
scroll to position [3931, 0]
click at [365, 438] on li "Co-creating more specific, measurable action plans to empower lasting growth." at bounding box center [244, 422] width 362 height 36
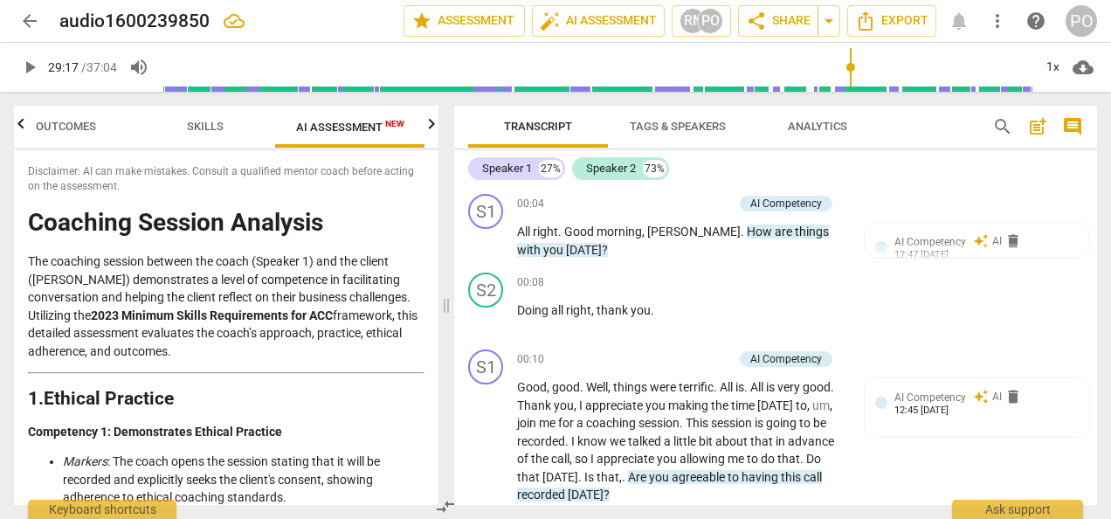
scroll to position [0, 32]
click at [893, 24] on span "Export" at bounding box center [891, 20] width 73 height 21
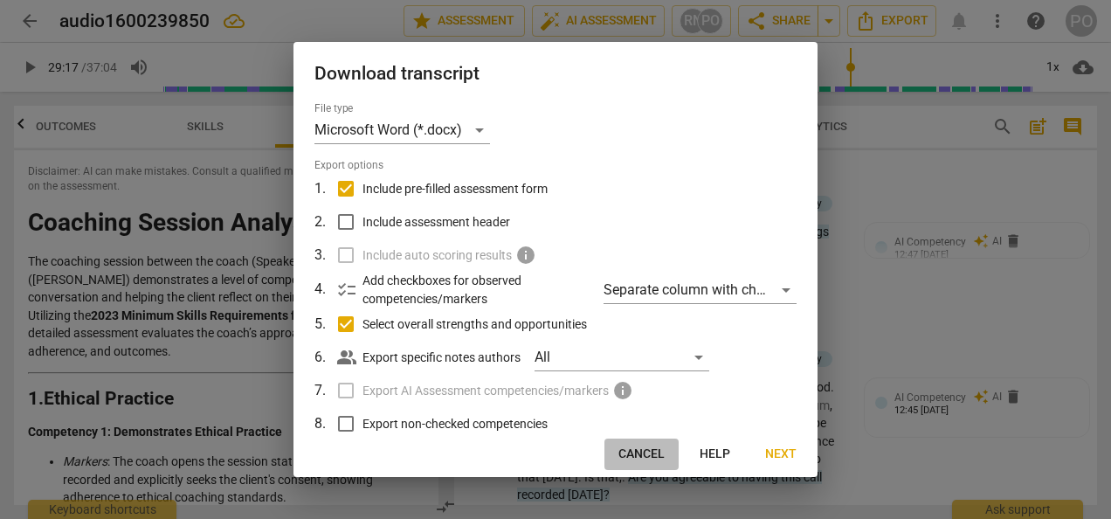
click at [636, 447] on span "Cancel" at bounding box center [641, 453] width 46 height 17
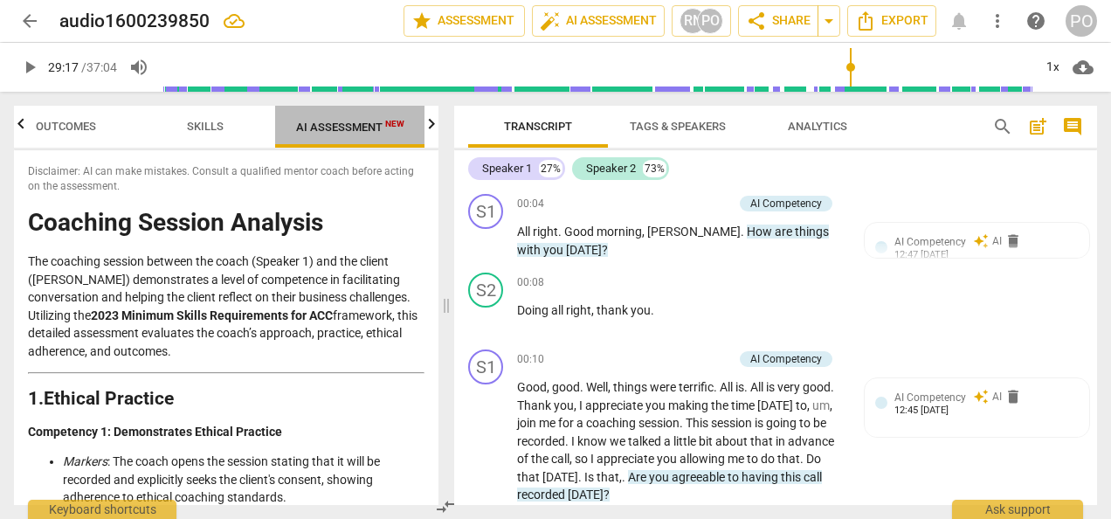
click at [341, 121] on span "AI Assessment New" at bounding box center [350, 127] width 108 height 13
click at [68, 130] on span "Outcomes" at bounding box center [66, 126] width 60 height 13
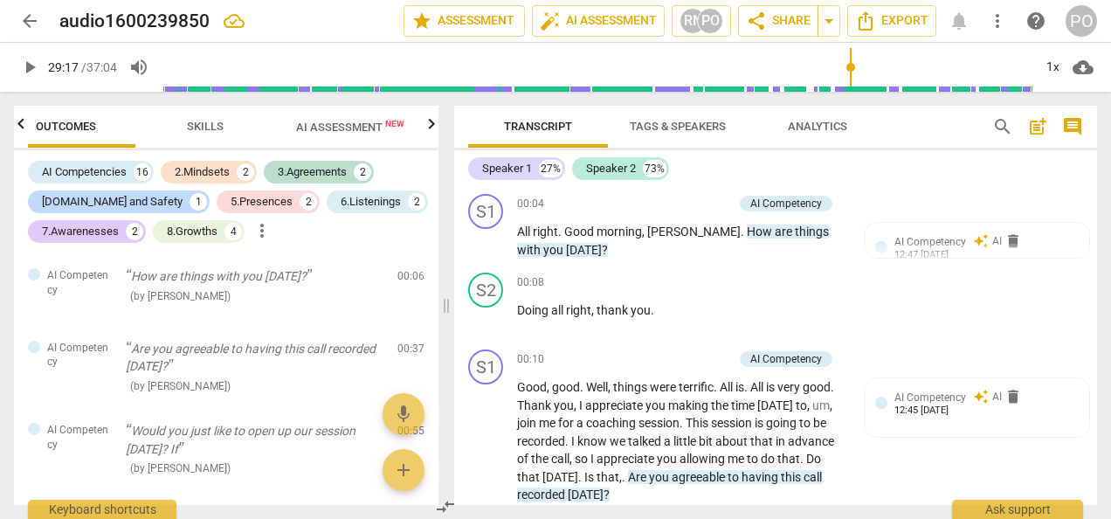
scroll to position [0, 0]
click at [431, 126] on icon "button" at bounding box center [431, 124] width 21 height 21
click at [431, 126] on div at bounding box center [431, 124] width 14 height 36
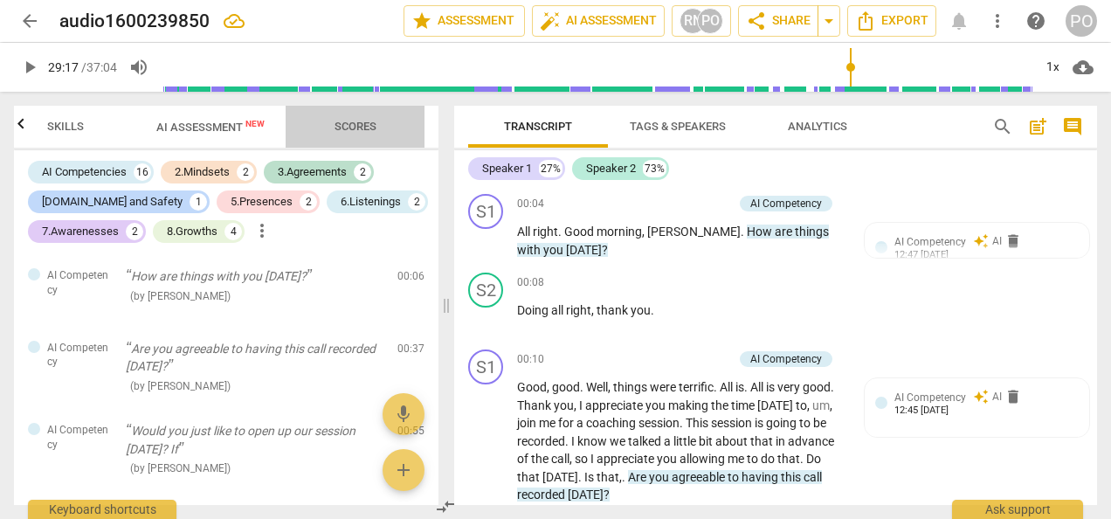
click at [365, 120] on span "Scores" at bounding box center [356, 126] width 42 height 13
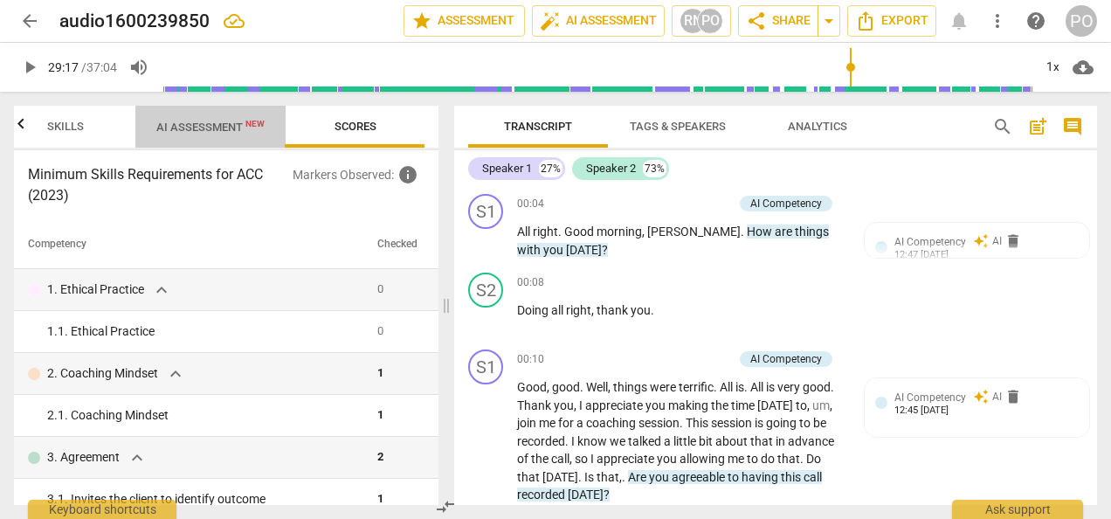
click at [219, 124] on span "AI Assessment New" at bounding box center [210, 127] width 108 height 13
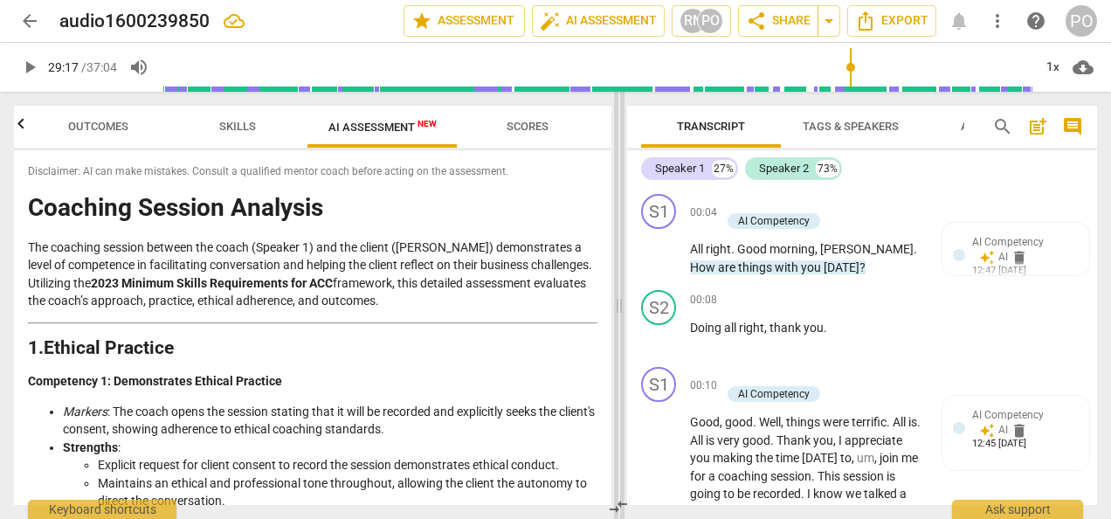
scroll to position [0, 0]
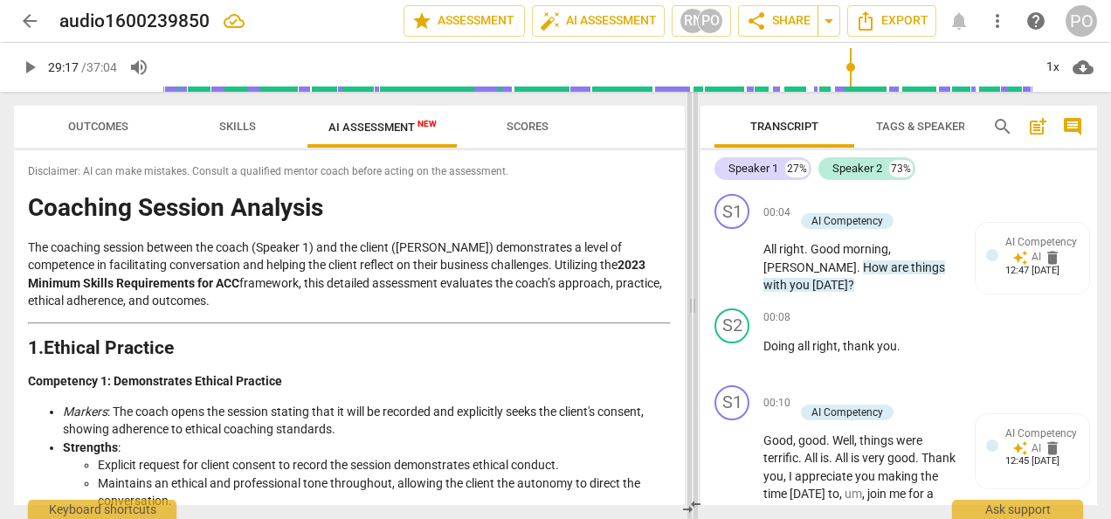
drag, startPoint x: 443, startPoint y: 307, endPoint x: 689, endPoint y: 285, distance: 247.3
click at [689, 285] on span at bounding box center [692, 305] width 10 height 427
click at [25, 208] on div "Disclaimer: AI can make mistakes. Consult a qualified mentor coach before actin…" at bounding box center [349, 327] width 671 height 355
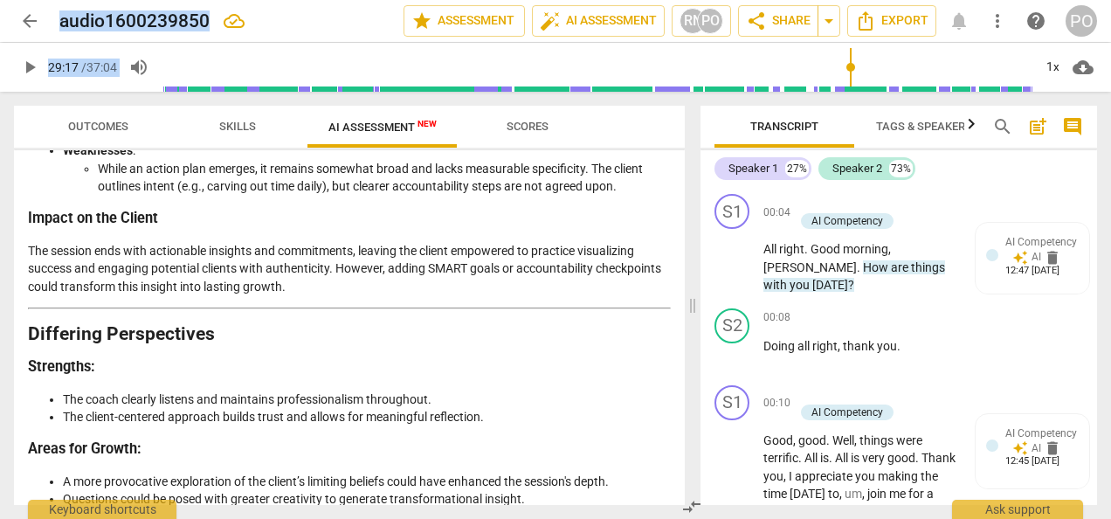
scroll to position [2879, 0]
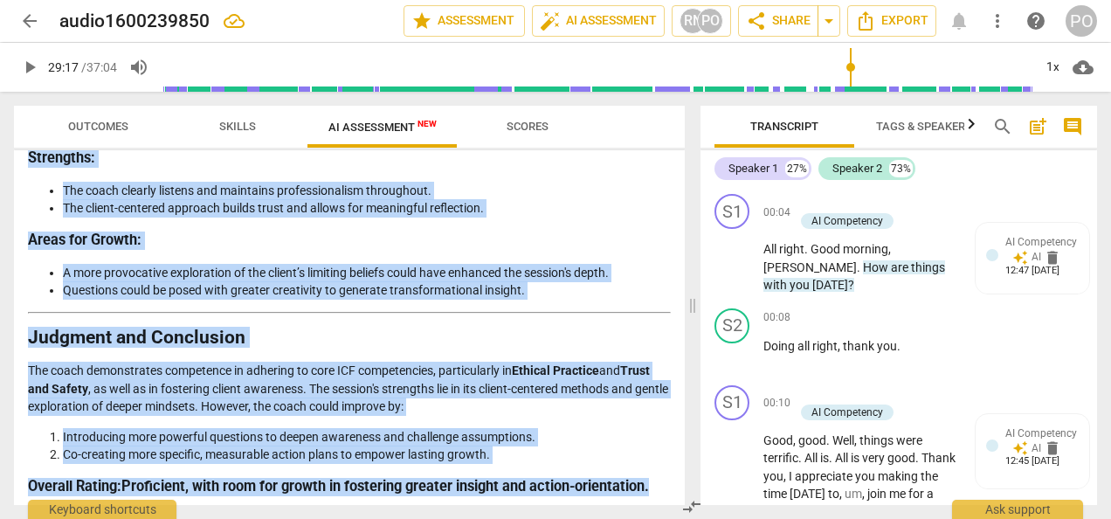
drag, startPoint x: 37, startPoint y: 208, endPoint x: 675, endPoint y: 500, distance: 701.9
click at [675, 500] on div "Disclaimer: AI can make mistakes. Consult a qualified mentor coach before actin…" at bounding box center [349, 327] width 671 height 355
copy div "loremip Dolorsi Ametcons Adi elitsedd eiusmod tempori utl etdol (Magnaal 0) eni…"
click at [532, 231] on h3 "Areas for Growth :" at bounding box center [349, 240] width 643 height 18
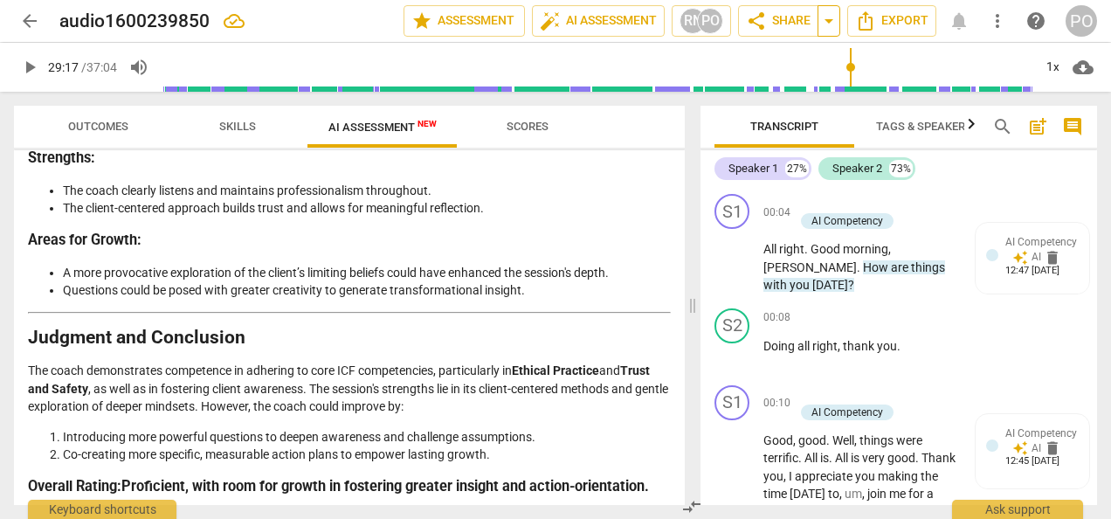
click at [833, 28] on span "arrow_drop_down" at bounding box center [828, 20] width 21 height 21
click at [784, 14] on span "share Share" at bounding box center [778, 20] width 65 height 21
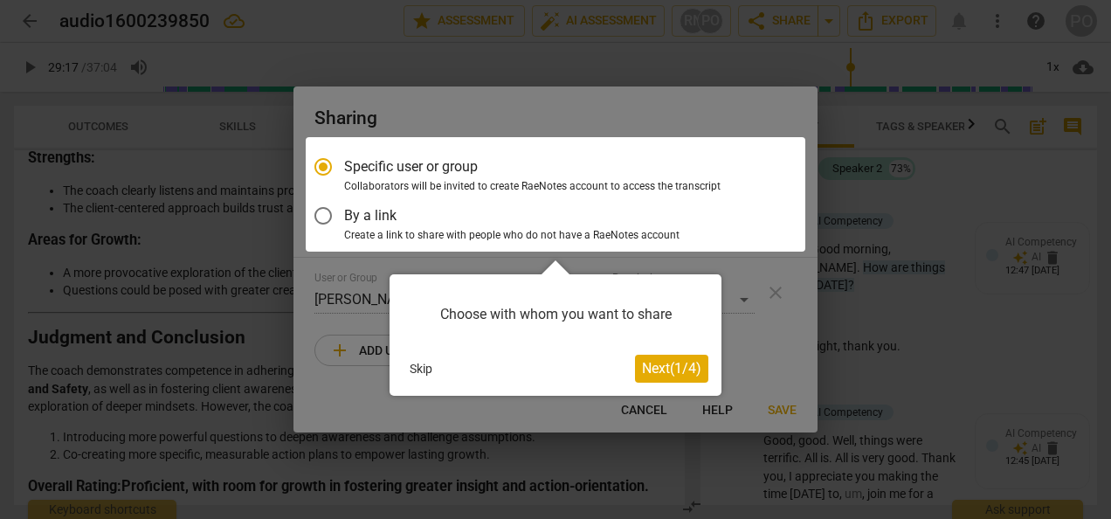
click at [653, 367] on span "Next ( 1 / 4 )" at bounding box center [671, 368] width 59 height 17
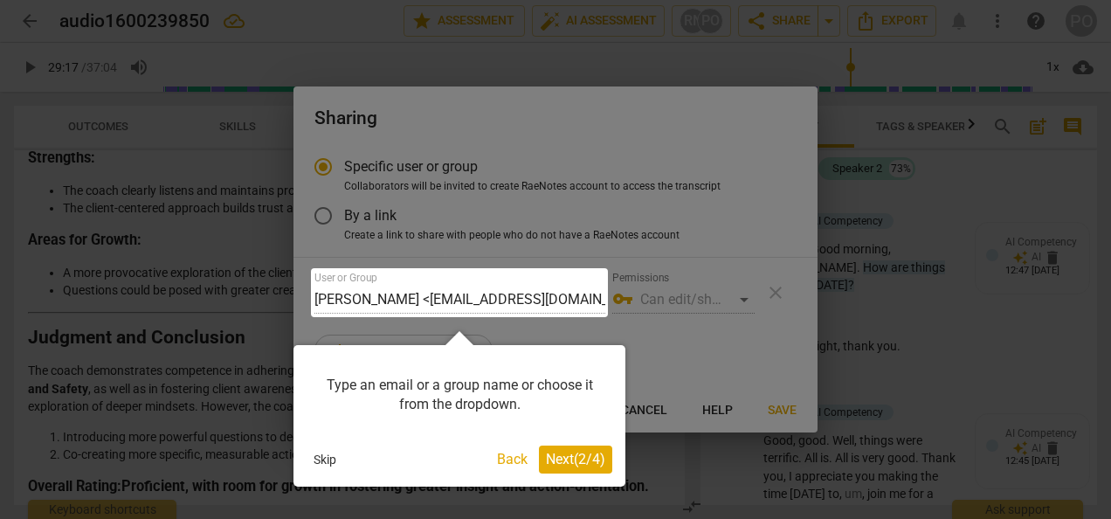
click at [561, 466] on span "Next ( 2 / 4 )" at bounding box center [575, 459] width 59 height 17
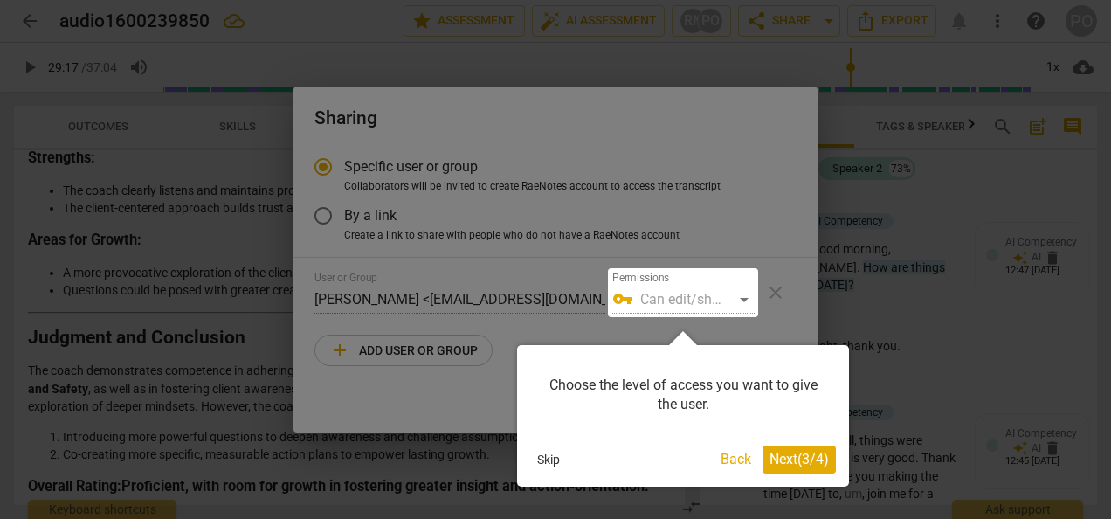
click at [803, 465] on span "Next ( 3 / 4 )" at bounding box center [798, 459] width 59 height 17
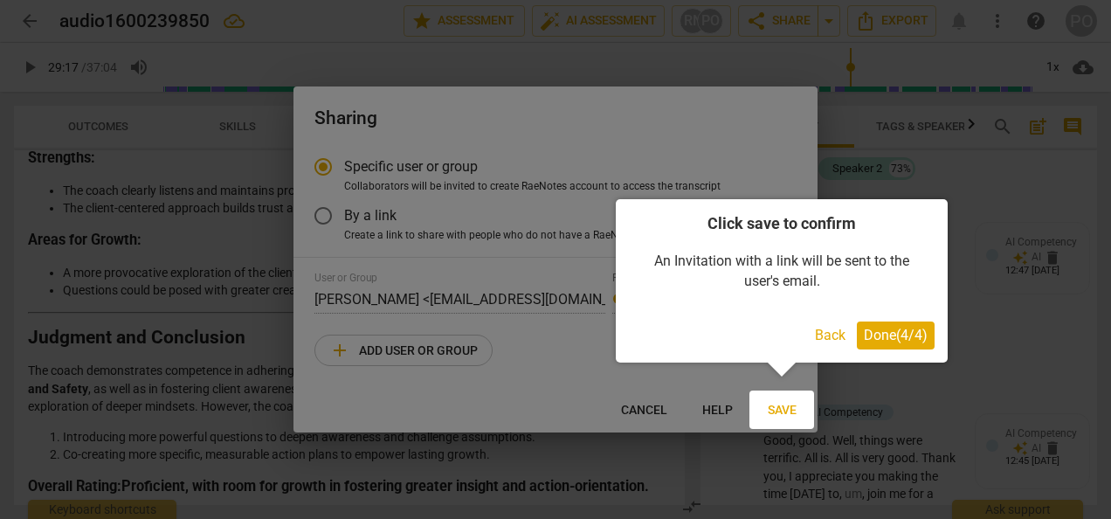
click at [885, 335] on span "Done ( 4 / 4 )" at bounding box center [896, 335] width 64 height 17
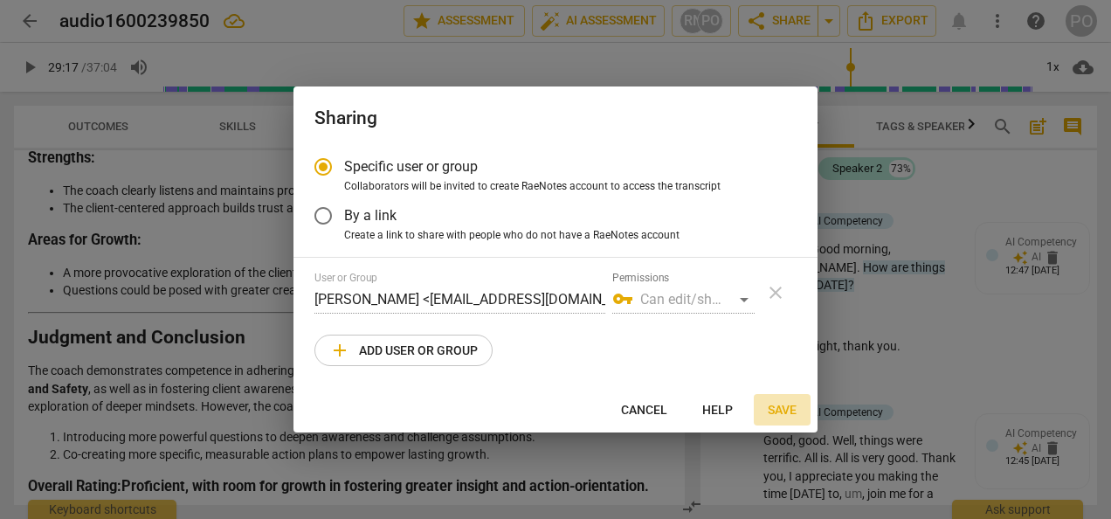
click at [777, 402] on span "Save" at bounding box center [782, 410] width 29 height 17
